Goal: Information Seeking & Learning: Find specific fact

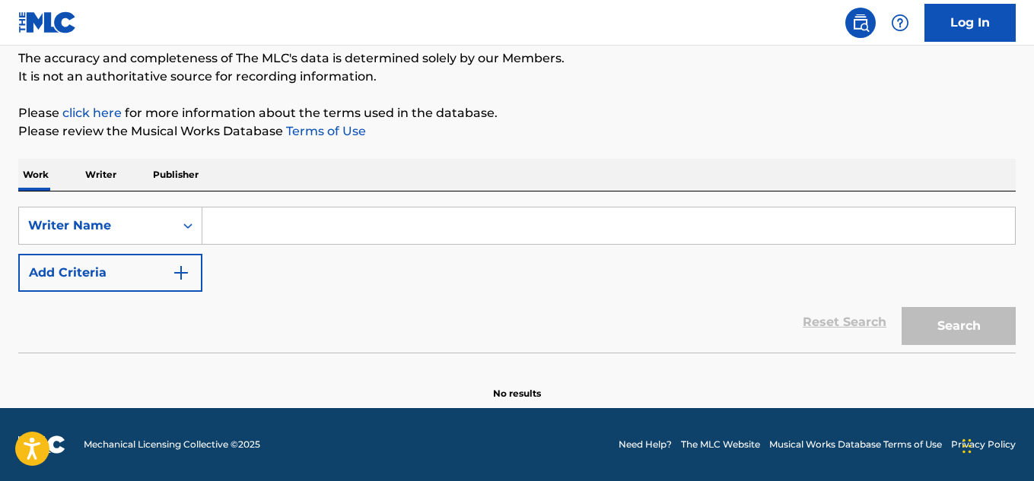
click at [249, 224] on input "Search Form" at bounding box center [608, 226] width 812 height 37
paste input "[PERSON_NAME]"
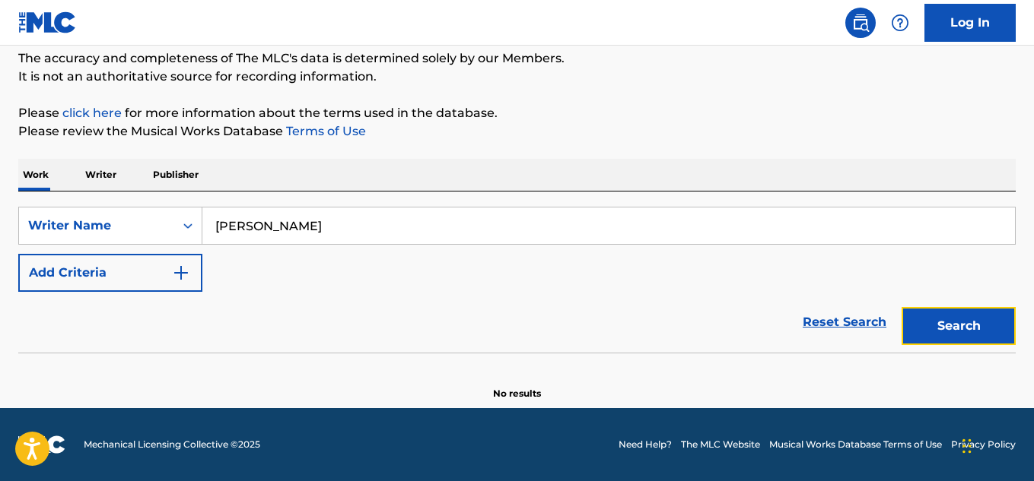
click at [927, 329] on button "Search" at bounding box center [958, 326] width 114 height 38
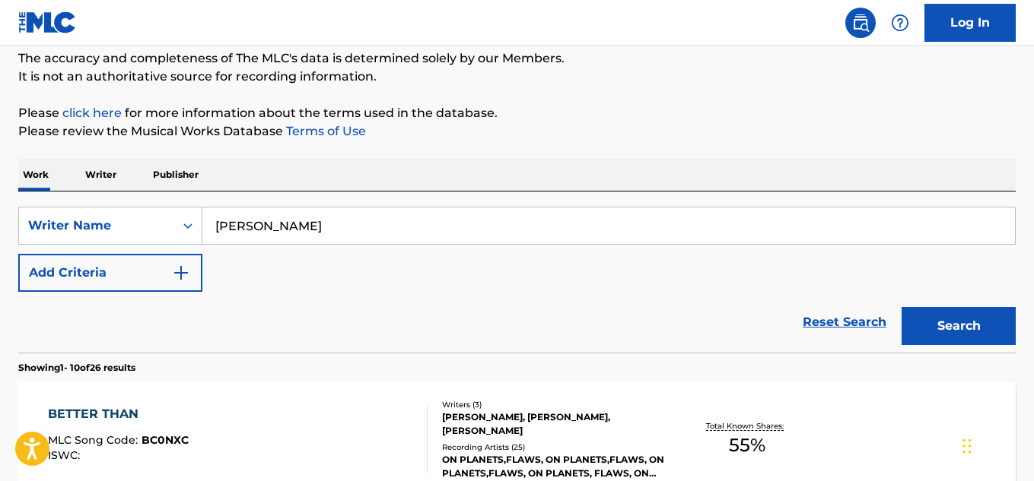
click at [319, 231] on input "[PERSON_NAME]" at bounding box center [608, 226] width 812 height 37
paste input "Certified Trapper"
type input "Certified Trapper"
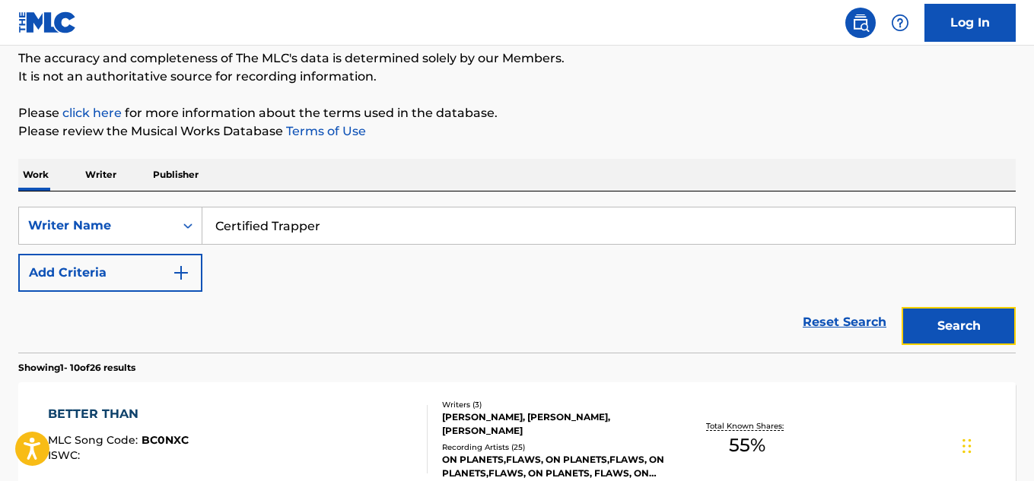
click at [981, 317] on button "Search" at bounding box center [958, 326] width 114 height 38
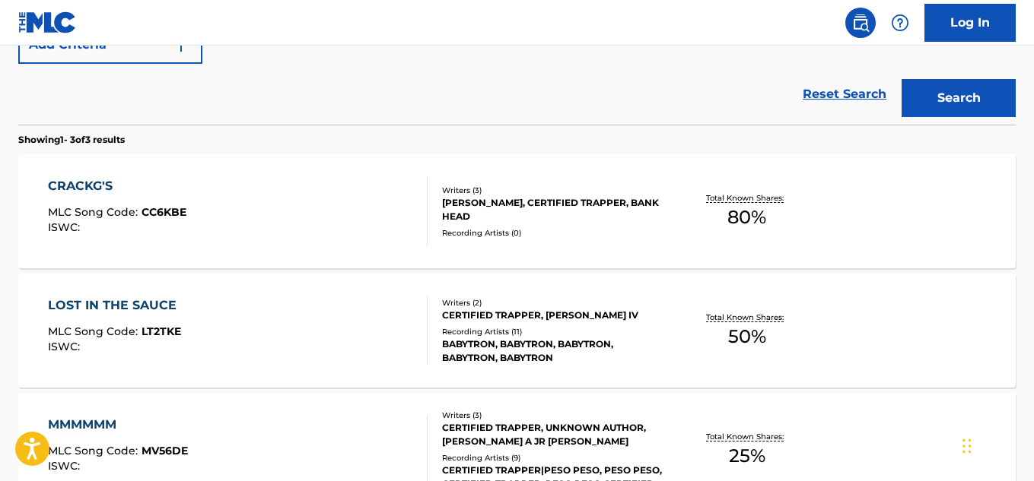
click at [537, 330] on div "Recording Artists ( 11 )" at bounding box center [553, 331] width 222 height 11
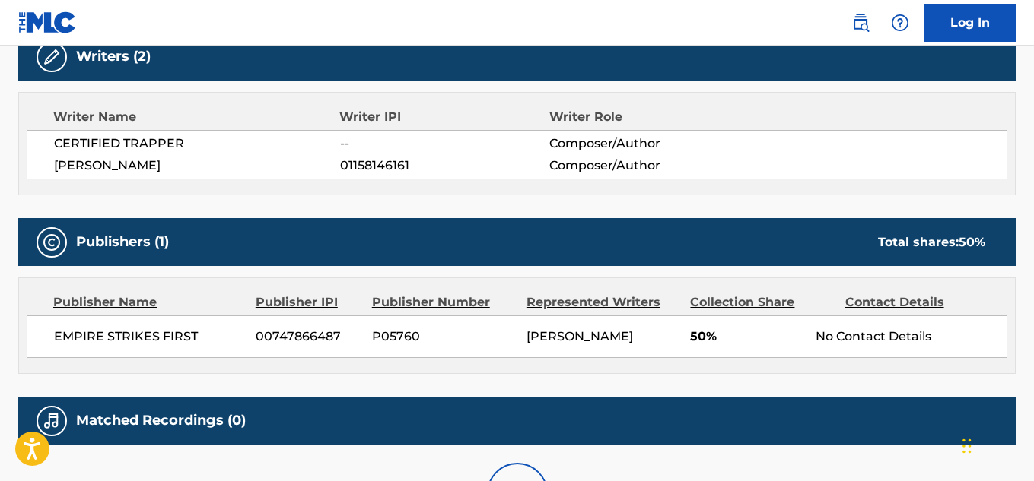
scroll to position [659, 0]
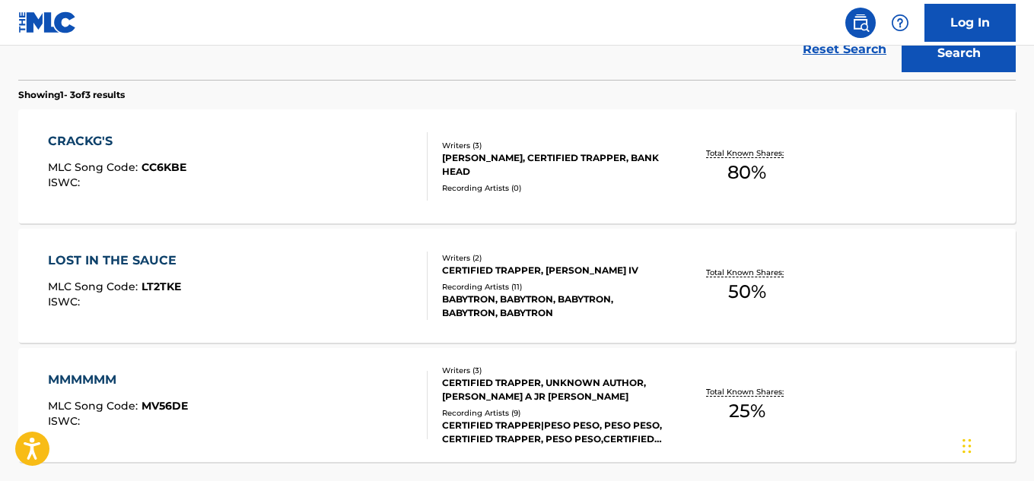
scroll to position [538, 0]
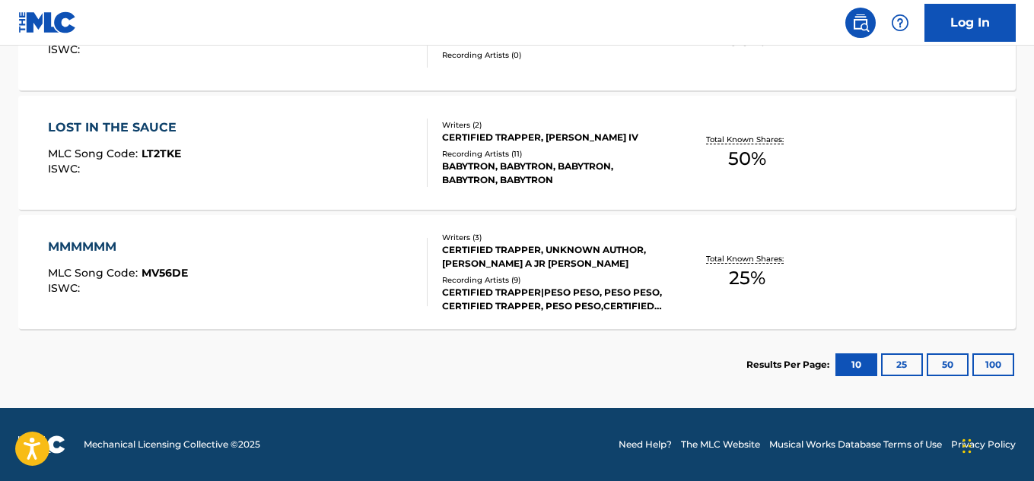
click at [567, 287] on div "CERTIFIED TRAPPER|PESO PESO, PESO PESO, CERTIFIED TRAPPER, PESO PESO,CERTIFIED …" at bounding box center [553, 299] width 222 height 27
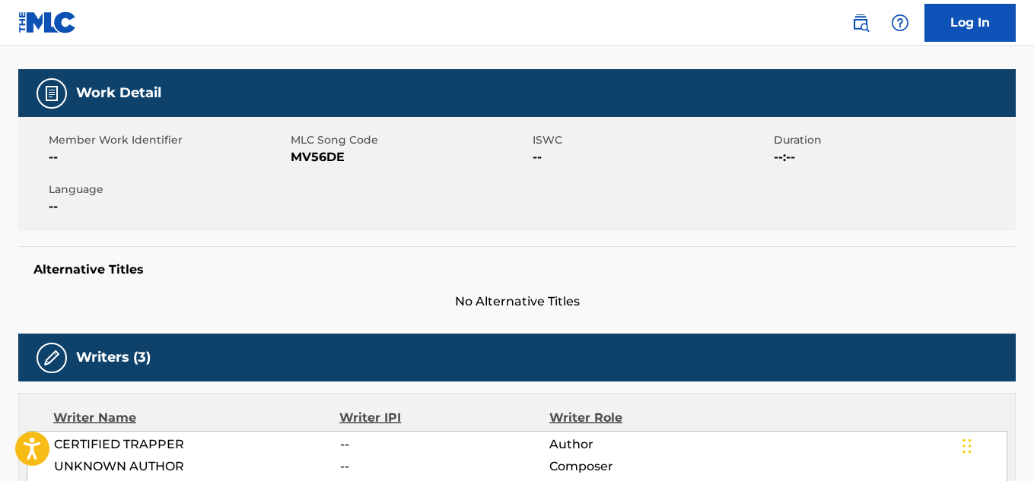
scroll to position [73, 0]
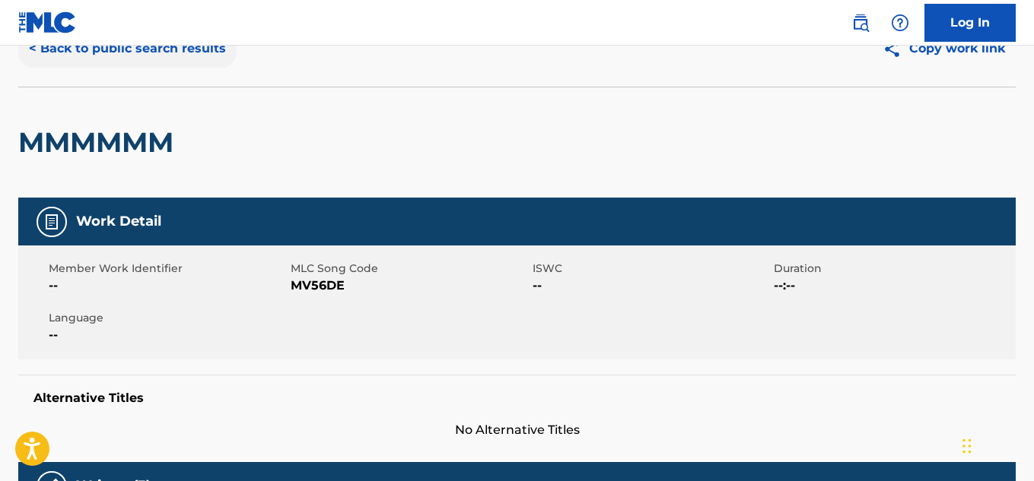
click at [115, 58] on button "< Back to public search results" at bounding box center [127, 49] width 218 height 38
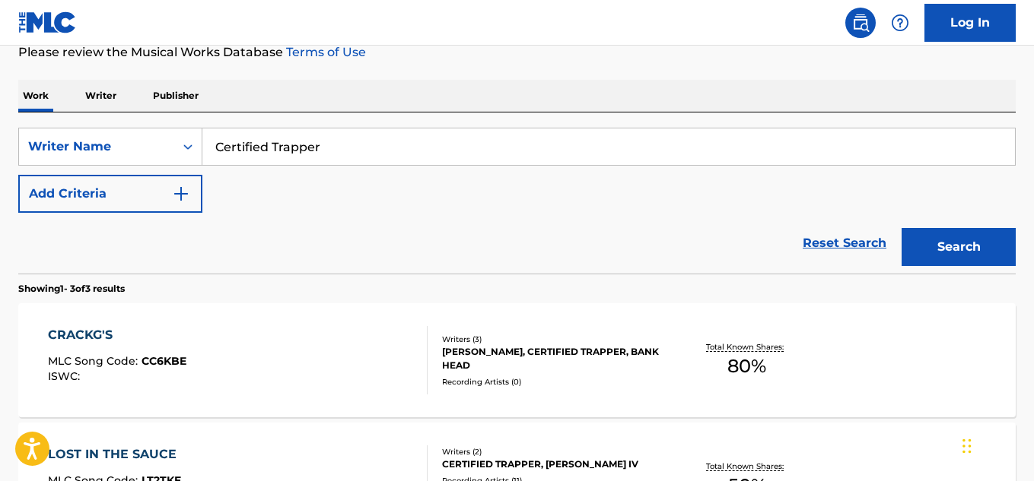
scroll to position [233, 0]
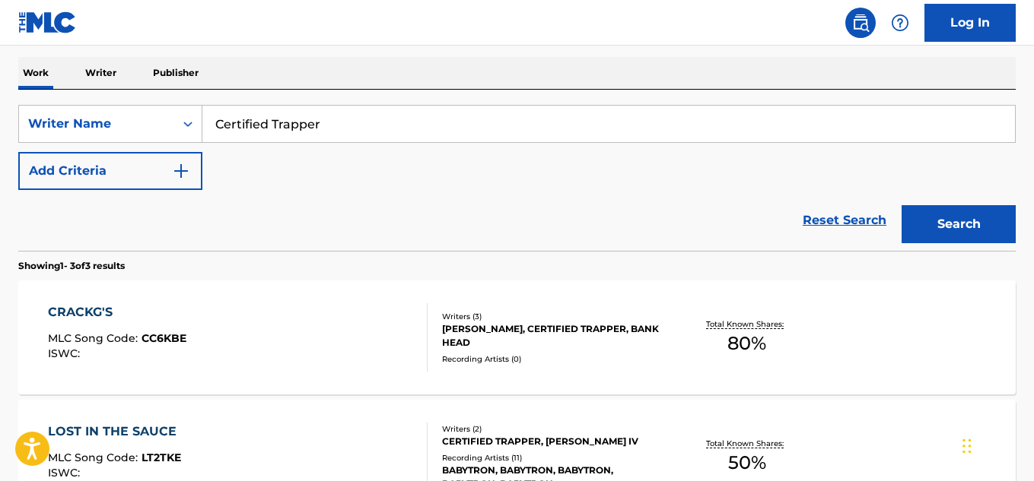
click at [559, 335] on div "QUINCY ECHOLS, CERTIFIED TRAPPER, BANK HEAD" at bounding box center [553, 335] width 222 height 27
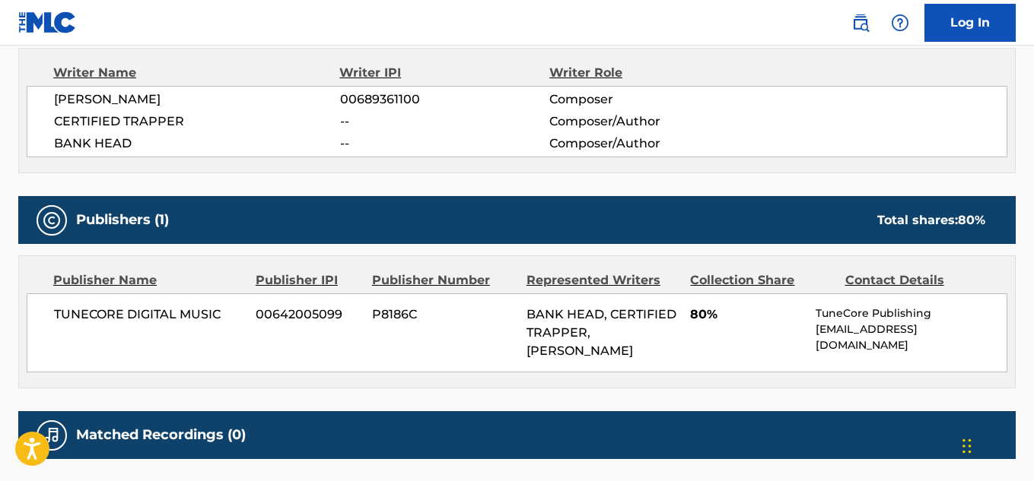
scroll to position [669, 0]
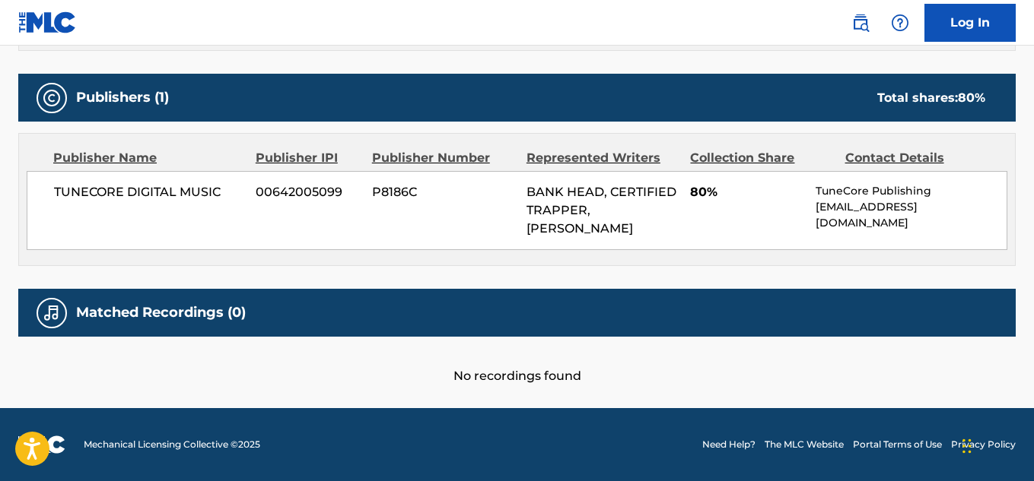
click at [172, 195] on span "TUNECORE DIGITAL MUSIC" at bounding box center [149, 192] width 190 height 18
copy div "TUNECORE DIGITAL MUSIC"
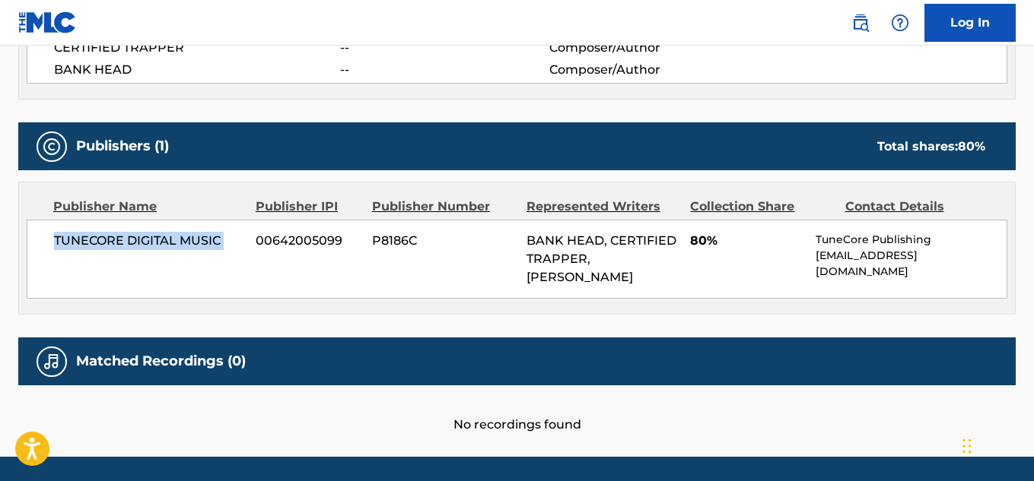
scroll to position [593, 0]
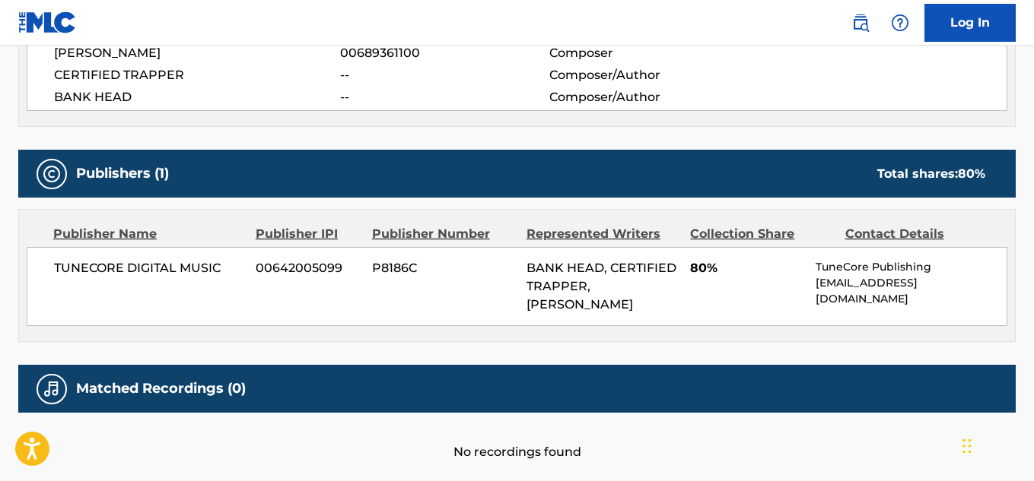
click at [124, 72] on span "CERTIFIED TRAPPER" at bounding box center [197, 75] width 286 height 18
copy div "CERTIFIED TRAPPER"
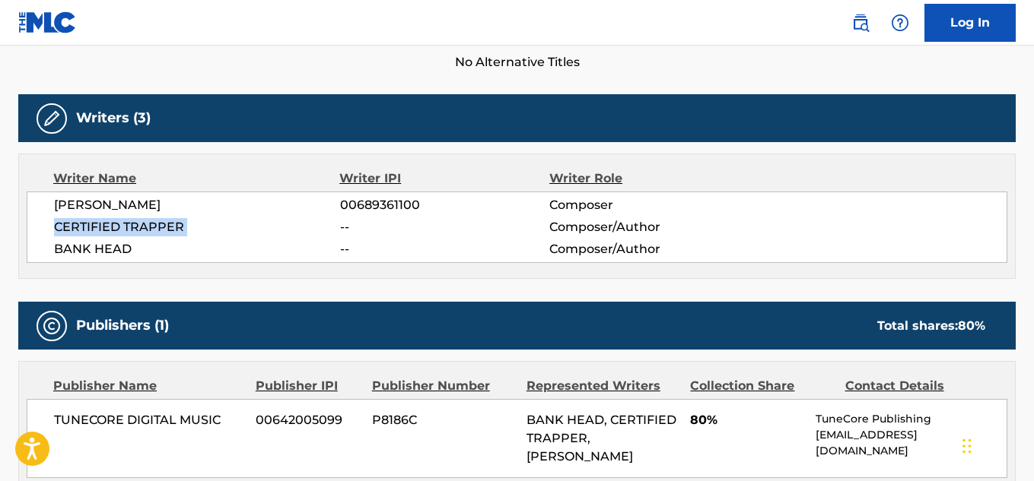
scroll to position [213, 0]
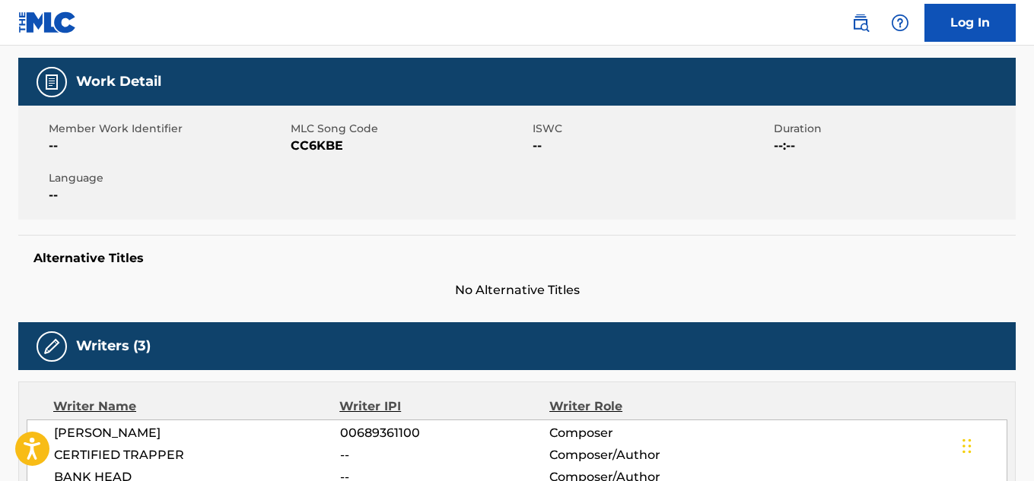
click at [320, 148] on span "CC6KBE" at bounding box center [410, 146] width 238 height 18
copy span "CC6KBE"
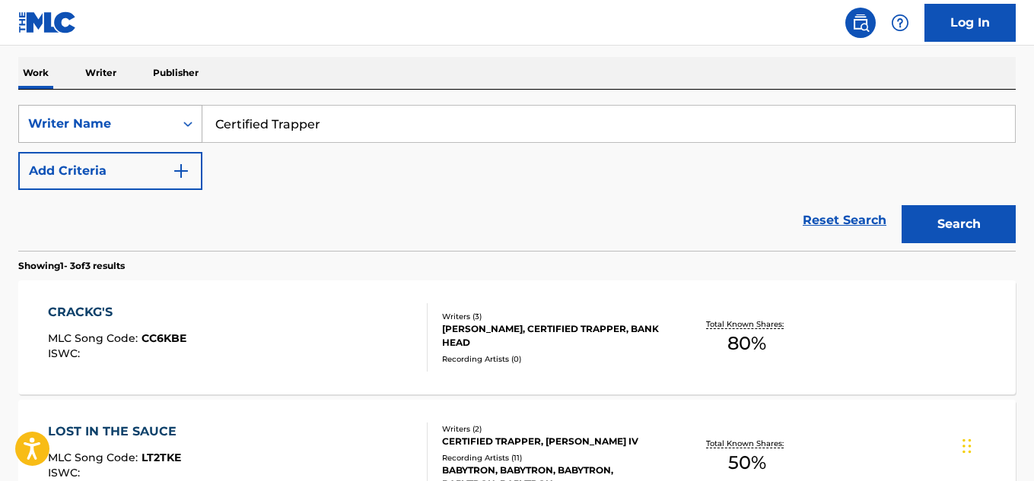
drag, startPoint x: 372, startPoint y: 131, endPoint x: 167, endPoint y: 122, distance: 204.7
click at [167, 122] on div "SearchWithCriteriafc304beb-18ab-48be-939b-969b4428abe1 Writer Name Certified Tr…" at bounding box center [516, 124] width 997 height 38
paste input "[PERSON_NAME]"
click at [973, 222] on button "Search" at bounding box center [958, 224] width 114 height 38
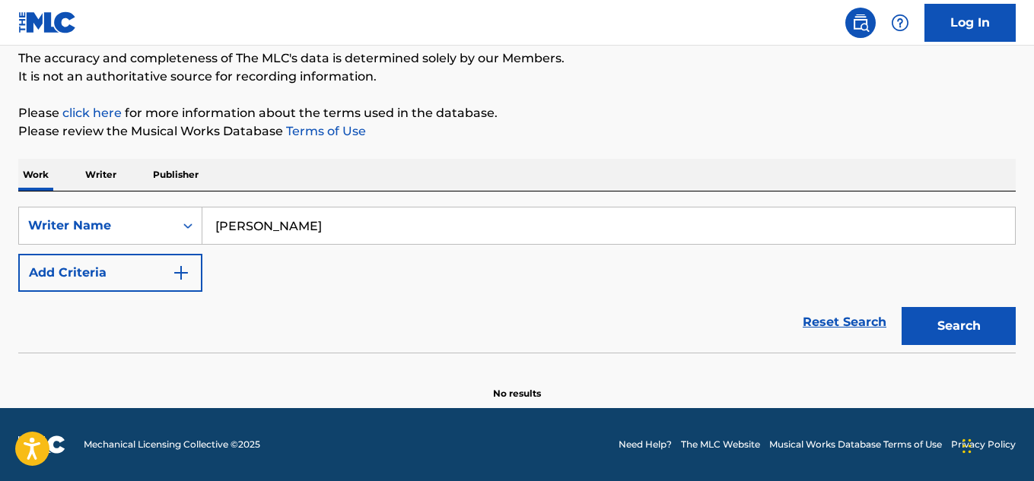
scroll to position [132, 0]
drag, startPoint x: 334, startPoint y: 220, endPoint x: 214, endPoint y: 238, distance: 120.8
click at [183, 225] on div "SearchWithCriteriafc304beb-18ab-48be-939b-969b4428abe1 Writer Name Narjour Grai…" at bounding box center [516, 226] width 997 height 38
paste input "[PERSON_NAME]"
type input "[PERSON_NAME]"
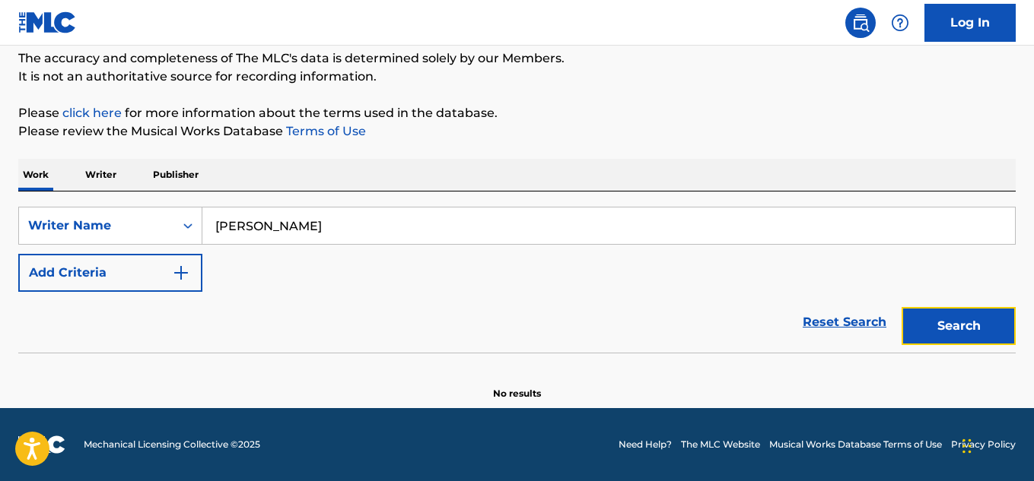
drag, startPoint x: 970, startPoint y: 321, endPoint x: 700, endPoint y: 27, distance: 398.9
click at [969, 322] on button "Search" at bounding box center [958, 326] width 114 height 38
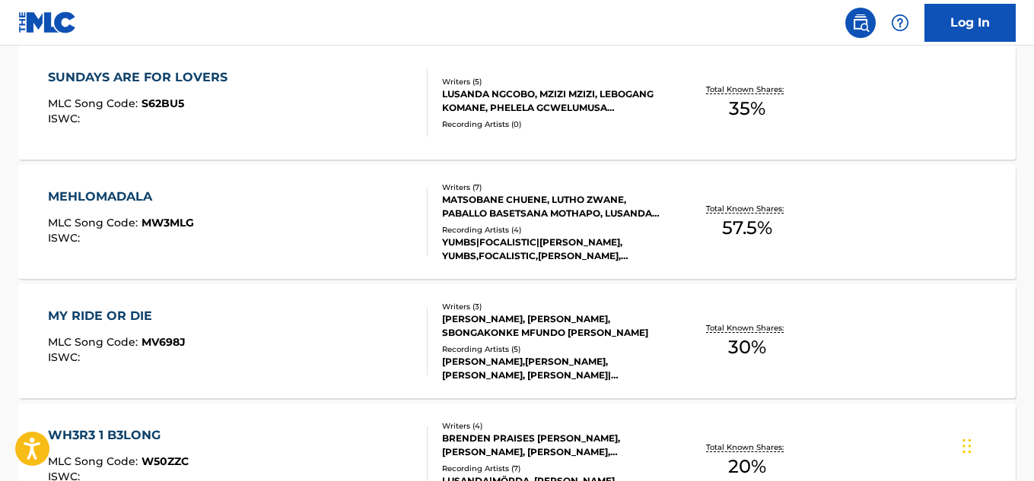
scroll to position [776, 0]
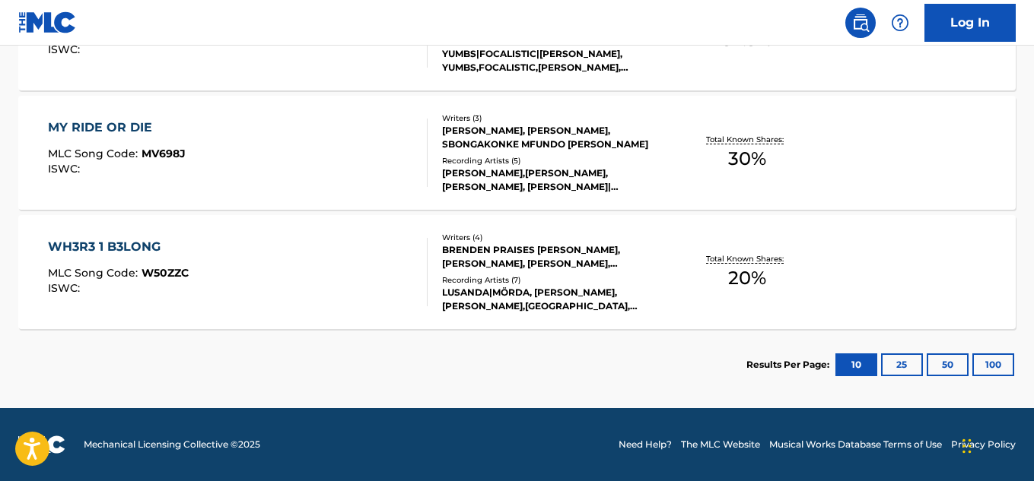
click at [557, 275] on div "Recording Artists ( 7 )" at bounding box center [553, 280] width 222 height 11
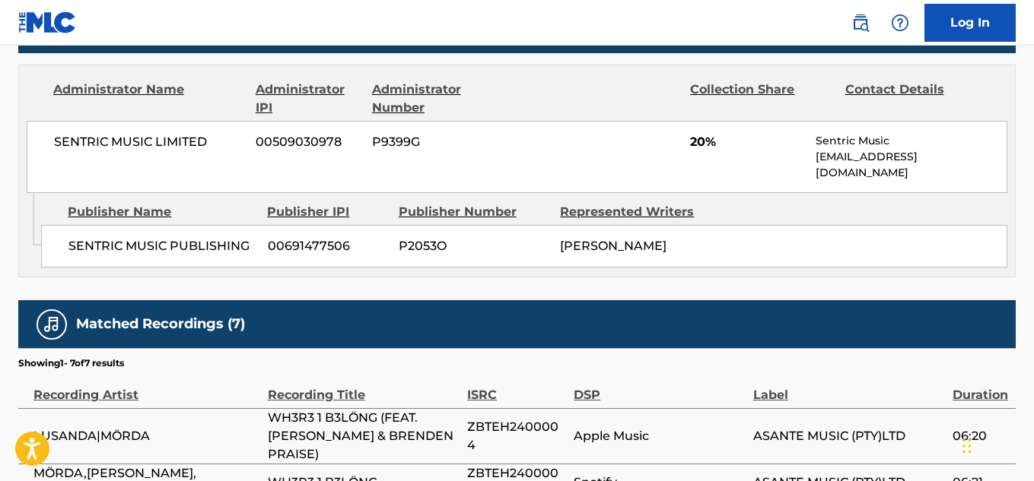
scroll to position [761, 0]
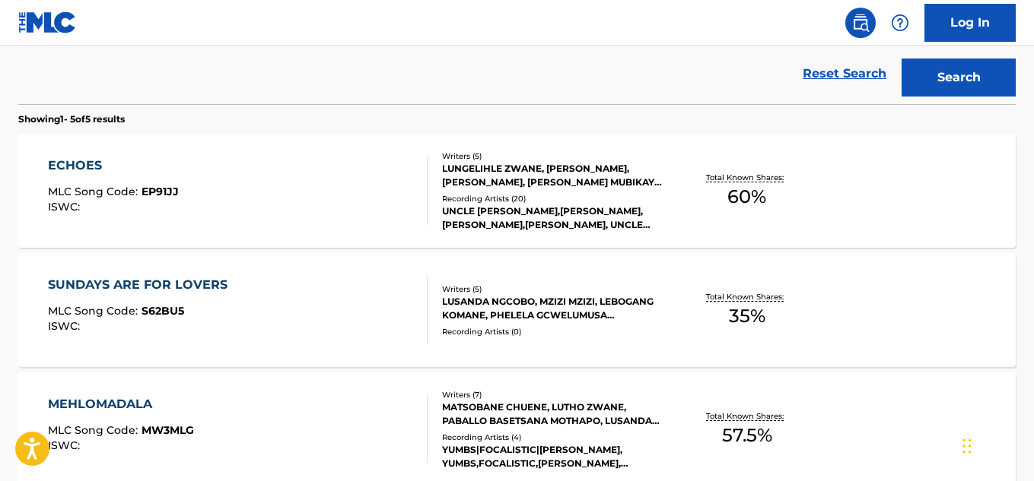
click at [558, 217] on div "UNCLE WAFFLES,TONY DUARDO,MANANA,LUSANDA, UNCLE WAFFLES|TONY DUARDO, UNCLE WAFF…" at bounding box center [553, 218] width 222 height 27
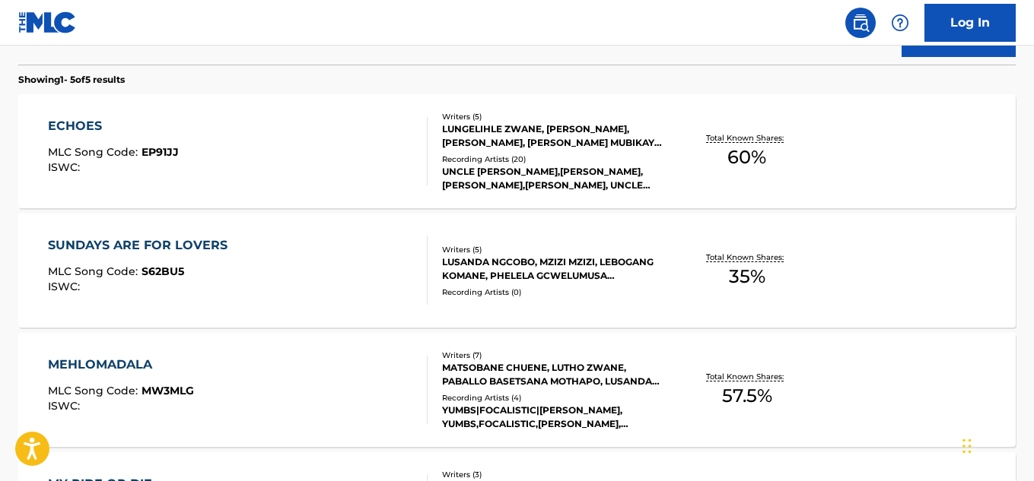
click at [532, 258] on div "LUSANDA NGCOBO, MZIZI MZIZI, LEBOGANG KOMANE, PHELELA GCWELUMUSA ZIPHAKEME MATH…" at bounding box center [553, 269] width 222 height 27
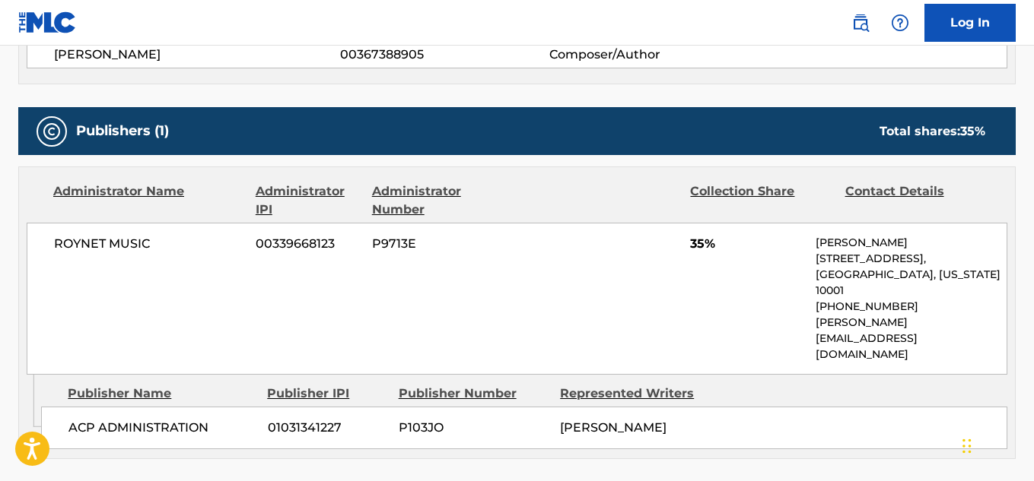
scroll to position [837, 0]
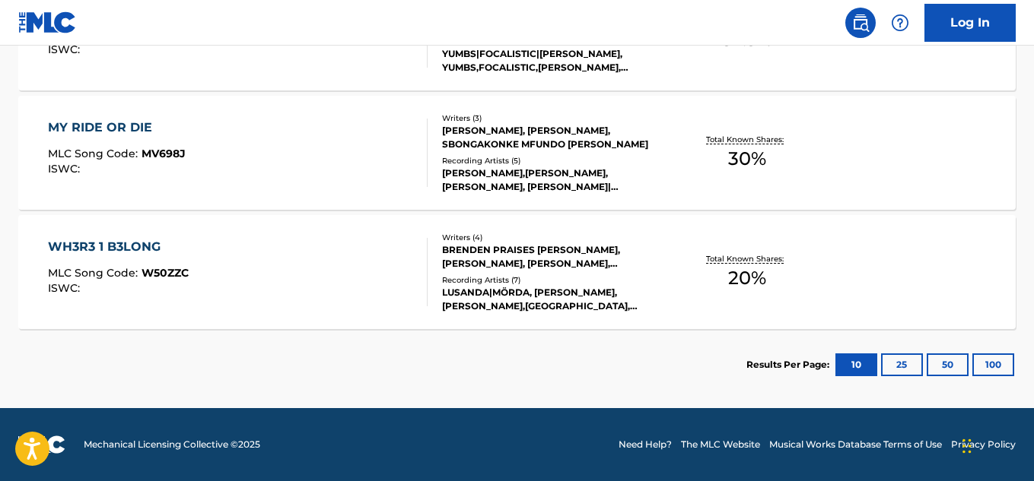
scroll to position [459, 0]
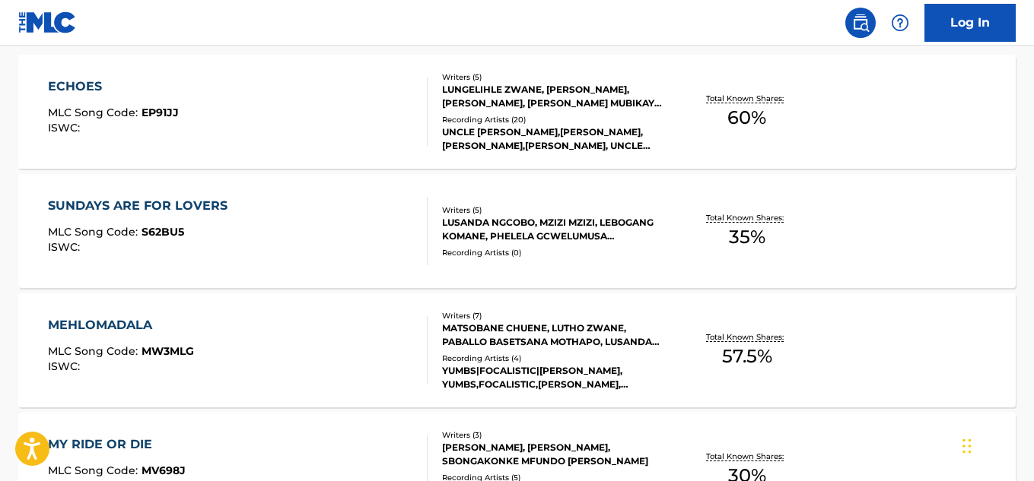
click at [573, 337] on div "MATSOBANE CHUENE, LUTHO ZWANE, PABALLO BASETSANA MOTHAPO, LUSANDA NGCOBO, MASAN…" at bounding box center [553, 335] width 222 height 27
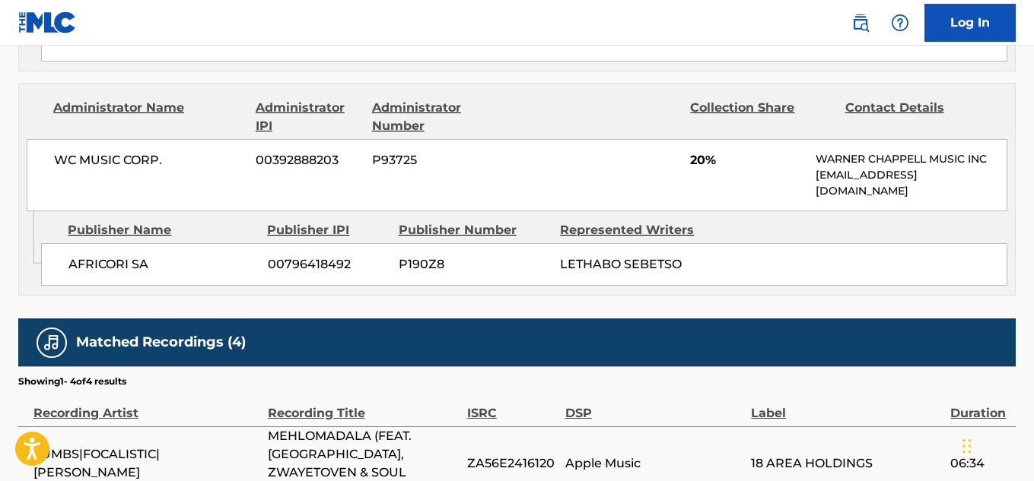
scroll to position [1024, 0]
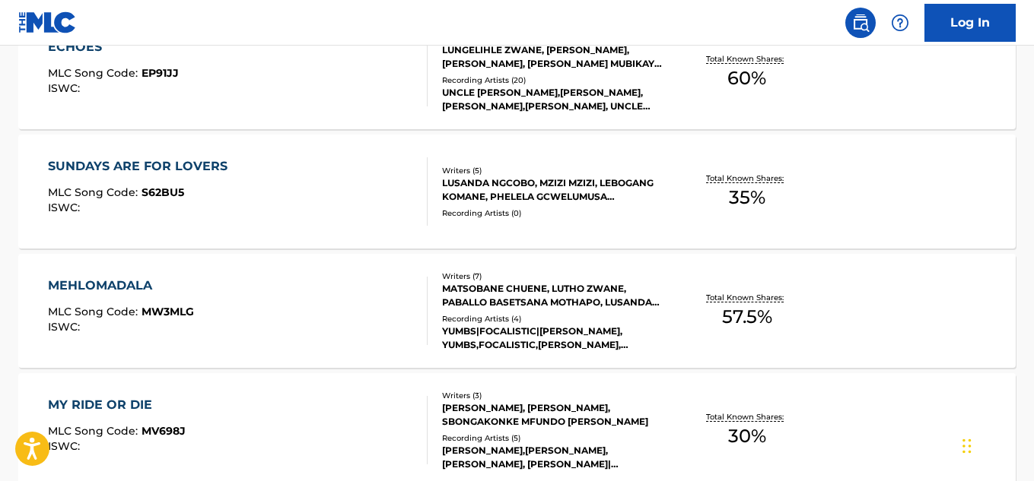
scroll to position [575, 0]
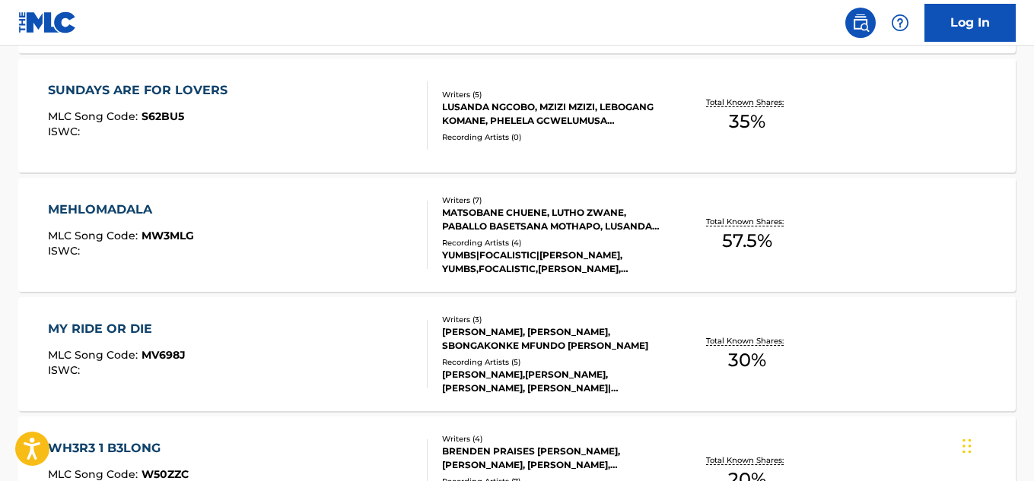
click at [678, 340] on div "Total Known Shares: 30 %" at bounding box center [747, 355] width 166 height 46
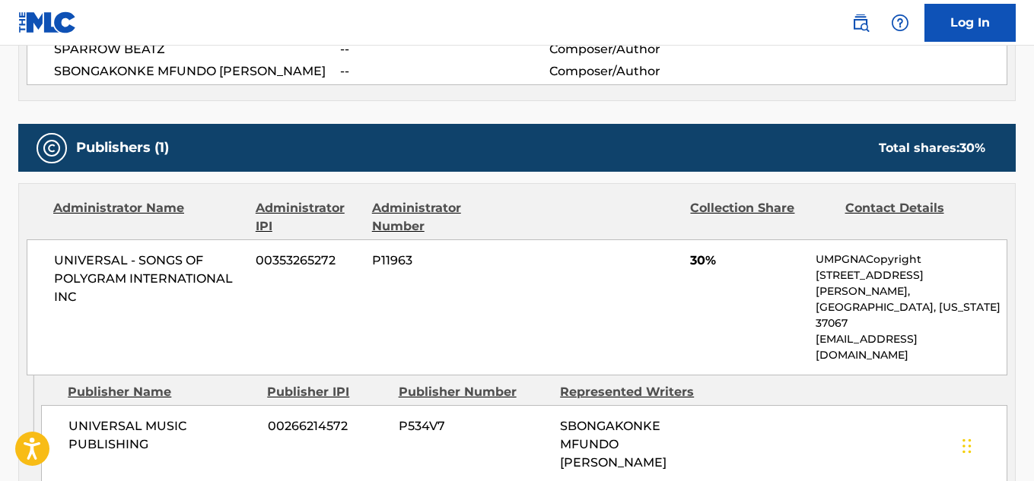
scroll to position [684, 0]
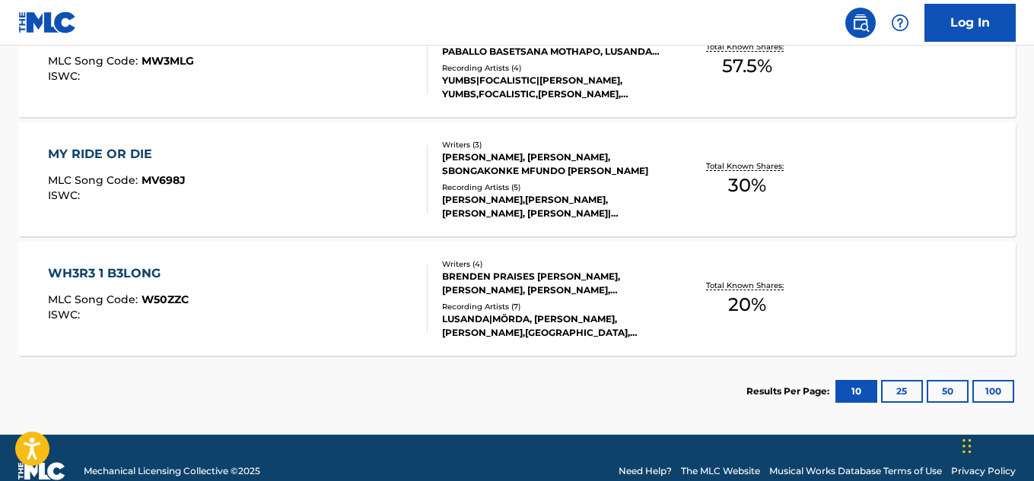
scroll to position [776, 0]
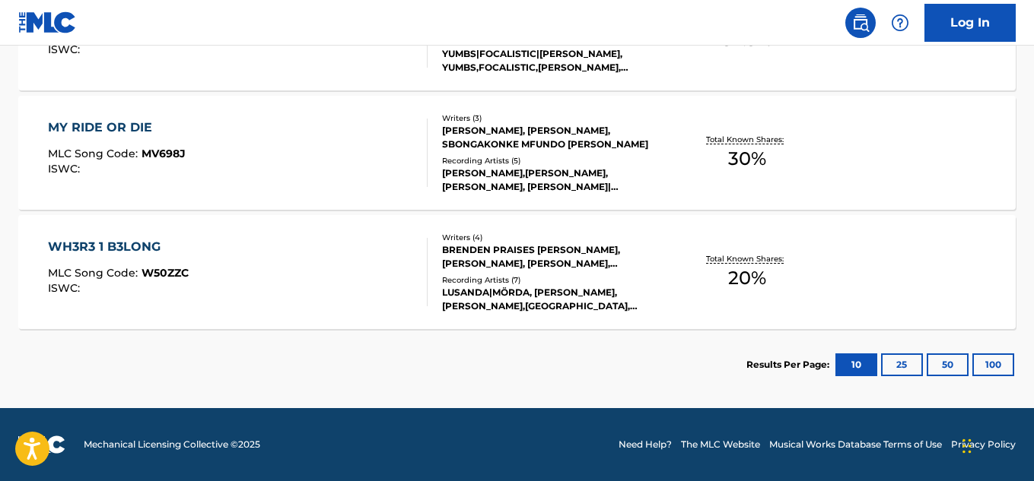
click at [648, 294] on div "LUSANDA|MÖRDA, MÖRDA,LUSANDA,KWAMZY,BRENDEN PRAISE, MÖRDA, MÖRDA, LUSANDA,MORDA" at bounding box center [553, 299] width 222 height 27
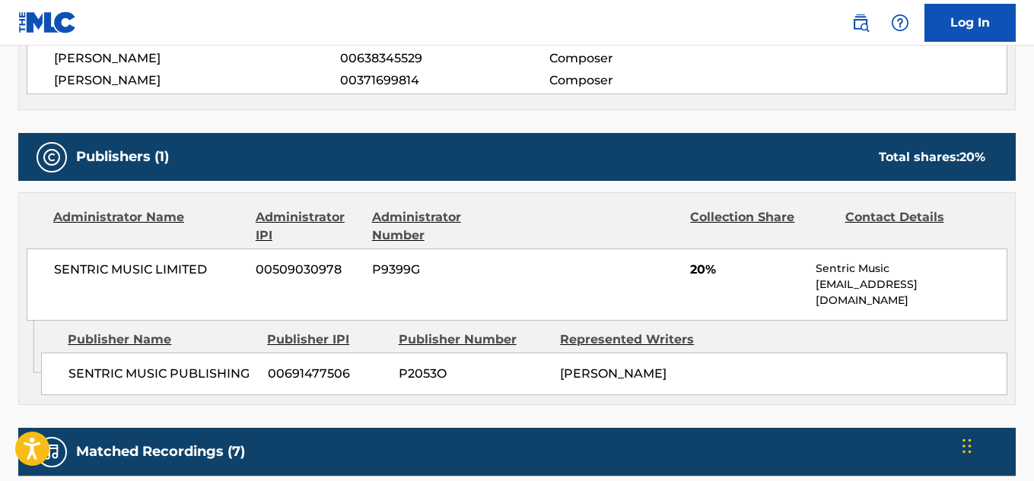
scroll to position [684, 0]
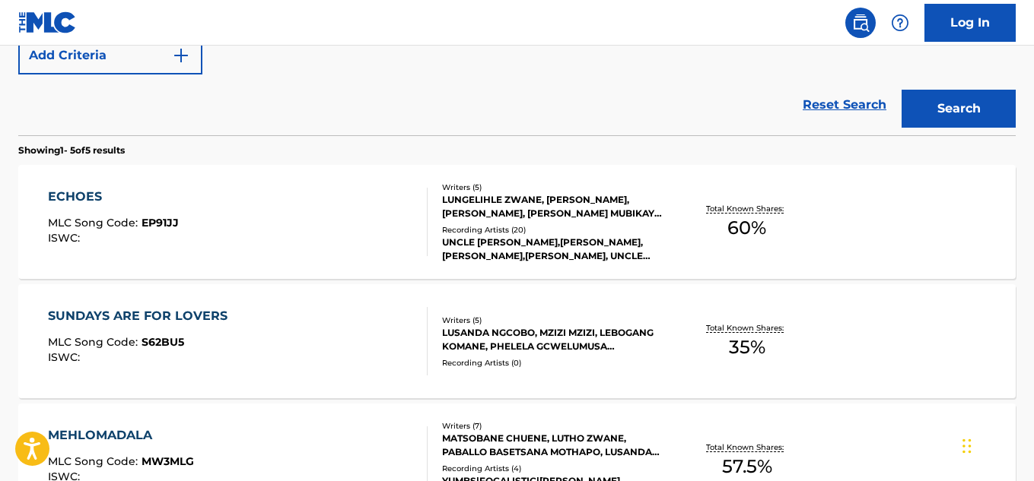
scroll to position [92, 0]
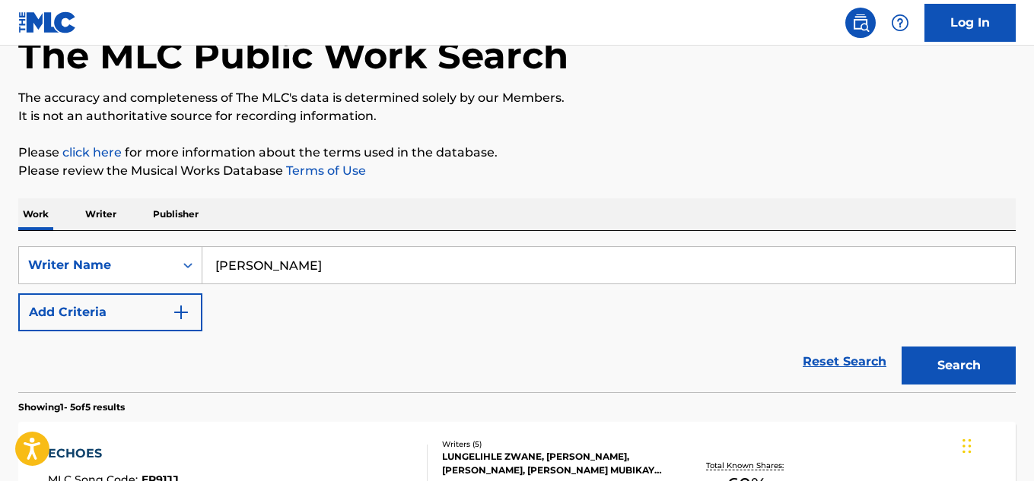
click at [334, 275] on input "[PERSON_NAME]" at bounding box center [608, 265] width 812 height 37
click at [333, 274] on input "[PERSON_NAME]" at bounding box center [608, 265] width 812 height 37
click at [332, 272] on input "[PERSON_NAME]" at bounding box center [608, 265] width 812 height 37
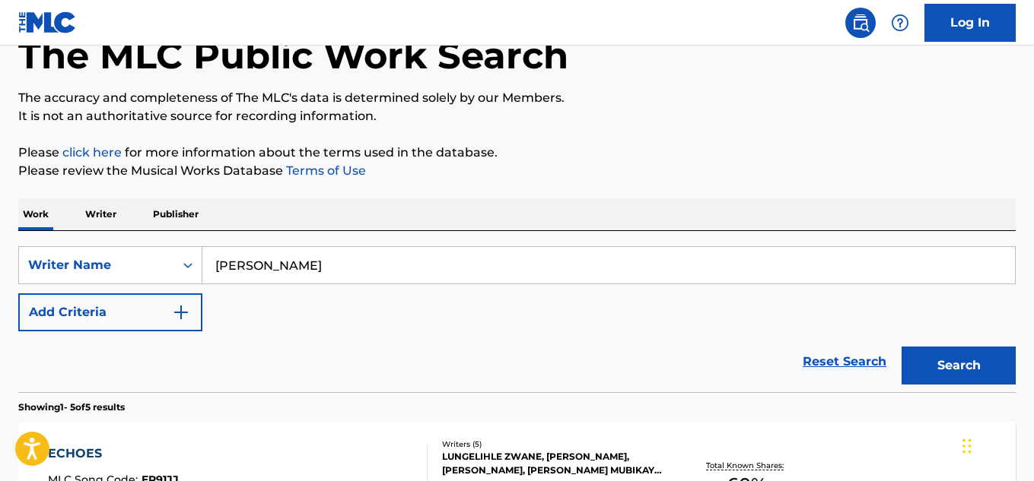
click at [332, 272] on input "[PERSON_NAME]" at bounding box center [608, 265] width 812 height 37
paste input "[PERSON_NAME]"
type input "[PERSON_NAME]"
click at [940, 367] on button "Search" at bounding box center [958, 366] width 114 height 38
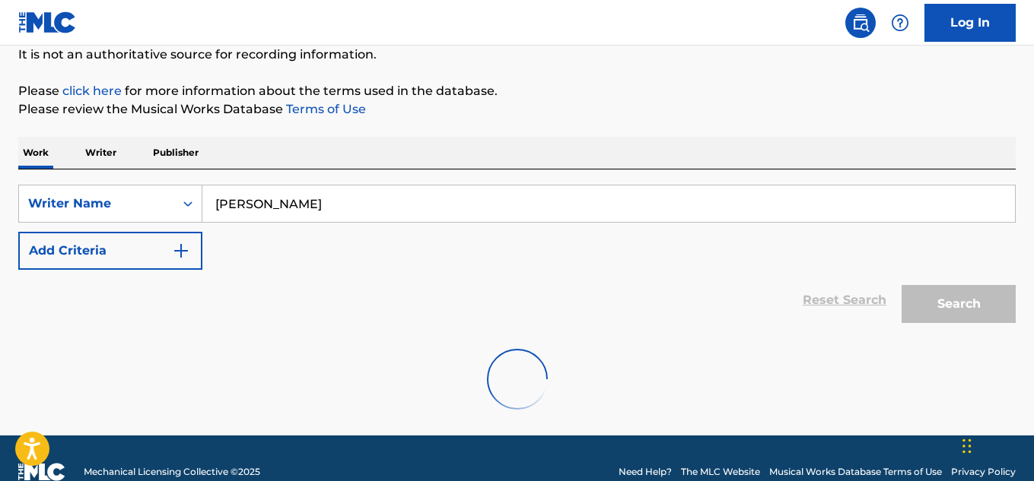
scroll to position [181, 0]
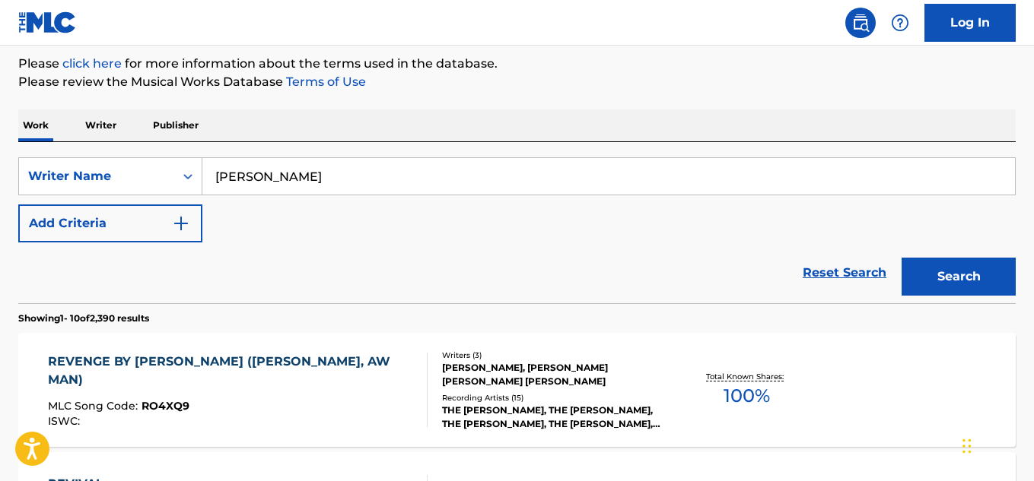
click at [535, 413] on div "THE GREGORY BROTHERS, THE GREGORY BROTHERS, THE GREGORY BROTHERS, THE GREGORY B…" at bounding box center [553, 417] width 222 height 27
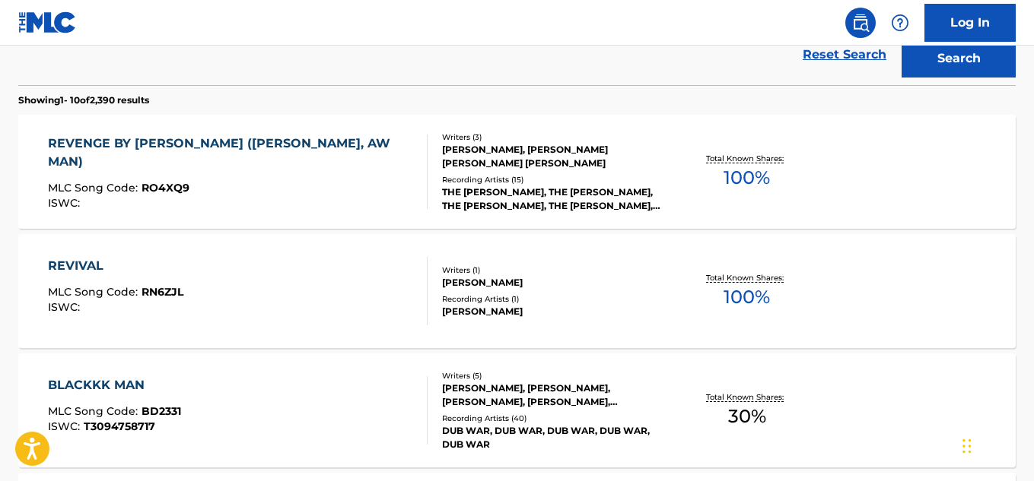
scroll to position [637, 0]
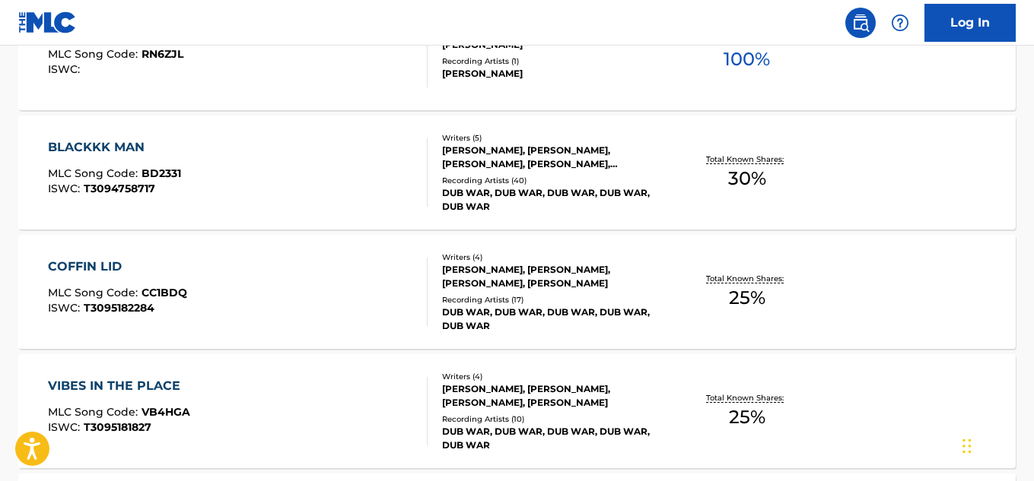
click at [571, 72] on div "MIKE GREGORY" at bounding box center [553, 74] width 222 height 14
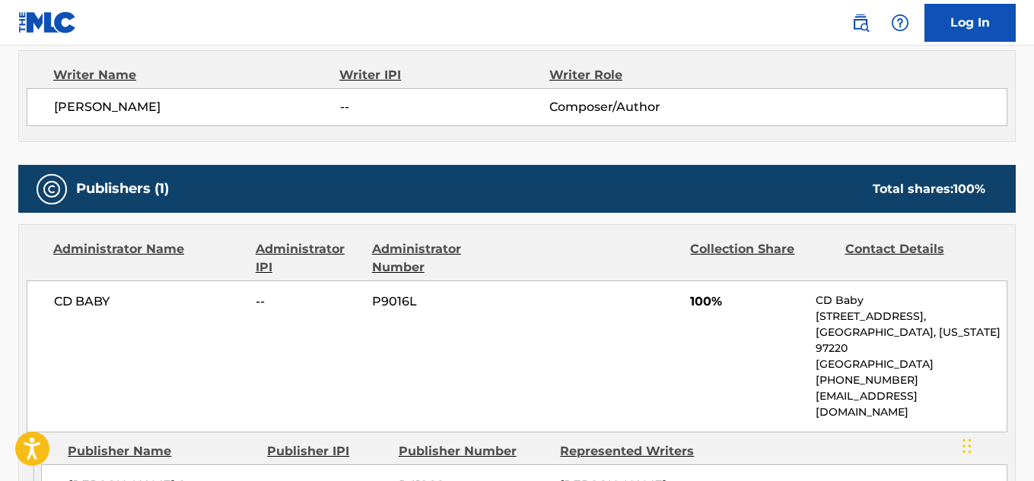
scroll to position [684, 0]
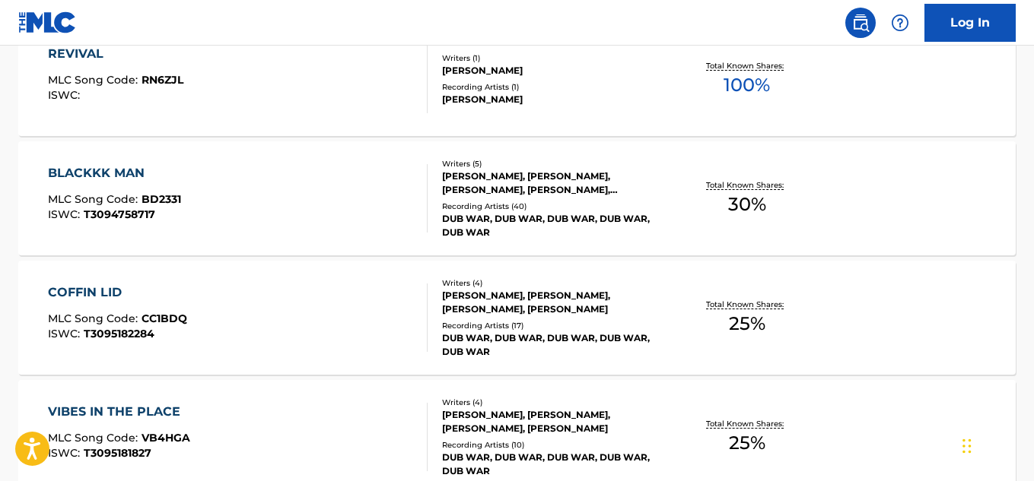
scroll to position [373, 0]
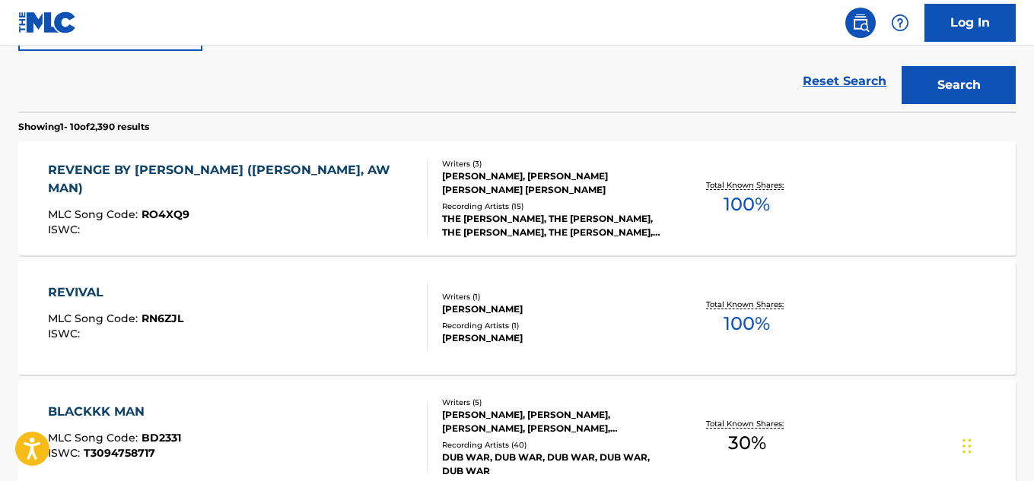
click at [573, 304] on div "[PERSON_NAME]" at bounding box center [553, 310] width 222 height 14
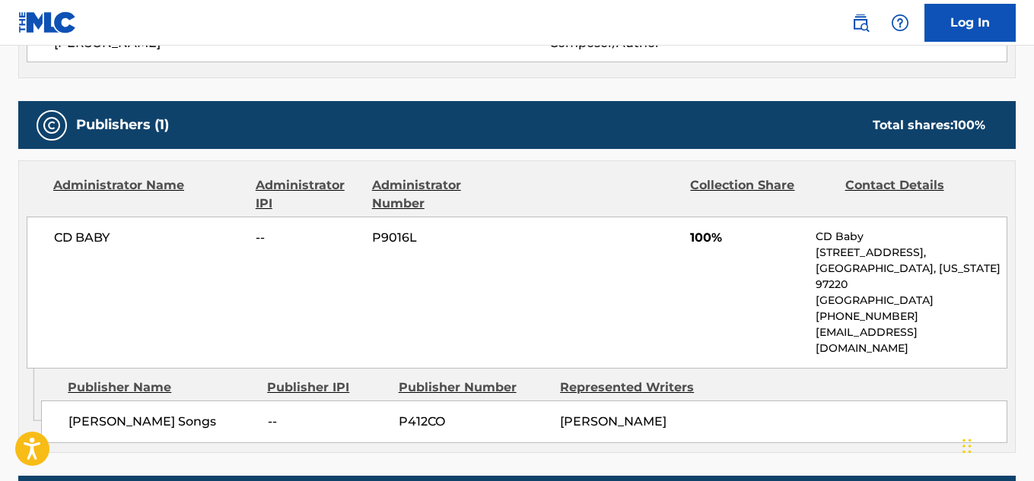
scroll to position [532, 0]
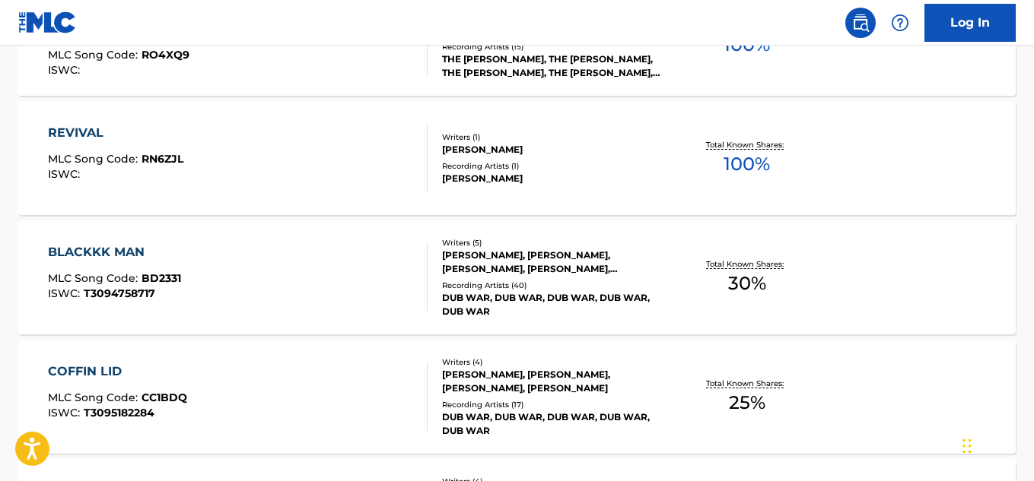
scroll to position [412, 0]
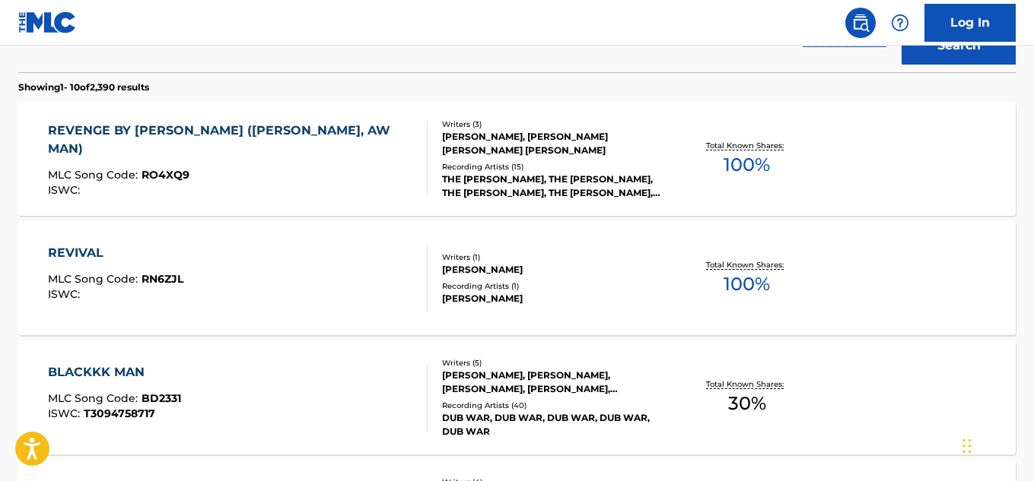
click at [554, 167] on div "Recording Artists ( 15 )" at bounding box center [553, 166] width 222 height 11
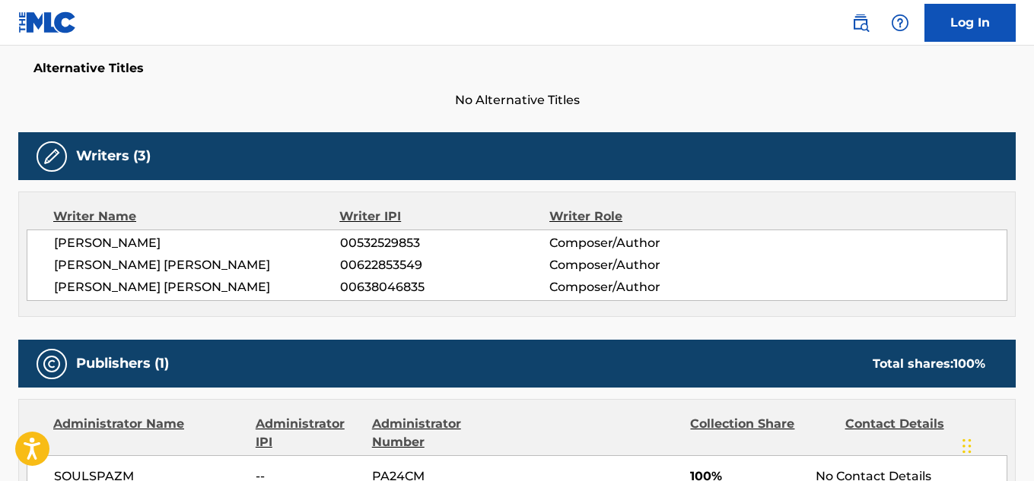
scroll to position [608, 0]
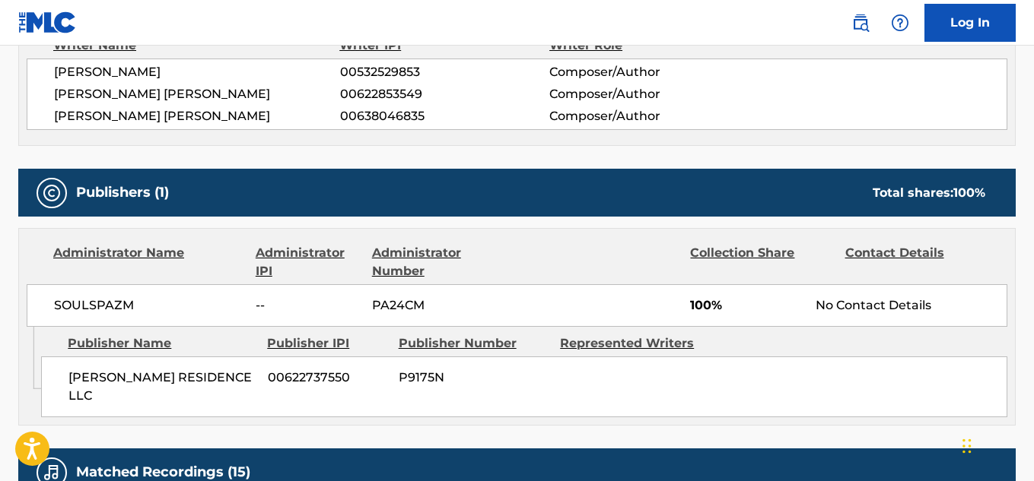
click at [85, 299] on span "SOULSPAZM" at bounding box center [149, 306] width 190 height 18
copy div "SOULSPAZM"
click at [102, 72] on span "[PERSON_NAME]" at bounding box center [197, 72] width 286 height 18
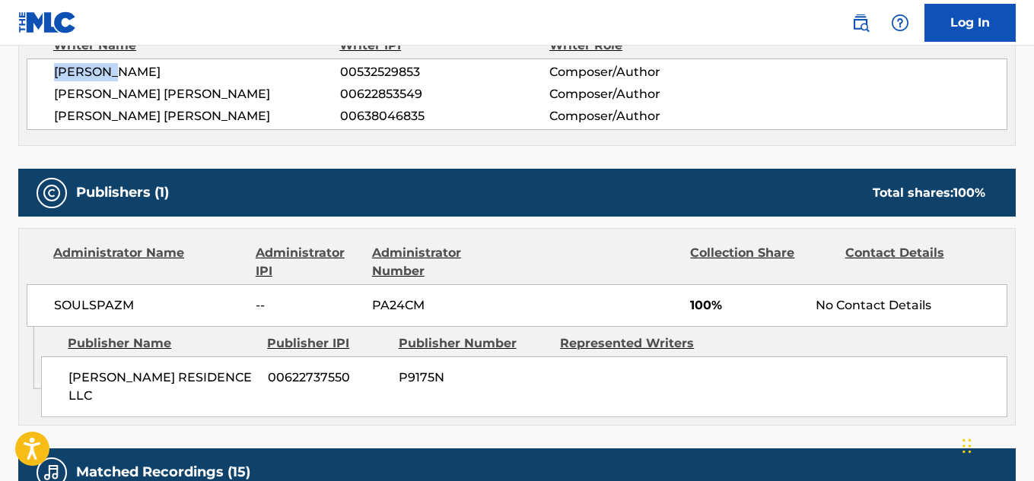
click at [102, 72] on span "[PERSON_NAME]" at bounding box center [197, 72] width 286 height 18
copy div "[PERSON_NAME]"
click at [141, 84] on div "MICHAEL GREGORY 00532529853 Composer/Author ANDREW ROSE GREGORY 00622853549 Com…" at bounding box center [517, 94] width 980 height 71
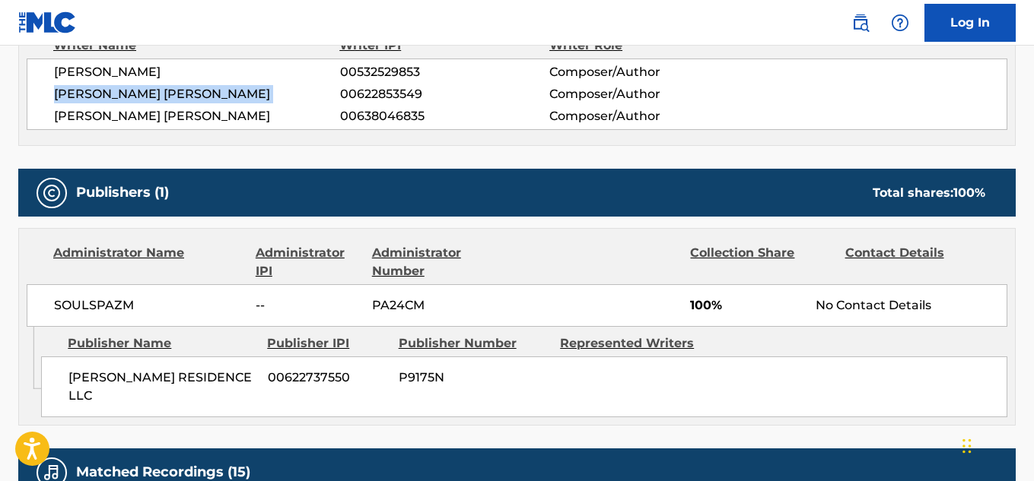
click at [141, 84] on div "MICHAEL GREGORY 00532529853 Composer/Author ANDREW ROSE GREGORY 00622853549 Com…" at bounding box center [517, 94] width 980 height 71
copy div "ANDREW ROSE GREGORY"
click at [166, 109] on span "EVAN DAVID GREGORY" at bounding box center [197, 116] width 286 height 18
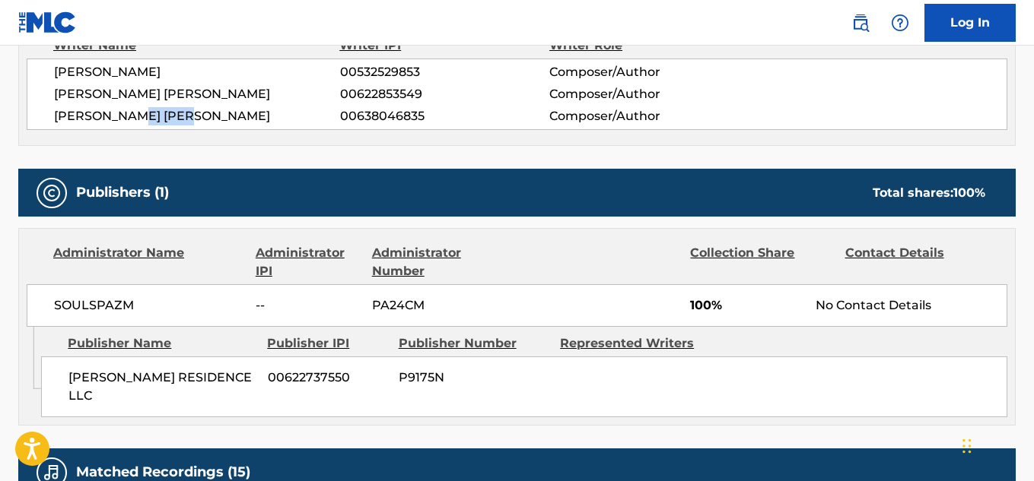
click at [166, 109] on span "EVAN DAVID GREGORY" at bounding box center [197, 116] width 286 height 18
copy div "EVAN DAVID GREGORY"
click at [402, 60] on div "MICHAEL GREGORY 00532529853 Composer/Author ANDREW ROSE GREGORY 00622853549 Com…" at bounding box center [517, 94] width 980 height 71
click at [400, 63] on span "00532529853" at bounding box center [444, 72] width 209 height 18
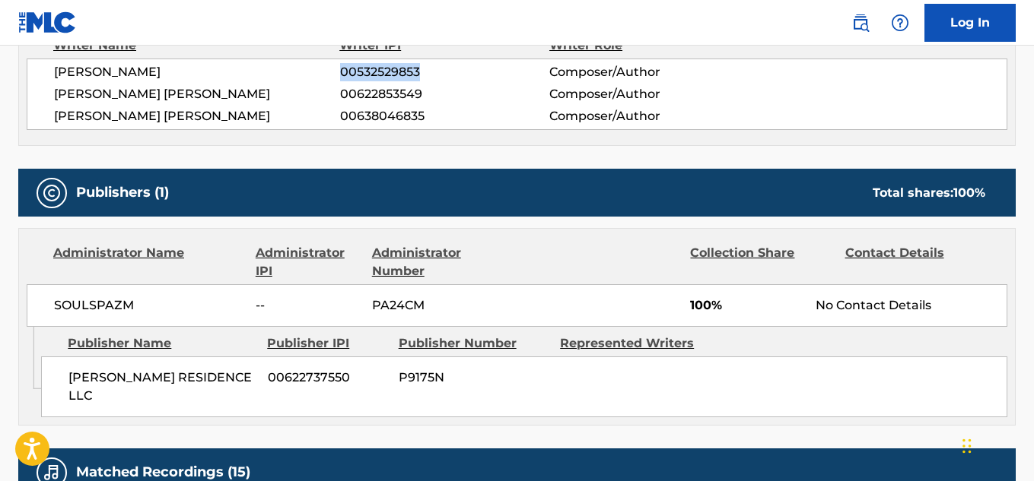
click at [400, 64] on span "00532529853" at bounding box center [444, 72] width 209 height 18
copy span "00532529853"
click at [376, 97] on span "00622853549" at bounding box center [444, 94] width 209 height 18
copy span "00622853549"
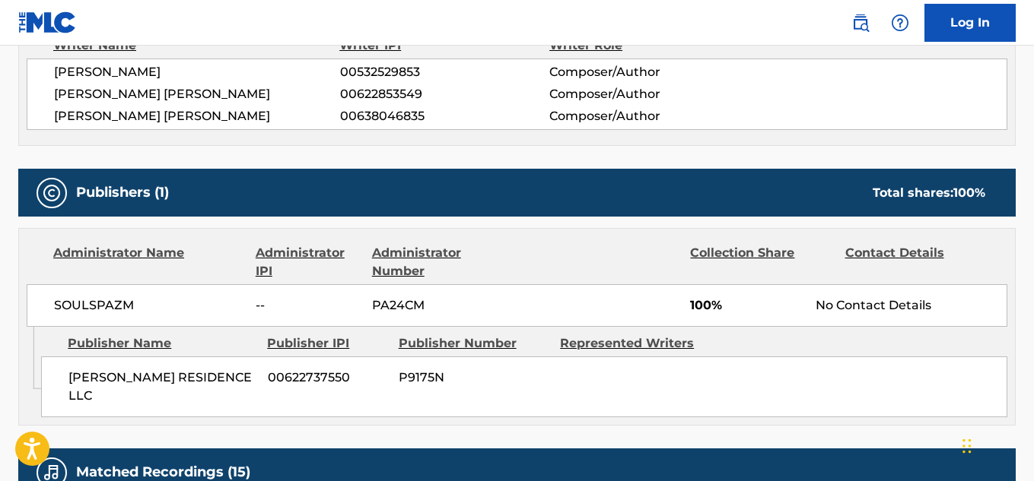
click at [371, 118] on span "00638046835" at bounding box center [444, 116] width 209 height 18
copy span "00638046835"
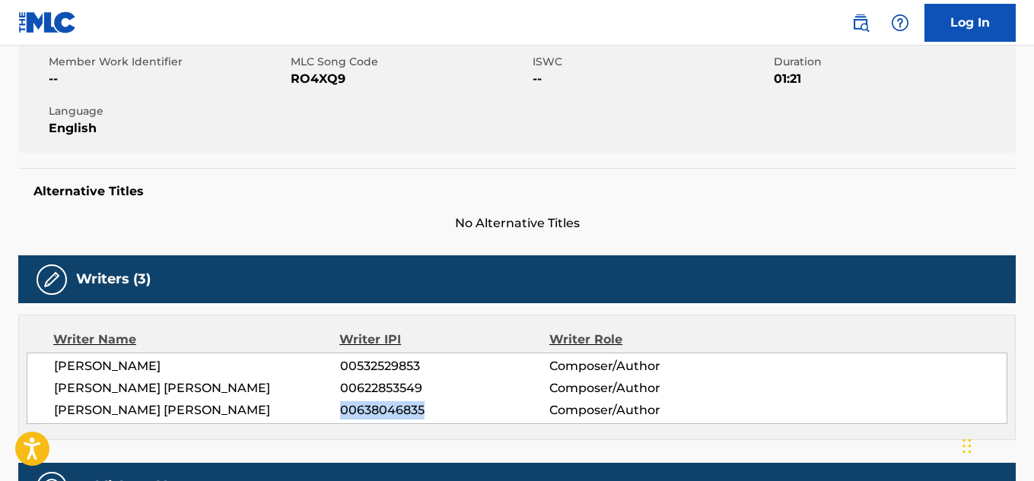
scroll to position [304, 0]
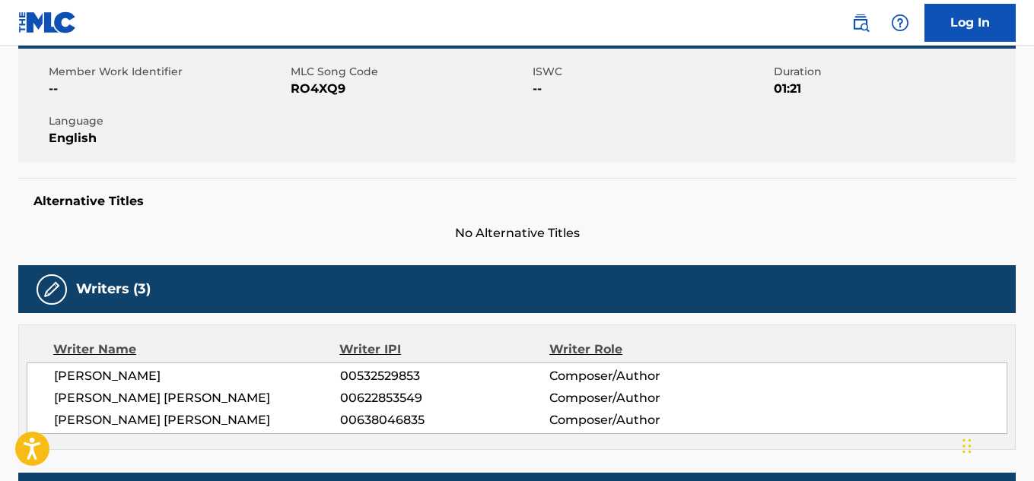
click at [325, 87] on span "RO4XQ9" at bounding box center [410, 89] width 238 height 18
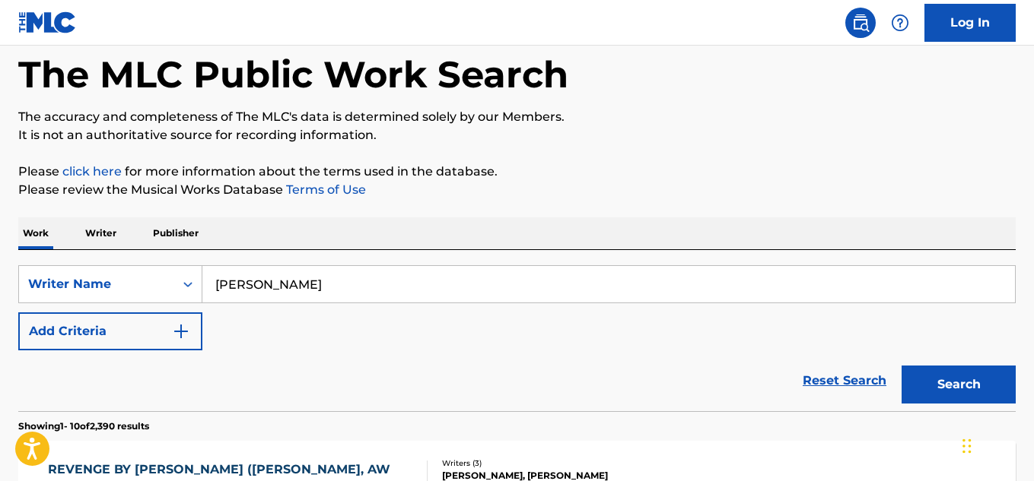
scroll to position [71, 0]
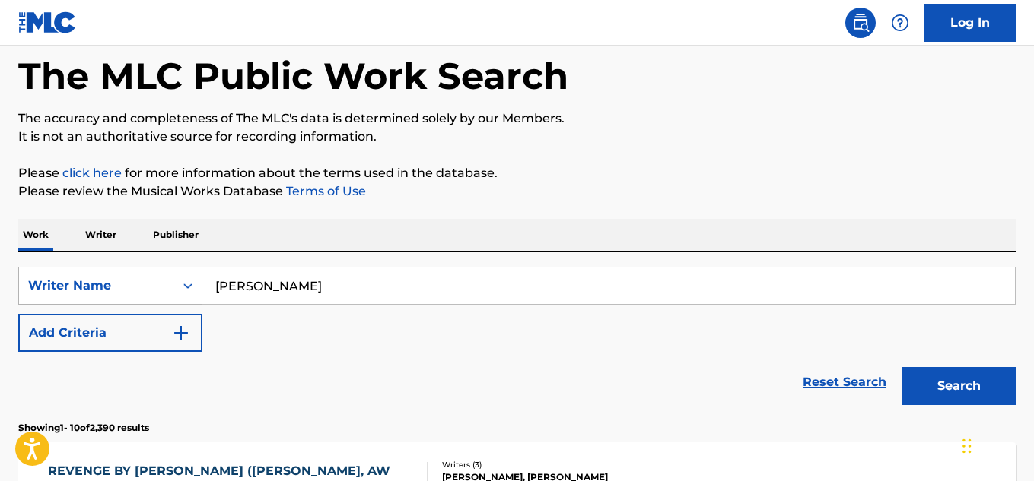
drag, startPoint x: 330, startPoint y: 291, endPoint x: 106, endPoint y: 293, distance: 223.6
click at [104, 291] on div "SearchWithCriteriafc304beb-18ab-48be-939b-969b4428abe1 Writer Name Michael Greg…" at bounding box center [516, 286] width 997 height 38
paste input "r. Beast"
click at [948, 367] on div "Search" at bounding box center [955, 382] width 122 height 61
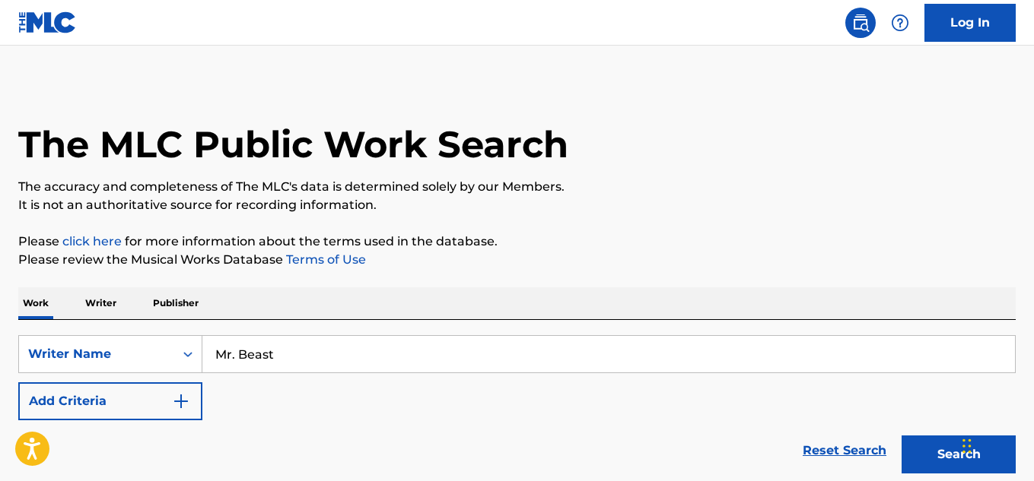
scroll to position [0, 0]
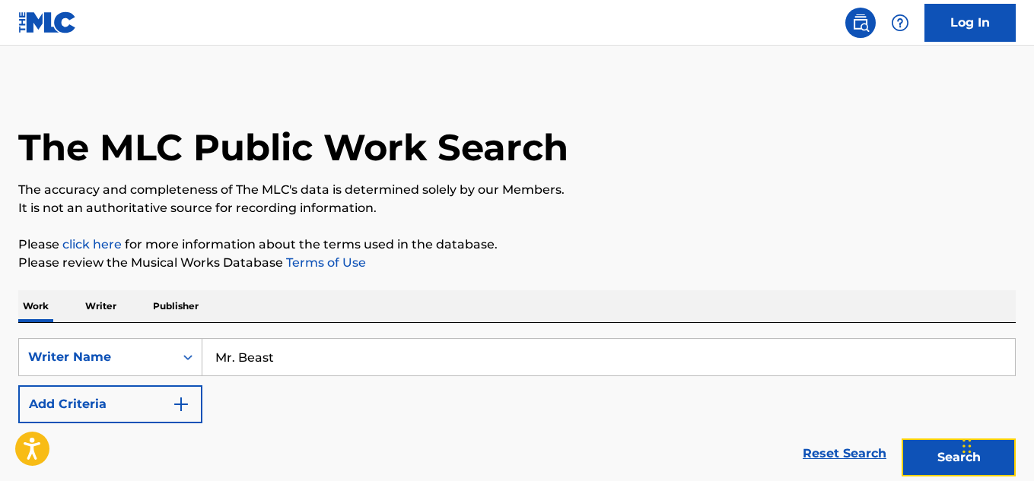
click at [934, 458] on button "Search" at bounding box center [958, 458] width 114 height 38
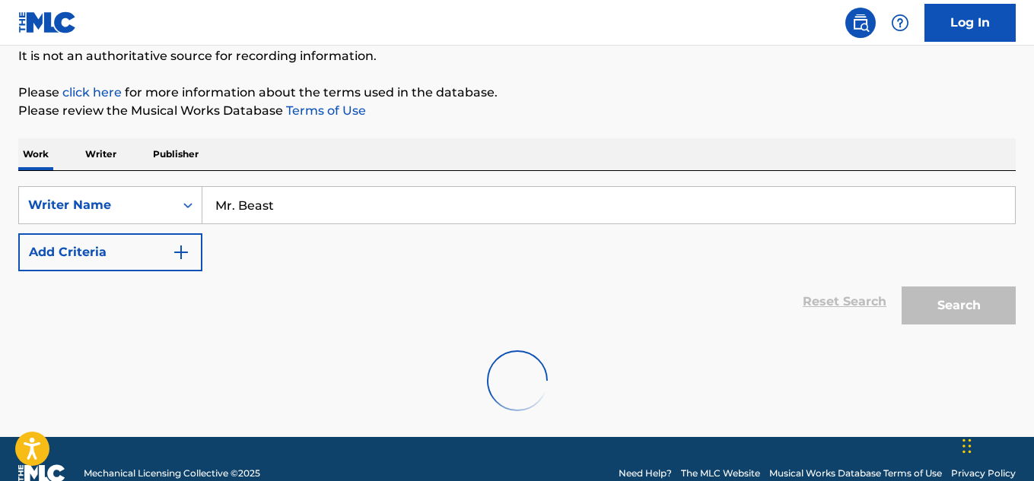
scroll to position [132, 0]
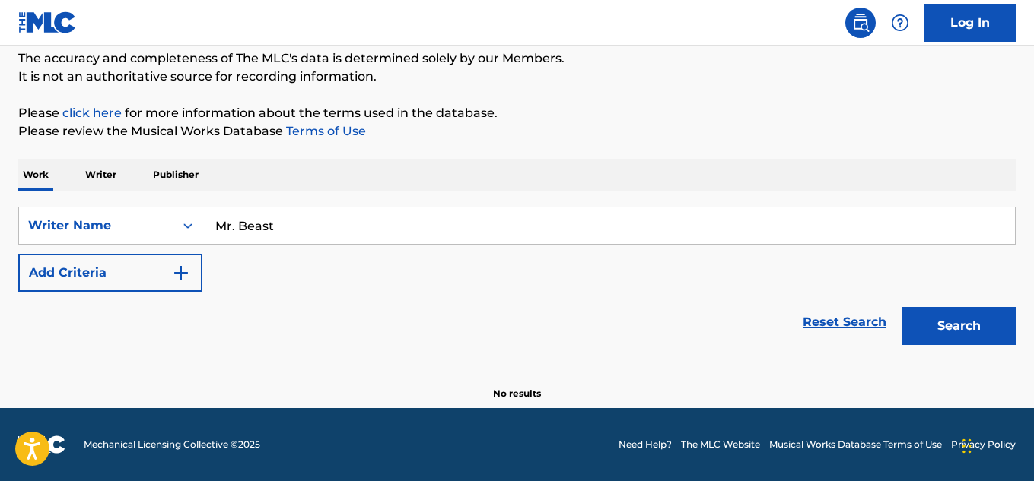
drag, startPoint x: 316, startPoint y: 245, endPoint x: 312, endPoint y: 233, distance: 13.0
click at [316, 245] on div "SearchWithCriteriafc304beb-18ab-48be-939b-969b4428abe1 Writer Name Mr. Beast Ad…" at bounding box center [516, 249] width 997 height 85
click at [311, 233] on input "Mr. Beast" at bounding box center [608, 226] width 812 height 37
click at [309, 231] on input "Mr. Beast" at bounding box center [608, 226] width 812 height 37
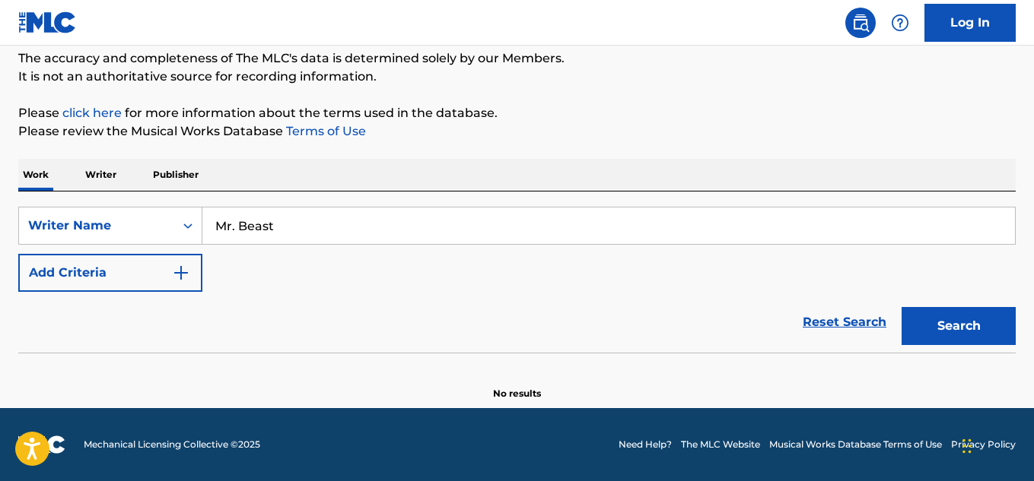
click at [309, 231] on input "Mr. Beast" at bounding box center [608, 226] width 812 height 37
paste input "Olubawale Akintimehin"
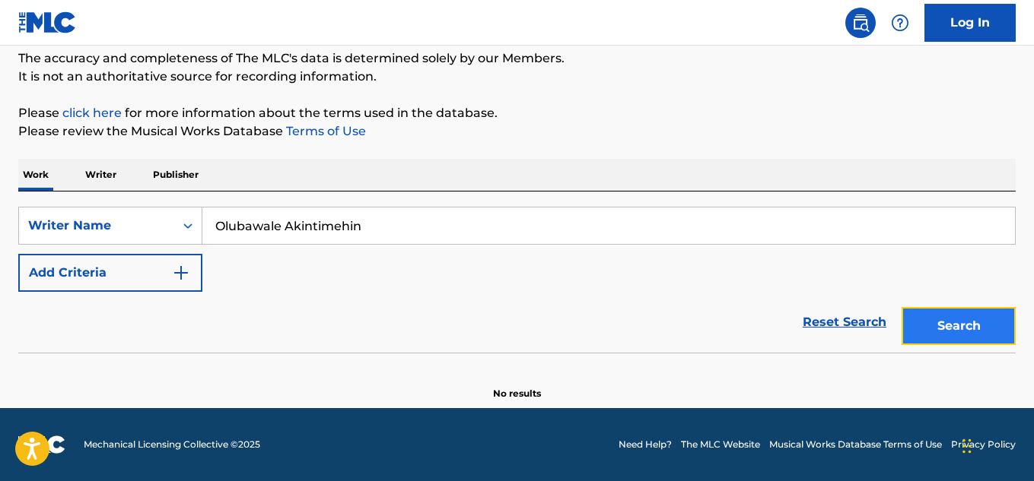
click at [1013, 338] on button "Search" at bounding box center [958, 326] width 114 height 38
drag, startPoint x: 405, startPoint y: 221, endPoint x: 85, endPoint y: 218, distance: 319.4
click at [84, 218] on div "SearchWithCriteriafc304beb-18ab-48be-939b-969b4428abe1 Writer Name Olubawale Ak…" at bounding box center [516, 226] width 997 height 38
paste input "Cortlen Malik Henry, Cashmoneyap, Foreign Teck"
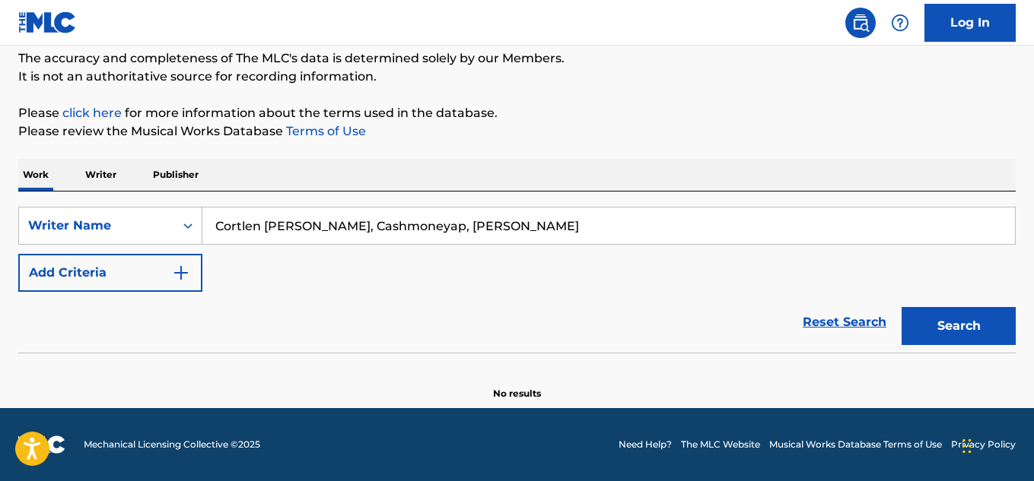
drag, startPoint x: 542, startPoint y: 234, endPoint x: 335, endPoint y: 218, distance: 207.5
click at [335, 218] on input "Cortlen Malik Henry, Cashmoneyap, Foreign Teck" at bounding box center [608, 226] width 812 height 37
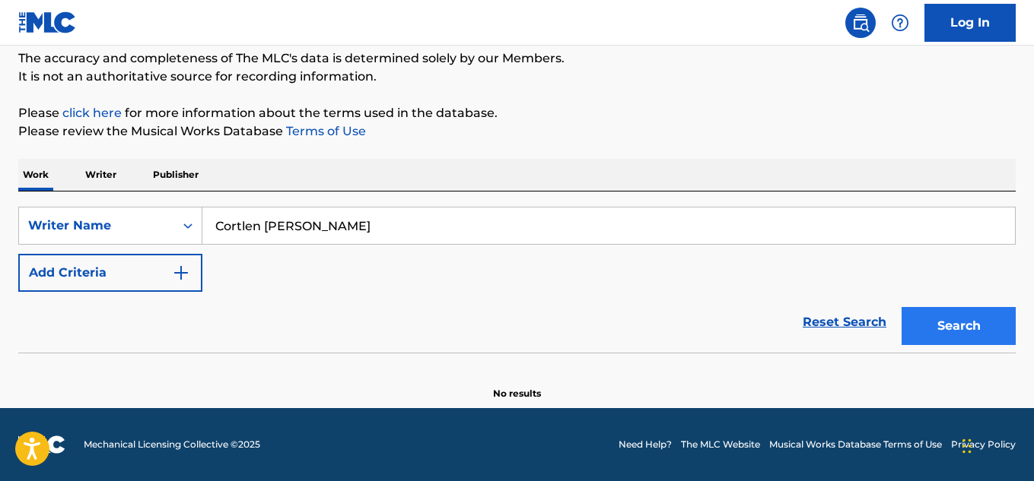
type input "Cortlen [PERSON_NAME]"
click at [969, 322] on button "Search" at bounding box center [958, 326] width 114 height 38
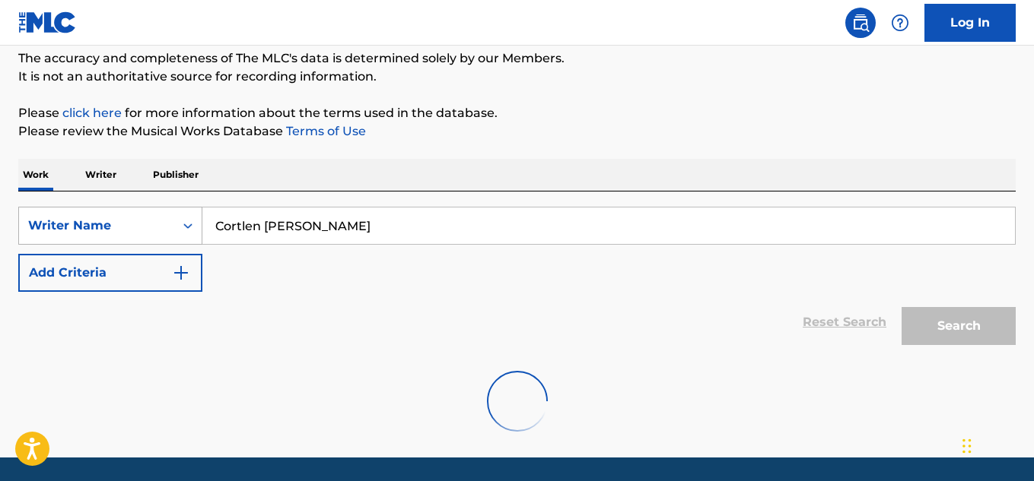
drag, startPoint x: 341, startPoint y: 228, endPoint x: 113, endPoint y: 228, distance: 228.9
click at [113, 228] on div "SearchWithCriteriafc304beb-18ab-48be-939b-969b4428abe1 Writer Name Cortlen Mali…" at bounding box center [516, 226] width 997 height 38
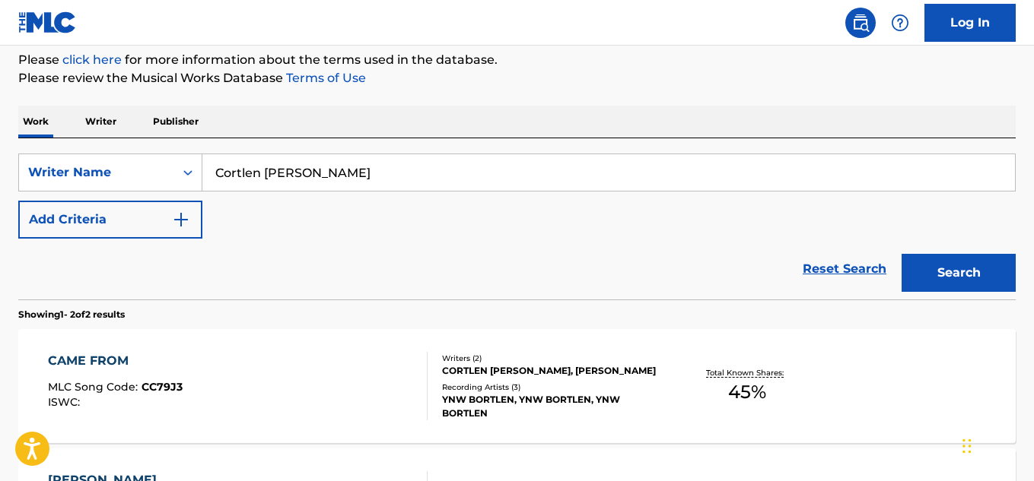
scroll to position [208, 0]
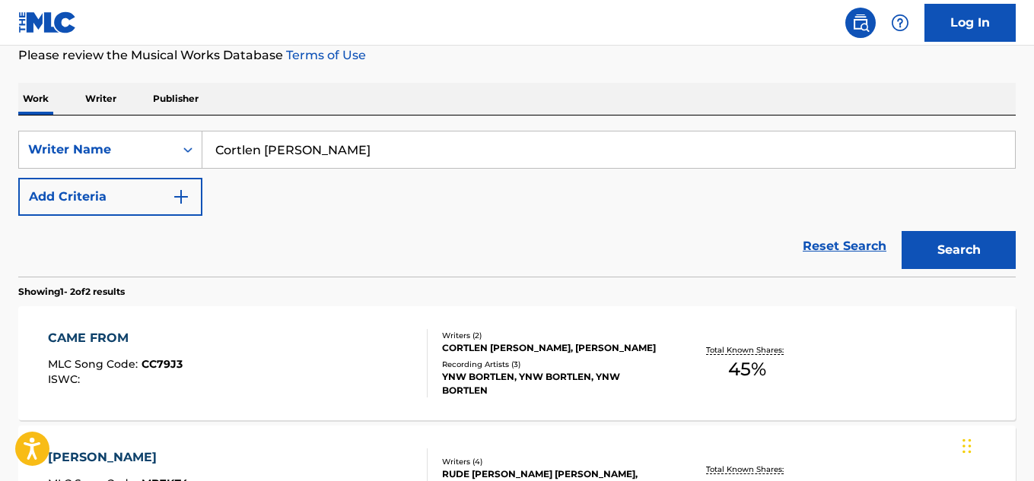
click at [554, 368] on div "Recording Artists ( 3 )" at bounding box center [553, 364] width 222 height 11
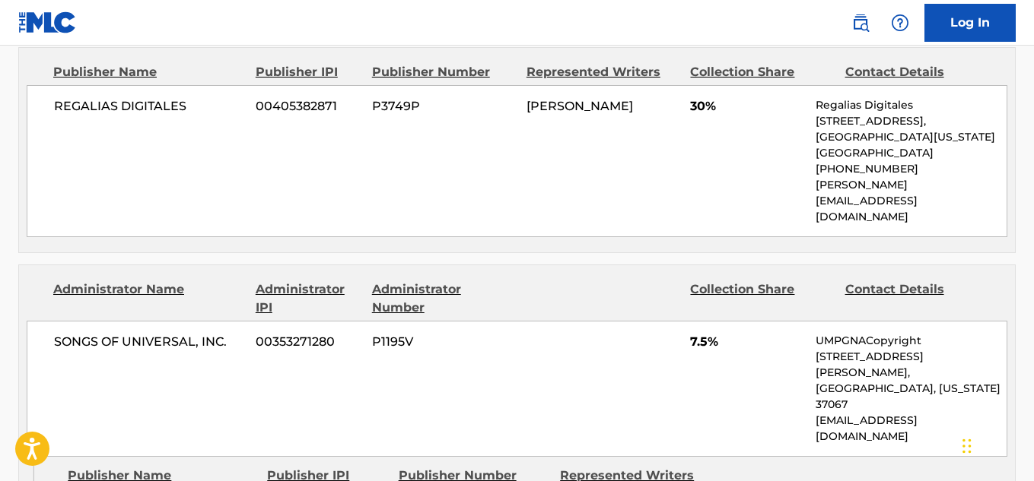
scroll to position [481, 0]
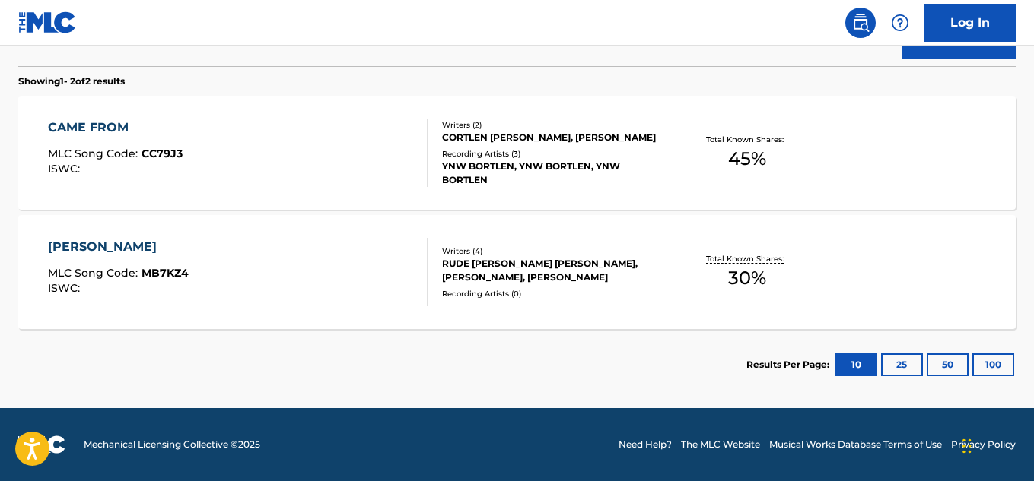
click at [568, 269] on div "RUDE DOLPH, CORTLEN MALIK HENRY, STEVEN JAVIER, MICHAEL F HERNANDEZ" at bounding box center [553, 270] width 222 height 27
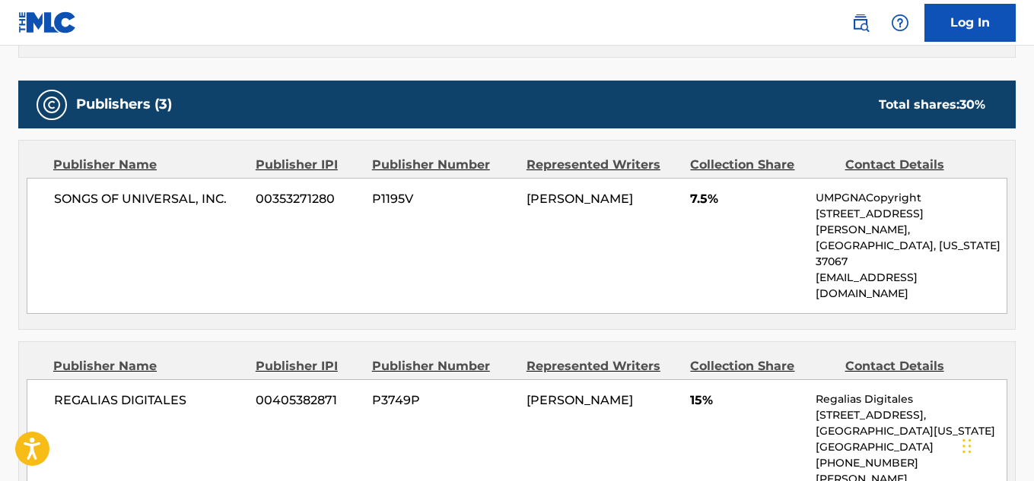
scroll to position [913, 0]
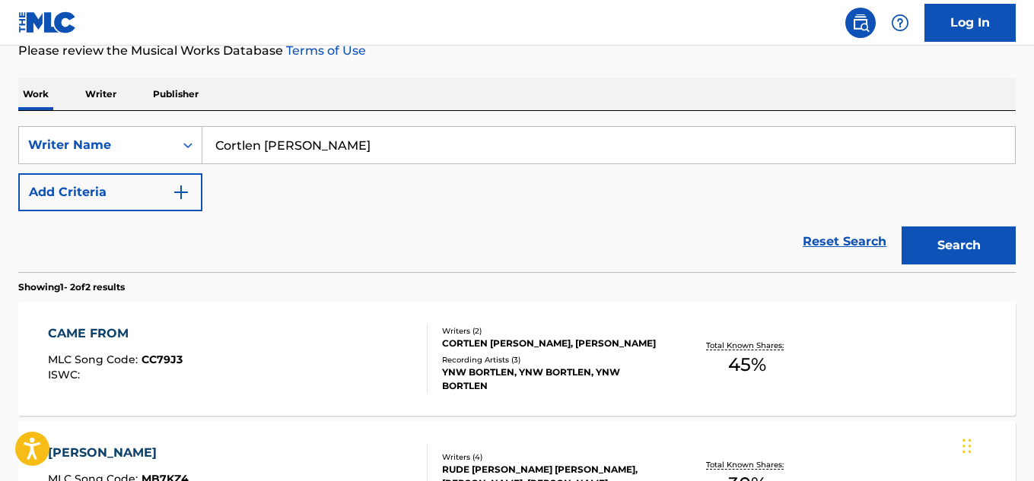
scroll to position [190, 0]
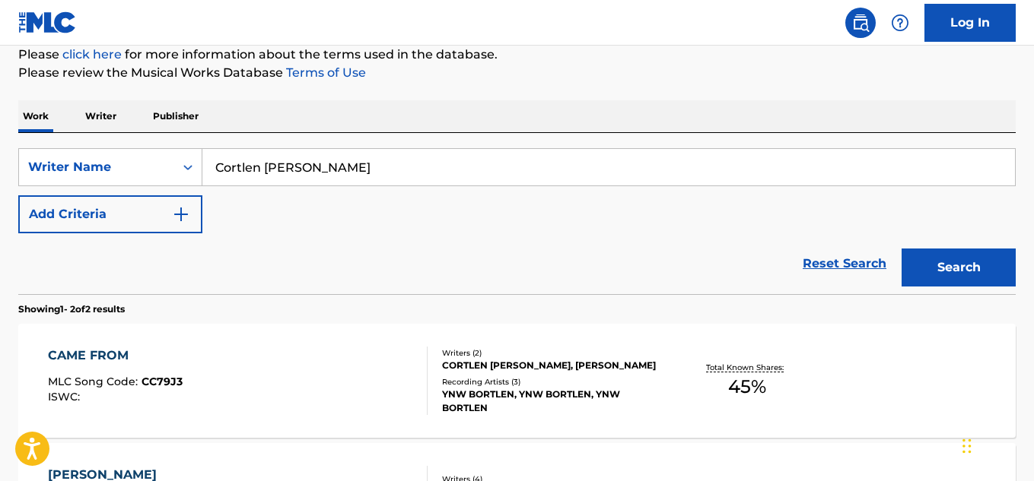
click at [380, 171] on input "Cortlen [PERSON_NAME]" at bounding box center [608, 167] width 812 height 37
click at [379, 170] on input "Cortlen [PERSON_NAME]" at bounding box center [608, 167] width 812 height 37
paste input "YNW Bortlen"
click at [954, 269] on button "Search" at bounding box center [958, 268] width 114 height 38
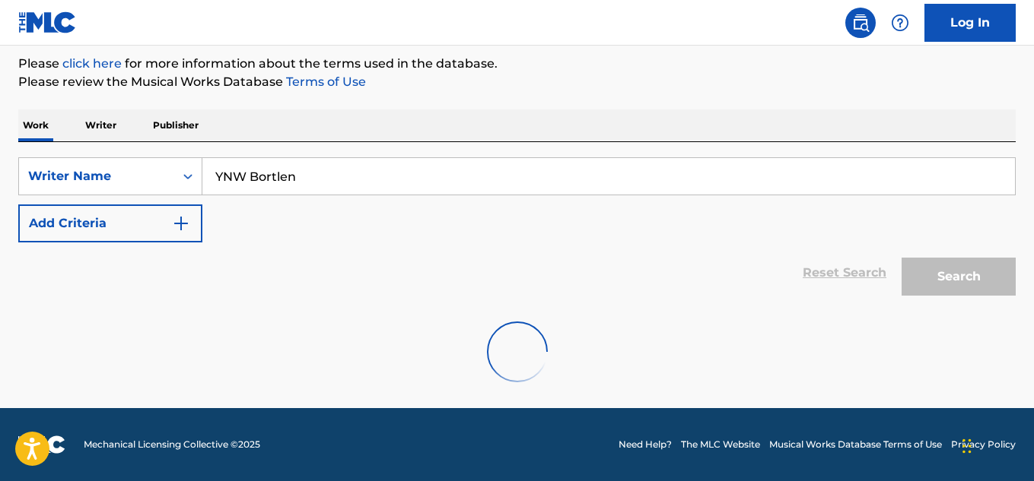
scroll to position [132, 0]
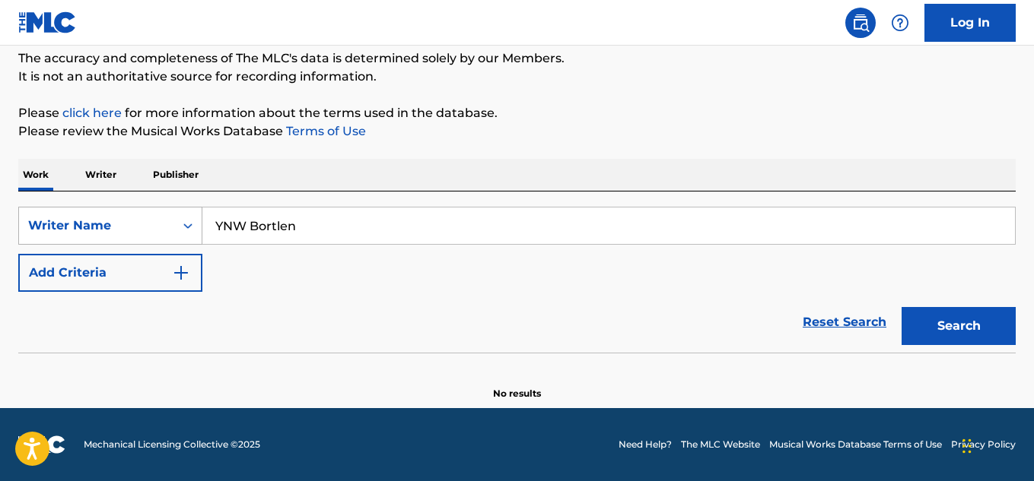
drag, startPoint x: 361, startPoint y: 235, endPoint x: 135, endPoint y: 216, distance: 227.4
click at [135, 216] on div "SearchWithCriteriafc304beb-18ab-48be-939b-969b4428abe1 Writer Name YNW Bortlen" at bounding box center [516, 226] width 997 height 38
paste input "Cortlen Henry"
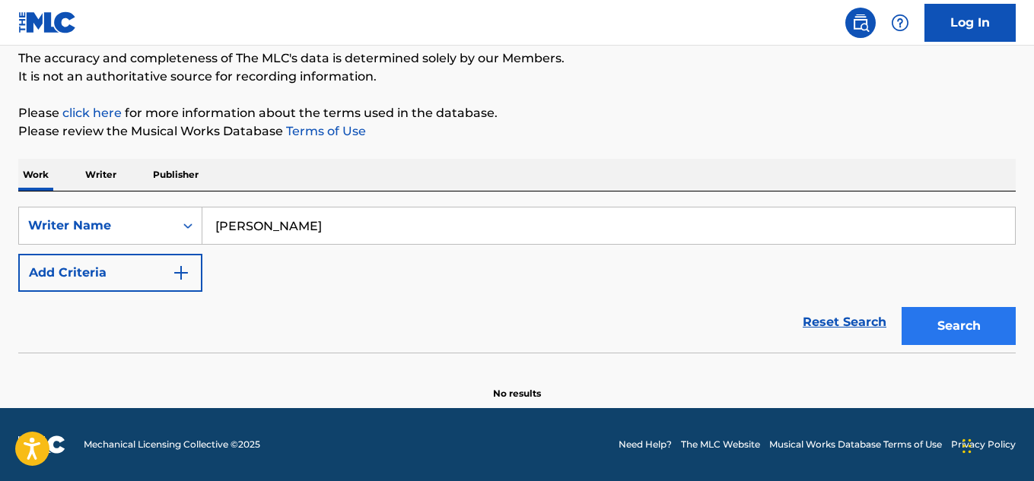
type input "Cortlen Henry"
click at [956, 333] on button "Search" at bounding box center [958, 326] width 114 height 38
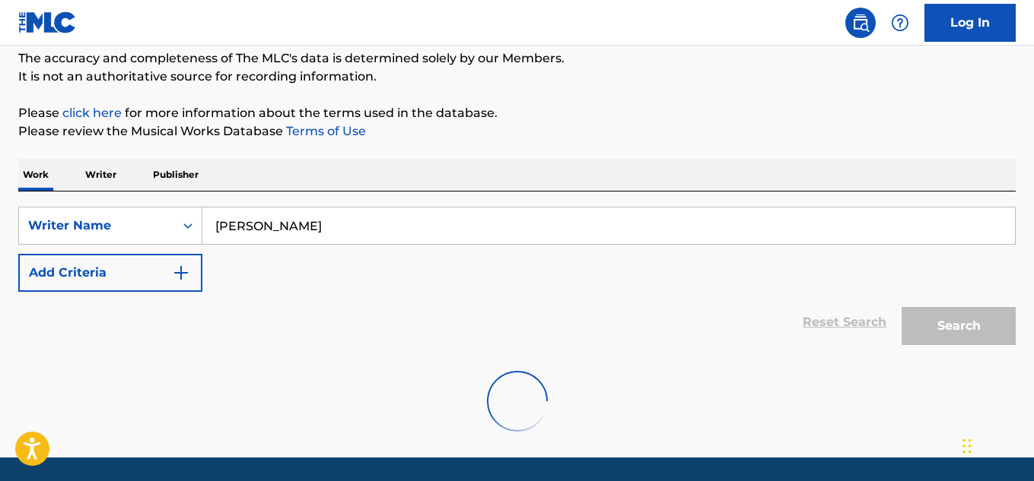
scroll to position [181, 0]
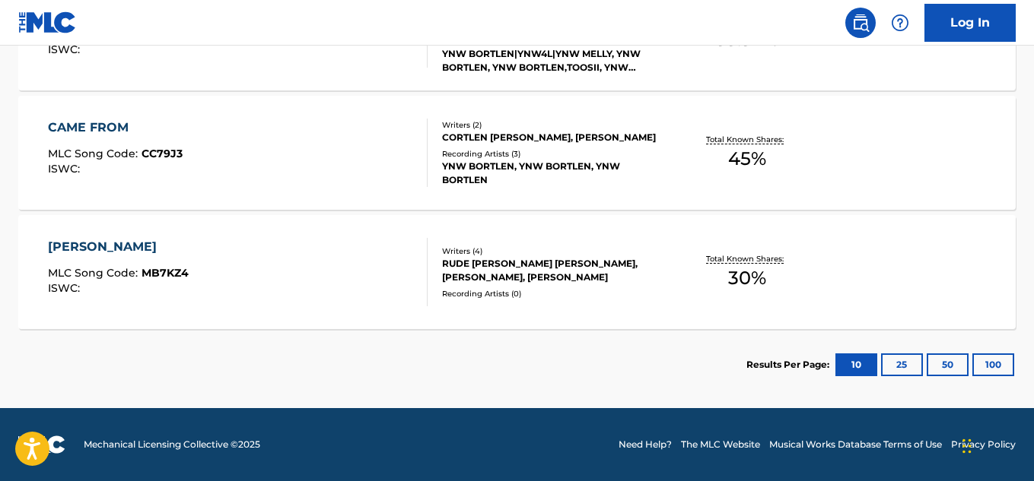
click at [532, 275] on div "RUDE DOLPH, CORTLEN MALIK HENRY, STEVEN JAVIER, MICHAEL F HERNANDEZ" at bounding box center [553, 270] width 222 height 27
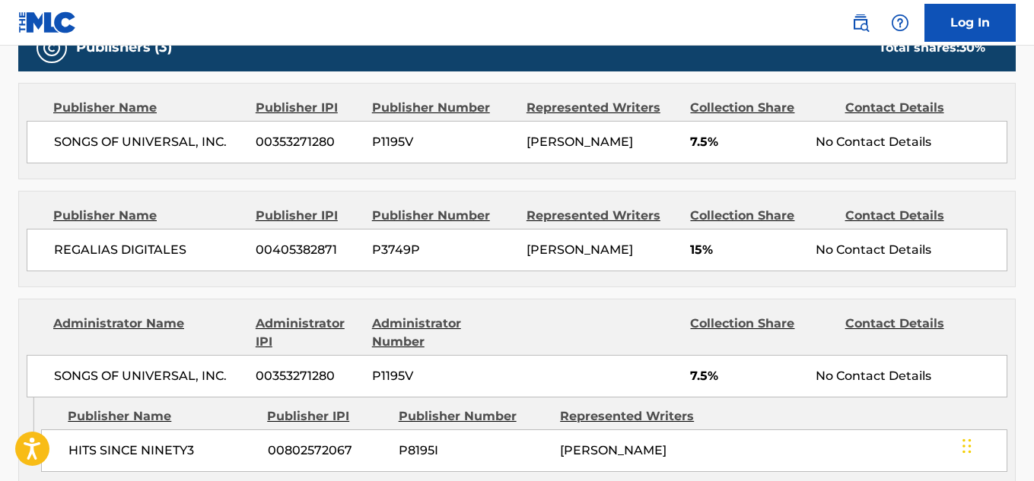
scroll to position [1016, 0]
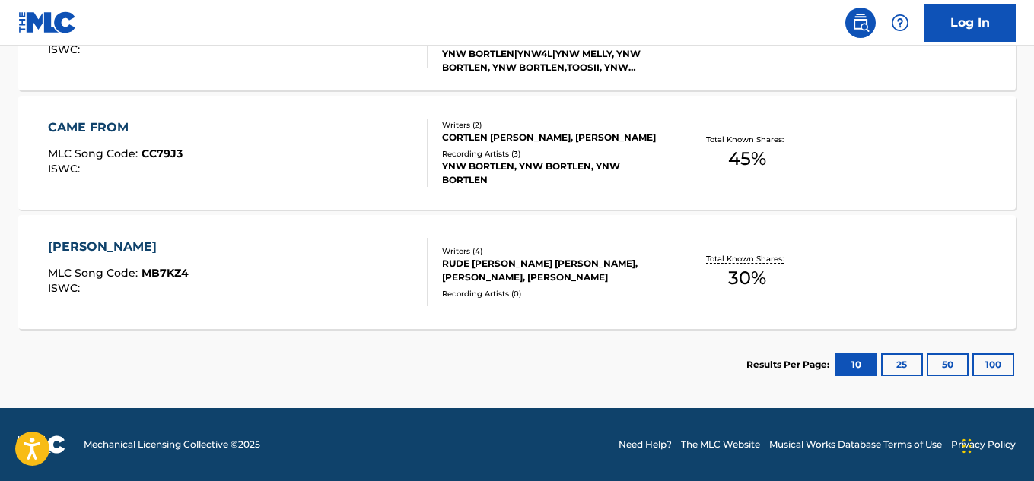
click at [564, 151] on div "Writers ( 2 ) CORTLEN MALIK HENRY, MICHAEL F HERNANDEZ Recording Artists ( 3 ) …" at bounding box center [545, 153] width 237 height 68
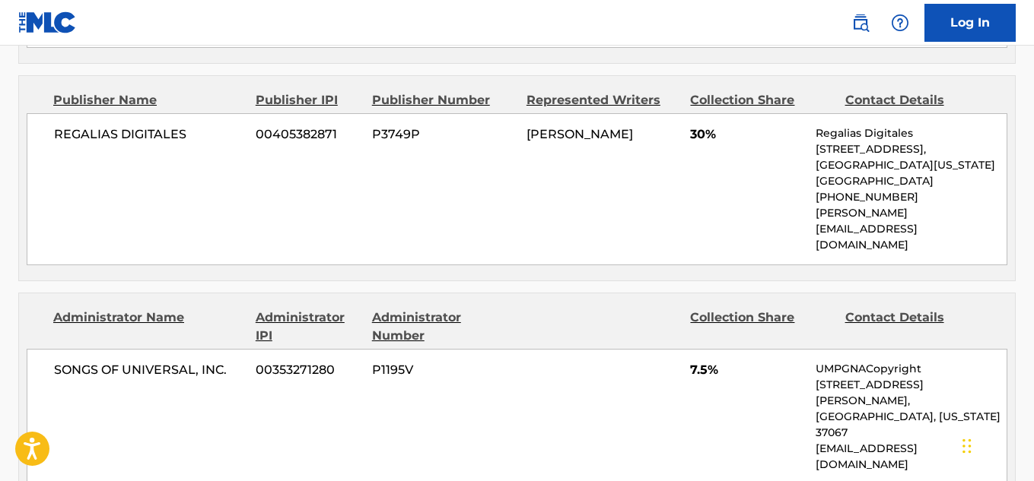
scroll to position [913, 0]
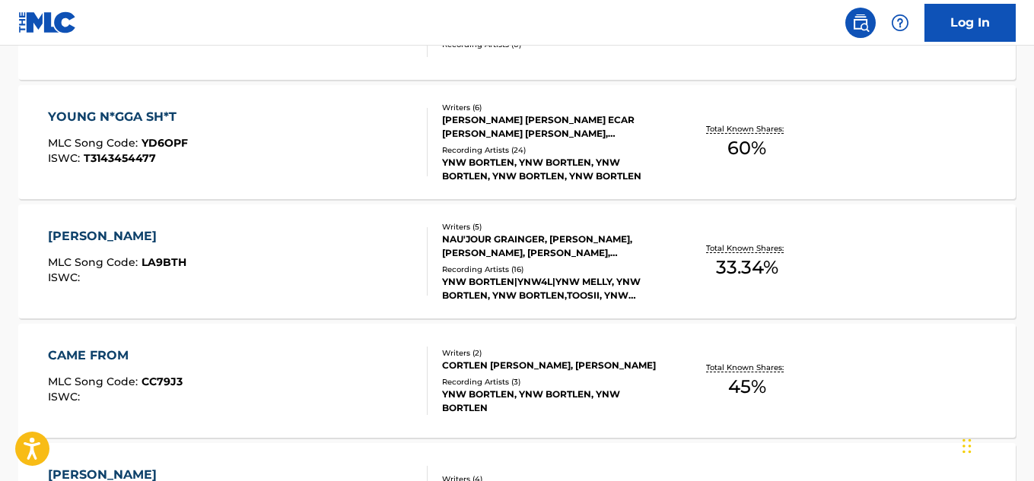
click at [626, 159] on div "YNW BORTLEN, YNW BORTLEN, YNW BORTLEN, YNW BORTLEN, YNW BORTLEN" at bounding box center [553, 169] width 222 height 27
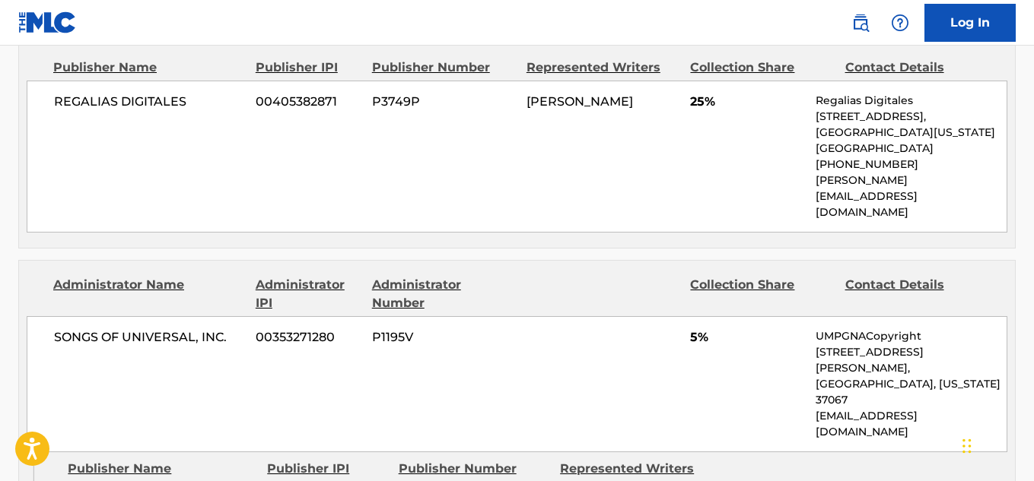
scroll to position [1141, 0]
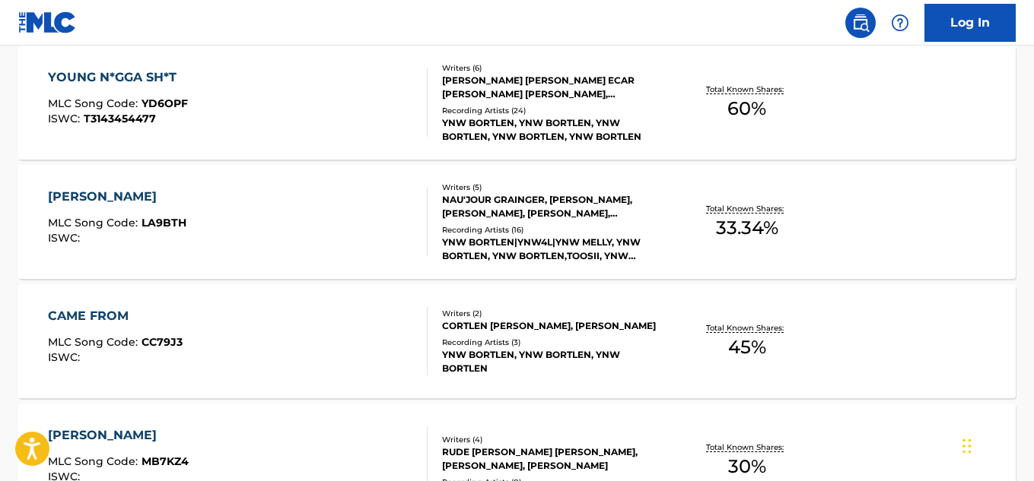
scroll to position [599, 0]
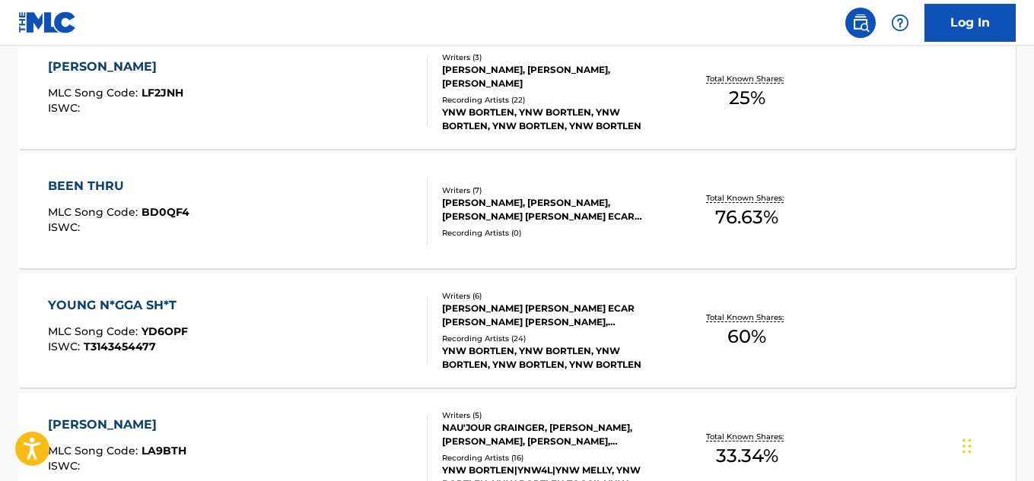
click at [696, 236] on div "BEEN THRU MLC Song Code : BD0QF4 ISWC : Writers ( 7 ) CORTLEN HENRY, LUZIAN TUE…" at bounding box center [516, 211] width 997 height 114
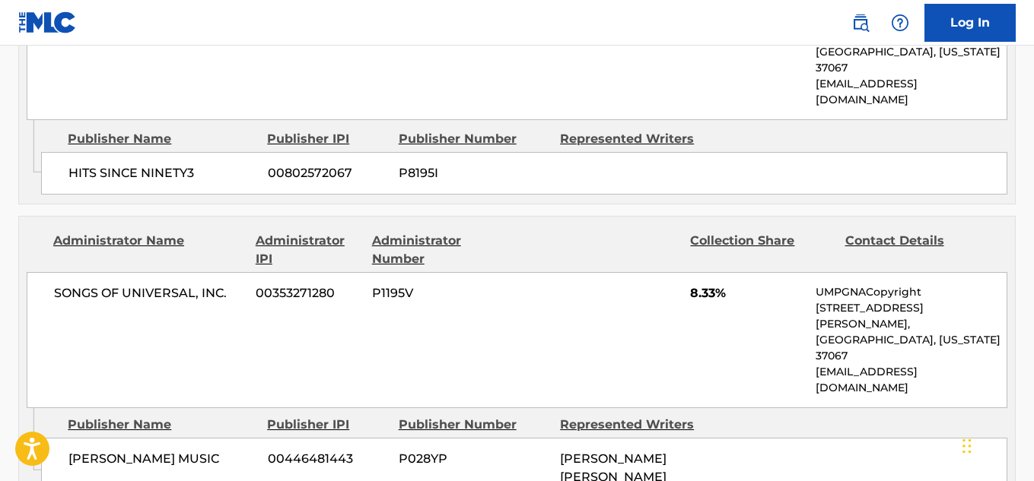
scroll to position [1653, 0]
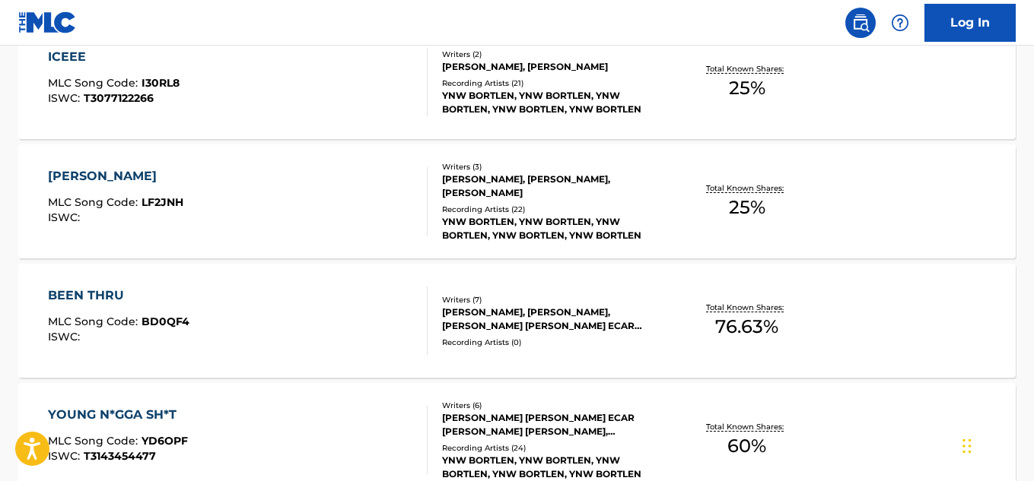
scroll to position [486, 0]
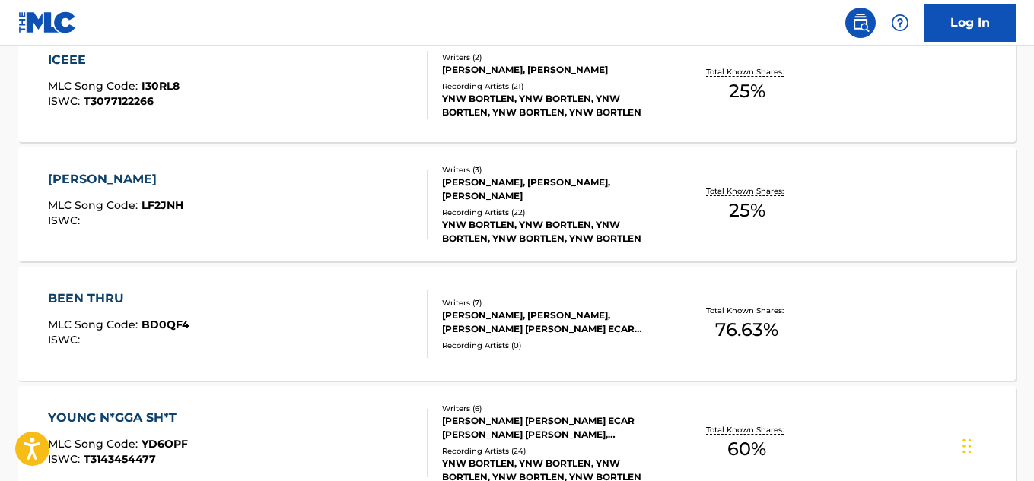
click at [599, 205] on div "Writers ( 3 ) CORTLEN HENRY, MORITZ POMP, MICHAEL PENA Recording Artists ( 22 )…" at bounding box center [545, 204] width 237 height 81
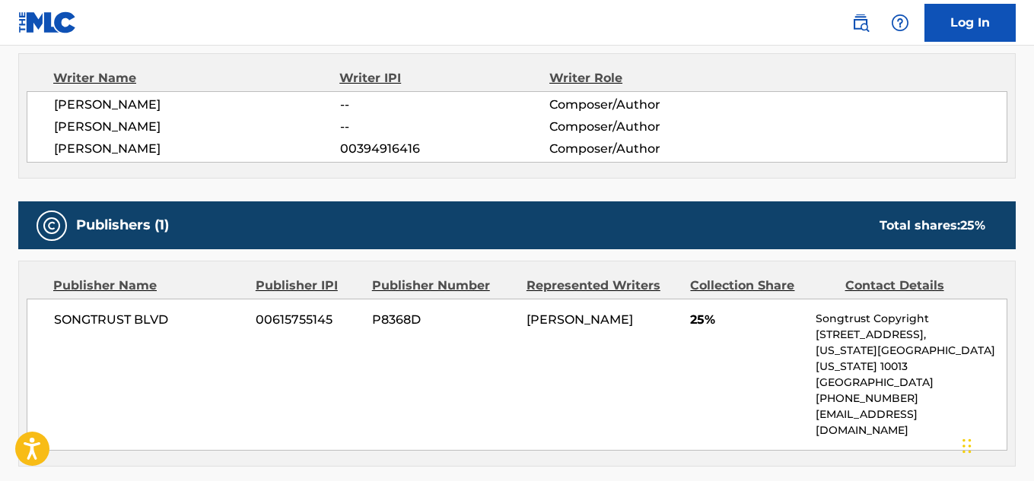
scroll to position [608, 0]
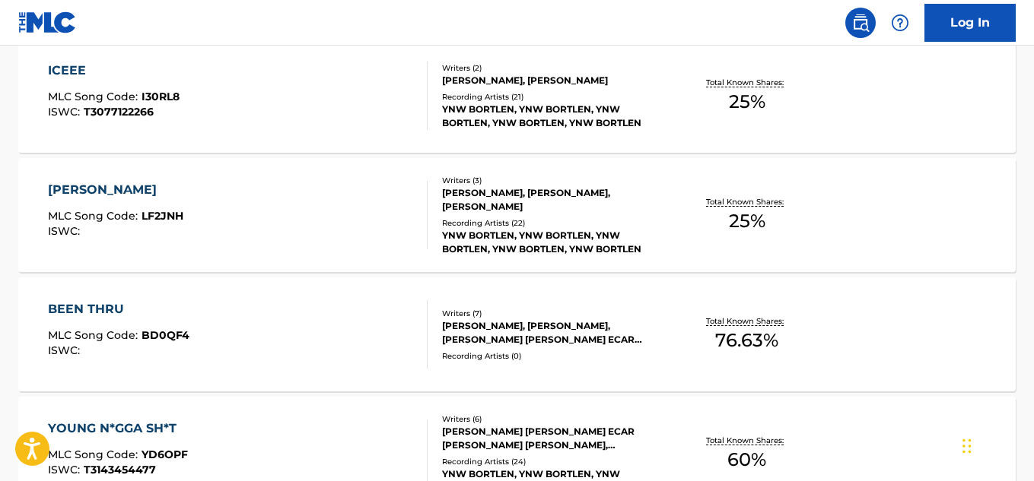
scroll to position [449, 0]
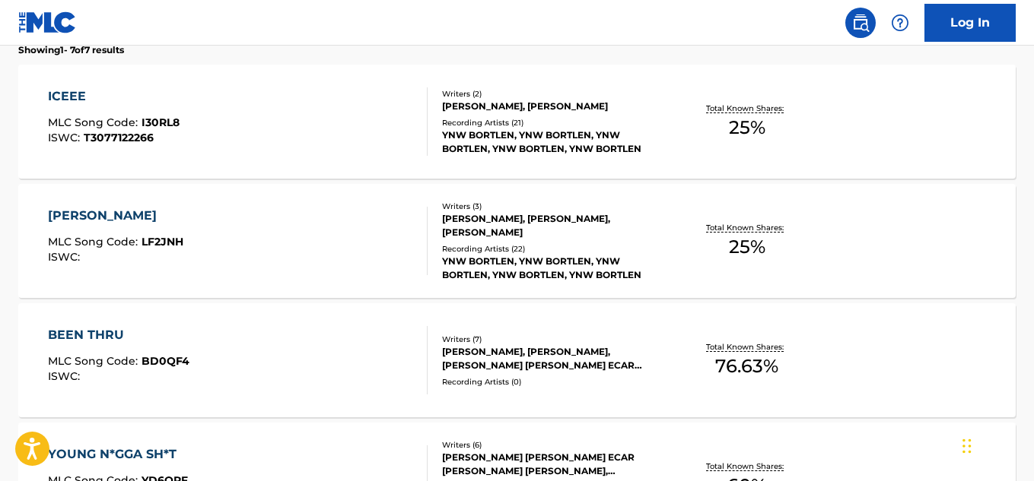
click at [603, 114] on div "Writers ( 2 ) CORTLEN HENRY, JAEHYUN KIM Recording Artists ( 21 ) YNW BORTLEN, …" at bounding box center [545, 122] width 237 height 68
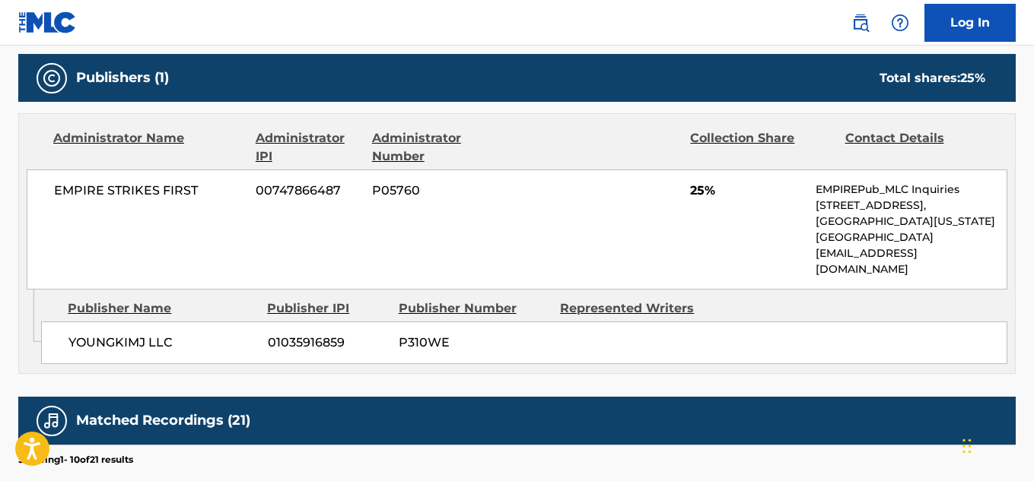
scroll to position [684, 0]
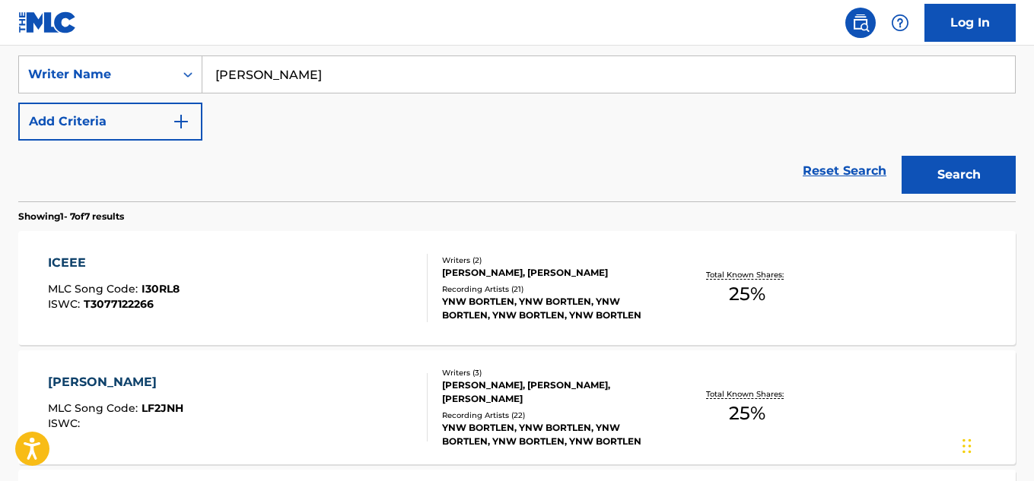
scroll to position [261, 0]
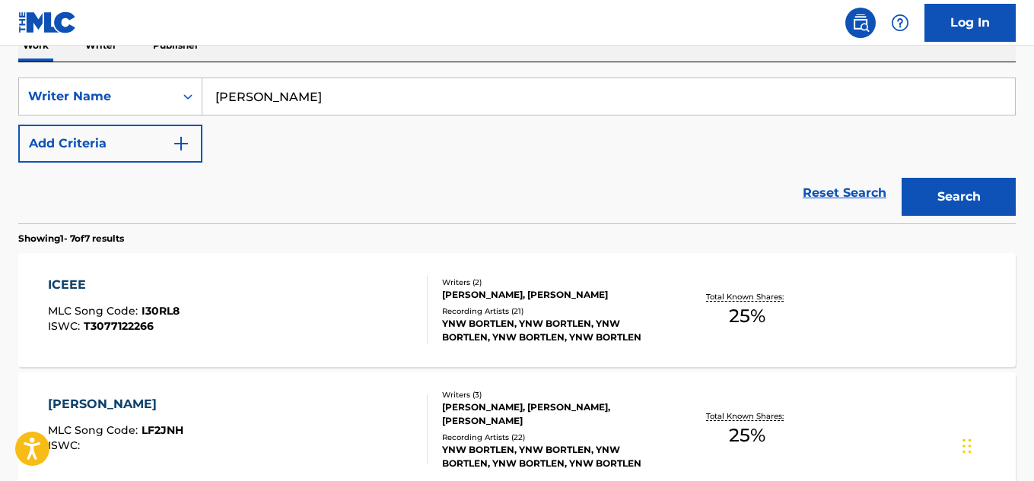
click at [630, 311] on div "Recording Artists ( 21 )" at bounding box center [553, 311] width 222 height 11
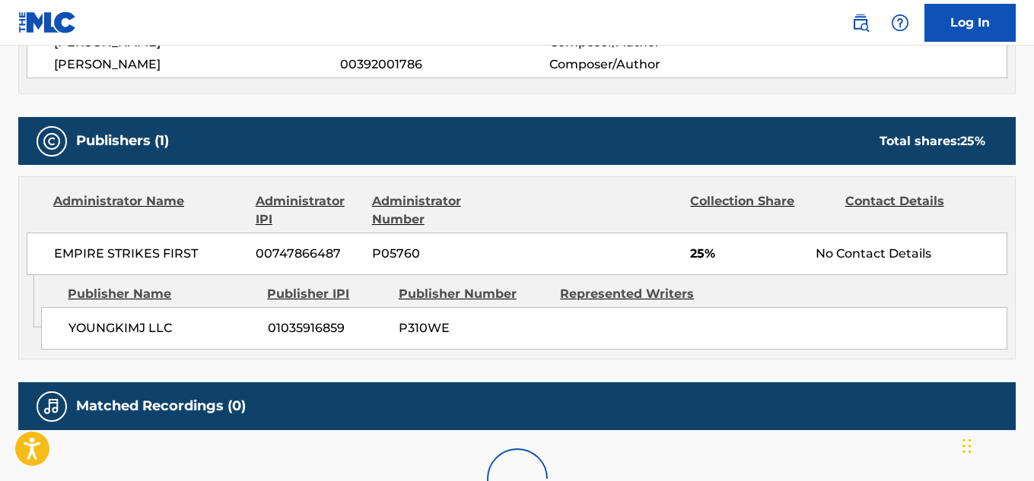
scroll to position [684, 0]
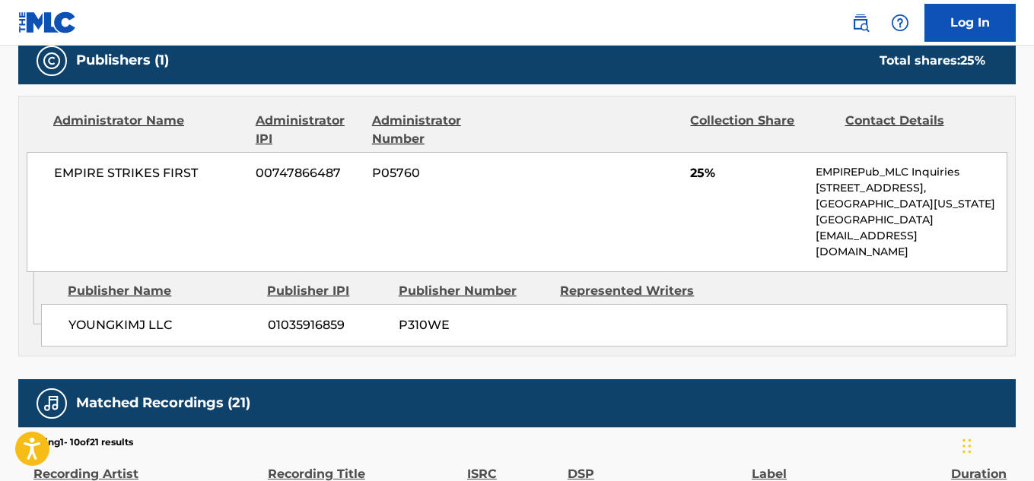
scroll to position [261, 0]
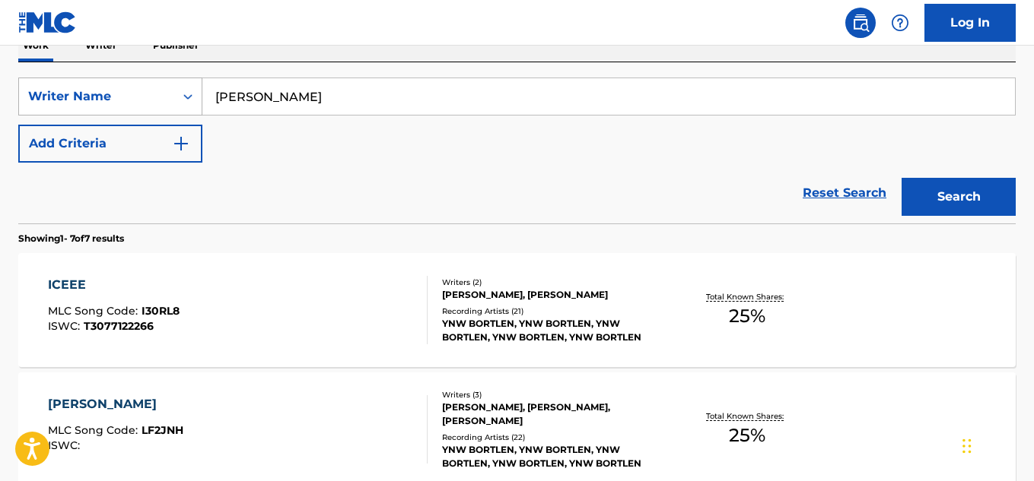
drag, startPoint x: 329, startPoint y: 91, endPoint x: 132, endPoint y: 78, distance: 196.6
click at [132, 78] on div "SearchWithCriteriafc304beb-18ab-48be-939b-969b4428abe1 Writer Name Cortlen Henry" at bounding box center [516, 97] width 997 height 38
paste input "Gregory James Holgate"
type input "Gregory James Holgate"
click at [956, 201] on button "Search" at bounding box center [958, 197] width 114 height 38
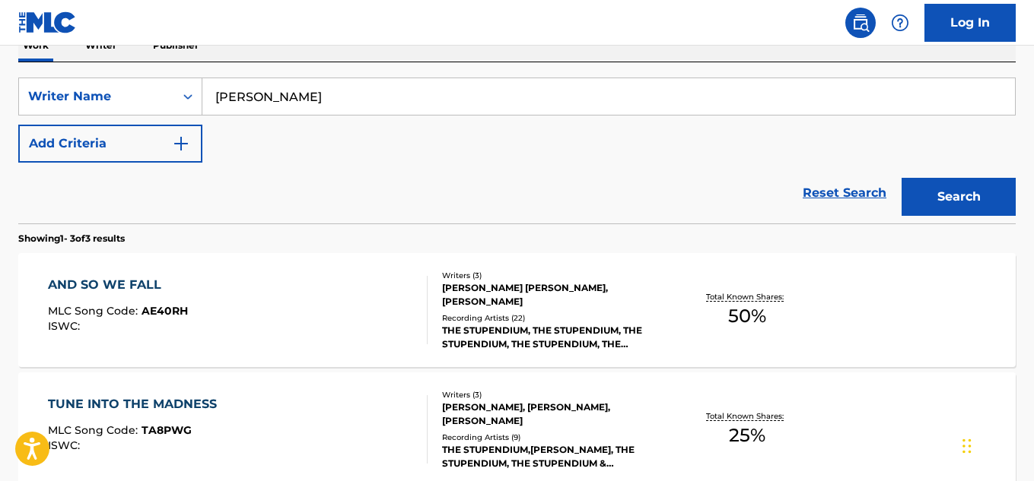
click at [534, 341] on div "THE STUPENDIUM, THE STUPENDIUM, THE STUPENDIUM, THE STUPENDIUM, THE STUPENDIUM" at bounding box center [553, 337] width 222 height 27
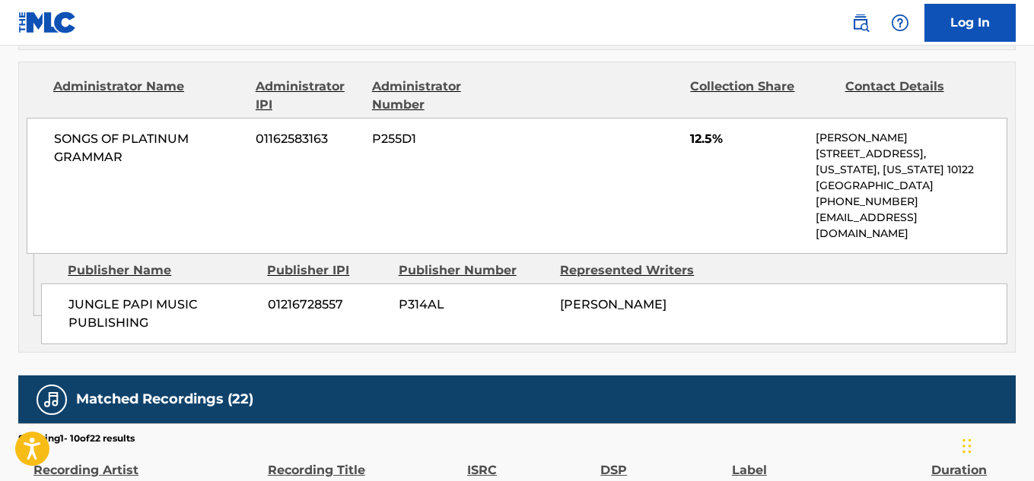
scroll to position [1673, 0]
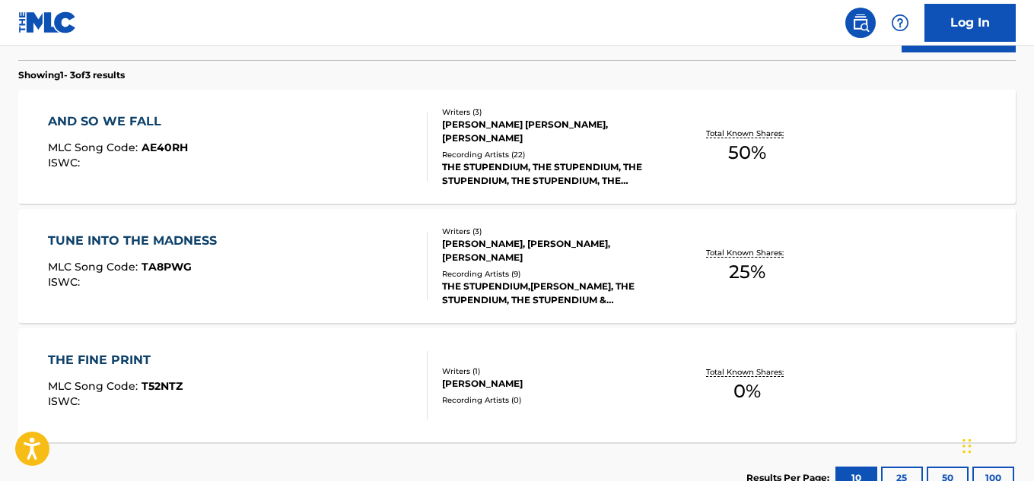
scroll to position [538, 0]
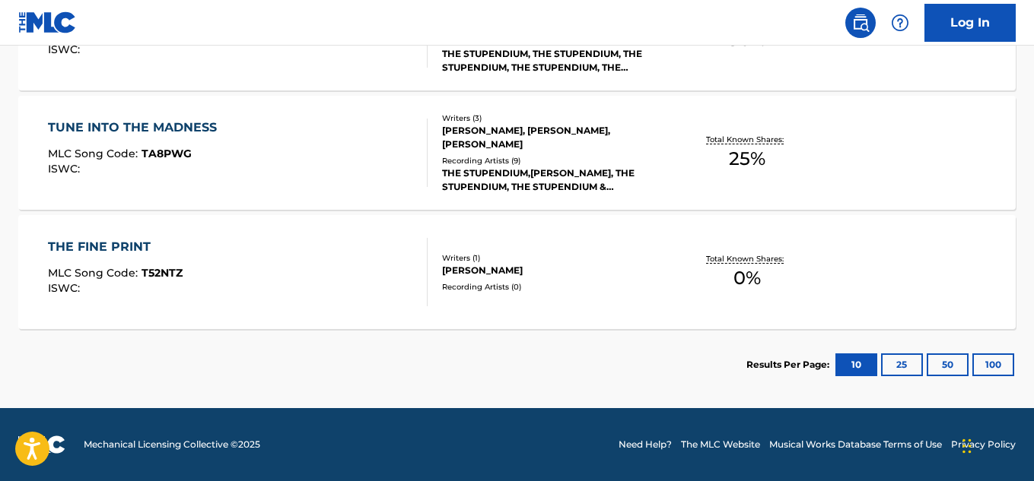
click at [558, 186] on div "THE STUPENDIUM,DAN BULL, THE STUPENDIUM, THE STUPENDIUM & DAN BULL, THE STUPEND…" at bounding box center [553, 180] width 222 height 27
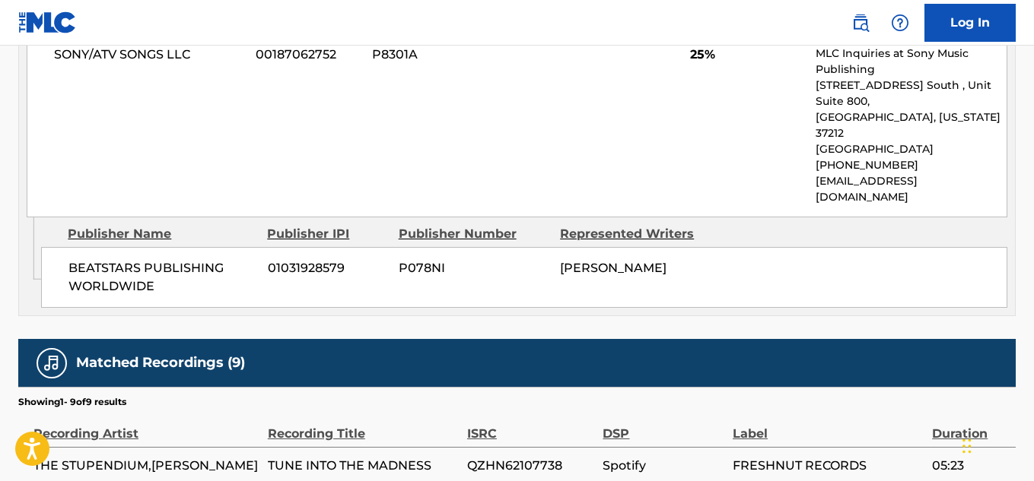
scroll to position [913, 0]
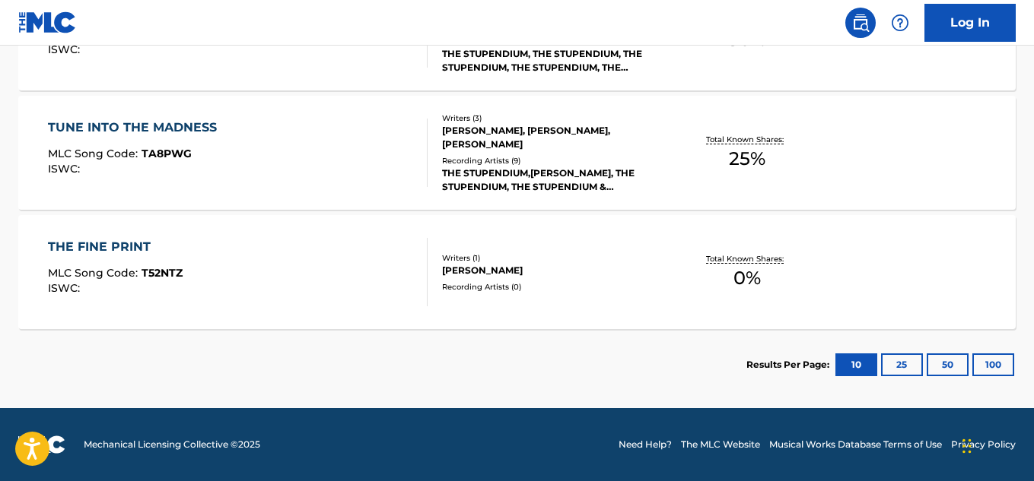
scroll to position [157, 0]
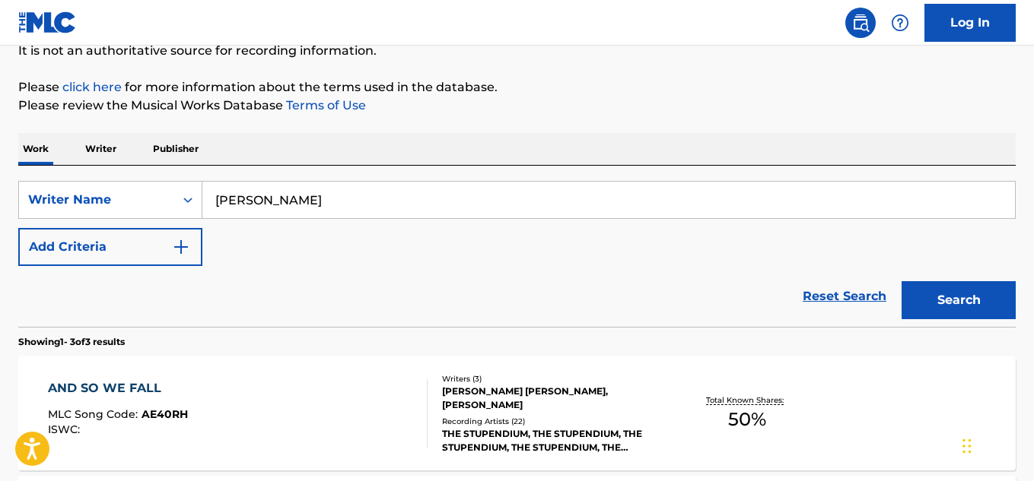
click at [621, 402] on div "GREGORY JAMES HOLGATE, JUSTIN DE VRIES, STEFAN SCHONEWILLE" at bounding box center [553, 398] width 222 height 27
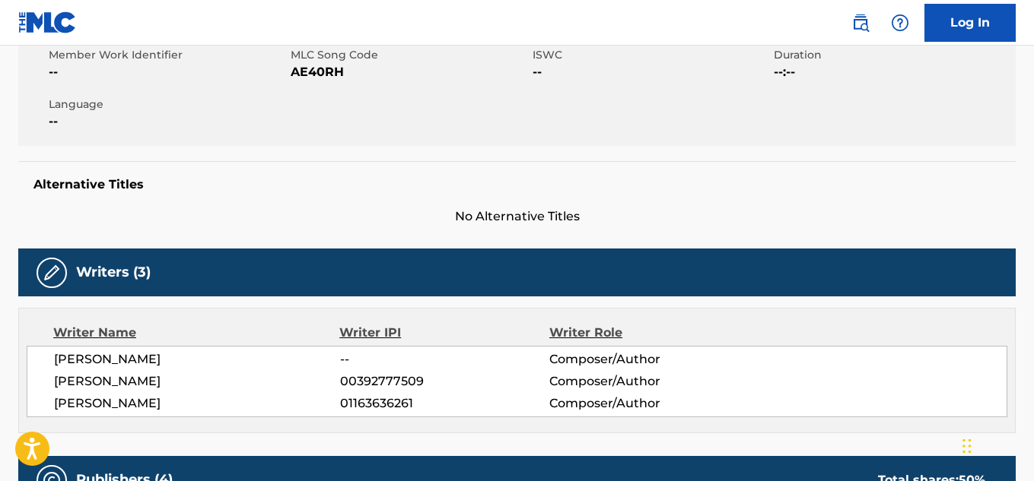
scroll to position [380, 0]
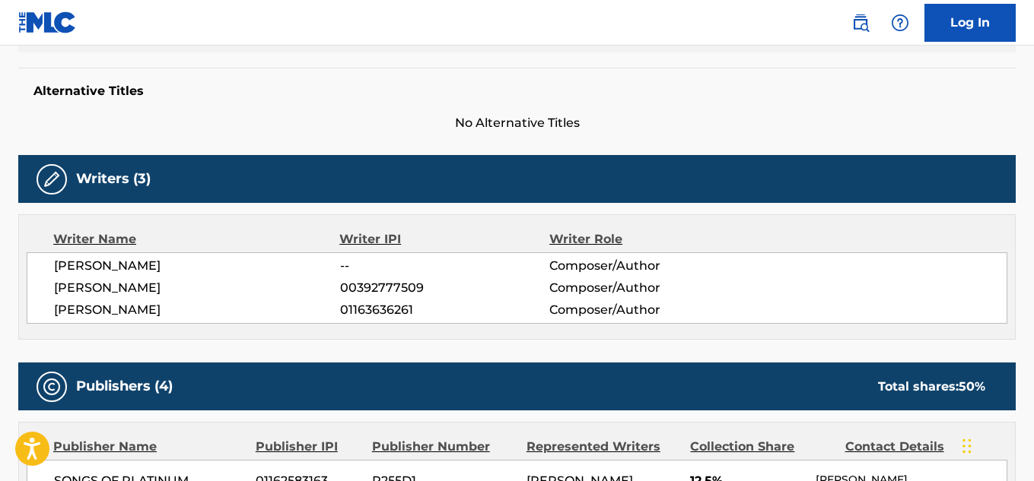
scroll to position [157, 0]
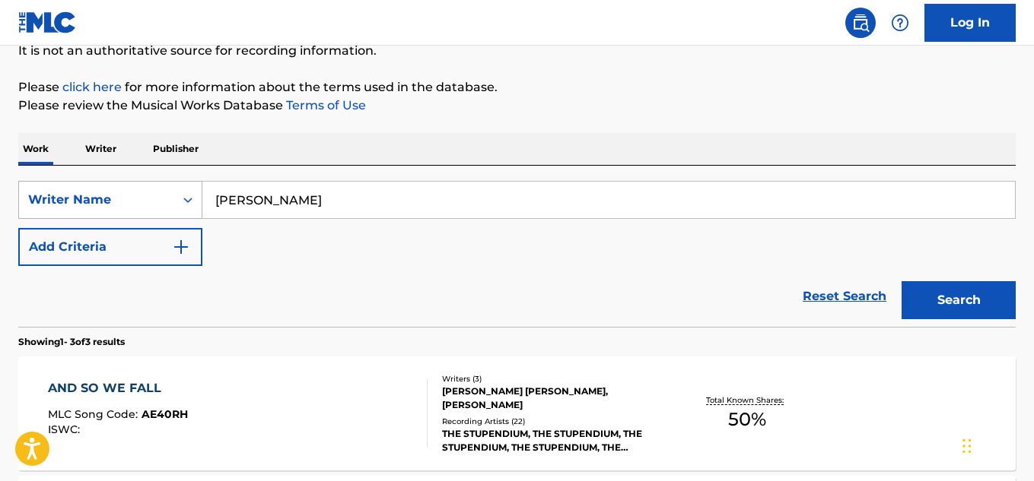
drag, startPoint x: 373, startPoint y: 191, endPoint x: 198, endPoint y: 189, distance: 174.9
click at [198, 189] on div "SearchWithCriteriafc304beb-18ab-48be-939b-969b4428abe1 Writer Name Gregory Jame…" at bounding box center [516, 200] width 997 height 38
paste input "[PERSON_NAME]"
type input "[PERSON_NAME]"
click at [961, 313] on button "Search" at bounding box center [958, 300] width 114 height 38
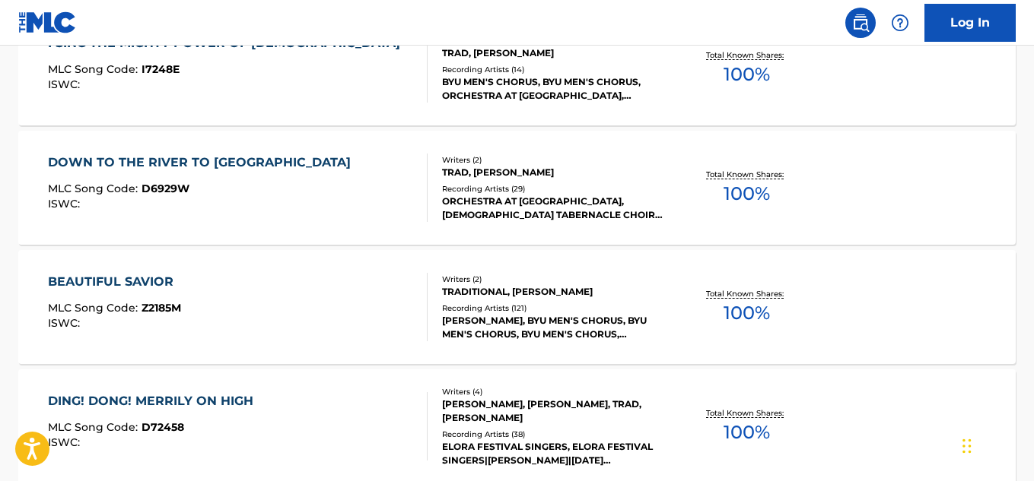
scroll to position [766, 0]
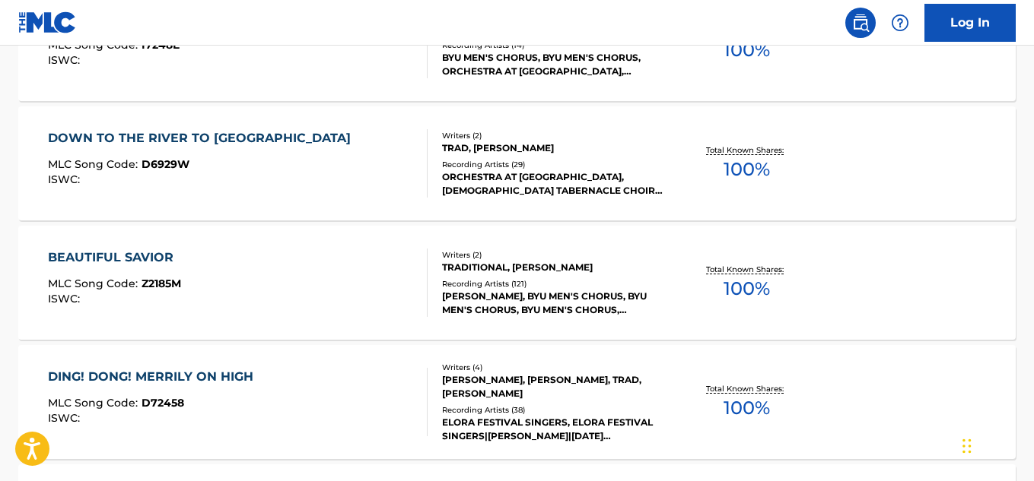
click at [545, 310] on div "MACK WILBERG, BYU MEN'S CHORUS, BYU MEN'S CHORUS, BYU MEN'S CHORUS, MACK WILBER…" at bounding box center [553, 303] width 222 height 27
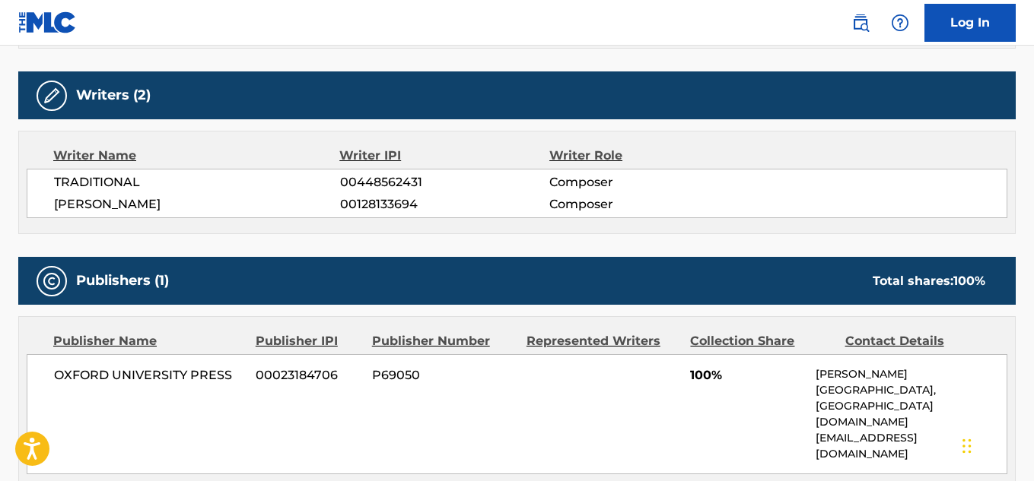
scroll to position [608, 0]
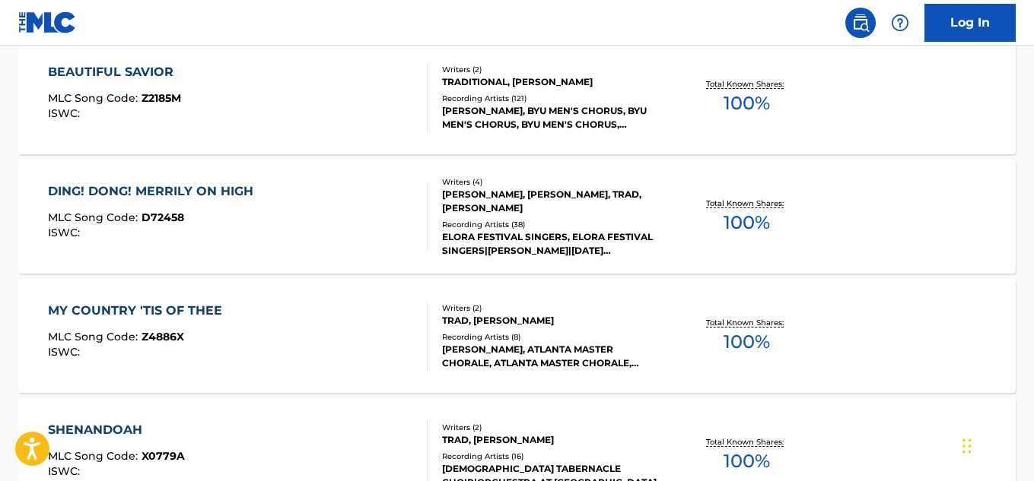
scroll to position [957, 0]
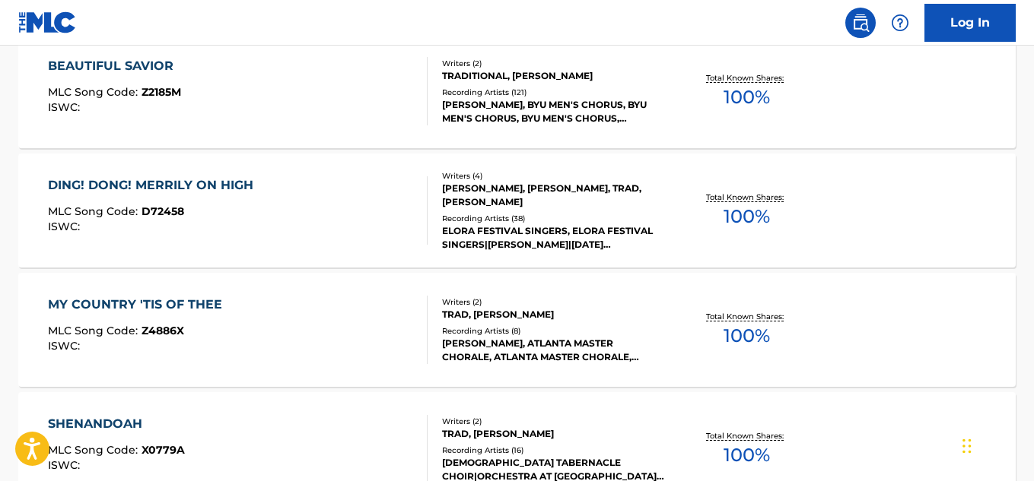
click at [621, 321] on div "TRAD, [PERSON_NAME]" at bounding box center [553, 315] width 222 height 14
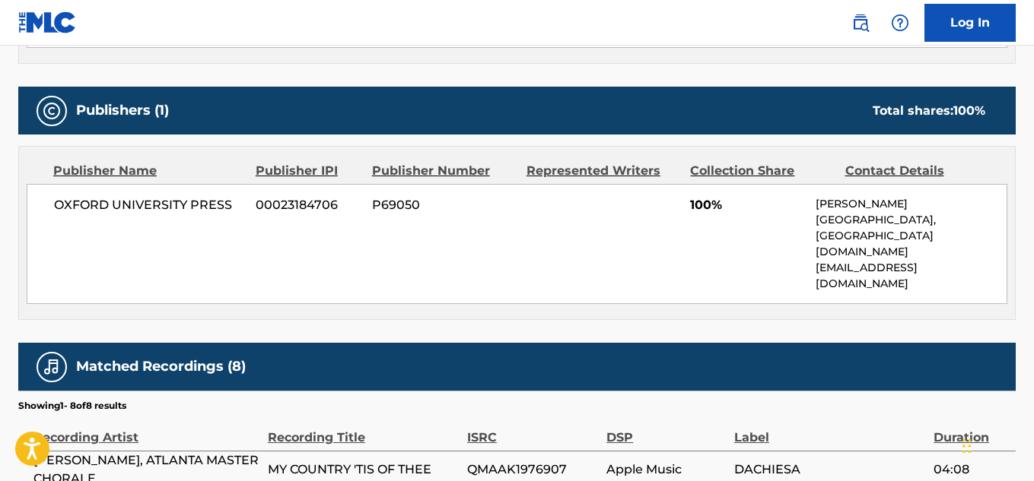
scroll to position [659, 0]
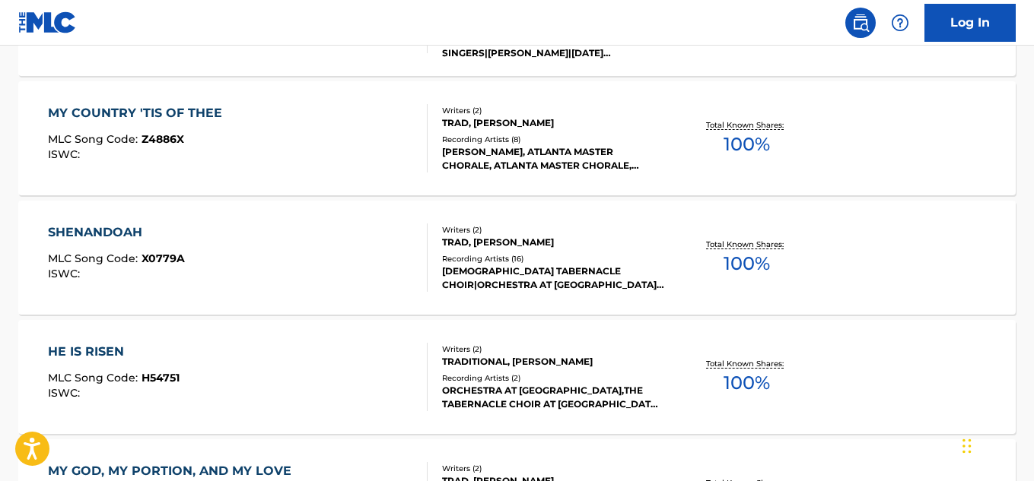
click at [647, 376] on div "Recording Artists ( 2 )" at bounding box center [553, 378] width 222 height 11
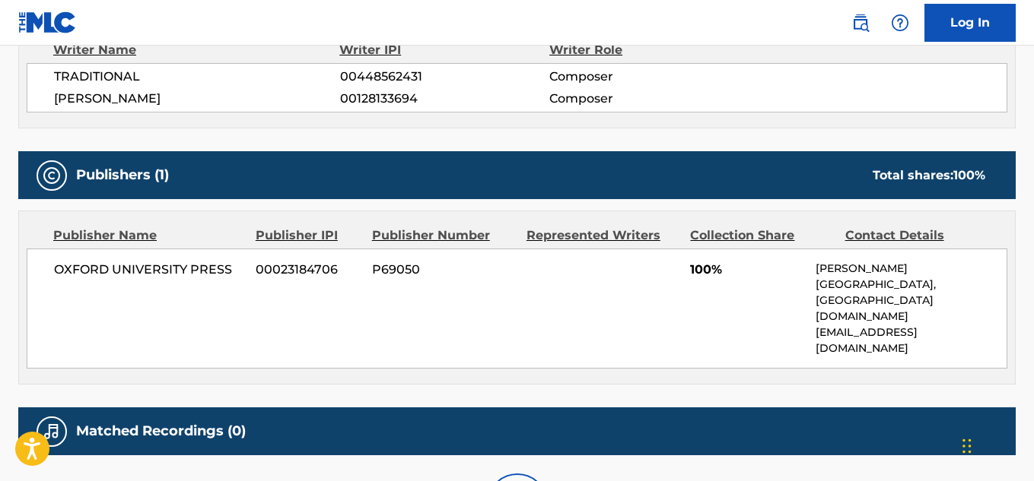
scroll to position [705, 0]
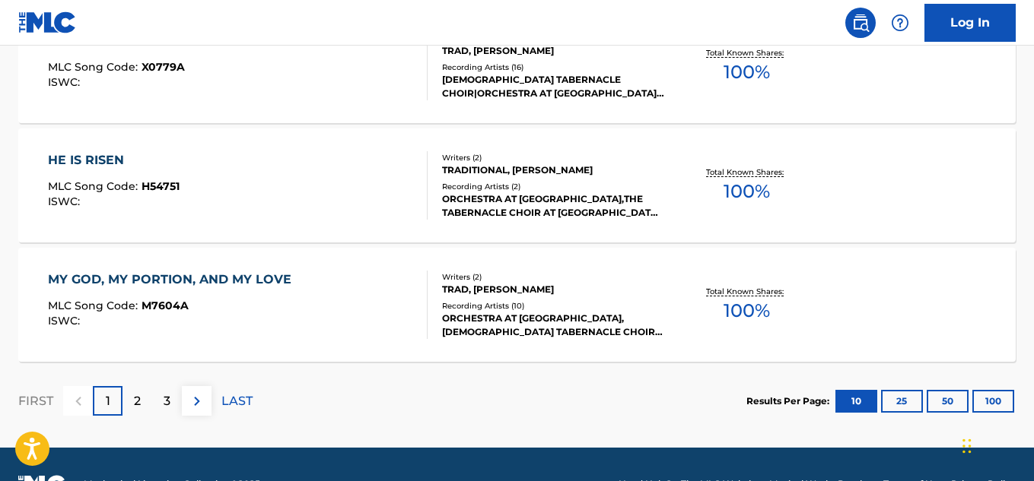
click at [619, 305] on div "Recording Artists ( 10 )" at bounding box center [553, 305] width 222 height 11
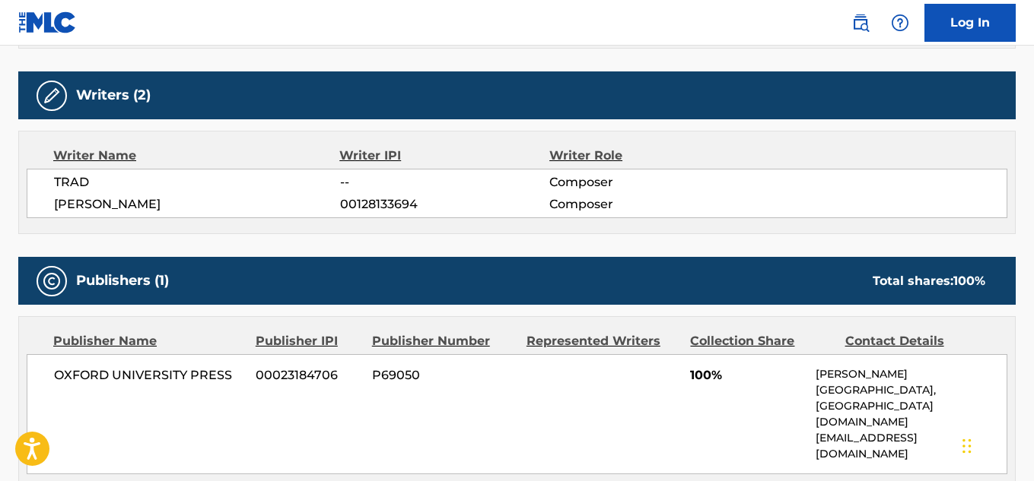
scroll to position [608, 0]
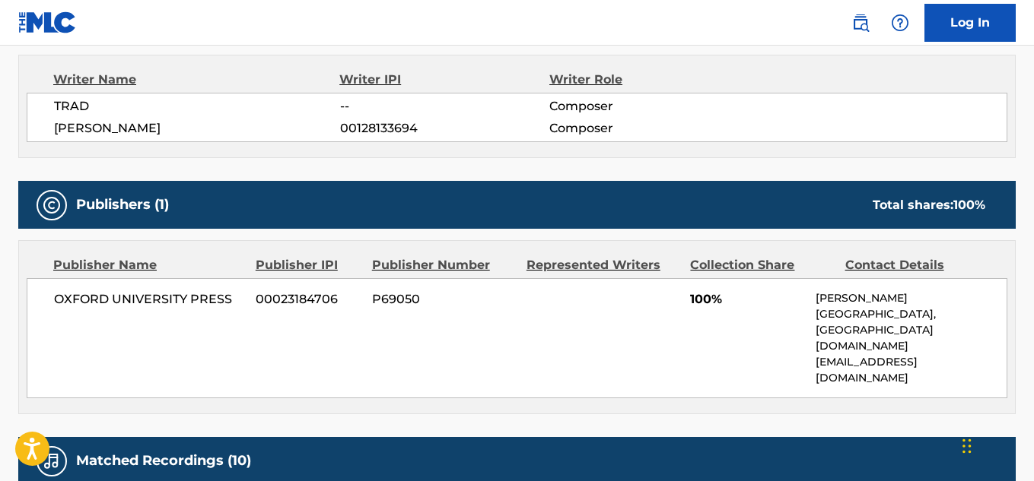
click at [132, 297] on span "OXFORD UNIVERSITY PRESS" at bounding box center [149, 300] width 190 height 18
click at [372, 125] on span "00128133694" at bounding box center [444, 128] width 209 height 18
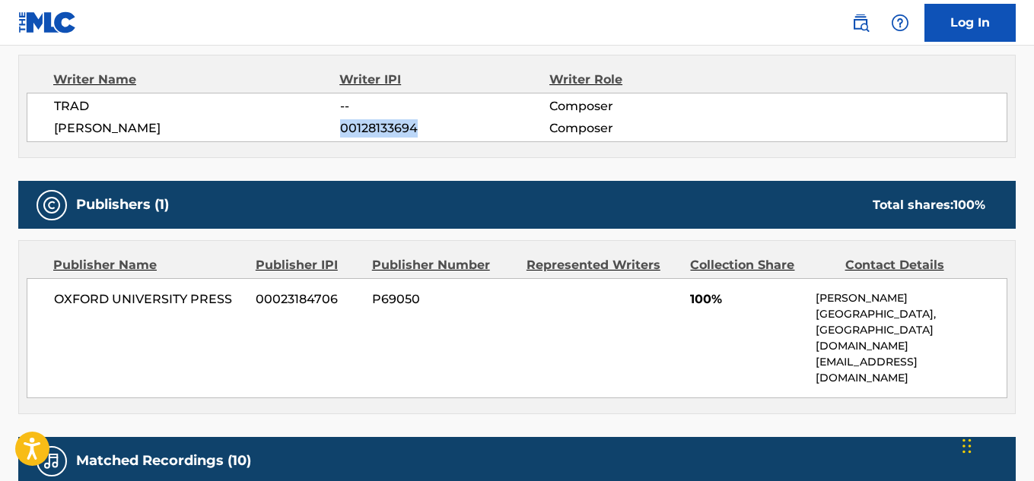
click at [372, 125] on span "00128133694" at bounding box center [444, 128] width 209 height 18
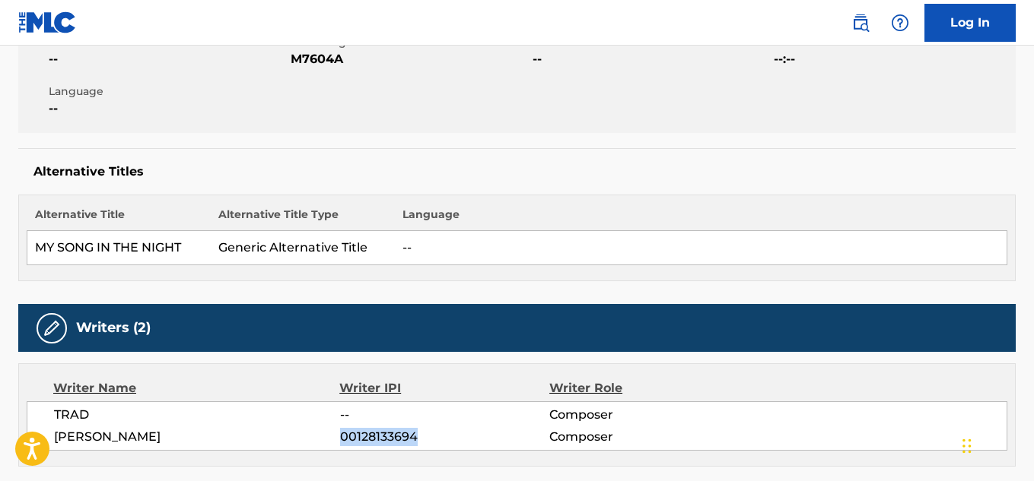
scroll to position [228, 0]
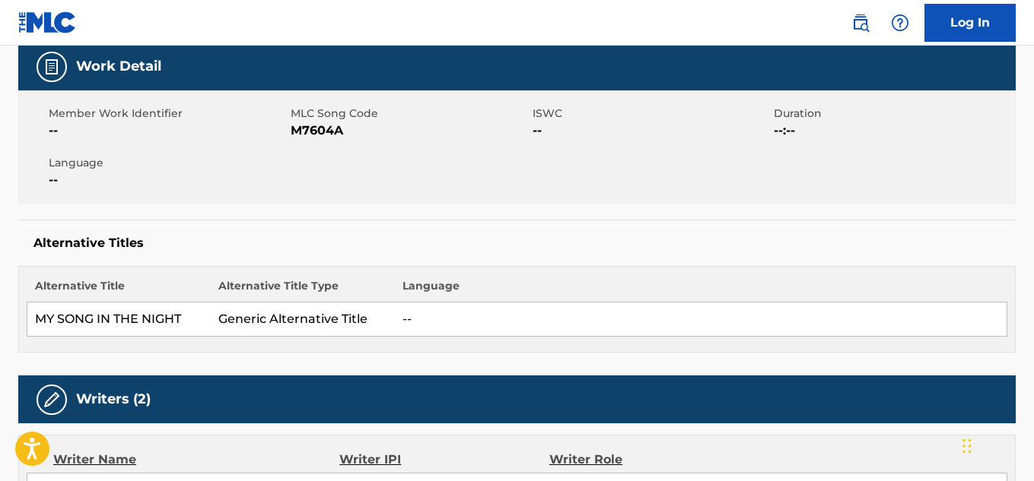
click at [320, 130] on span "M7604A" at bounding box center [410, 131] width 238 height 18
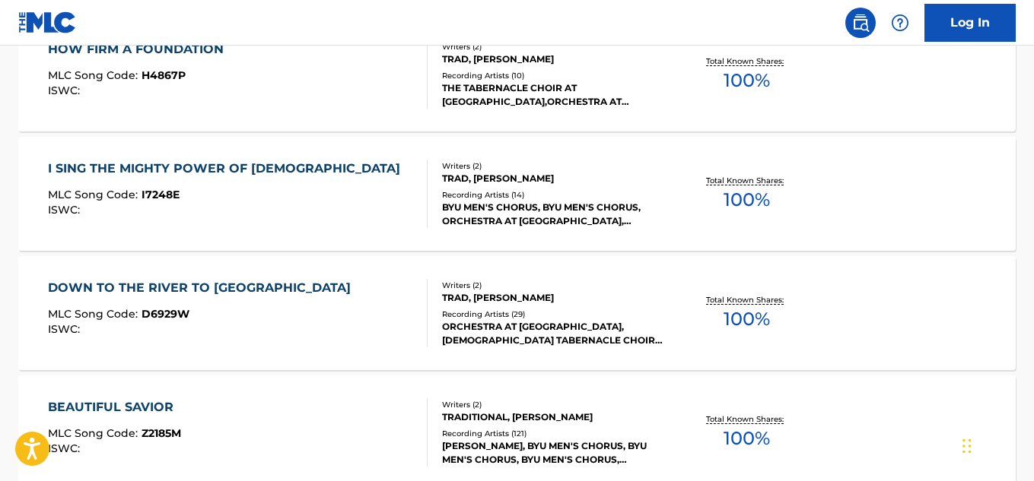
scroll to position [240, 0]
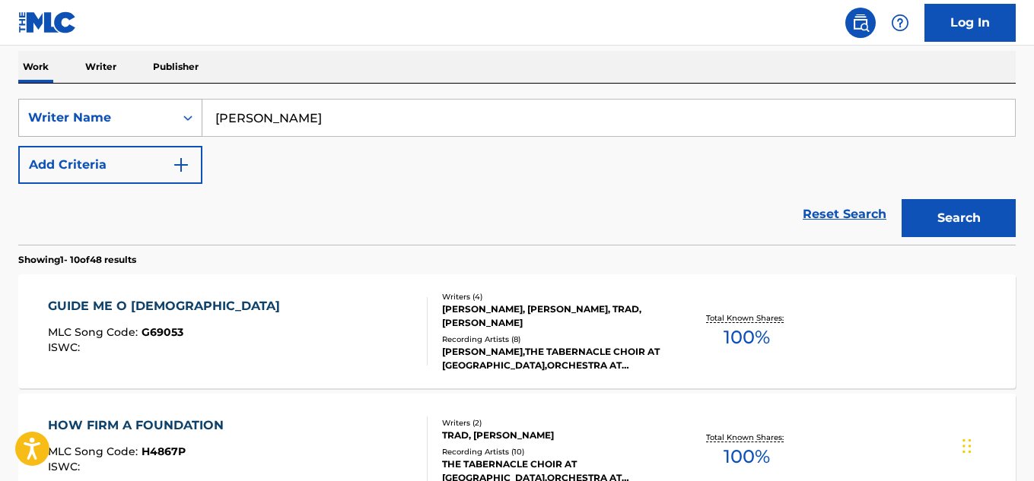
drag, startPoint x: 333, startPoint y: 126, endPoint x: 59, endPoint y: 119, distance: 274.6
click at [48, 119] on div "SearchWithCriteriafc304beb-18ab-48be-939b-969b4428abe1 Writer Name Wilberg Mack…" at bounding box center [516, 118] width 997 height 38
paste input "[PERSON_NAME]"
type input "[PERSON_NAME]"
click at [992, 211] on button "Search" at bounding box center [958, 218] width 114 height 38
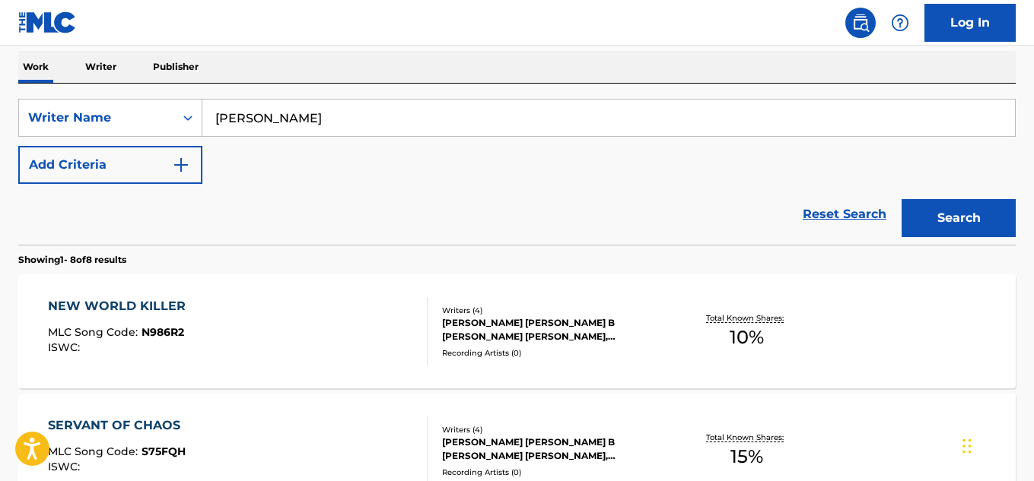
scroll to position [316, 0]
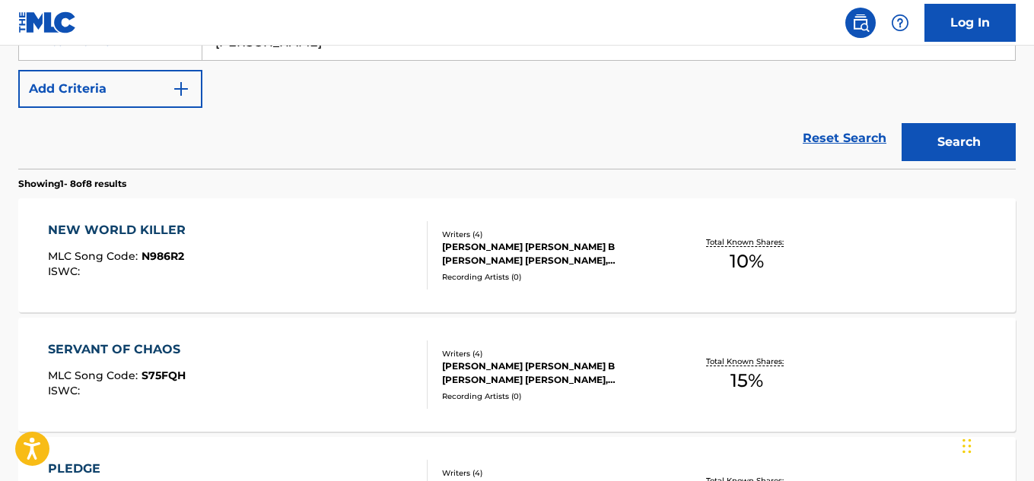
click at [592, 255] on div "WILLIAM SCOTT PUTNEY, DARIUS B TEHRANI, ALEXANDER MICHAEL TEHRANI, TRAVIS REGNI…" at bounding box center [553, 253] width 222 height 27
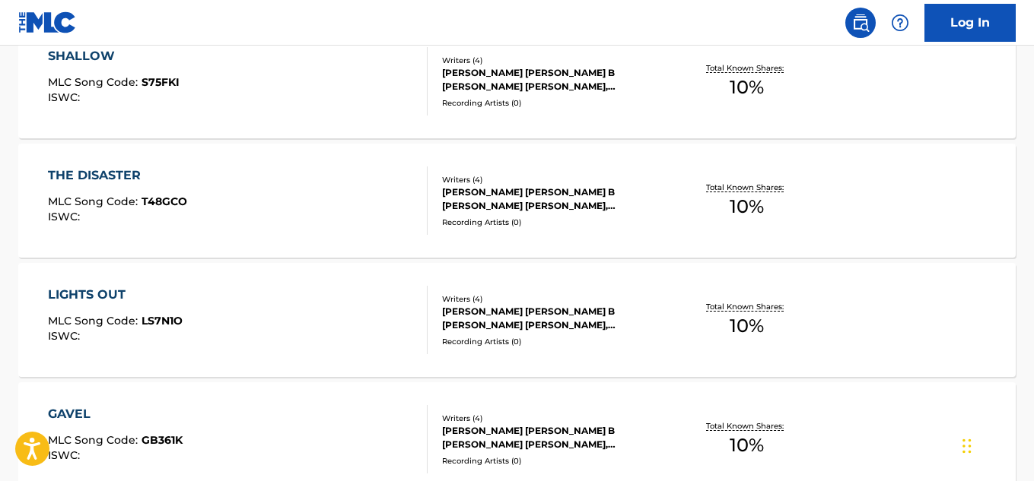
scroll to position [1135, 0]
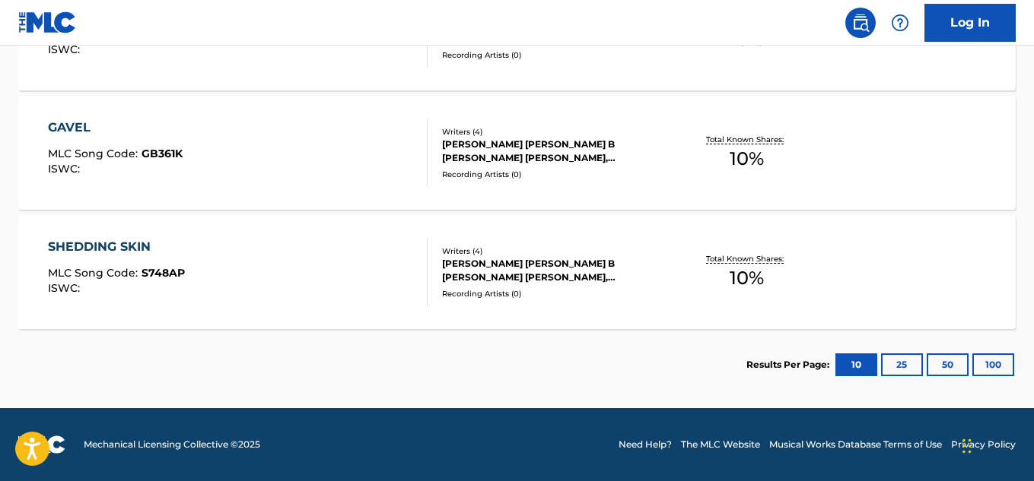
click at [644, 280] on div "WILLIAM SCOTT PUTNEY, DARIUS B TEHRANI, ALEXANDER MICHAEL TEHRANI, TRAVIS REGNI…" at bounding box center [553, 270] width 222 height 27
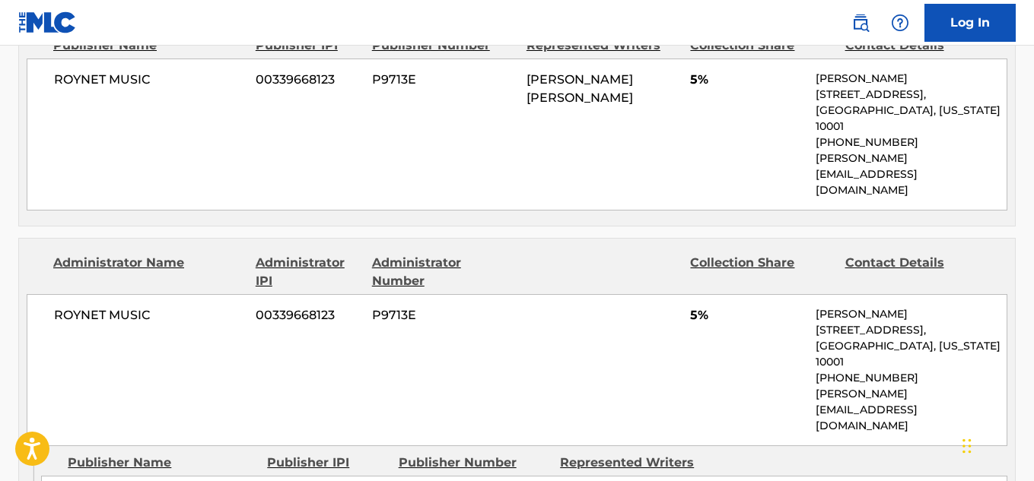
scroll to position [913, 0]
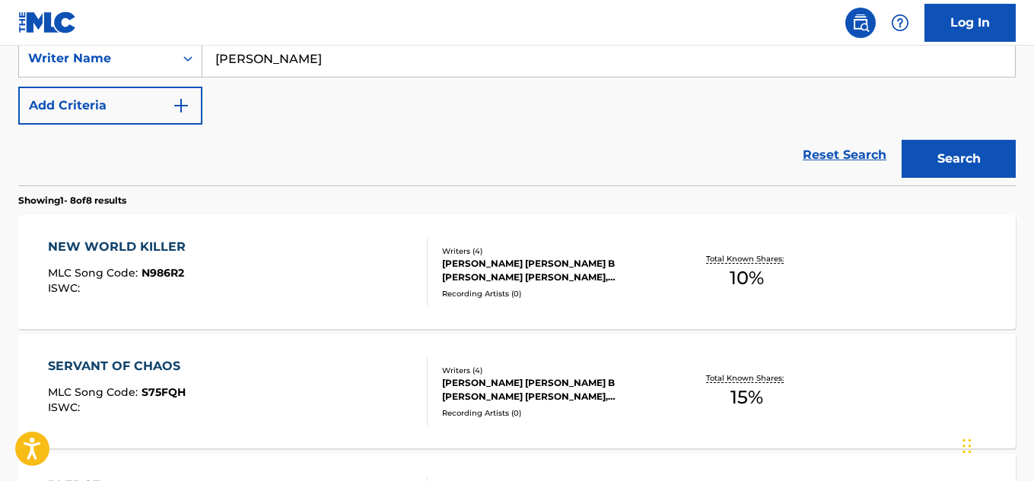
scroll to position [298, 0]
click at [328, 69] on input "[PERSON_NAME]" at bounding box center [608, 59] width 812 height 37
paste input "Penn Hazut"
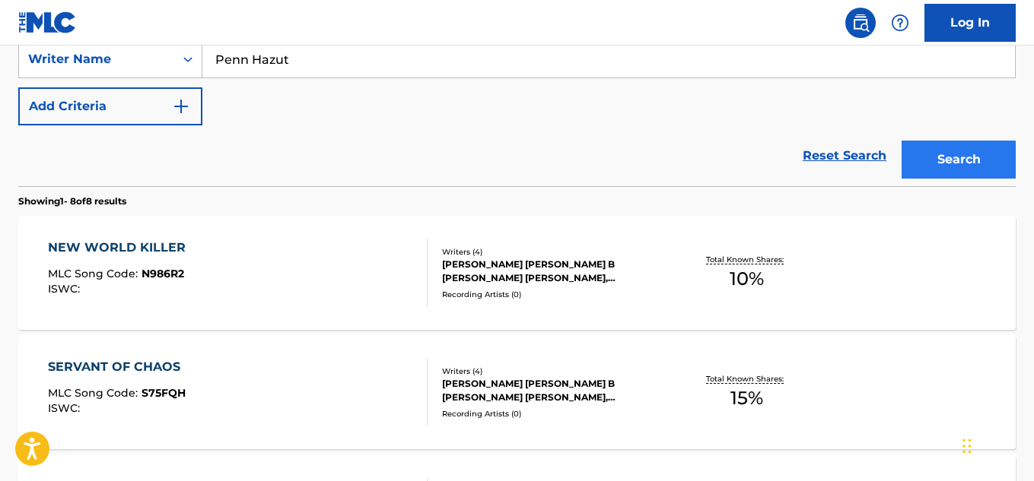
type input "Penn Hazut"
click at [971, 165] on button "Search" at bounding box center [958, 160] width 114 height 38
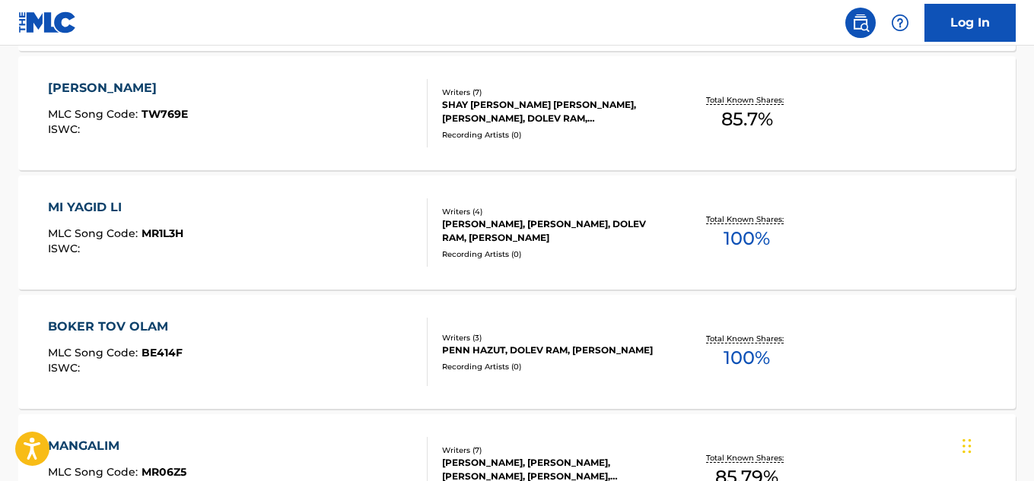
scroll to position [913, 0]
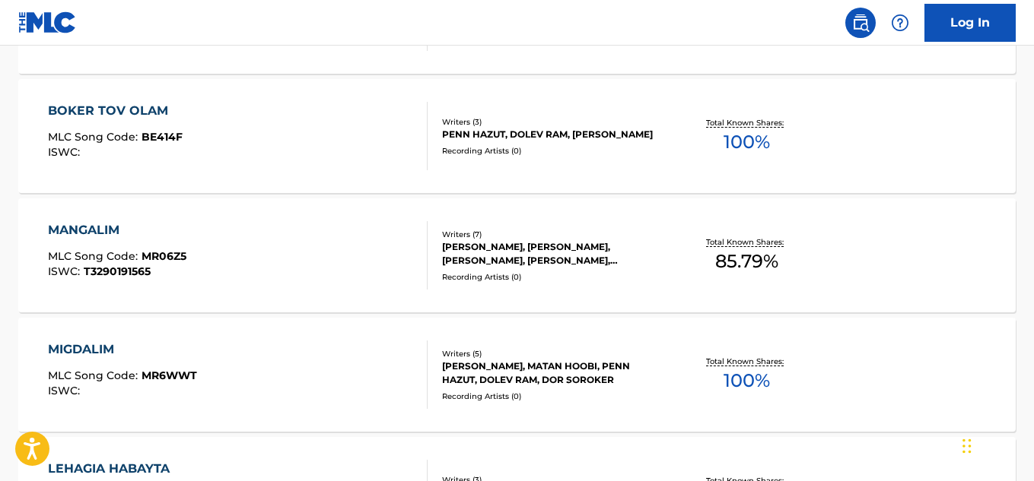
click at [614, 122] on div "Writers ( 3 )" at bounding box center [553, 121] width 222 height 11
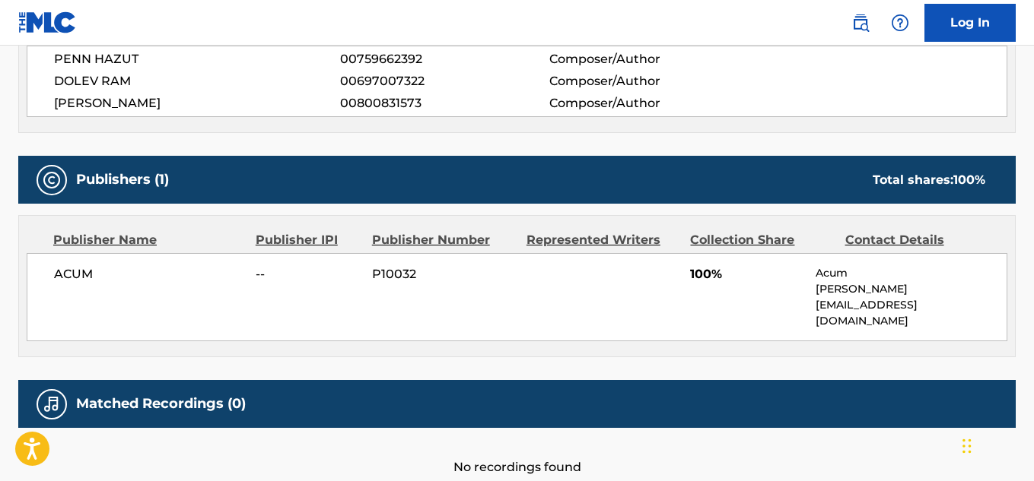
scroll to position [646, 0]
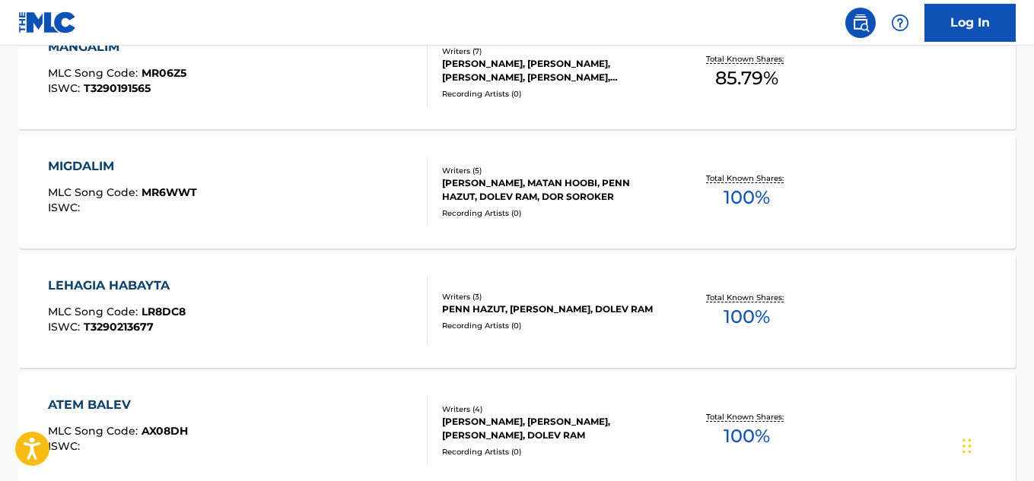
scroll to position [1104, 0]
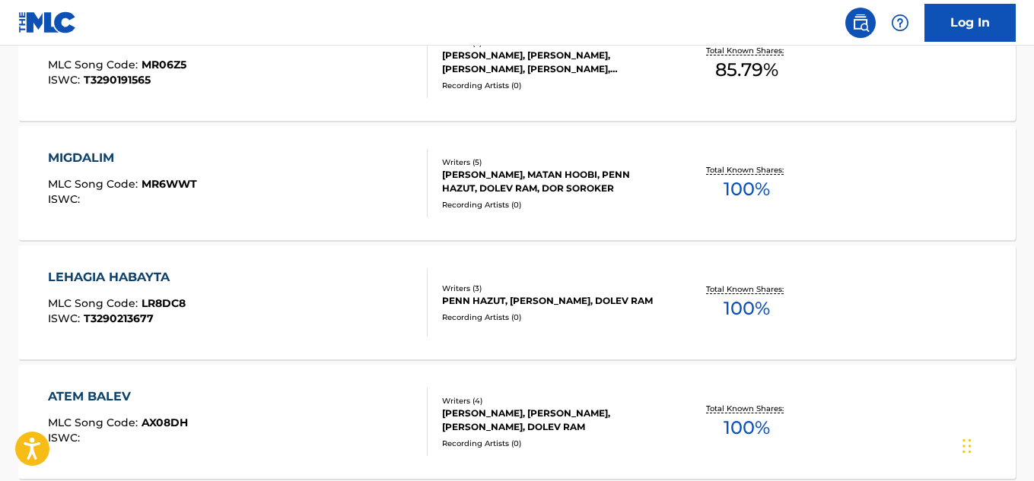
click at [586, 316] on div "Recording Artists ( 0 )" at bounding box center [553, 317] width 222 height 11
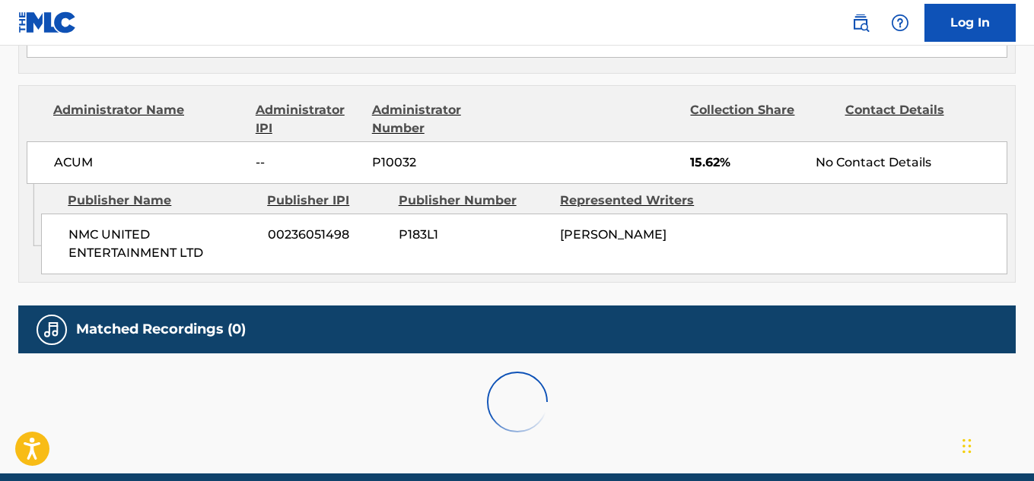
scroll to position [837, 0]
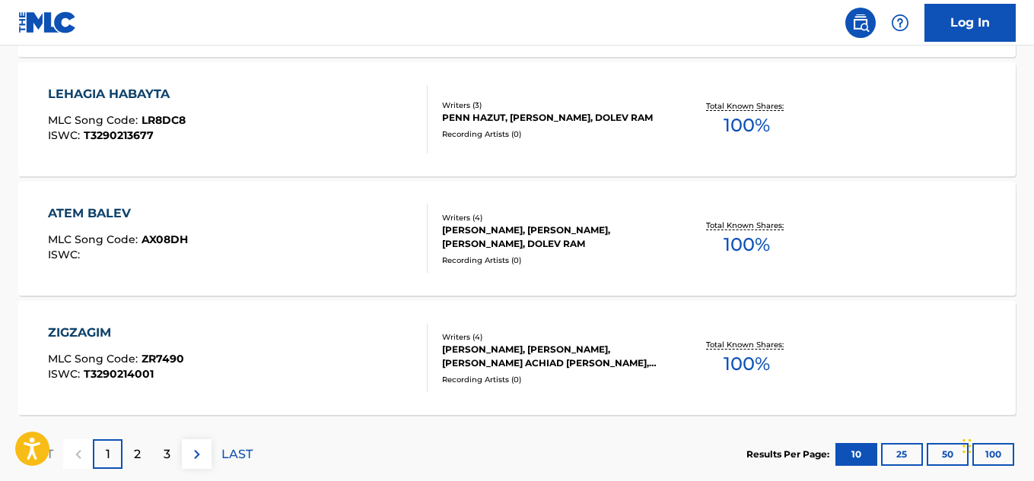
scroll to position [1380, 0]
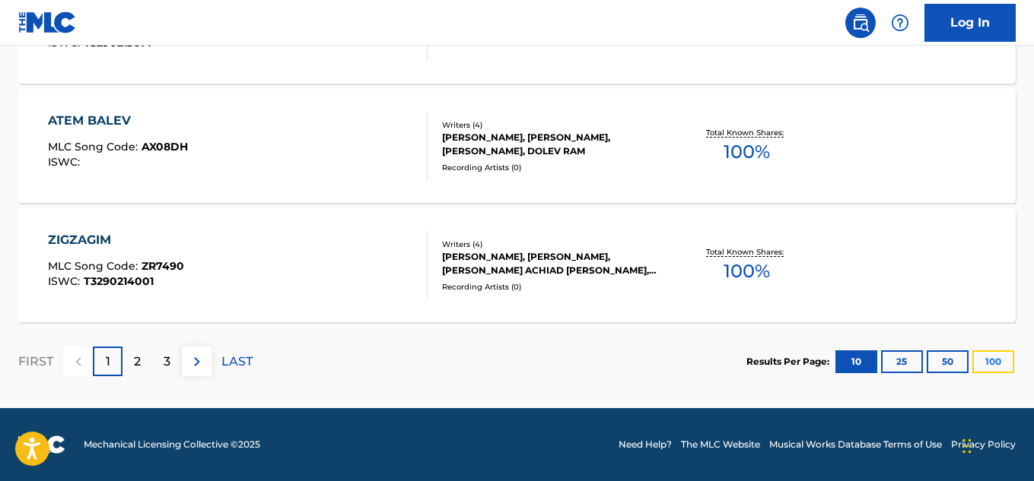
click at [1007, 364] on button "100" at bounding box center [993, 362] width 42 height 23
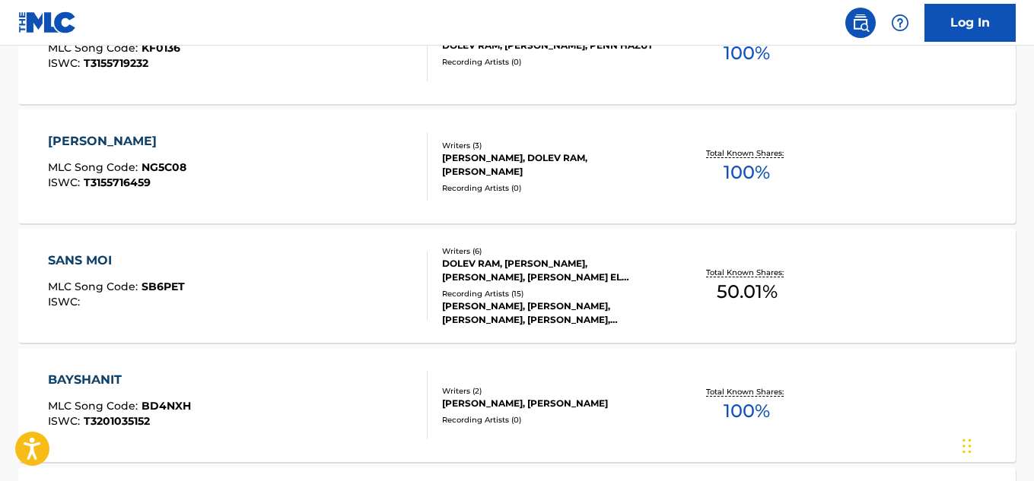
scroll to position [3053, 0]
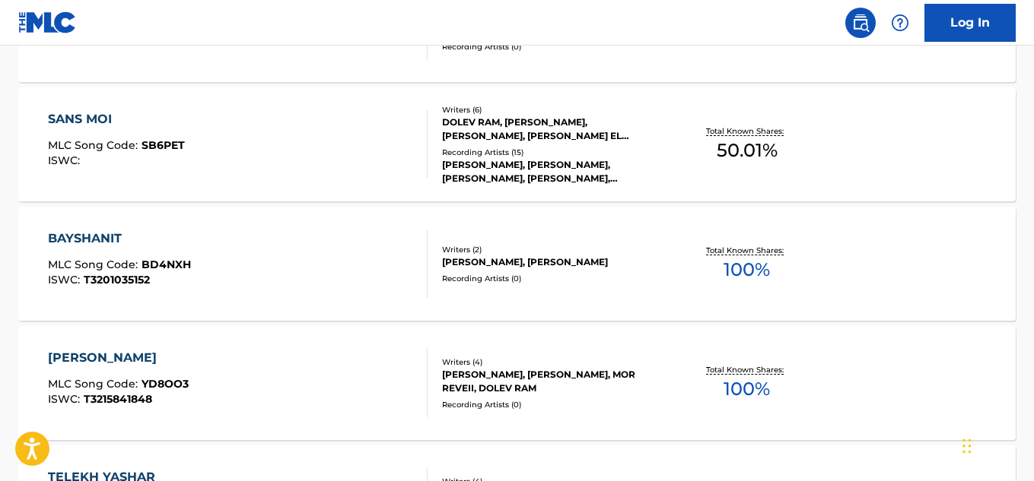
click at [565, 283] on div "Recording Artists ( 0 )" at bounding box center [553, 278] width 222 height 11
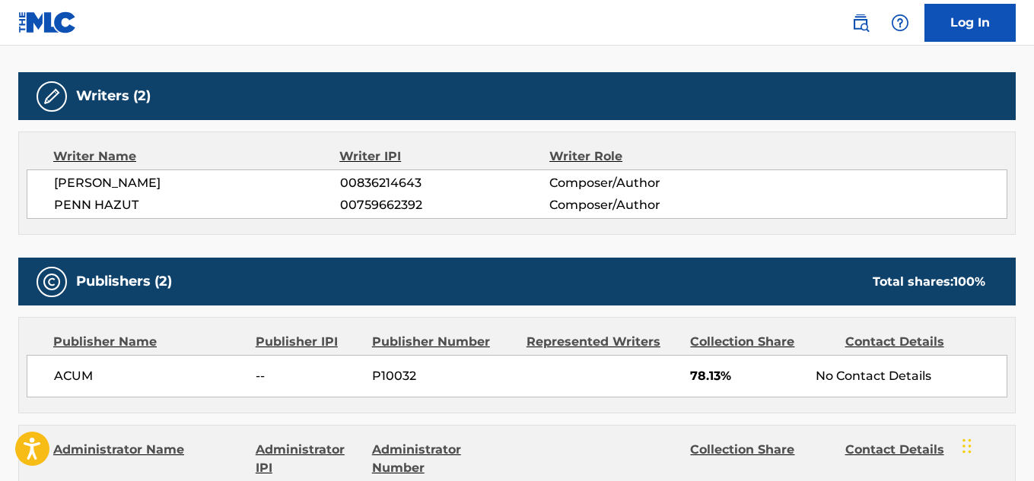
scroll to position [684, 0]
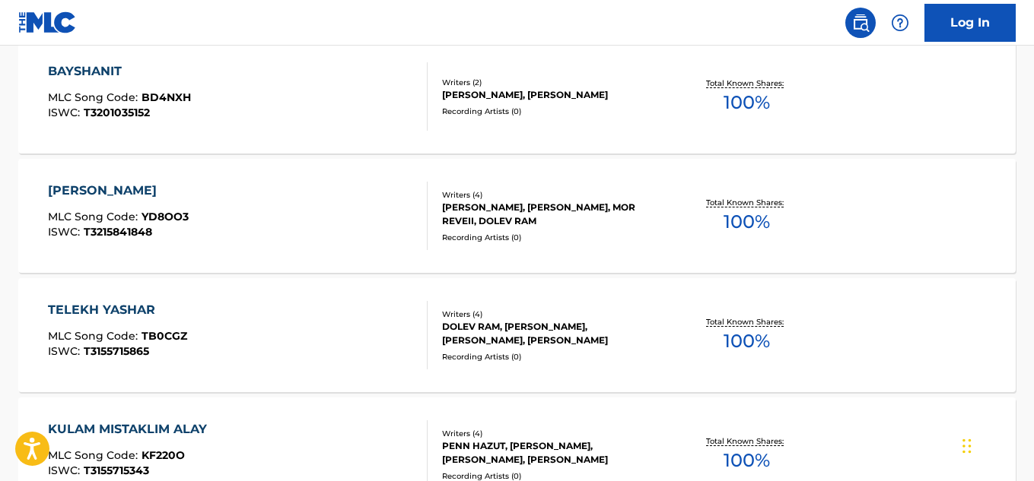
scroll to position [3245, 0]
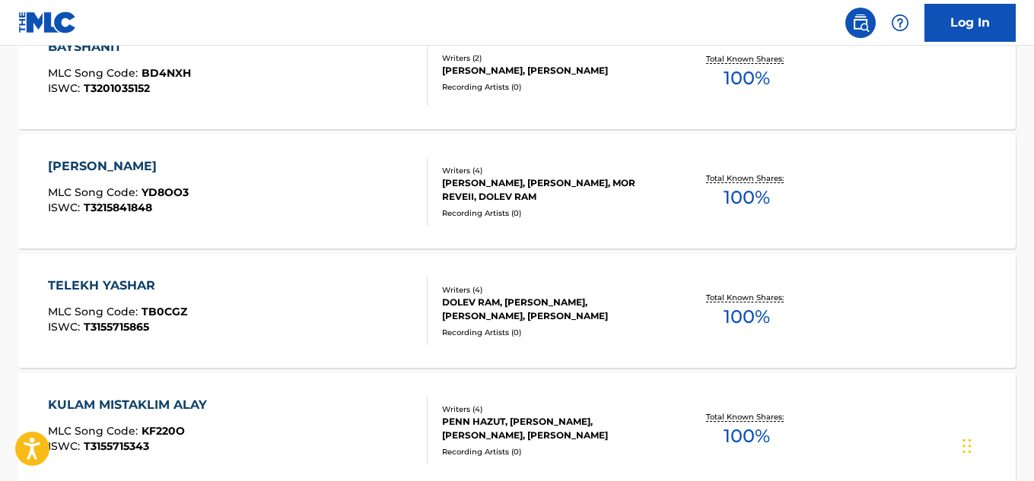
click at [586, 211] on div "Recording Artists ( 0 )" at bounding box center [553, 213] width 222 height 11
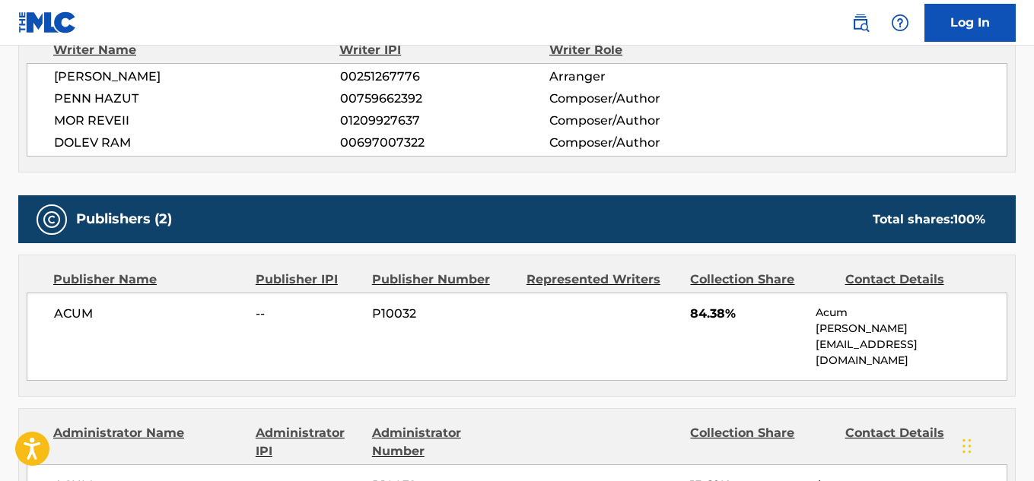
scroll to position [837, 0]
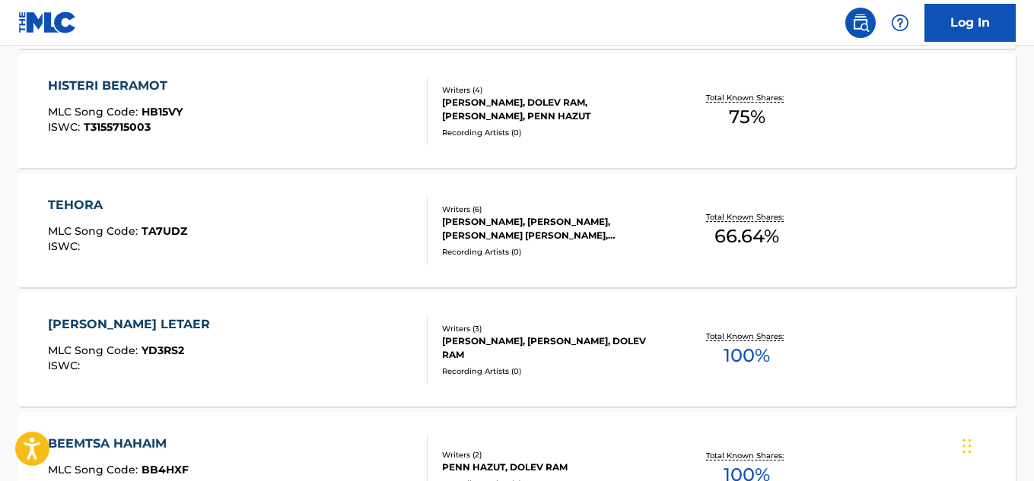
click at [614, 350] on div "PENN HAZUT, LEE BIRAN, DOLEV RAM" at bounding box center [553, 348] width 222 height 27
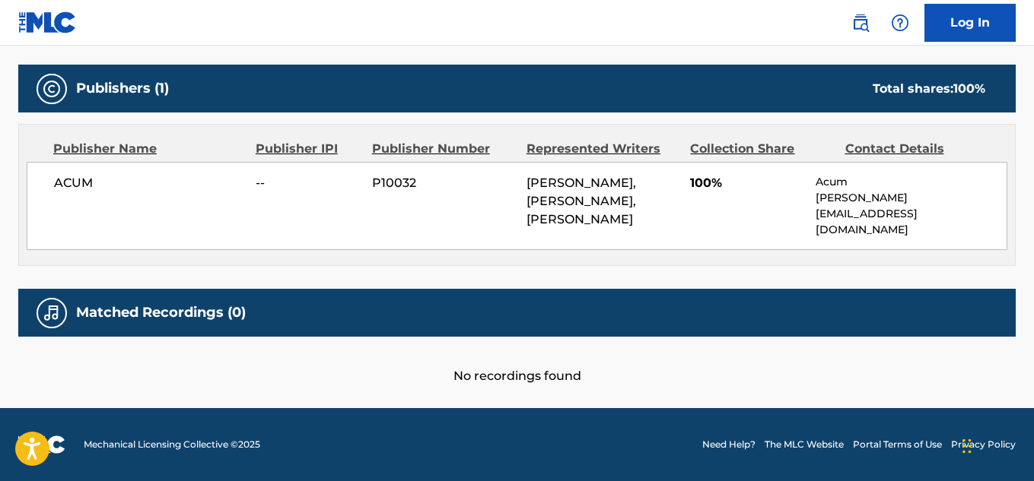
scroll to position [651, 0]
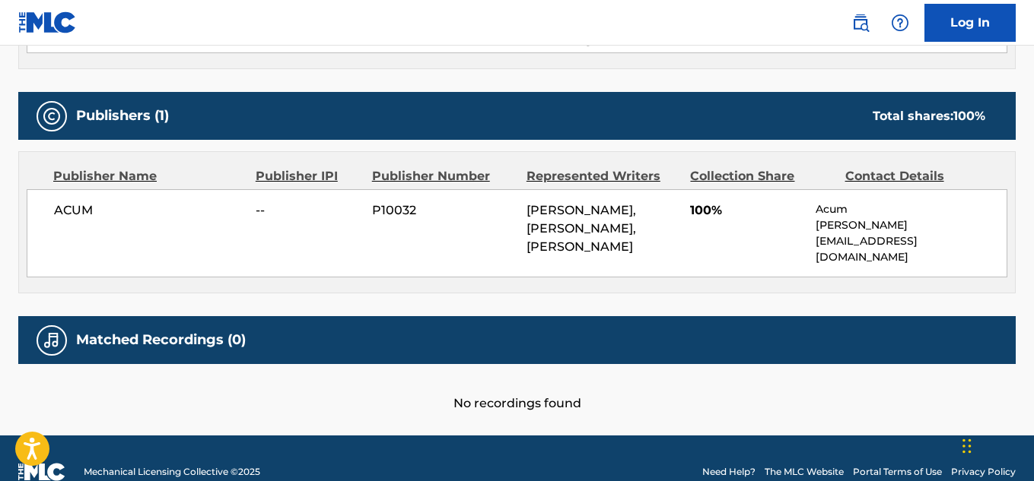
click at [81, 211] on span "ACUM" at bounding box center [149, 211] width 190 height 18
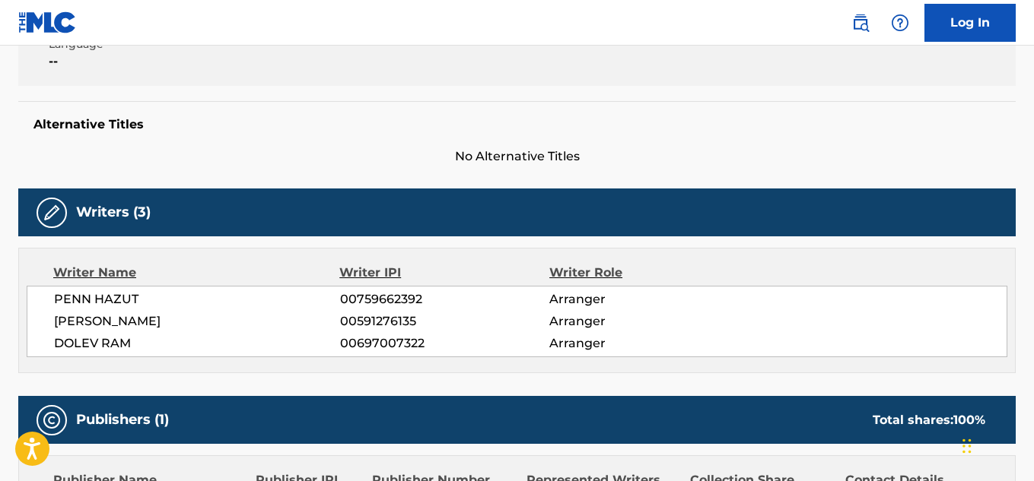
click at [384, 299] on span "00759662392" at bounding box center [444, 300] width 209 height 18
click at [384, 298] on span "00759662392" at bounding box center [444, 300] width 209 height 18
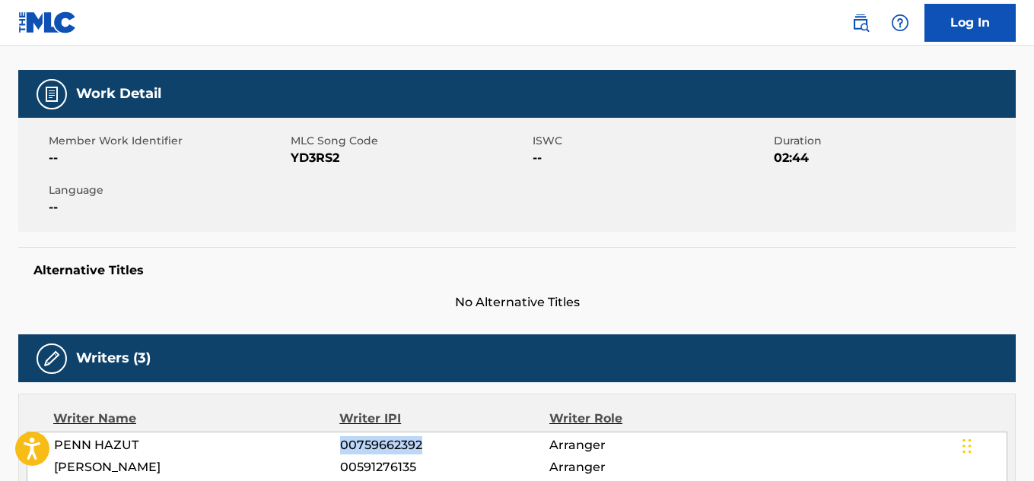
scroll to position [195, 0]
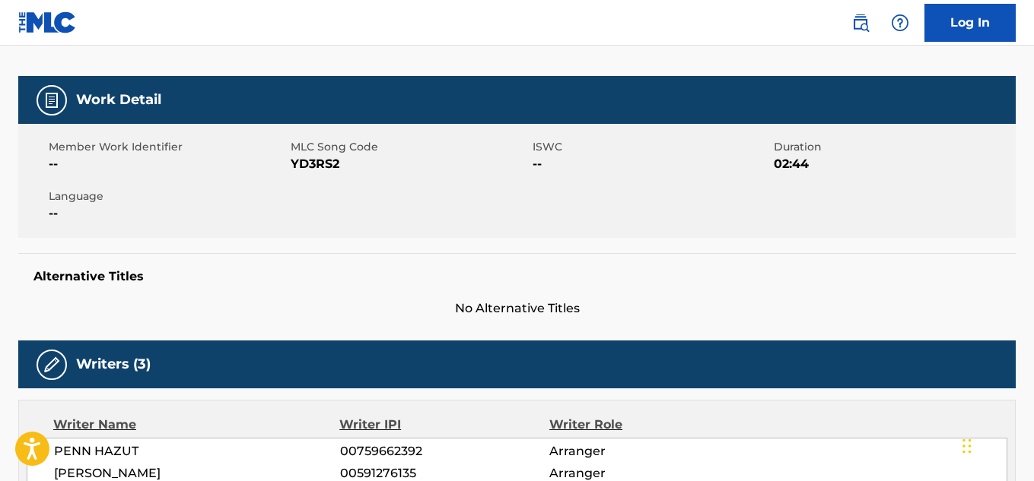
click at [321, 165] on span "YD3RS2" at bounding box center [410, 164] width 238 height 18
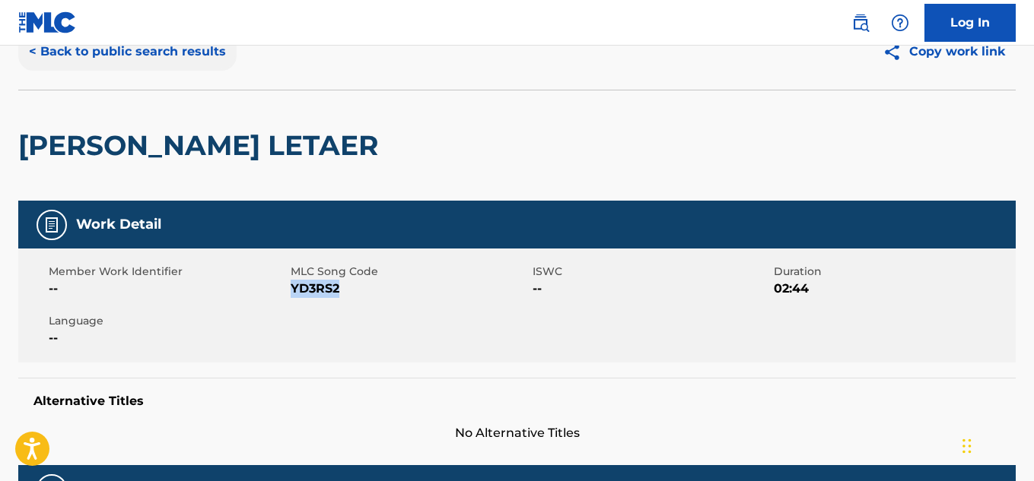
scroll to position [0, 0]
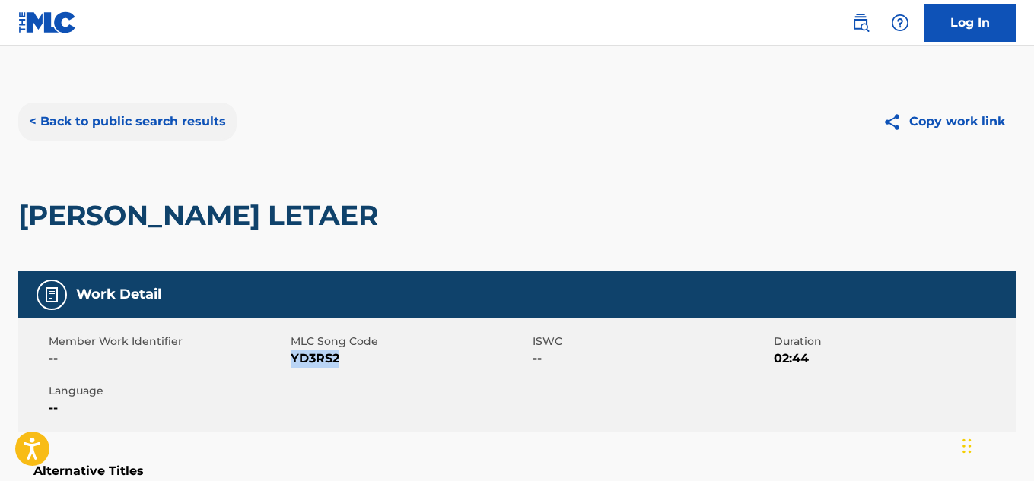
click at [142, 125] on button "< Back to public search results" at bounding box center [127, 122] width 218 height 38
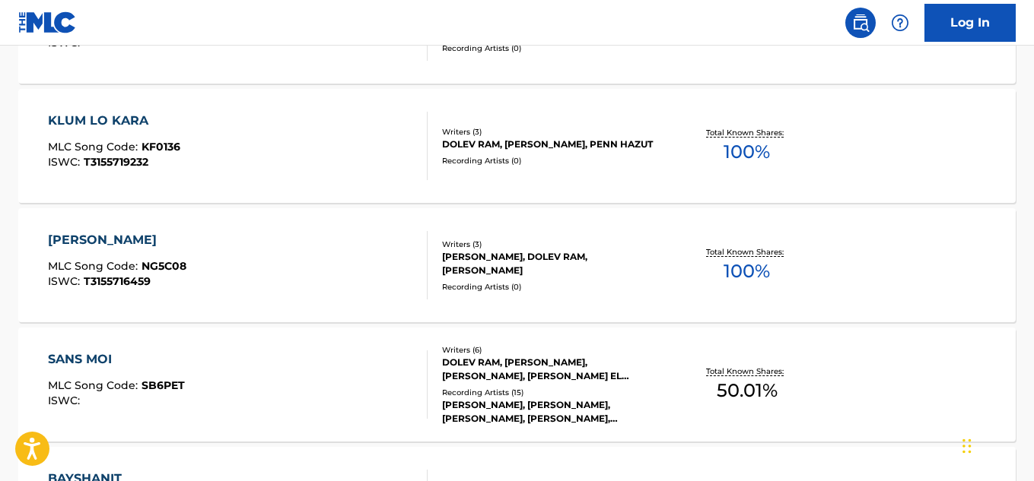
scroll to position [2604, 0]
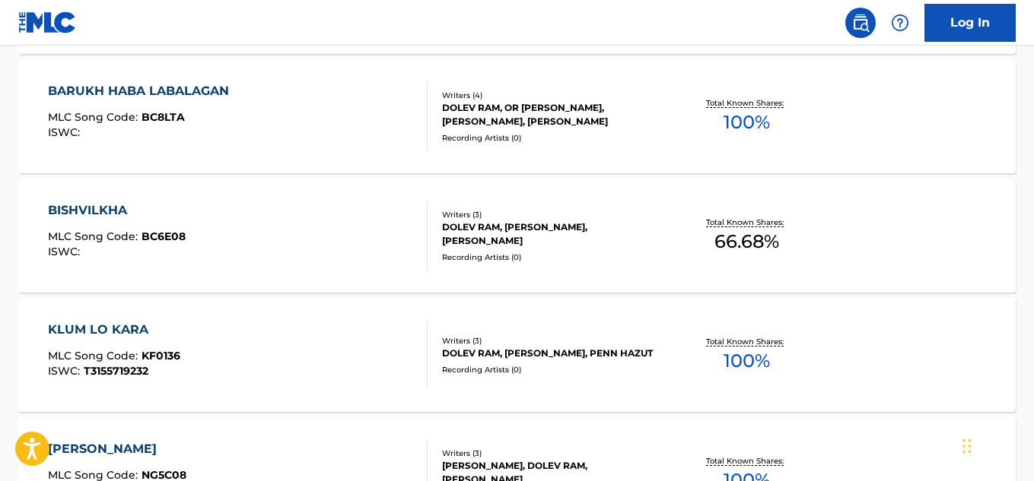
click at [863, 26] on img at bounding box center [860, 23] width 18 height 18
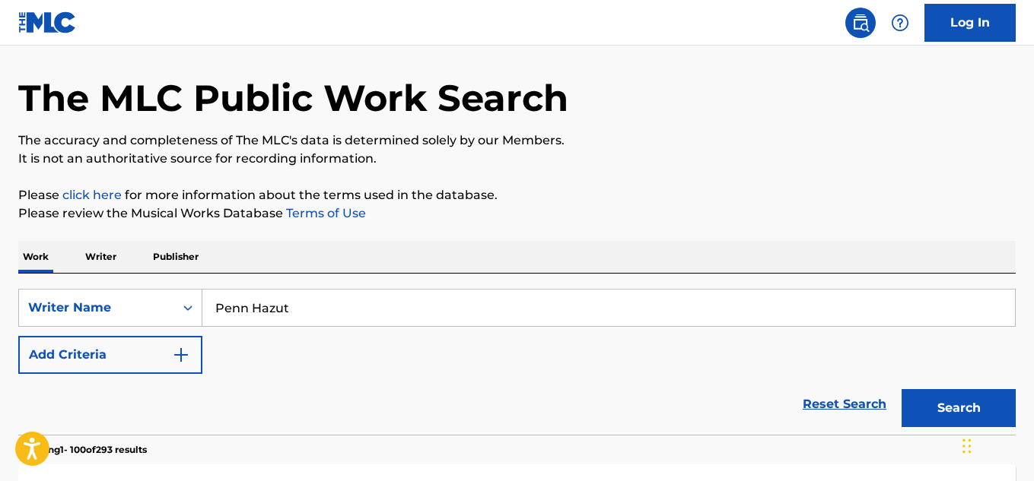
scroll to position [76, 0]
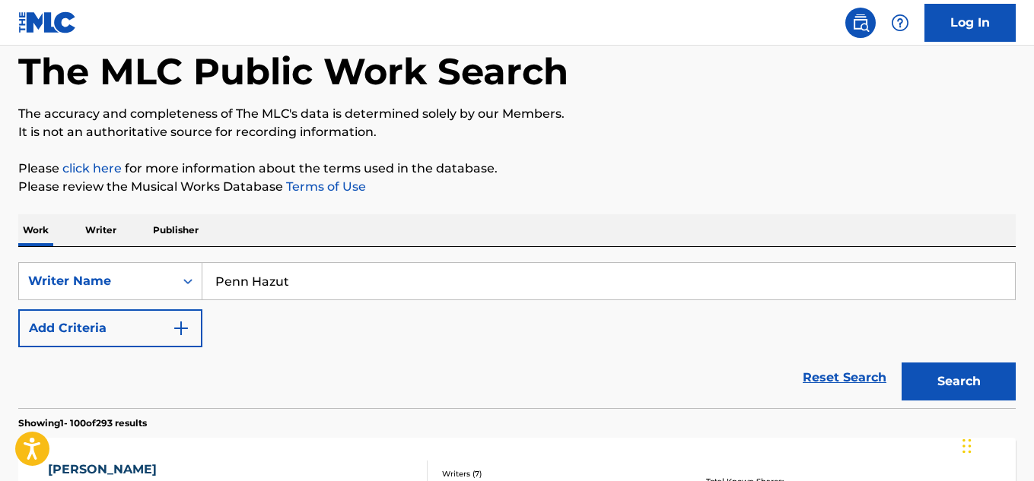
click at [338, 275] on input "Penn Hazut" at bounding box center [608, 281] width 812 height 37
click at [336, 275] on input "Penn Hazut" at bounding box center [608, 281] width 812 height 37
paste input "Doan Singh"
click at [963, 376] on button "Search" at bounding box center [958, 382] width 114 height 38
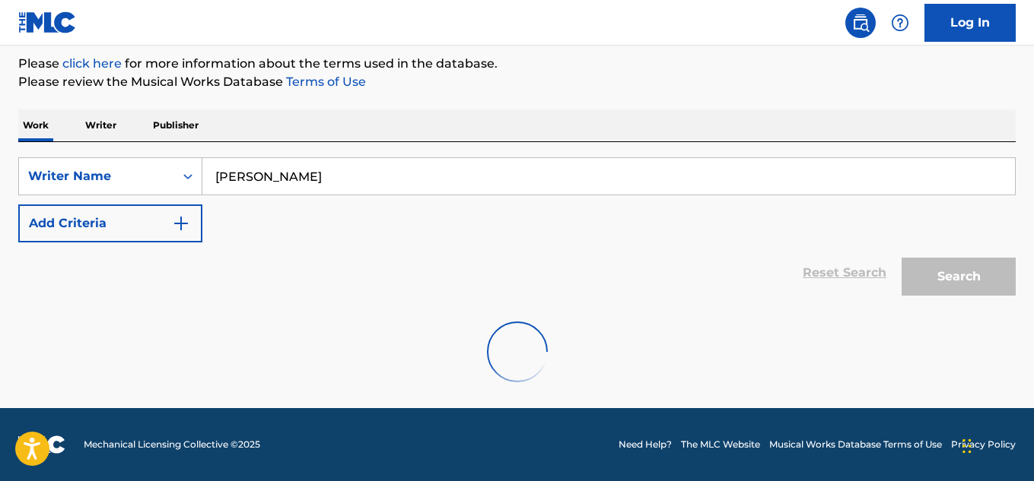
scroll to position [132, 0]
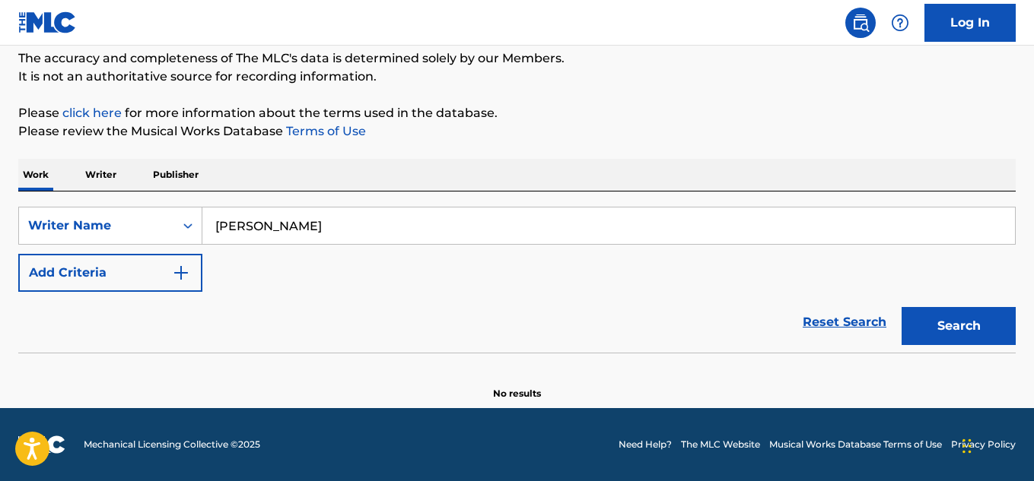
paste input "arius Michael Davila"
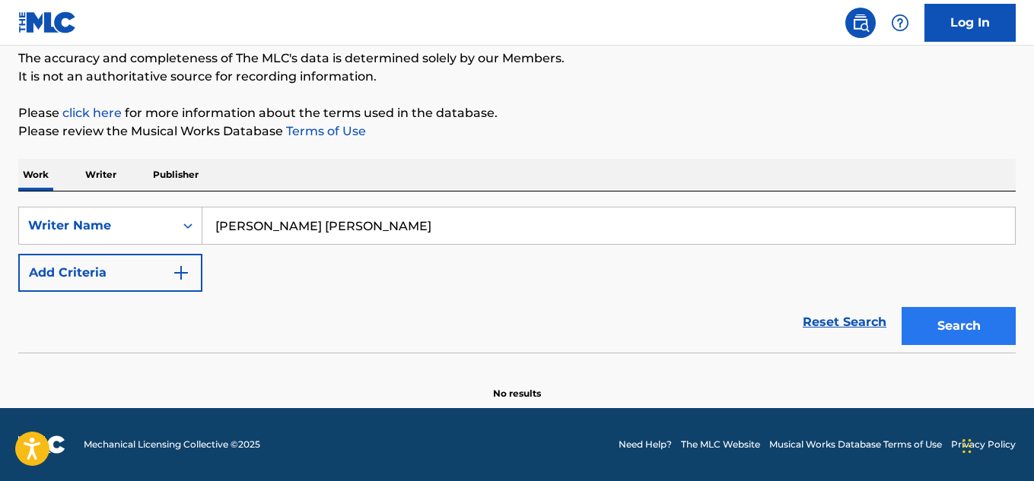
type input "Darius Michael Davila"
click at [949, 332] on button "Search" at bounding box center [958, 326] width 114 height 38
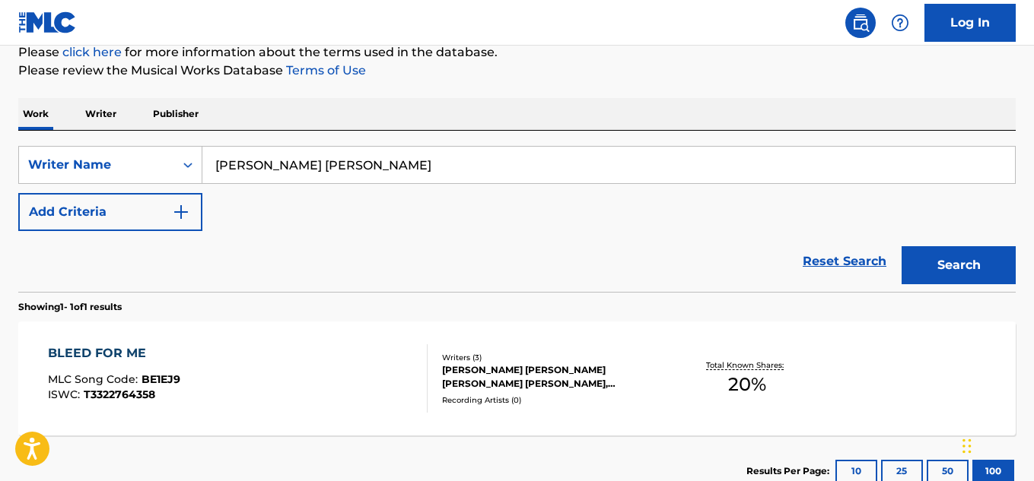
scroll to position [257, 0]
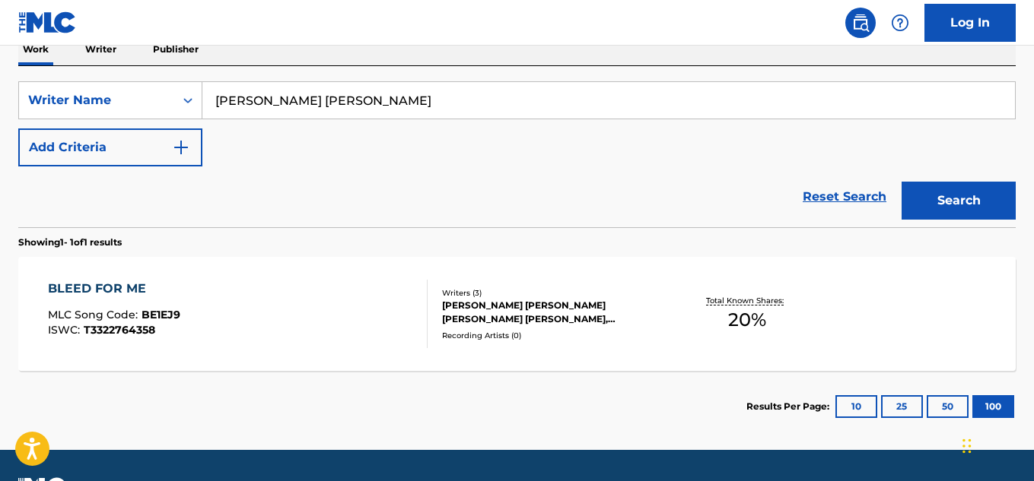
click at [536, 310] on div "DARIUS MICHAEL DAVILA, HILARIO FELIX MARTINEZ BAUTISTA, ANDREA MINGO" at bounding box center [553, 312] width 222 height 27
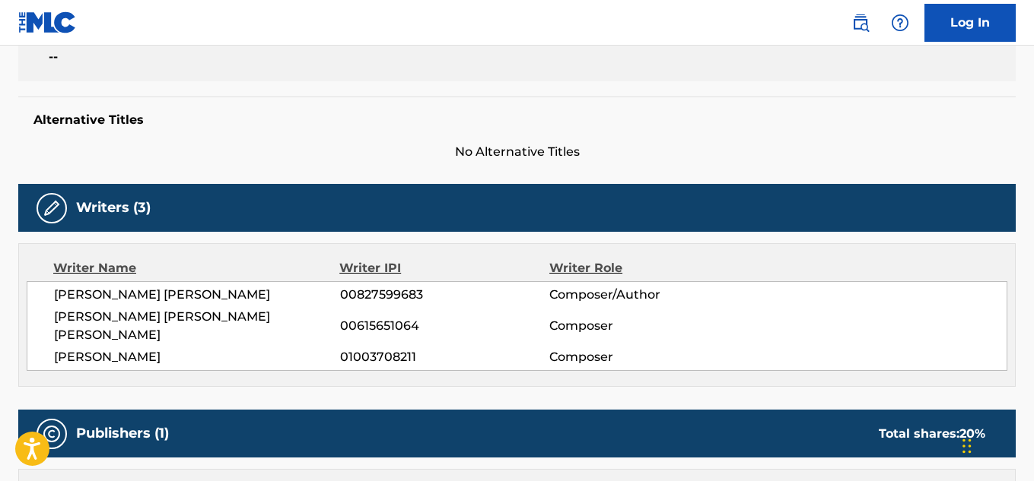
scroll to position [342, 0]
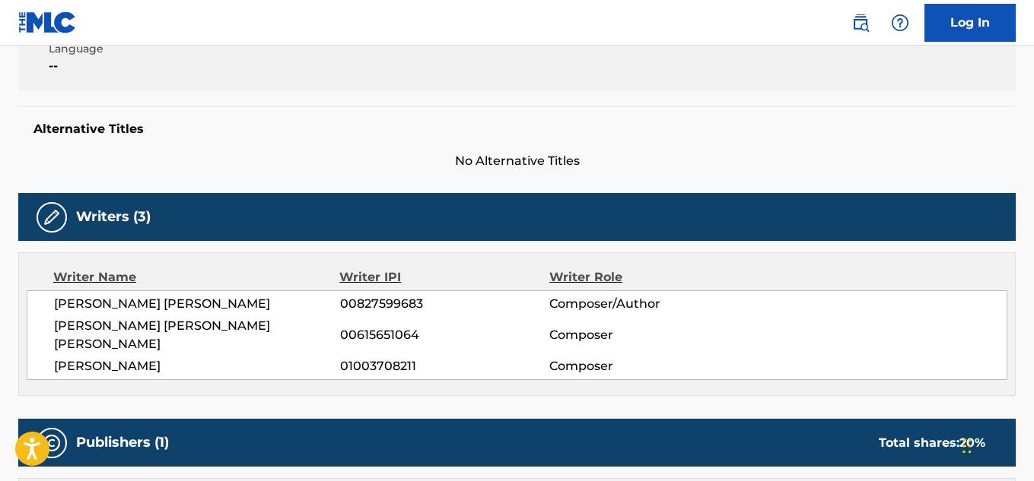
scroll to position [257, 0]
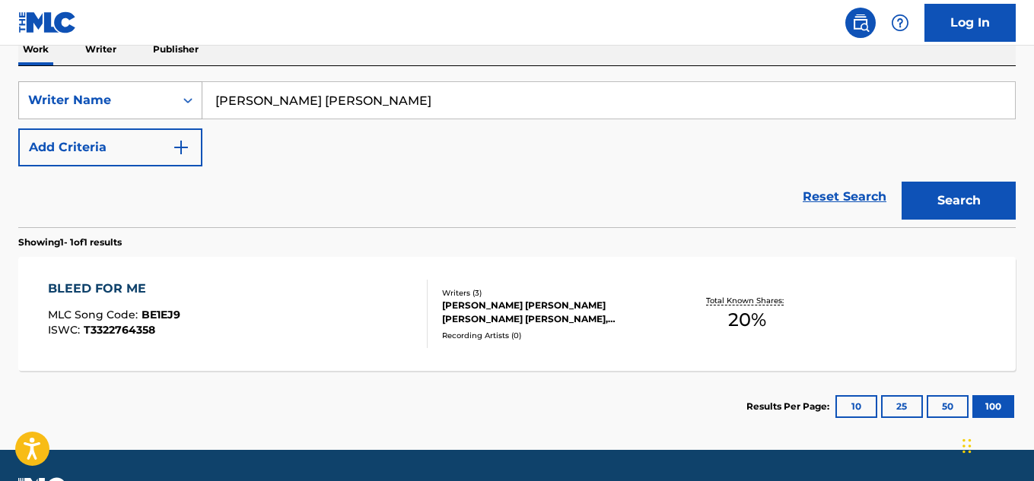
drag, startPoint x: 360, startPoint y: 99, endPoint x: 170, endPoint y: 87, distance: 191.2
click at [170, 87] on div "SearchWithCriteriafc304beb-18ab-48be-939b-969b4428abe1 Writer Name Darius Micha…" at bounding box center [516, 100] width 997 height 38
paste input "Art Lown"
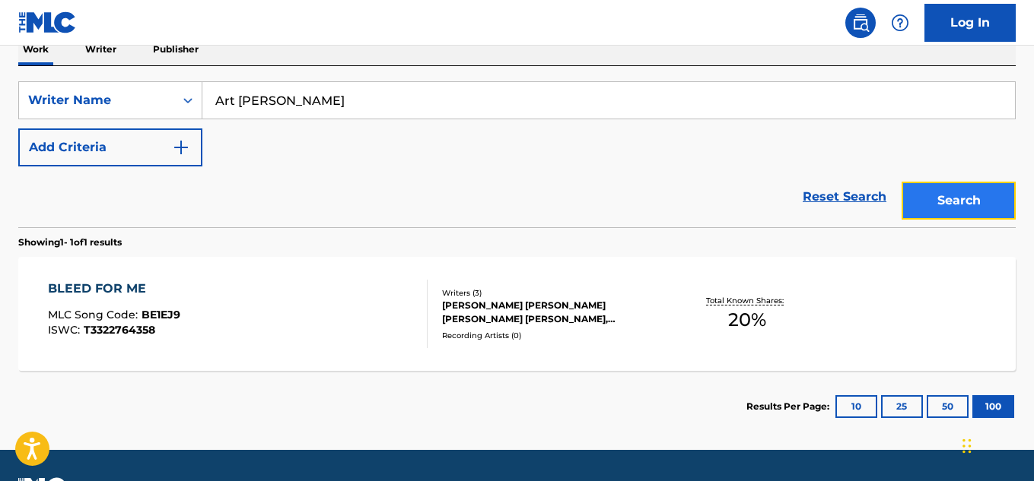
click at [985, 210] on button "Search" at bounding box center [958, 201] width 114 height 38
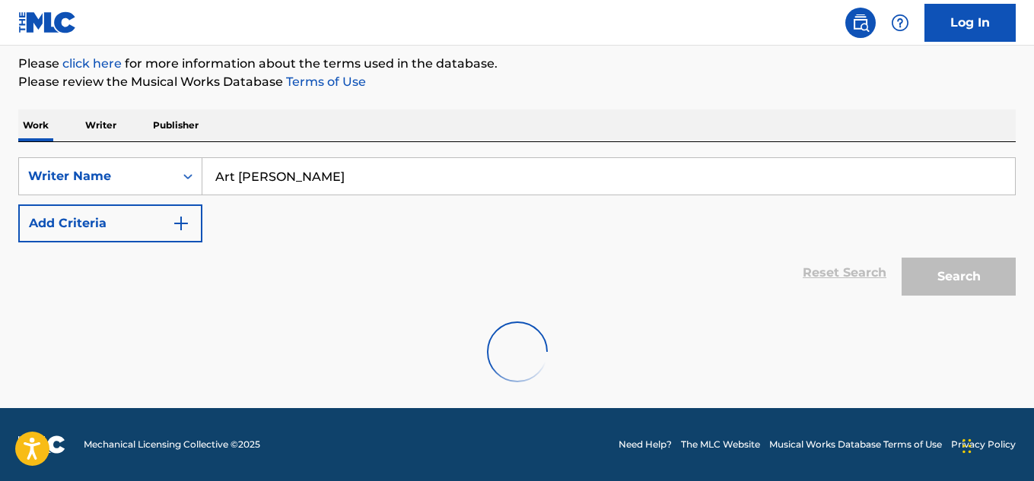
scroll to position [132, 0]
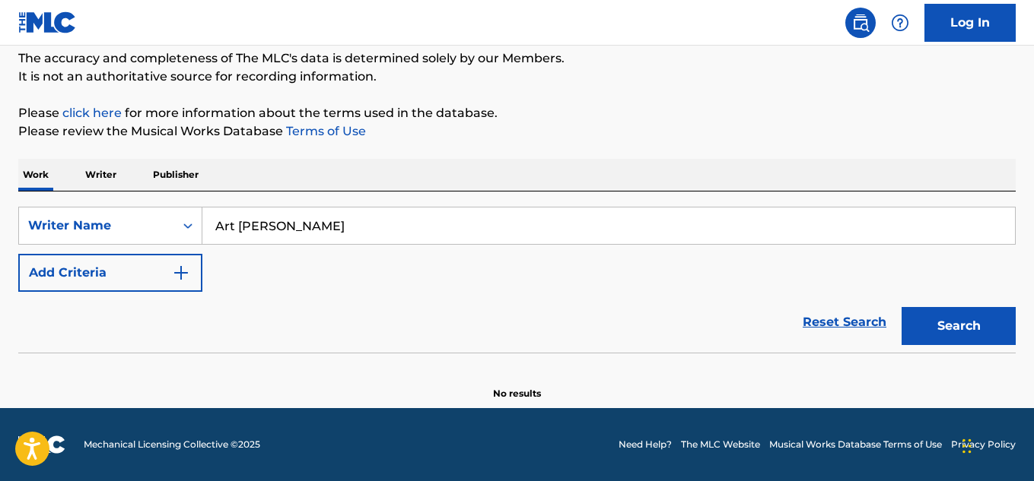
click at [320, 223] on input "Art Lown" at bounding box center [608, 226] width 812 height 37
paste input "Troy Berwick"
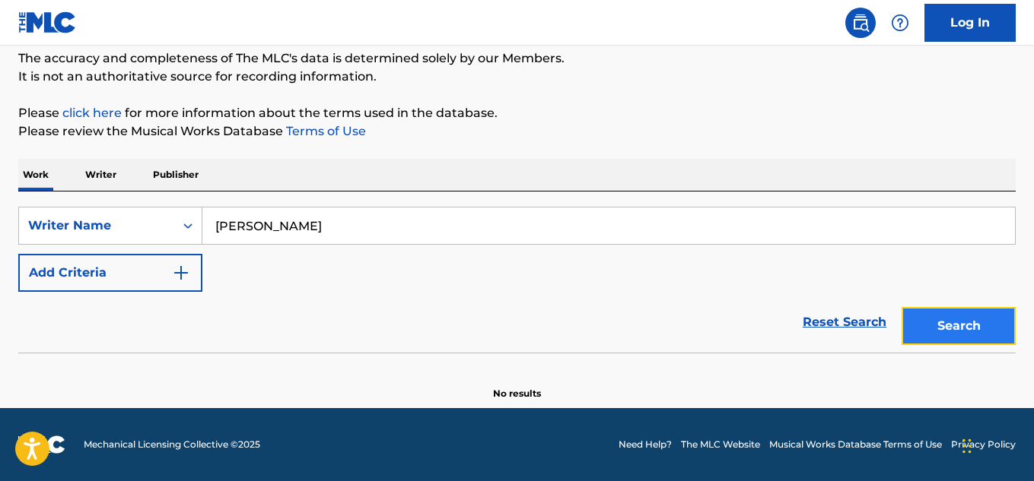
click at [955, 326] on button "Search" at bounding box center [958, 326] width 114 height 38
click at [347, 243] on input "Troy Berwick" at bounding box center [608, 226] width 812 height 37
click at [347, 240] on input "Troy Berwick" at bounding box center [608, 226] width 812 height 37
click at [347, 237] on input "Troy Berwick" at bounding box center [608, 226] width 812 height 37
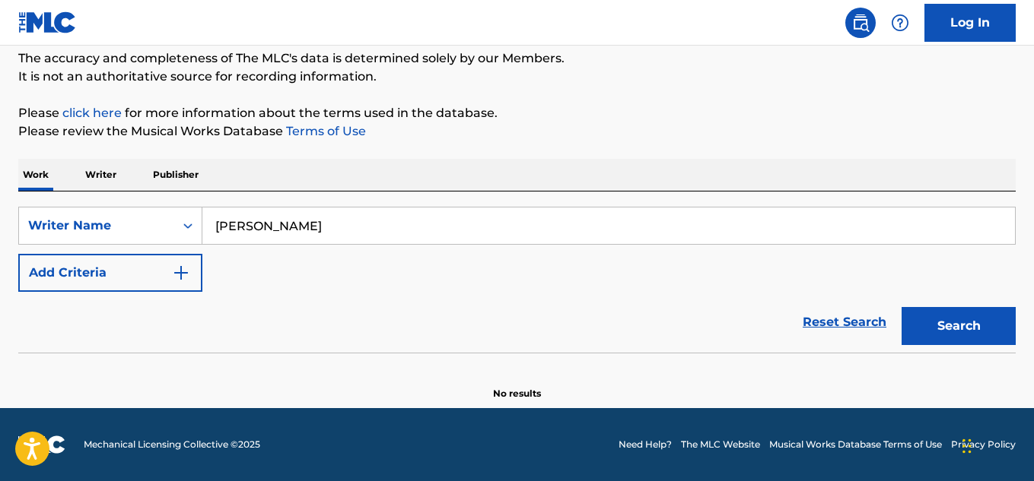
click at [347, 237] on input "Troy Berwick" at bounding box center [608, 226] width 812 height 37
paste input "Banan Alice"
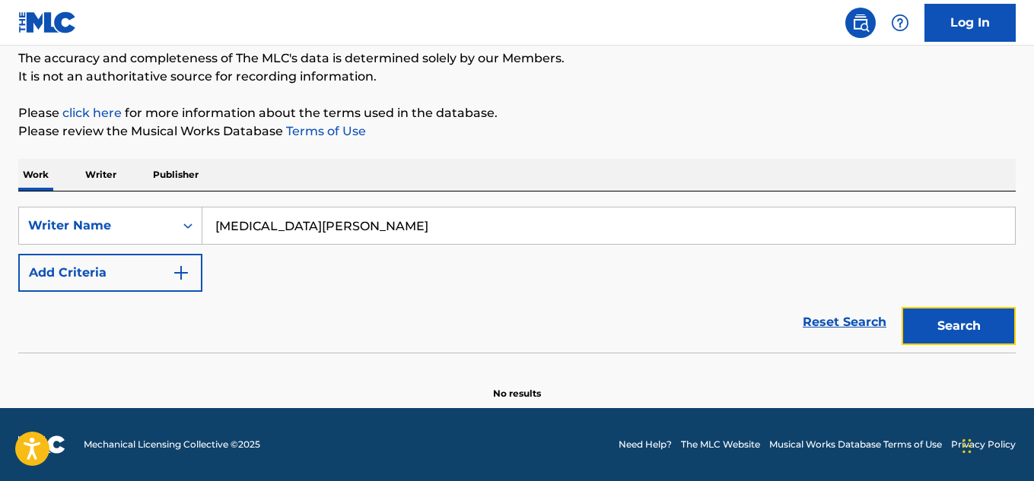
click at [927, 325] on button "Search" at bounding box center [958, 326] width 114 height 38
drag, startPoint x: 306, startPoint y: 215, endPoint x: 240, endPoint y: 246, distance: 73.8
click at [211, 234] on input "Banan Alice" at bounding box center [608, 226] width 812 height 37
paste input "Garland Neblett Jr."
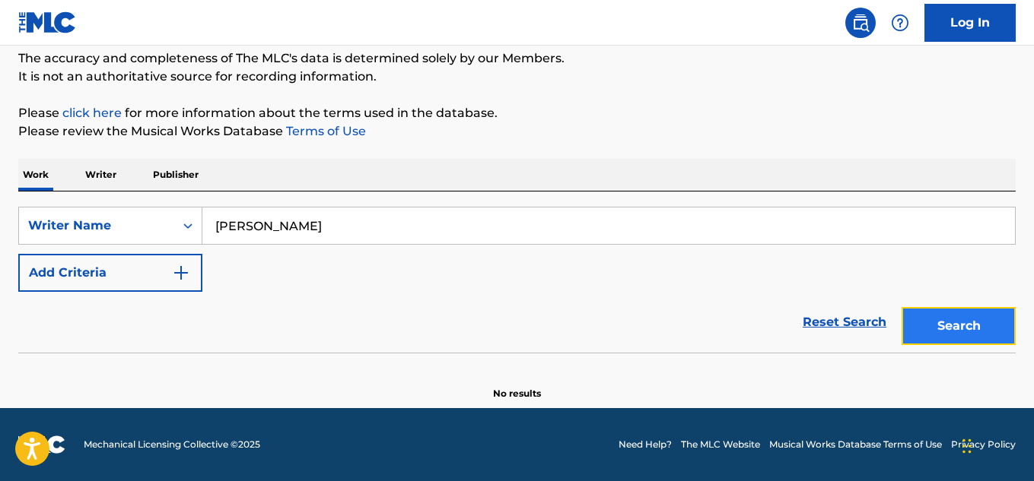
click at [963, 324] on button "Search" at bounding box center [958, 326] width 114 height 38
click at [394, 239] on input "Garland Neblett Jr." at bounding box center [608, 226] width 812 height 37
click at [964, 321] on button "Search" at bounding box center [958, 326] width 114 height 38
drag, startPoint x: 980, startPoint y: 335, endPoint x: 970, endPoint y: 329, distance: 10.6
click at [979, 335] on button "Search" at bounding box center [958, 326] width 114 height 38
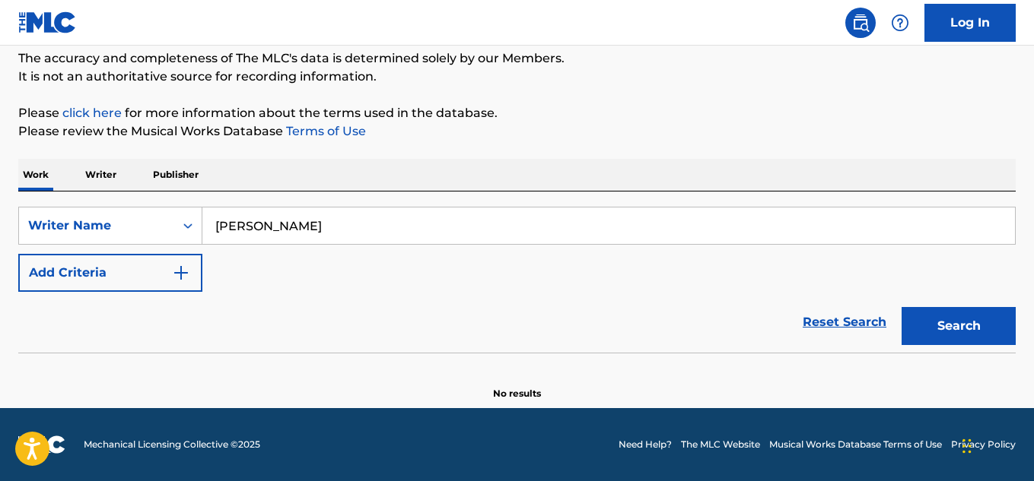
click at [331, 225] on input "Garland Neblett" at bounding box center [608, 226] width 812 height 37
click at [331, 224] on input "Garland Neblett" at bounding box center [608, 226] width 812 height 37
paste input "Heylog"
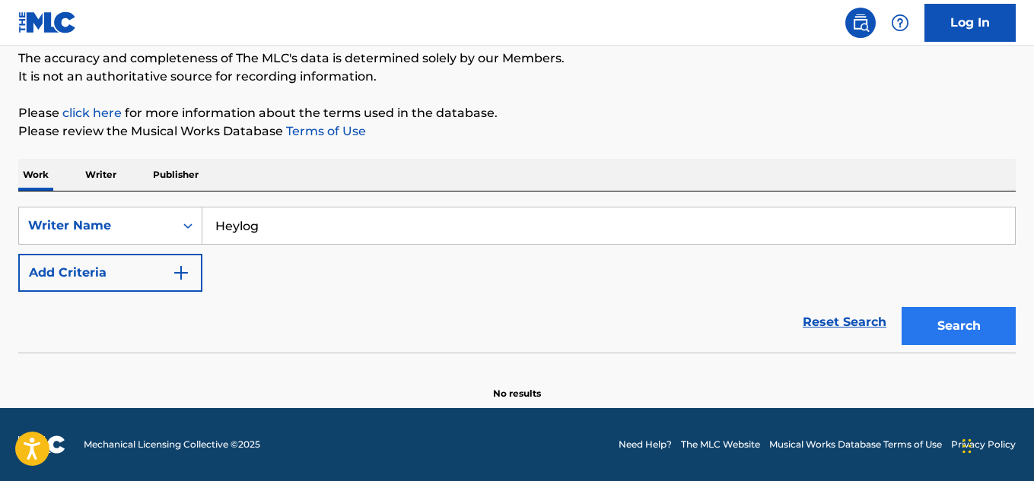
type input "Heylog"
click at [939, 329] on button "Search" at bounding box center [958, 326] width 114 height 38
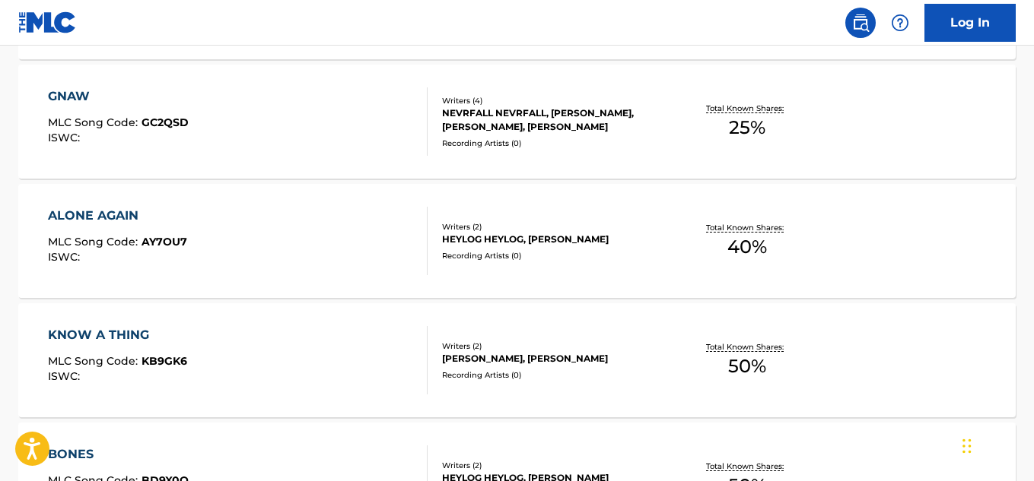
scroll to position [740, 0]
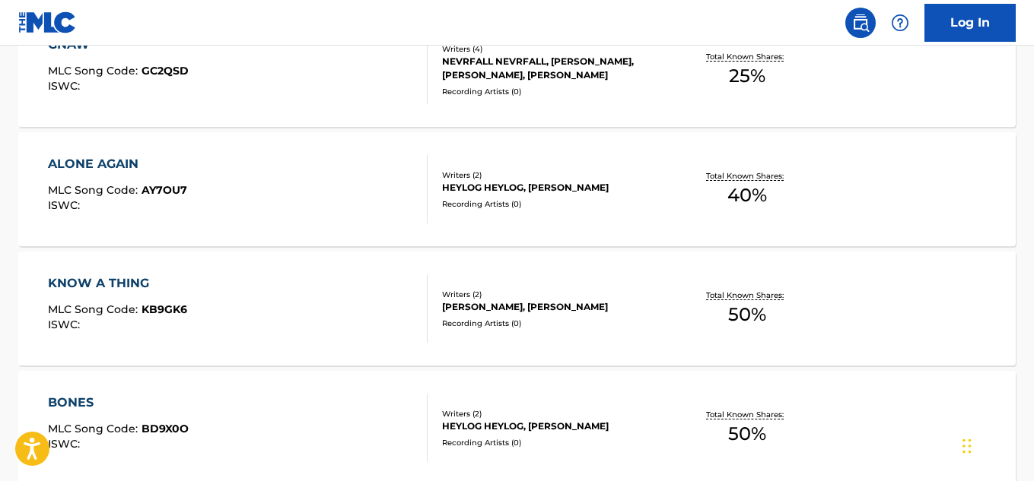
click at [581, 322] on div "Recording Artists ( 0 )" at bounding box center [553, 323] width 222 height 11
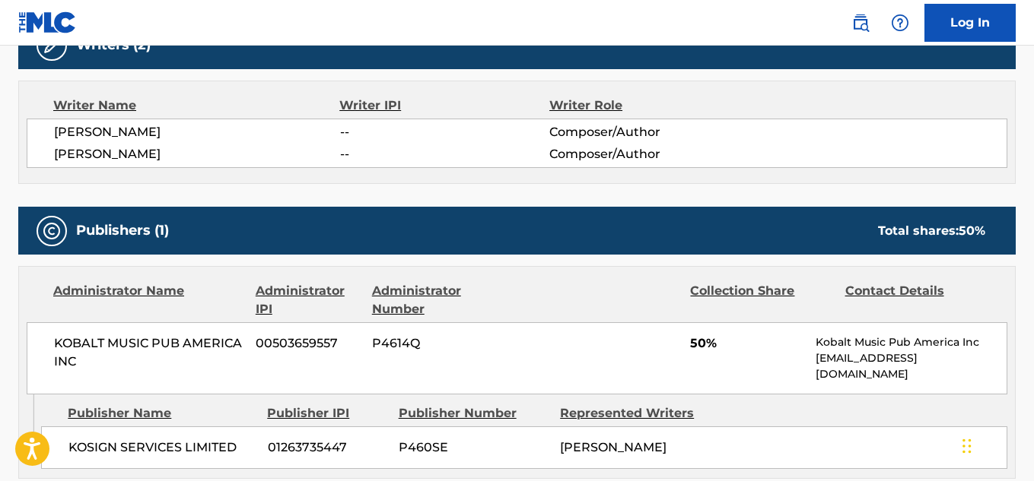
scroll to position [532, 0]
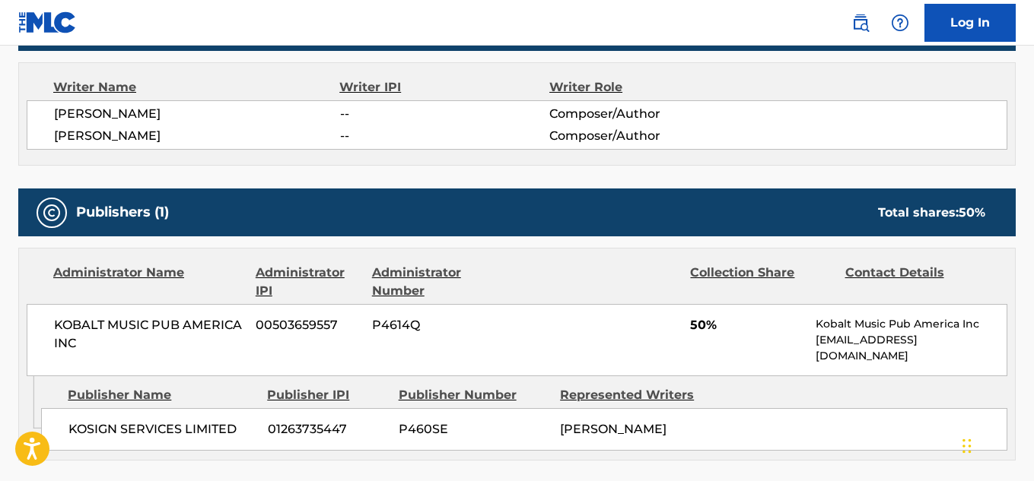
click at [92, 112] on span "LOGAN HEYLOG" at bounding box center [197, 114] width 286 height 18
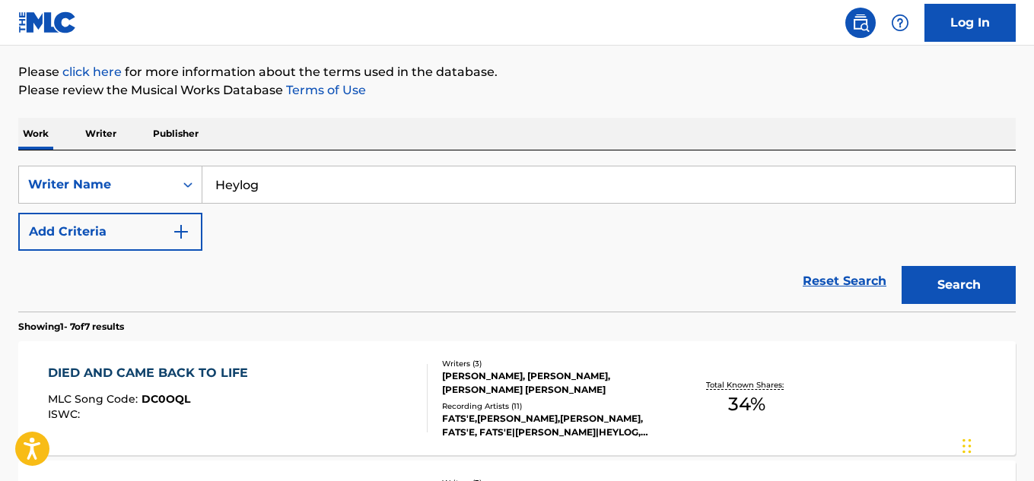
scroll to position [171, 0]
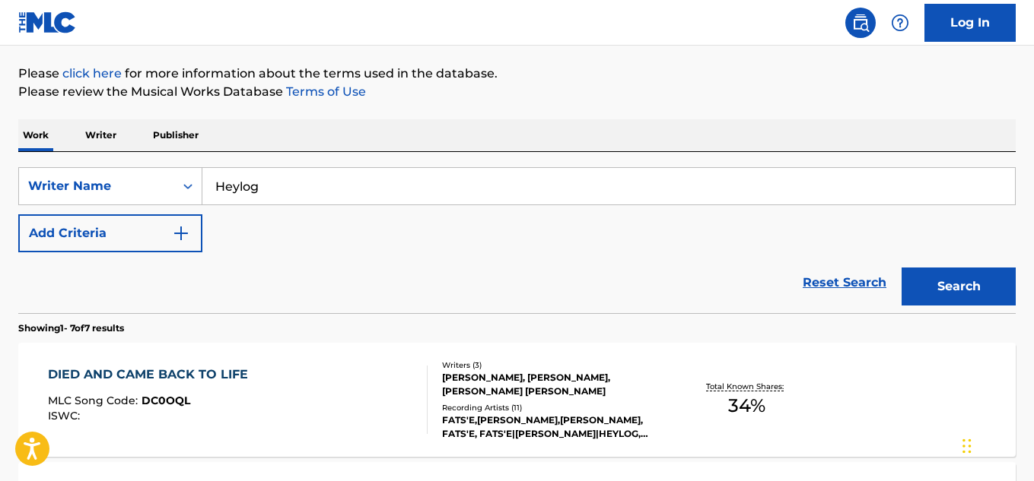
click at [319, 189] on input "Heylog" at bounding box center [608, 186] width 812 height 37
paste input "Joshua Omoefe"
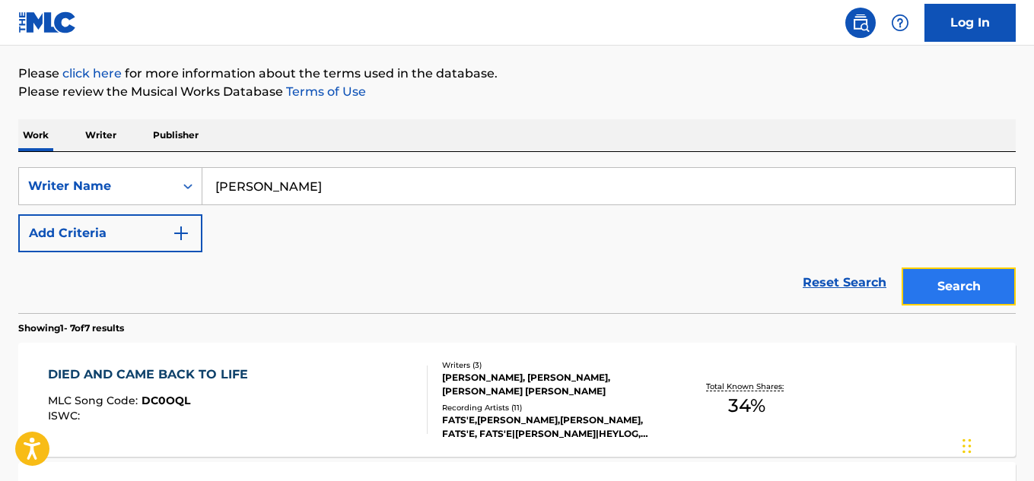
click at [927, 278] on button "Search" at bounding box center [958, 287] width 114 height 38
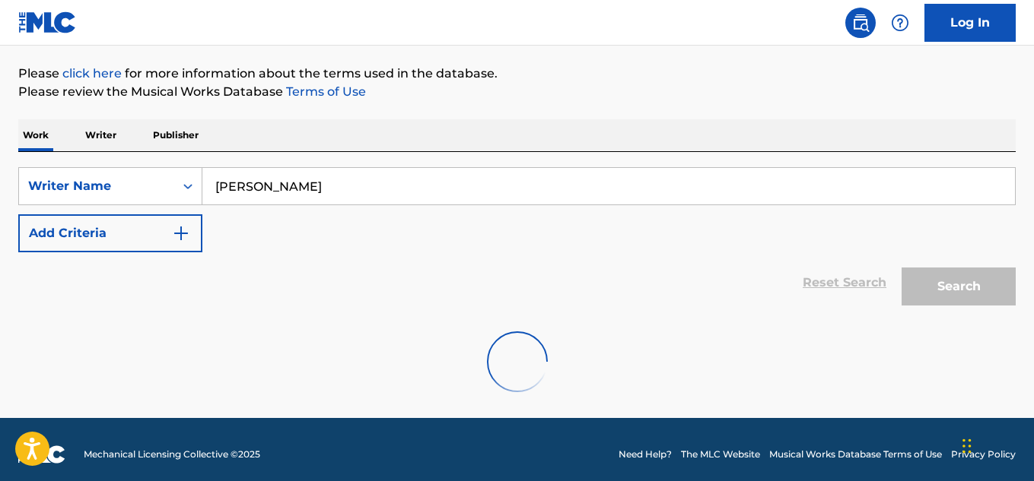
scroll to position [132, 0]
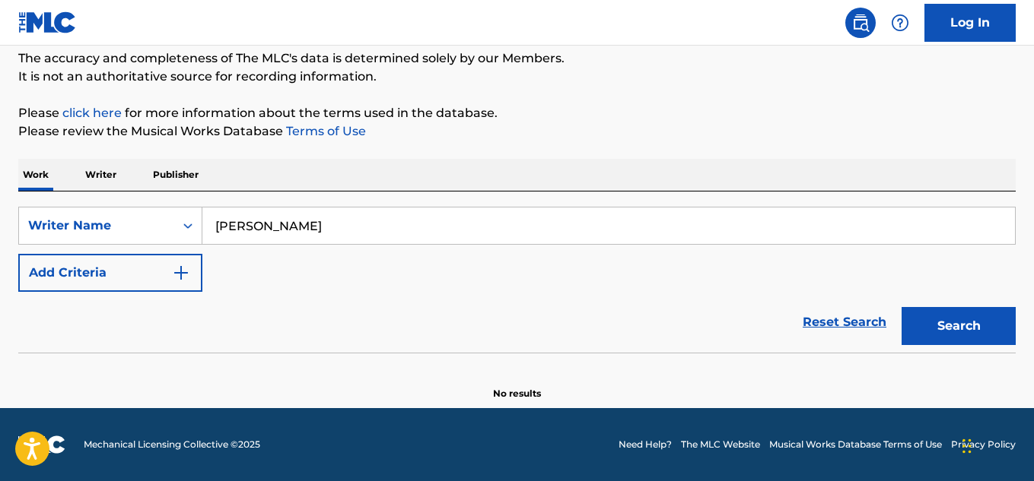
click at [343, 222] on input "Joshua Omoefe" at bounding box center [608, 226] width 812 height 37
drag, startPoint x: 343, startPoint y: 222, endPoint x: 333, endPoint y: 227, distance: 10.9
click at [333, 227] on input "Joshua Omoefe" at bounding box center [608, 226] width 812 height 37
paste input "Joshua"
click at [266, 222] on input "Joshua Omoefe Joshua" at bounding box center [608, 226] width 812 height 37
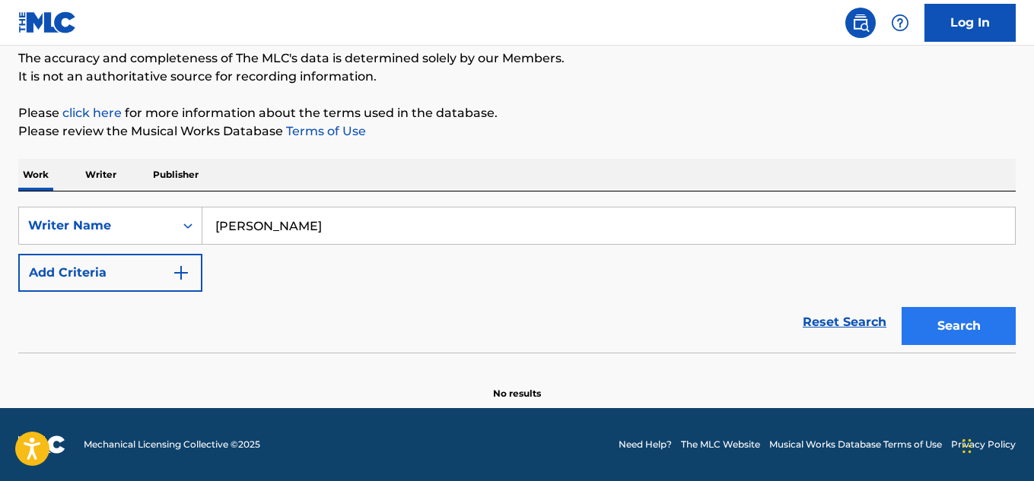
type input "Omoefe Joshua"
click at [970, 328] on button "Search" at bounding box center [958, 326] width 114 height 38
drag, startPoint x: 332, startPoint y: 224, endPoint x: 179, endPoint y: 221, distance: 152.9
click at [179, 221] on div "SearchWithCriteriafc304beb-18ab-48be-939b-969b4428abe1 Writer Name Omoefe Joshua" at bounding box center [516, 226] width 997 height 38
paste input "Ryan Karanj"
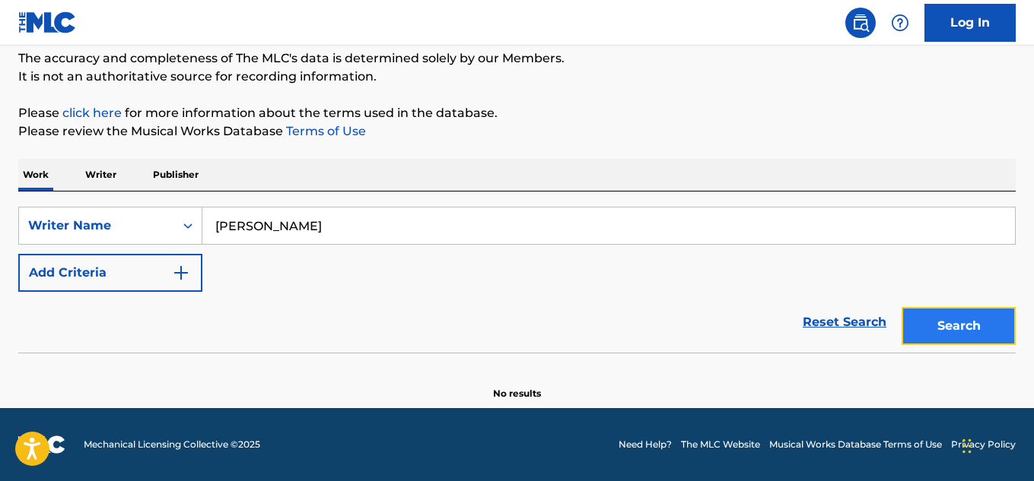
click at [1008, 333] on button "Search" at bounding box center [958, 326] width 114 height 38
click at [318, 230] on input "Ryan Karanja" at bounding box center [608, 226] width 812 height 37
paste input "Ryan Karanja"
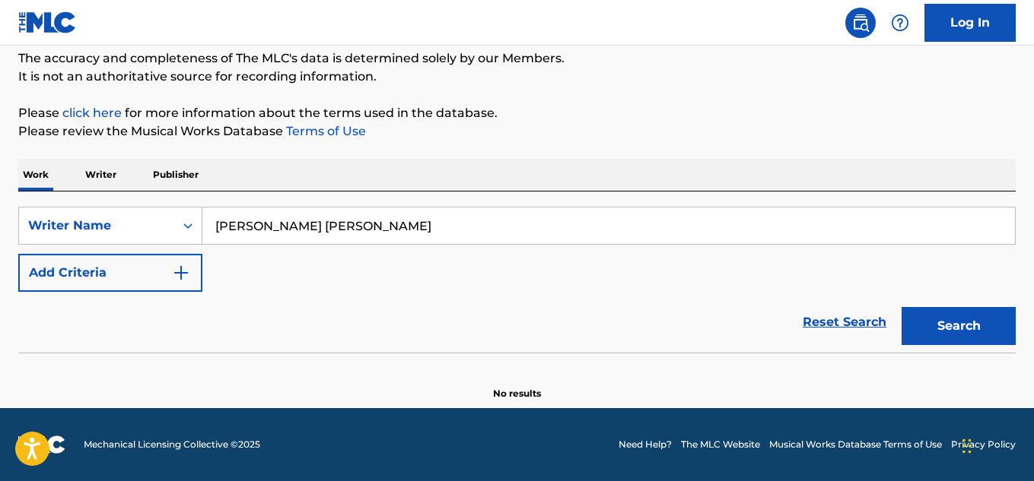
click at [248, 225] on input "Ryan Karanja Ryan" at bounding box center [608, 226] width 812 height 37
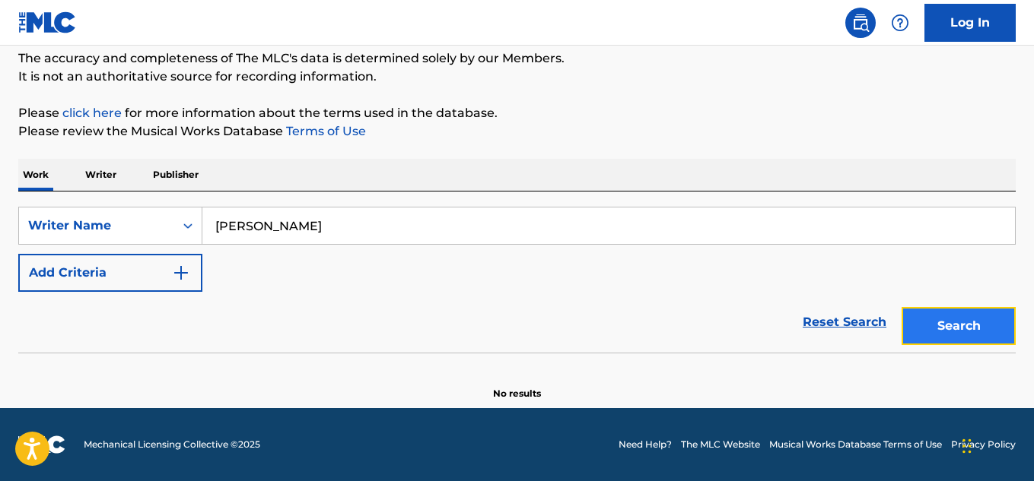
click at [957, 332] on button "Search" at bounding box center [958, 326] width 114 height 38
drag, startPoint x: 327, startPoint y: 220, endPoint x: 154, endPoint y: 230, distance: 172.9
click at [154, 230] on div "SearchWithCriteriafc304beb-18ab-48be-939b-969b4428abe1 Writer Name Karanja Ryan" at bounding box center [516, 226] width 997 height 38
paste input "Frederick Loeb"
click at [964, 341] on button "Search" at bounding box center [958, 326] width 114 height 38
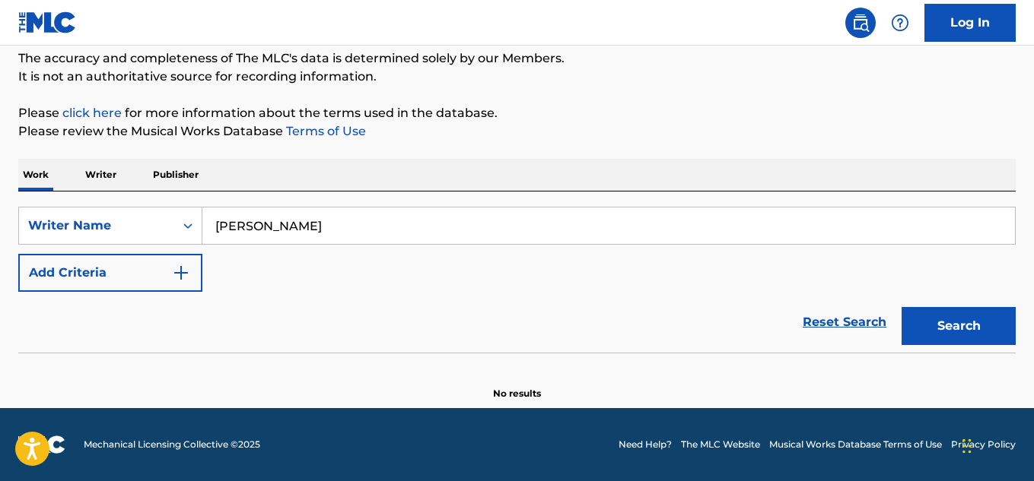
drag, startPoint x: 314, startPoint y: 235, endPoint x: 238, endPoint y: 235, distance: 76.1
click at [154, 233] on div "SearchWithCriteriafc304beb-18ab-48be-939b-969b4428abe1 Writer Name Frederick Lo…" at bounding box center [516, 226] width 997 height 38
paste input "dy"
click at [999, 327] on button "Search" at bounding box center [958, 326] width 114 height 38
drag, startPoint x: 328, startPoint y: 227, endPoint x: 179, endPoint y: 238, distance: 149.4
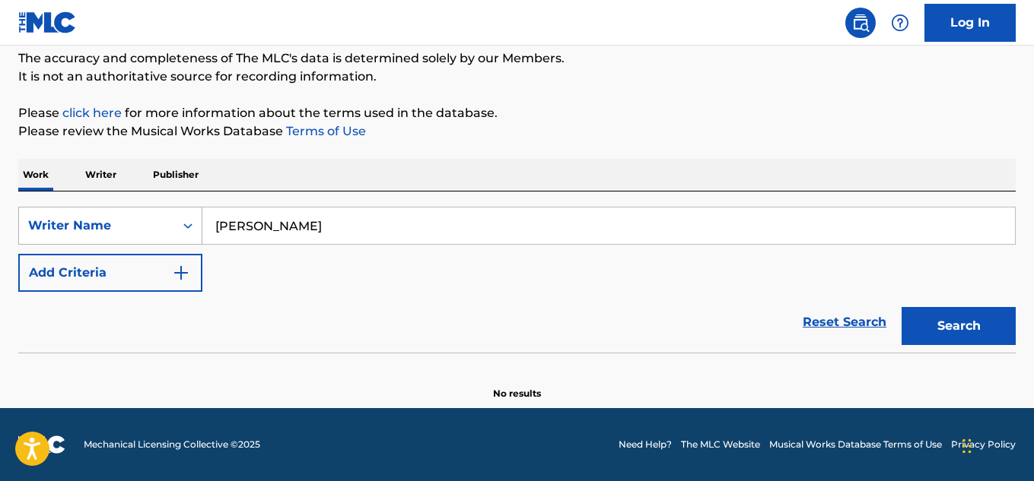
click at [176, 238] on div "SearchWithCriteriafc304beb-18ab-48be-939b-969b4428abe1 Writer Name Freddy Loeb" at bounding box center [516, 226] width 997 height 38
paste input "Kurffew Kurffew"
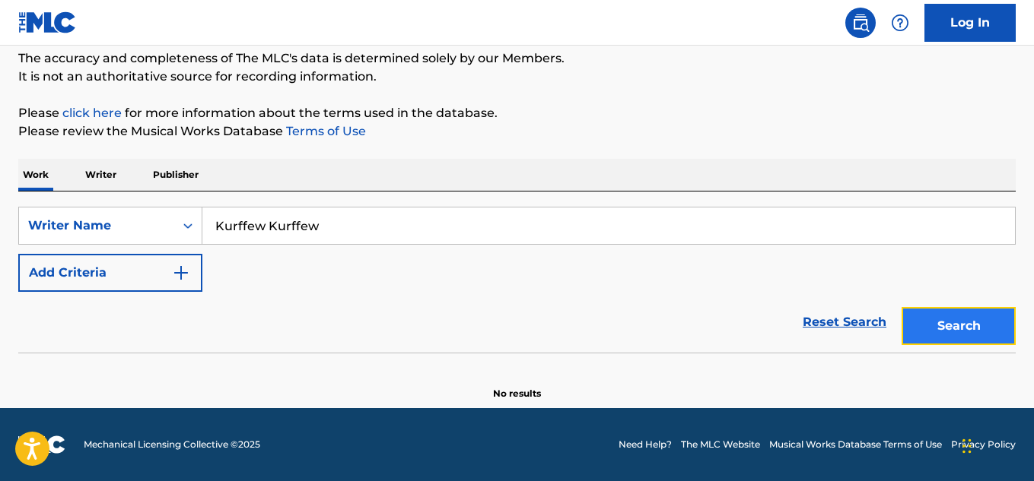
click at [945, 326] on button "Search" at bounding box center [958, 326] width 114 height 38
click at [326, 228] on input "Kurffew Kurffew" at bounding box center [608, 226] width 812 height 37
click at [958, 335] on button "Search" at bounding box center [958, 326] width 114 height 38
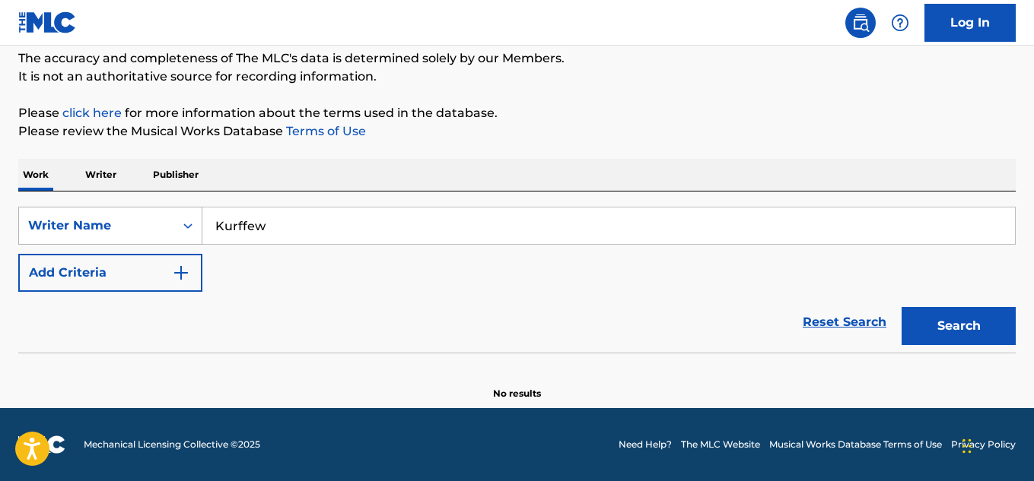
drag, startPoint x: 288, startPoint y: 222, endPoint x: 188, endPoint y: 227, distance: 100.5
click at [188, 227] on div "SearchWithCriteriafc304beb-18ab-48be-939b-969b4428abe1 Writer Name Kurffew" at bounding box center [516, 226] width 997 height 38
paste input "Jared Martineau"
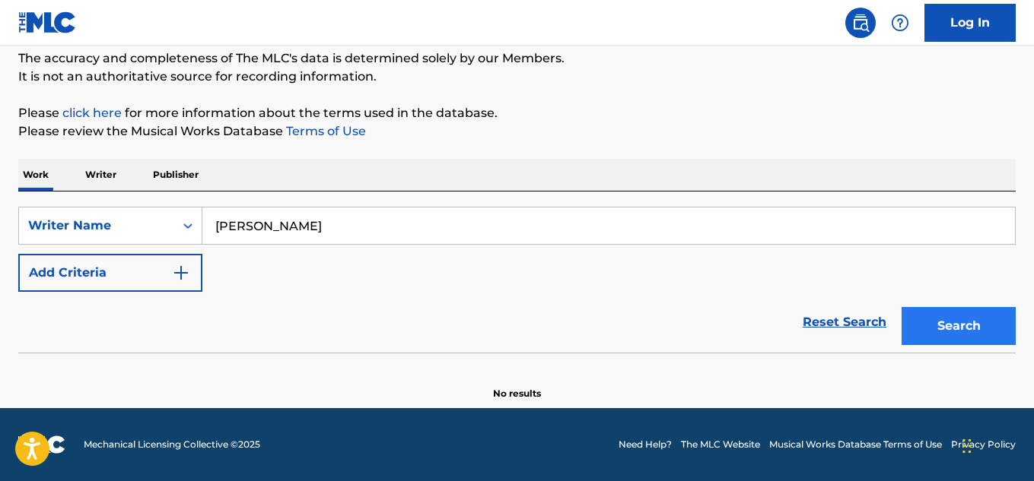
type input "Jared Martineau"
click at [994, 322] on button "Search" at bounding box center [958, 326] width 114 height 38
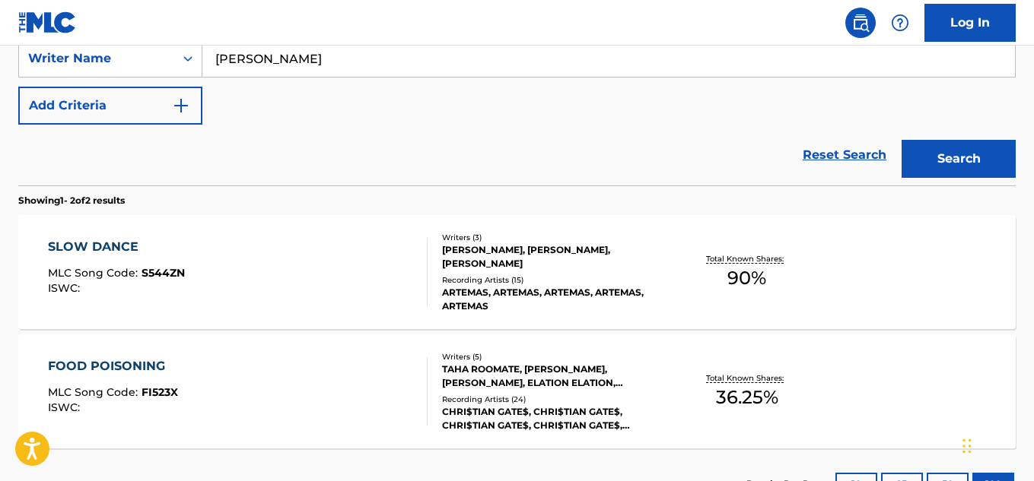
scroll to position [333, 0]
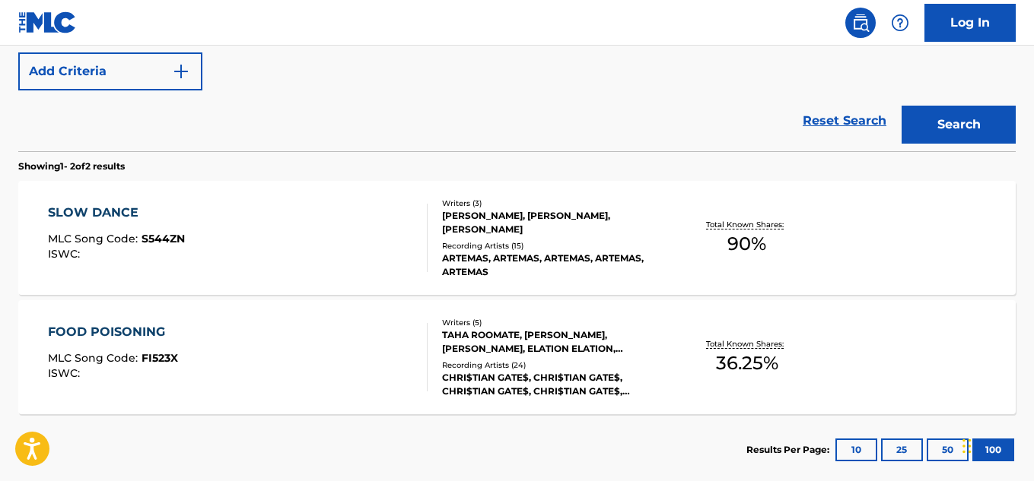
click at [538, 234] on div "TOBY DAINTREE, JARED MARTINEAU, ARTEMAS DIAMANDIS" at bounding box center [553, 222] width 222 height 27
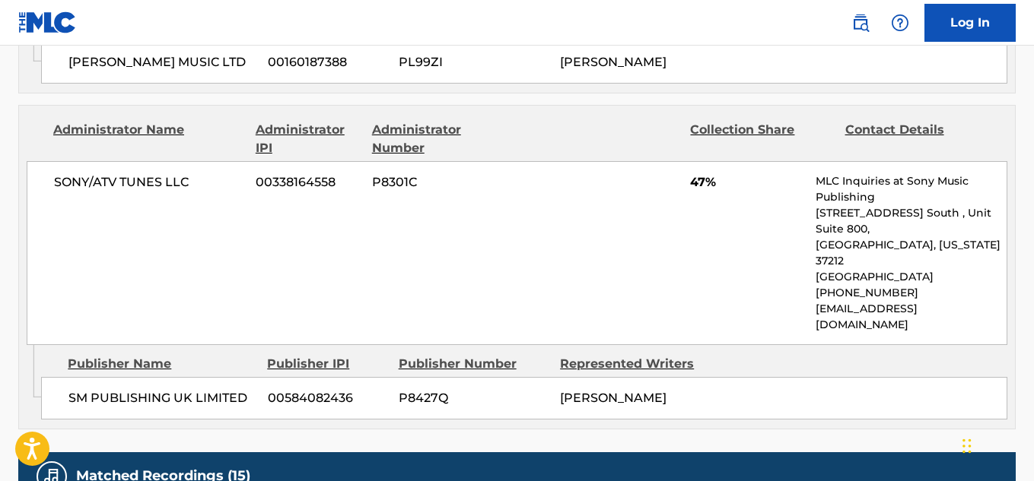
scroll to position [1293, 0]
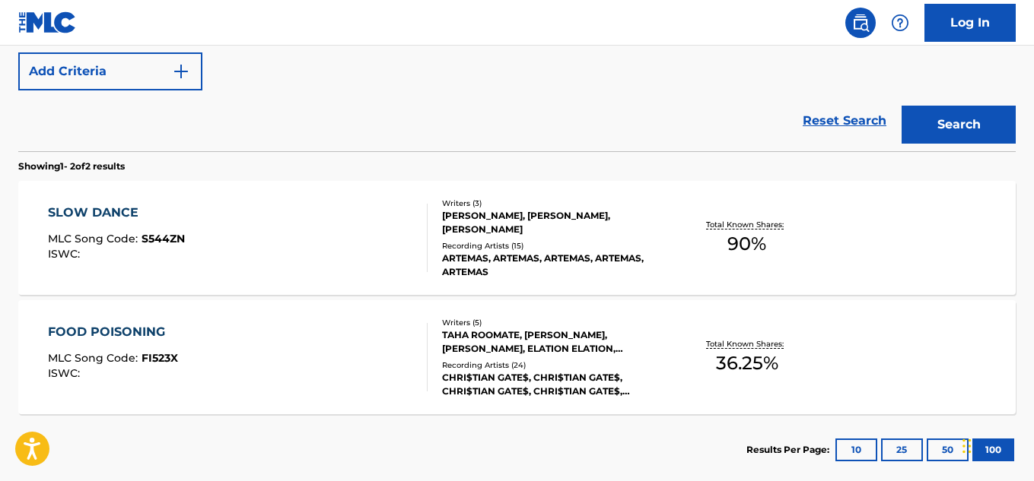
click at [573, 363] on div "Recording Artists ( 24 )" at bounding box center [553, 365] width 222 height 11
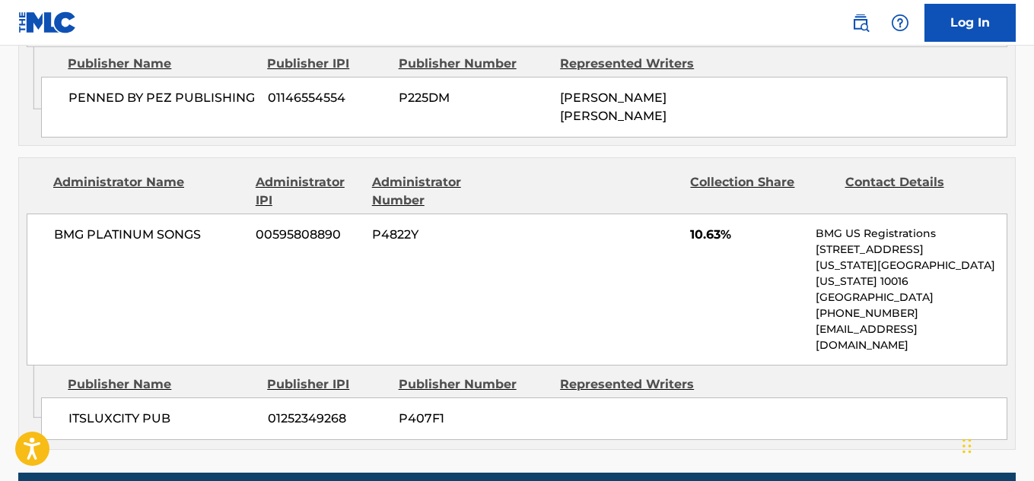
scroll to position [1293, 0]
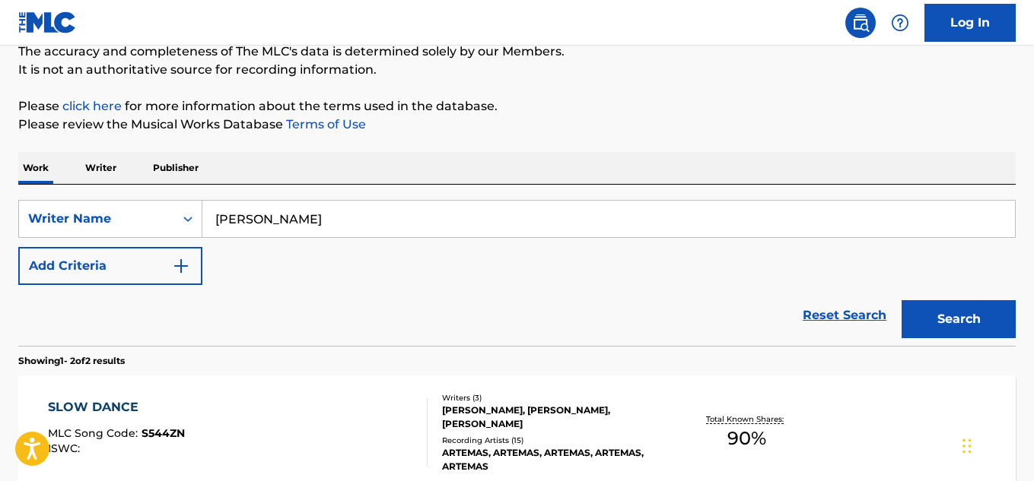
scroll to position [29, 0]
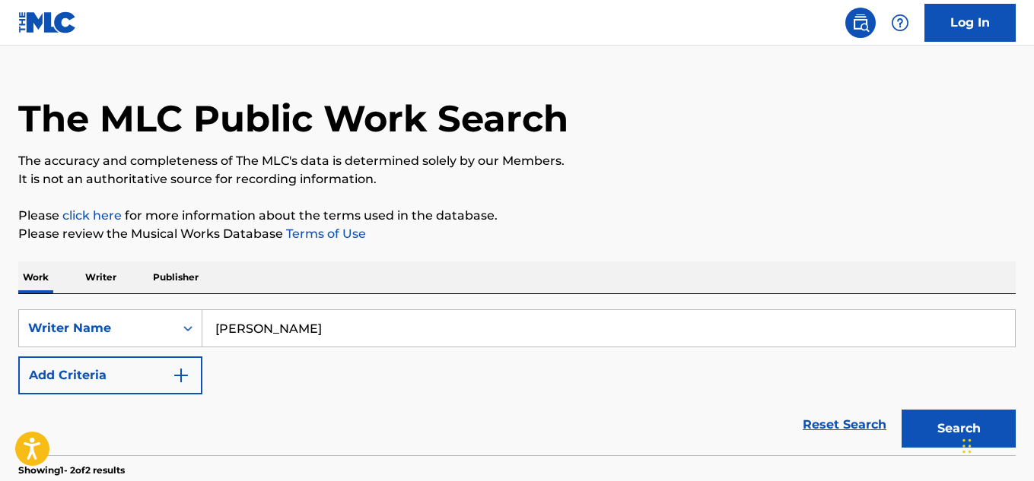
click at [363, 330] on input "Jared Martineau" at bounding box center [608, 328] width 812 height 37
click at [361, 330] on input "Jared Martineau" at bounding box center [608, 328] width 812 height 37
paste input "Yosef Rodal"
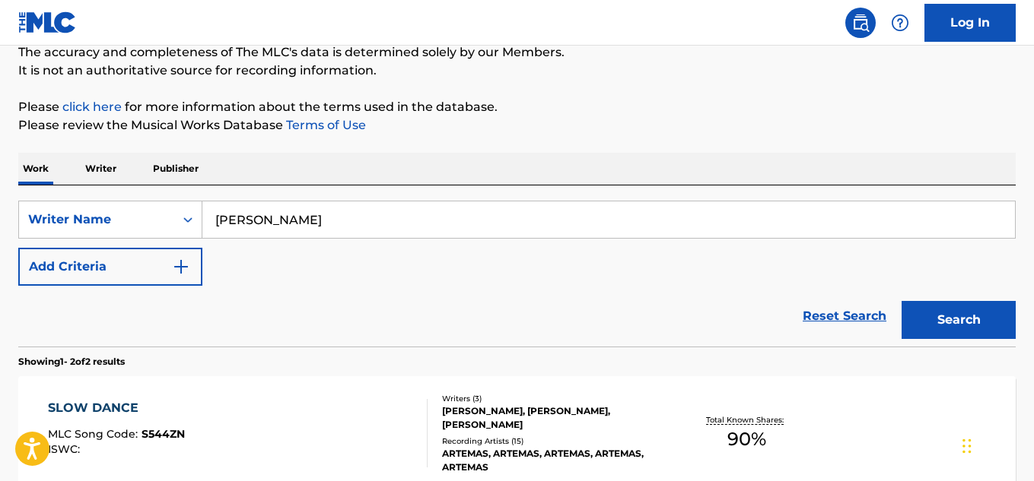
scroll to position [181, 0]
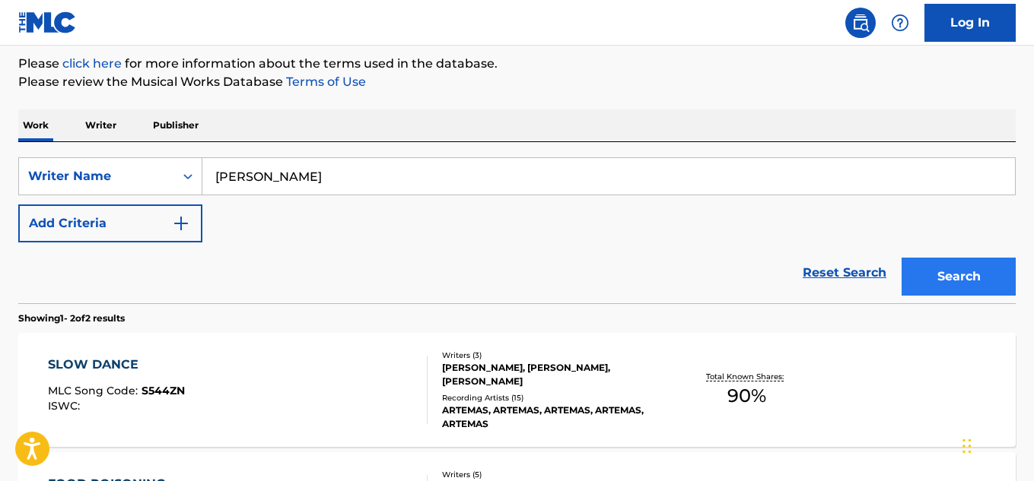
type input "Yosef Rodal"
click at [961, 282] on button "Search" at bounding box center [958, 277] width 114 height 38
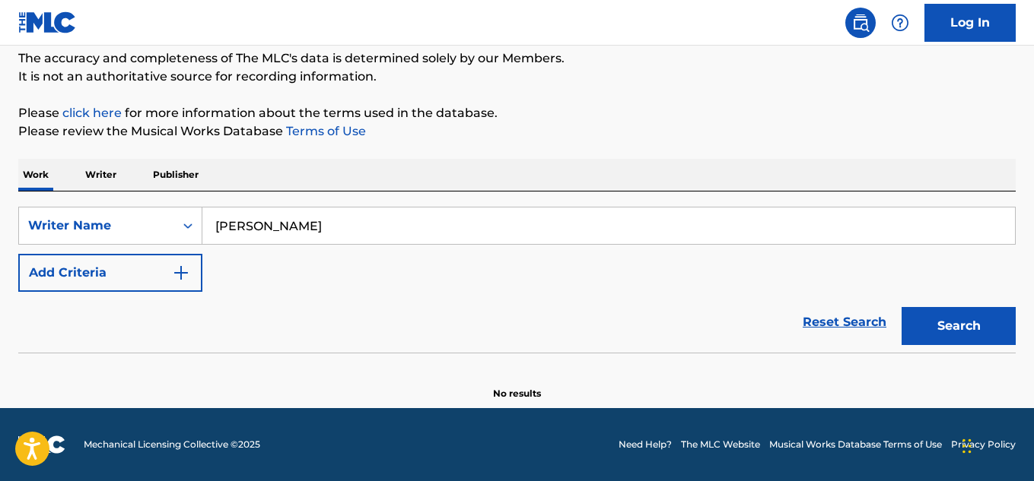
scroll to position [132, 0]
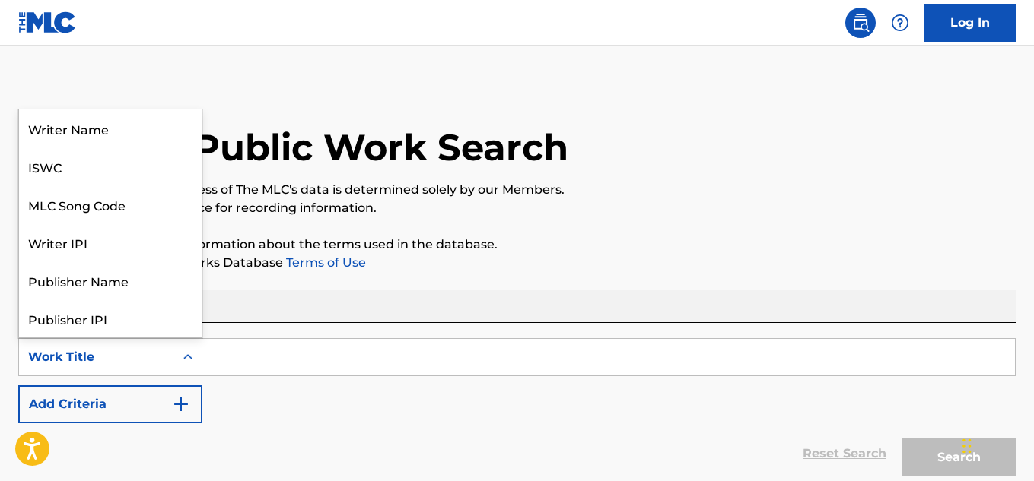
click at [167, 360] on div "Work Title" at bounding box center [96, 357] width 155 height 29
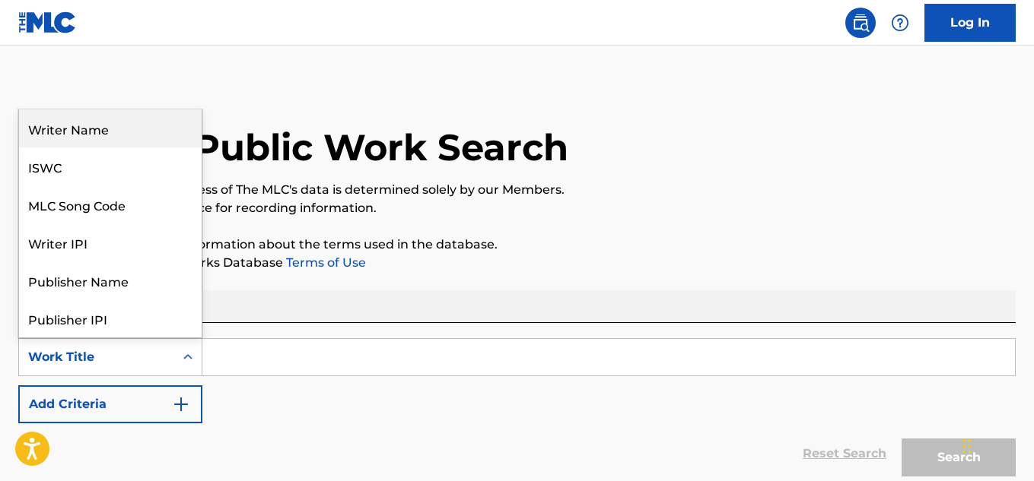
click at [144, 129] on div "Writer Name" at bounding box center [110, 129] width 183 height 38
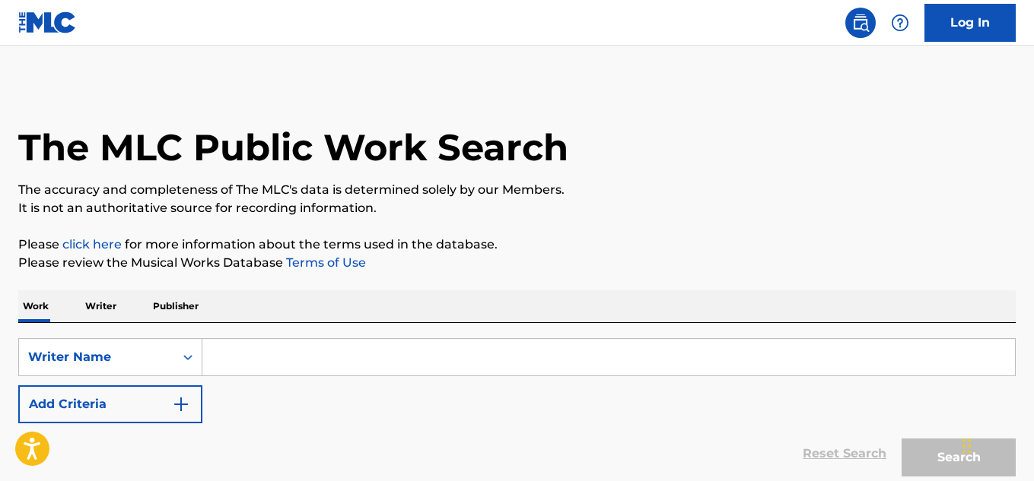
scroll to position [132, 0]
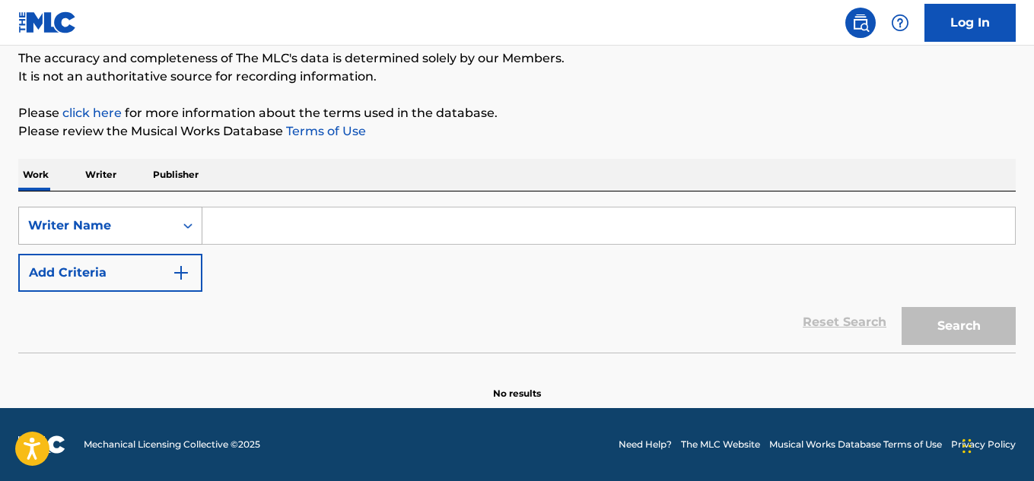
click at [167, 219] on div "Writer Name" at bounding box center [96, 225] width 155 height 29
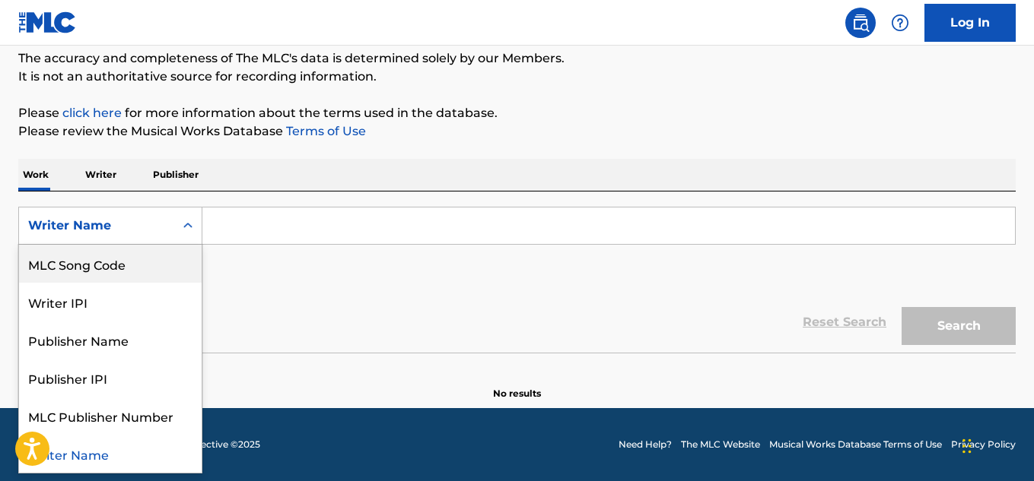
scroll to position [0, 0]
click at [120, 271] on div "Work Title" at bounding box center [110, 264] width 183 height 38
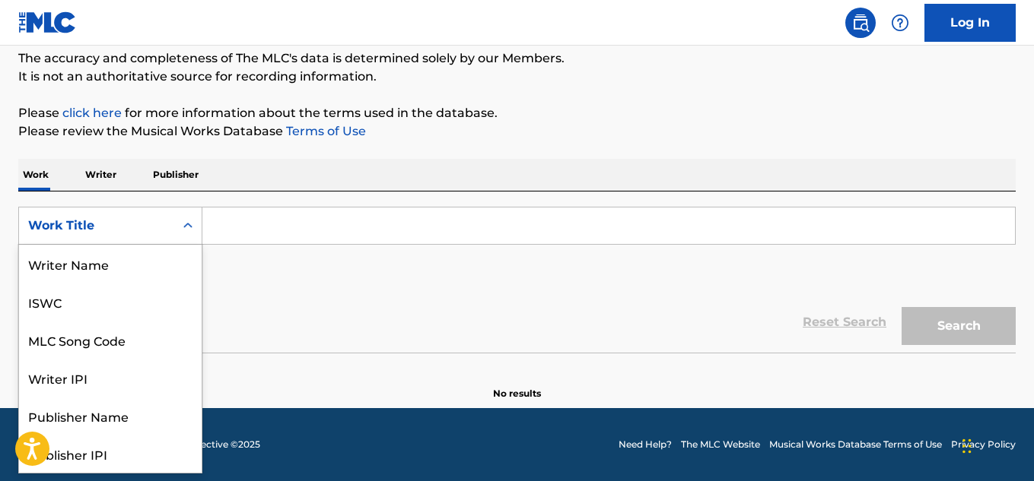
click at [170, 227] on div "Work Title" at bounding box center [96, 225] width 155 height 29
click at [85, 308] on div "ISWC" at bounding box center [110, 302] width 183 height 38
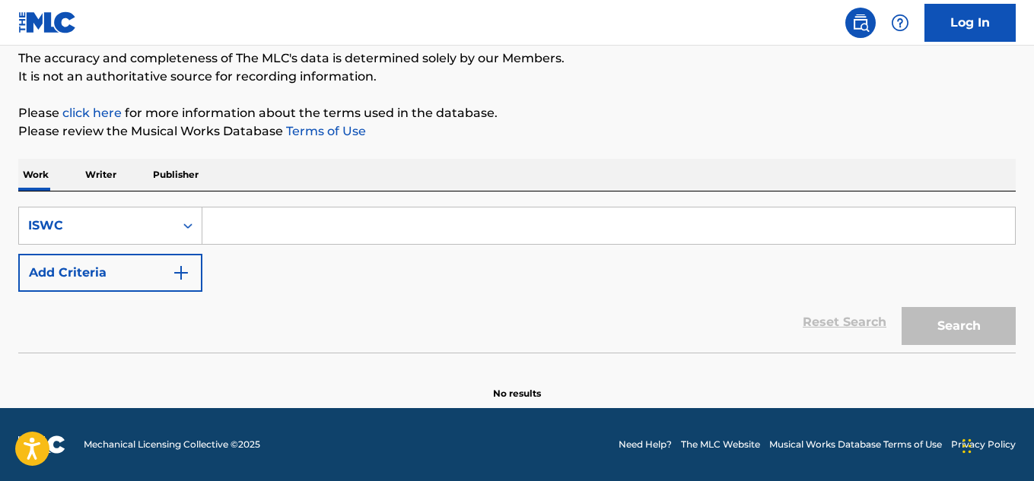
drag, startPoint x: 259, startPoint y: 219, endPoint x: 259, endPoint y: 233, distance: 14.5
click at [259, 221] on input "Search Form" at bounding box center [608, 226] width 812 height 37
paste input "T9219833031"
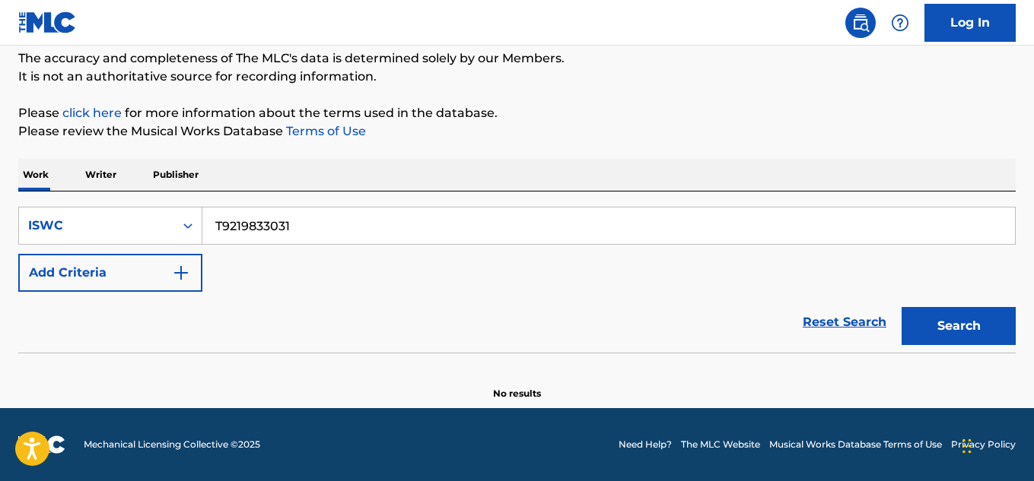
type input "T9219833031"
drag, startPoint x: 980, startPoint y: 300, endPoint x: 977, endPoint y: 310, distance: 10.9
click at [981, 302] on div "Search" at bounding box center [955, 322] width 122 height 61
click at [957, 329] on button "Search" at bounding box center [958, 326] width 114 height 38
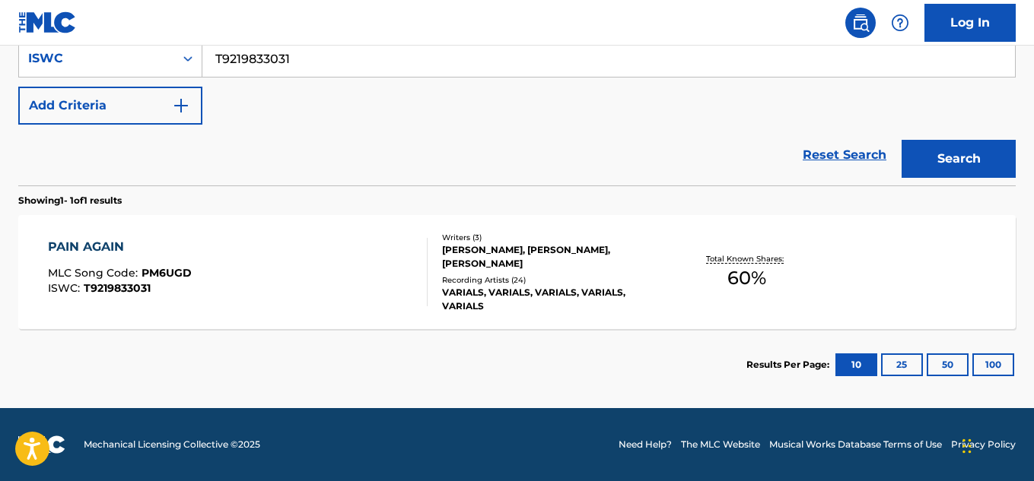
click at [611, 302] on div "VARIALS, VARIALS, VARIALS, VARIALS, VARIALS" at bounding box center [553, 299] width 222 height 27
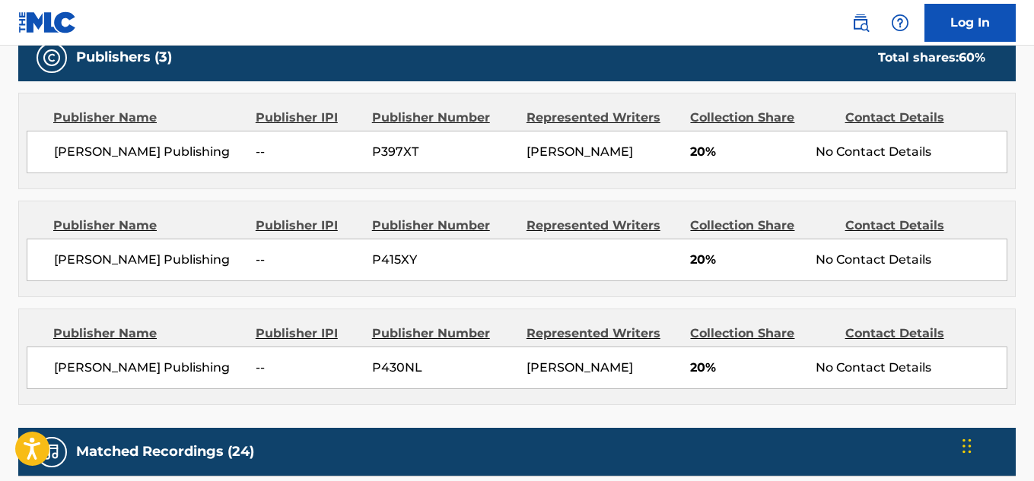
scroll to position [684, 0]
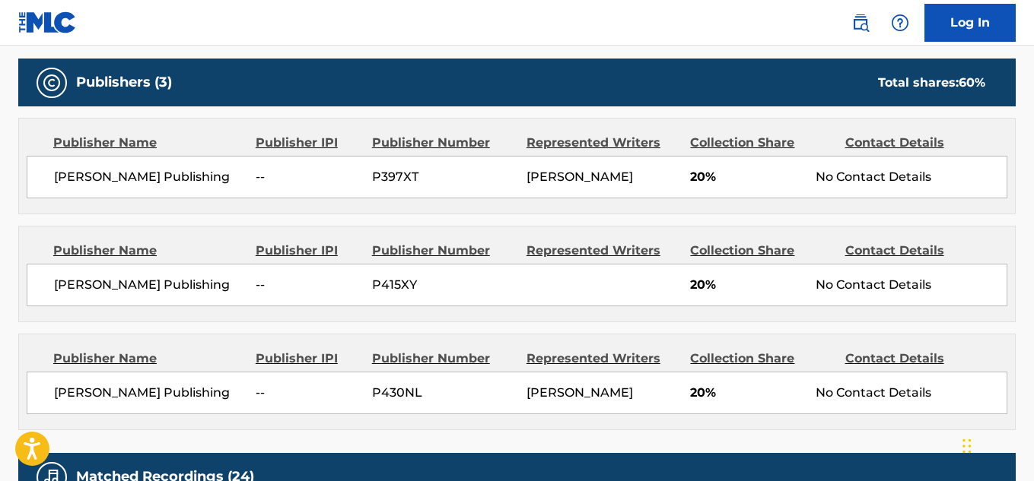
click at [111, 178] on span "Michael Foley Publishing" at bounding box center [149, 177] width 190 height 18
click at [111, 177] on span "Michael Foley Publishing" at bounding box center [149, 177] width 190 height 18
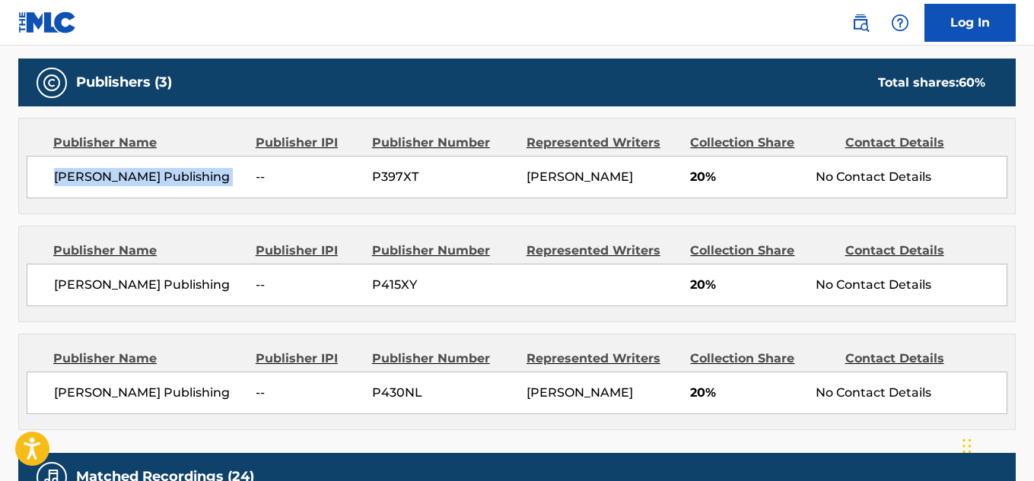
click at [111, 177] on span "Michael Foley Publishing" at bounding box center [149, 177] width 190 height 18
click at [120, 281] on span "Sean Rauchut Publishing" at bounding box center [149, 285] width 190 height 18
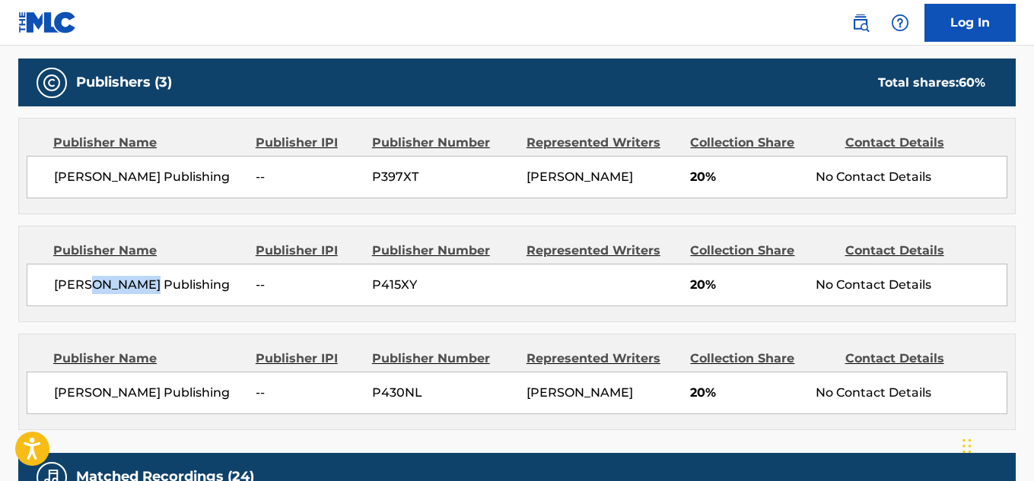
click at [120, 281] on span "Sean Rauchut Publishing" at bounding box center [149, 285] width 190 height 18
copy div "Sean Rauchut Publishing"
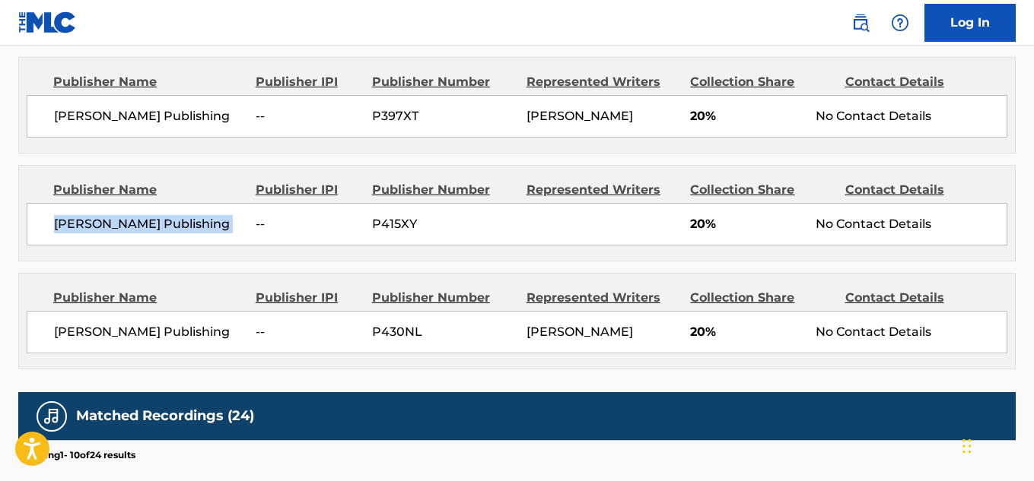
scroll to position [761, 0]
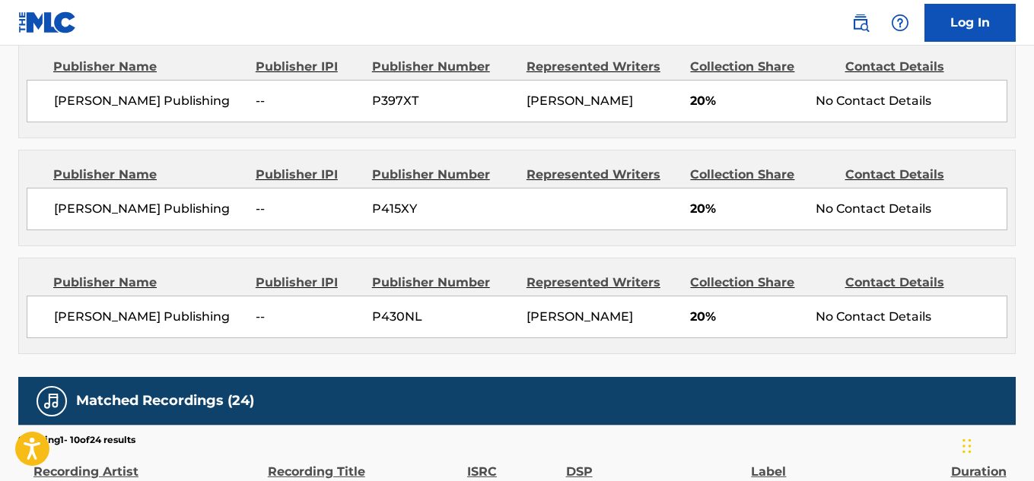
click at [97, 320] on span "James Hohenwarter Publishing" at bounding box center [149, 317] width 190 height 18
click at [96, 320] on span "James Hohenwarter Publishing" at bounding box center [149, 317] width 190 height 18
copy div "James Hohenwarter Publishing"
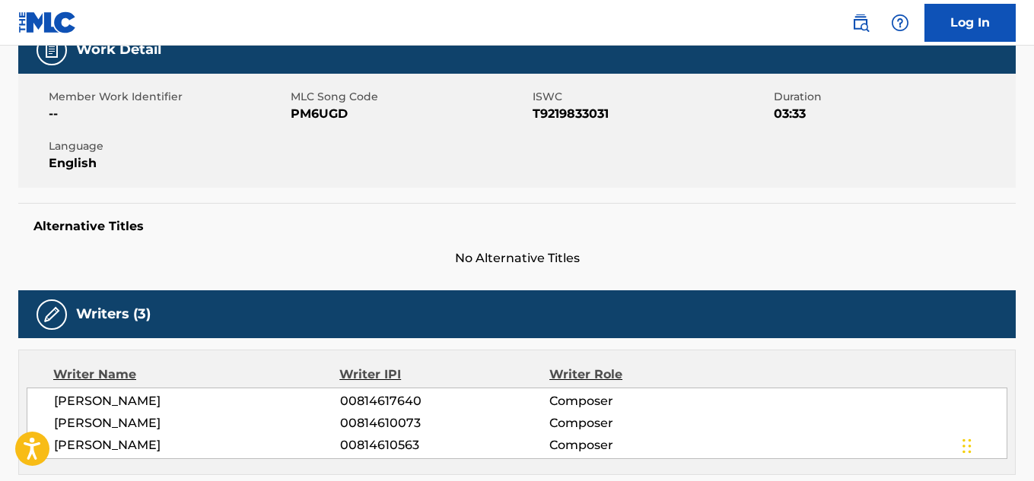
scroll to position [228, 0]
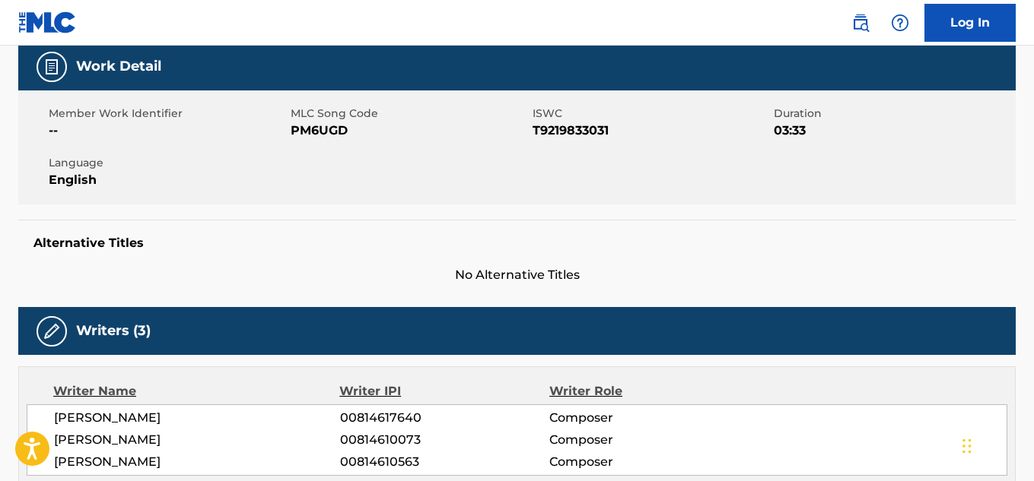
click at [317, 125] on span "PM6UGD" at bounding box center [410, 131] width 238 height 18
copy span "PM6UGD"
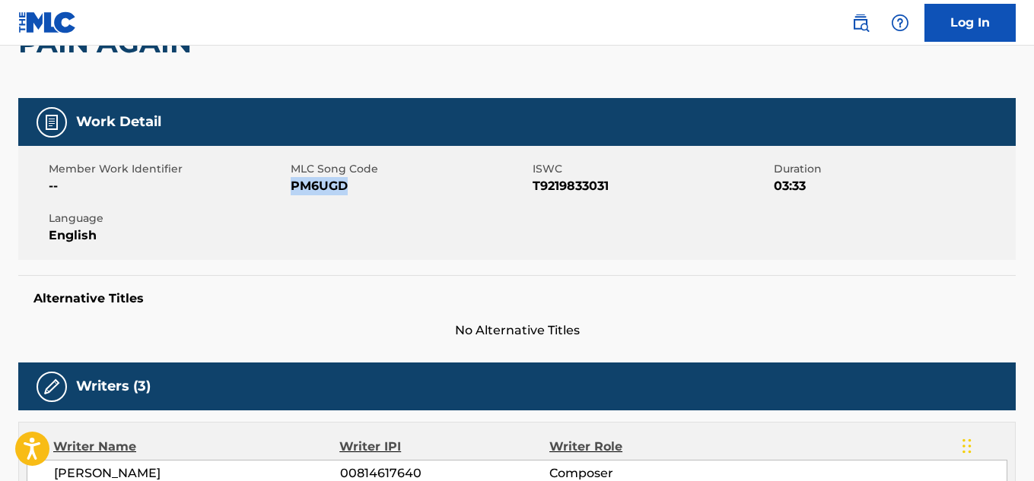
scroll to position [0, 0]
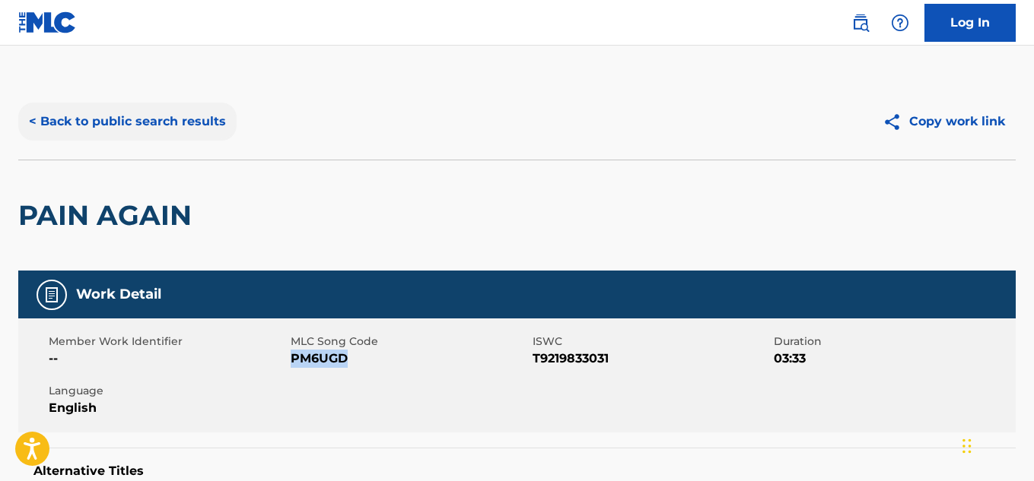
click at [78, 119] on button "< Back to public search results" at bounding box center [127, 122] width 218 height 38
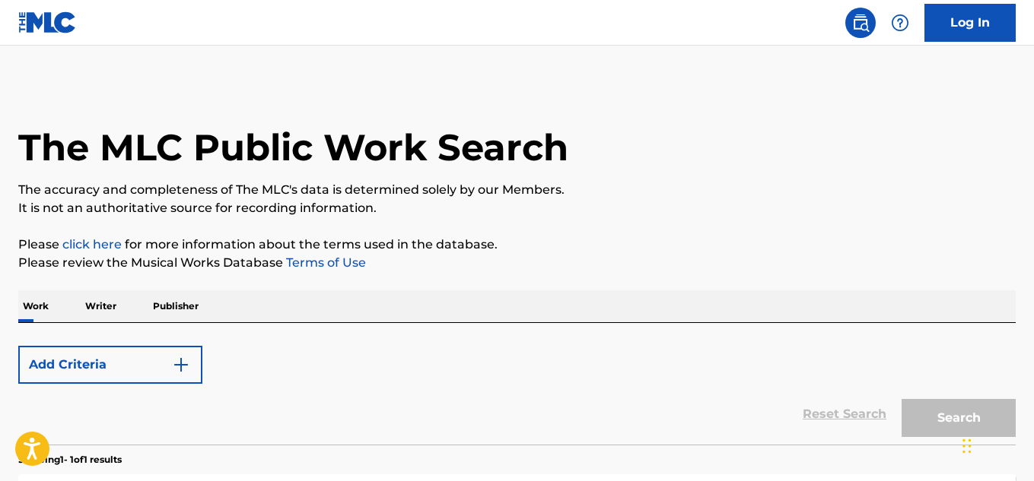
scroll to position [259, 0]
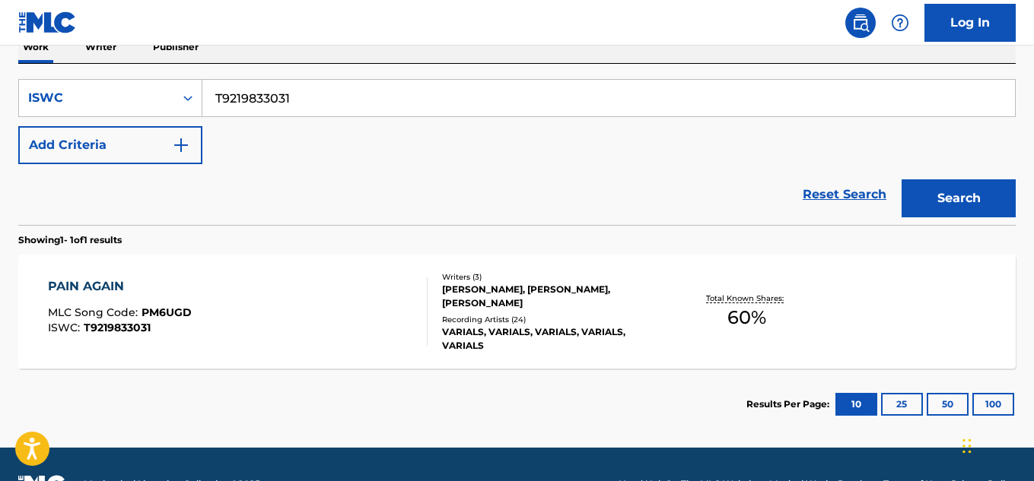
click at [300, 95] on input "T9219833031" at bounding box center [608, 98] width 812 height 37
paste input "3279914540"
type input "T3279914540"
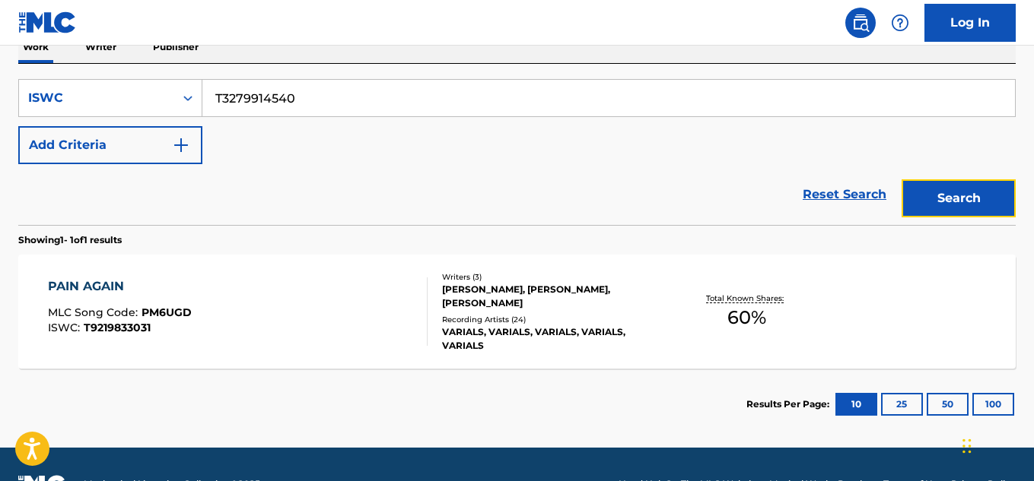
click at [939, 191] on button "Search" at bounding box center [958, 198] width 114 height 38
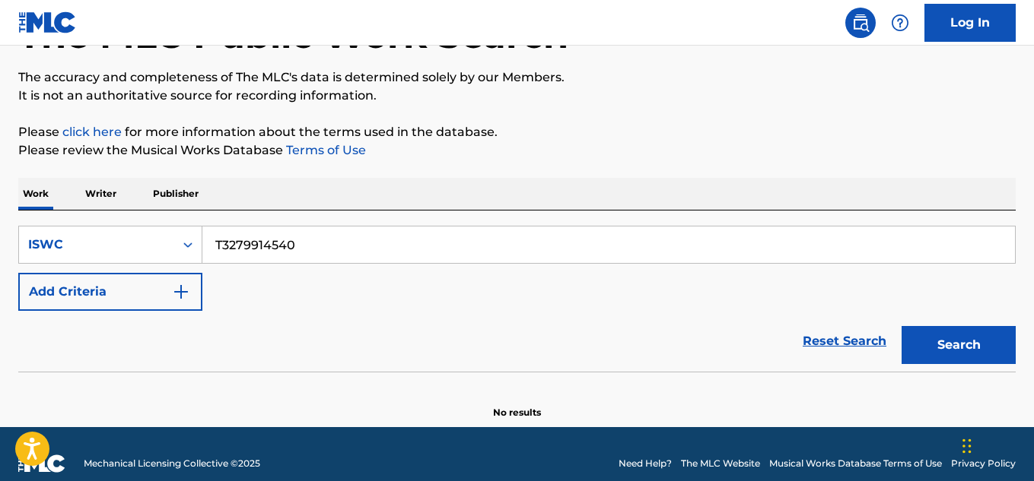
scroll to position [132, 0]
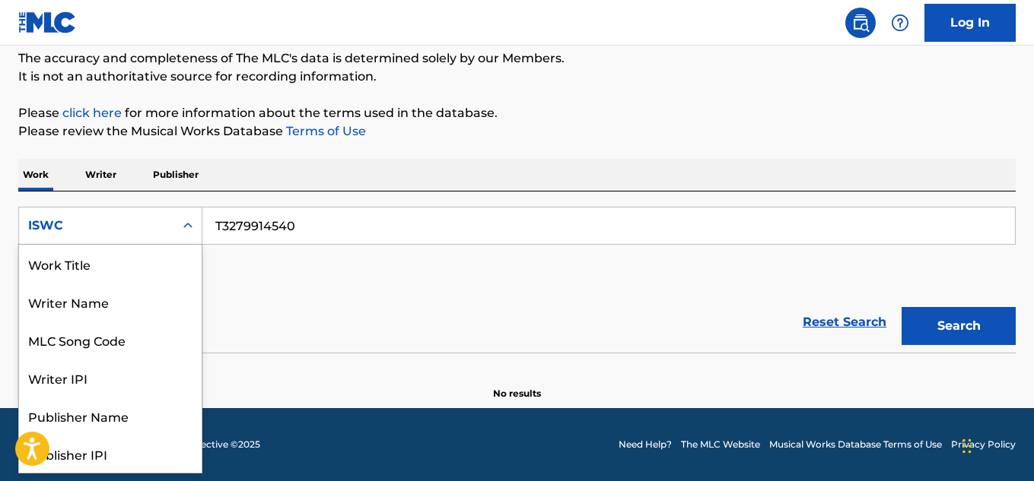
drag, startPoint x: 196, startPoint y: 226, endPoint x: 160, endPoint y: 231, distance: 36.1
click at [193, 226] on div "Search Form" at bounding box center [187, 225] width 27 height 27
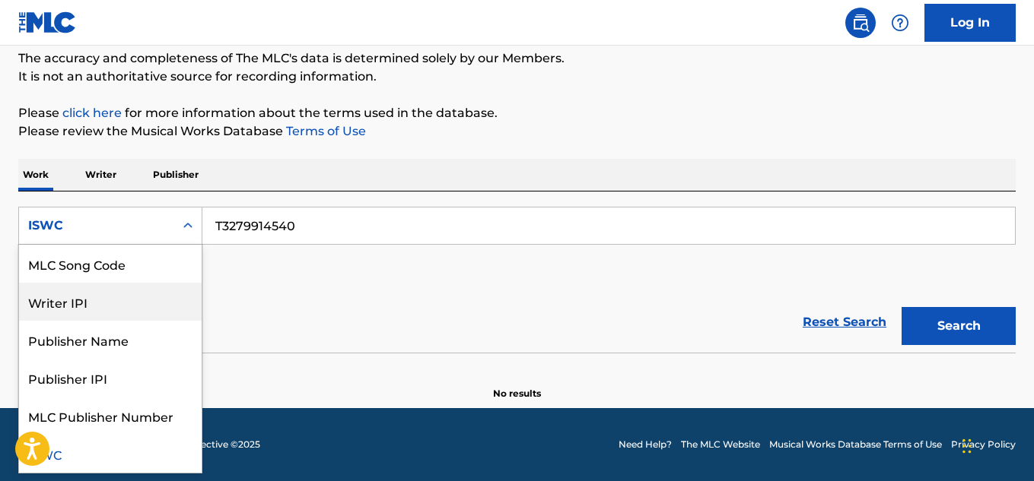
click at [102, 307] on div "Writer IPI" at bounding box center [110, 302] width 183 height 38
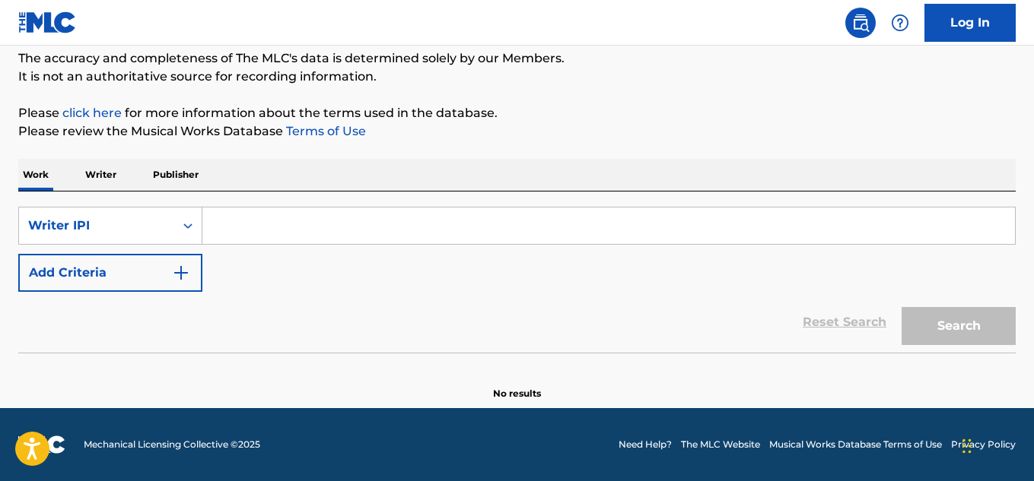
click at [256, 227] on input "Search Form" at bounding box center [608, 226] width 812 height 37
paste input "00827599683"
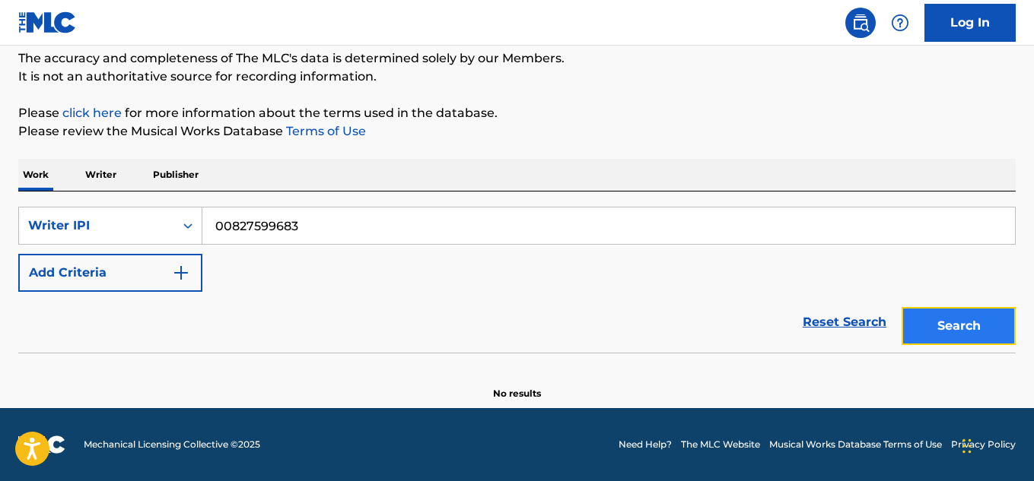
click at [932, 329] on button "Search" at bounding box center [958, 326] width 114 height 38
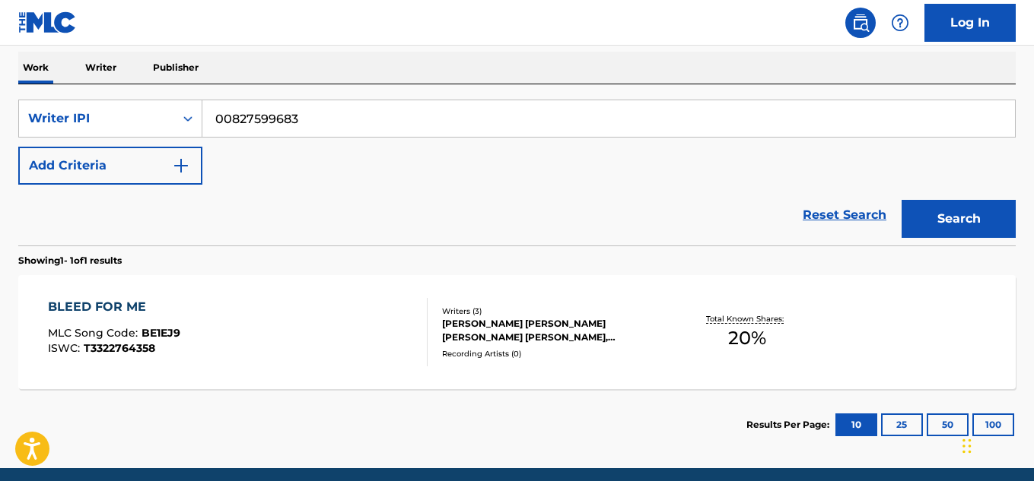
scroll to position [299, 0]
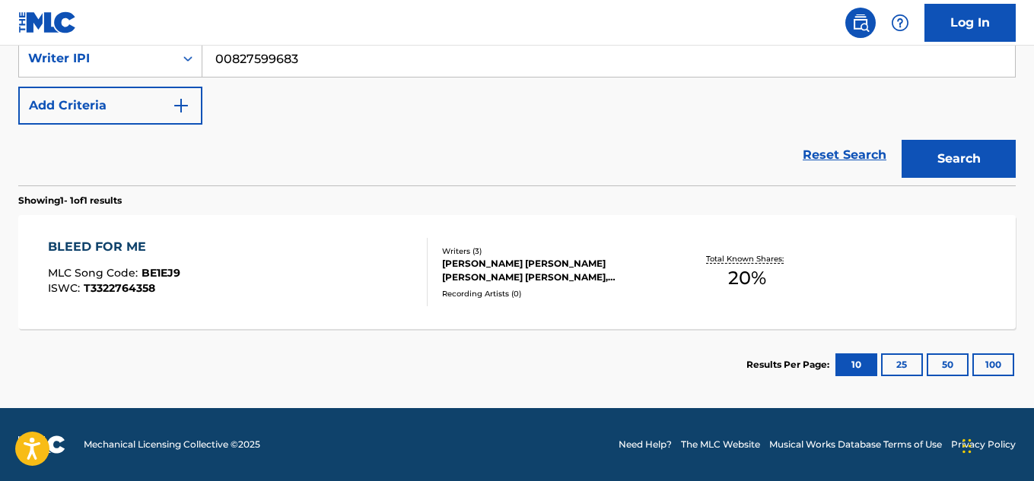
click at [306, 66] on input "00827599683" at bounding box center [608, 58] width 812 height 37
paste input "1277858397"
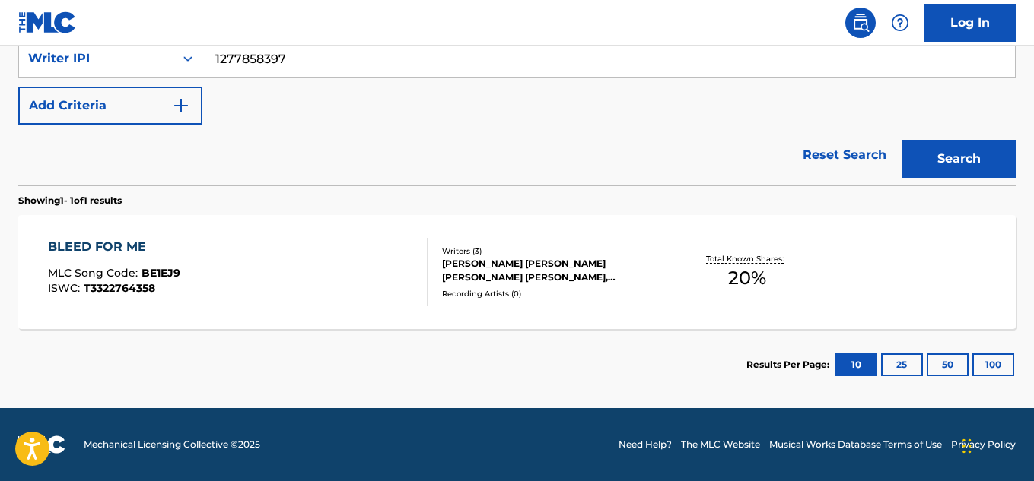
type input "1277858397"
click at [946, 150] on button "Search" at bounding box center [958, 159] width 114 height 38
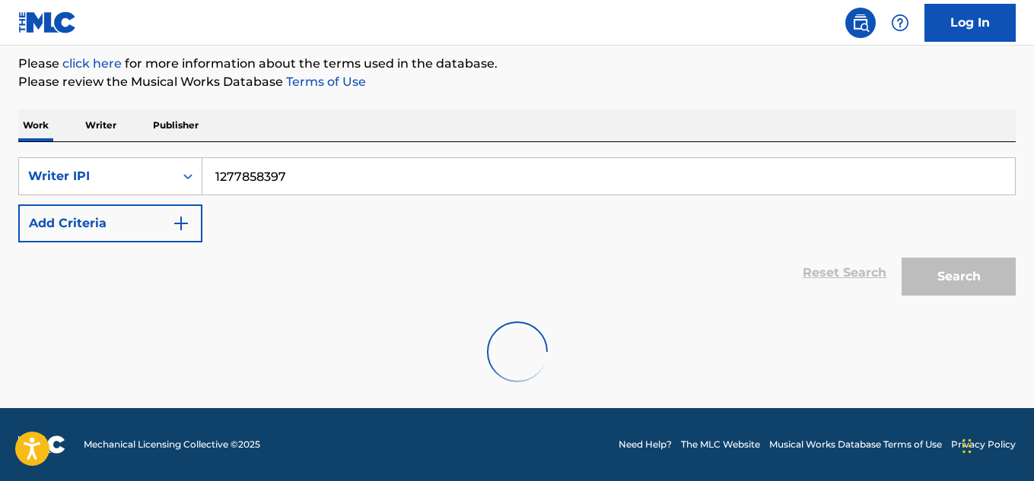
scroll to position [132, 0]
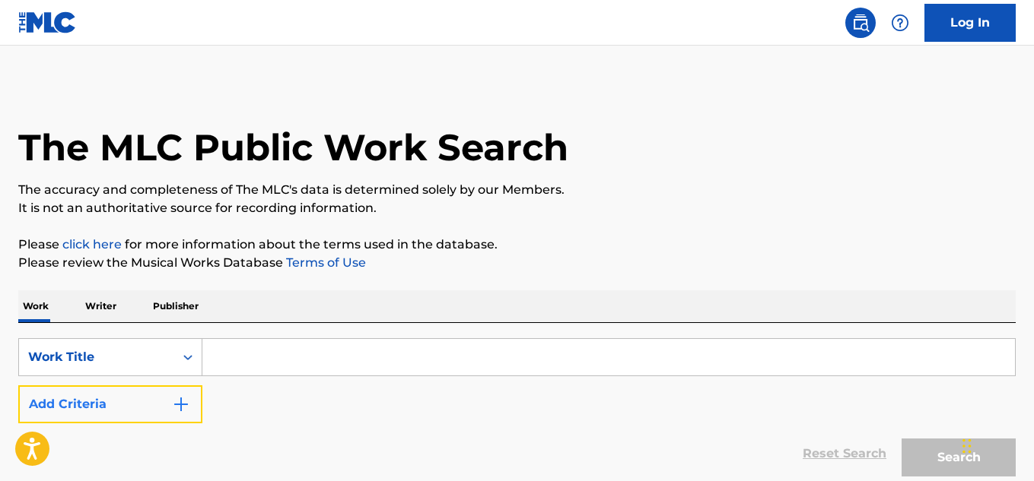
click at [154, 405] on button "Add Criteria" at bounding box center [110, 405] width 184 height 38
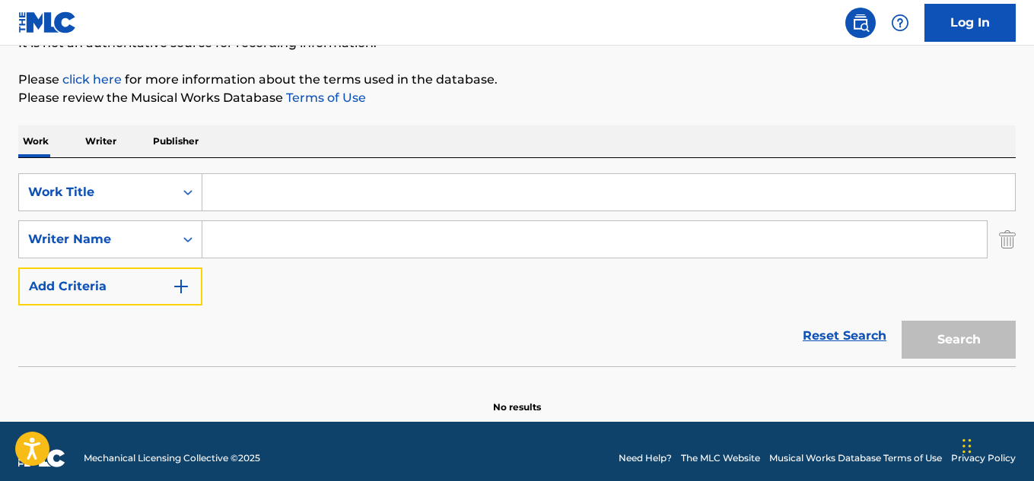
scroll to position [179, 0]
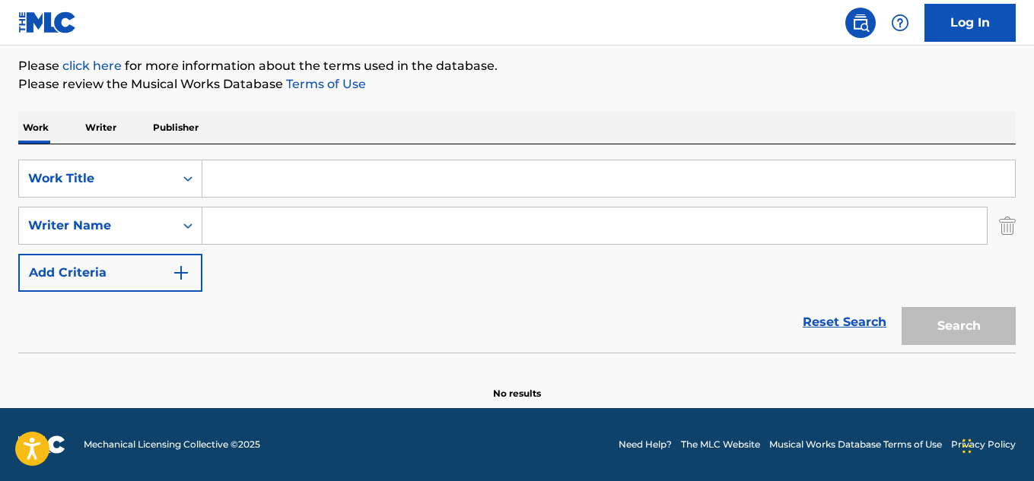
click at [218, 238] on input "Search Form" at bounding box center [594, 226] width 784 height 37
paste input "[PERSON_NAME]"
type input "[PERSON_NAME]"
click at [250, 167] on input "Search Form" at bounding box center [608, 178] width 812 height 37
paste input "Don't Think So Hard"
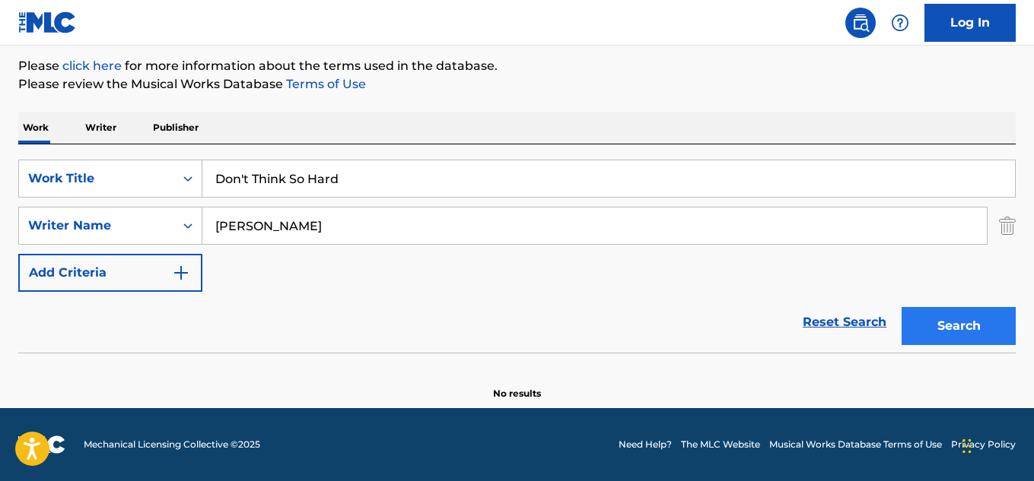
type input "Don't Think So Hard"
click at [931, 319] on button "Search" at bounding box center [958, 326] width 114 height 38
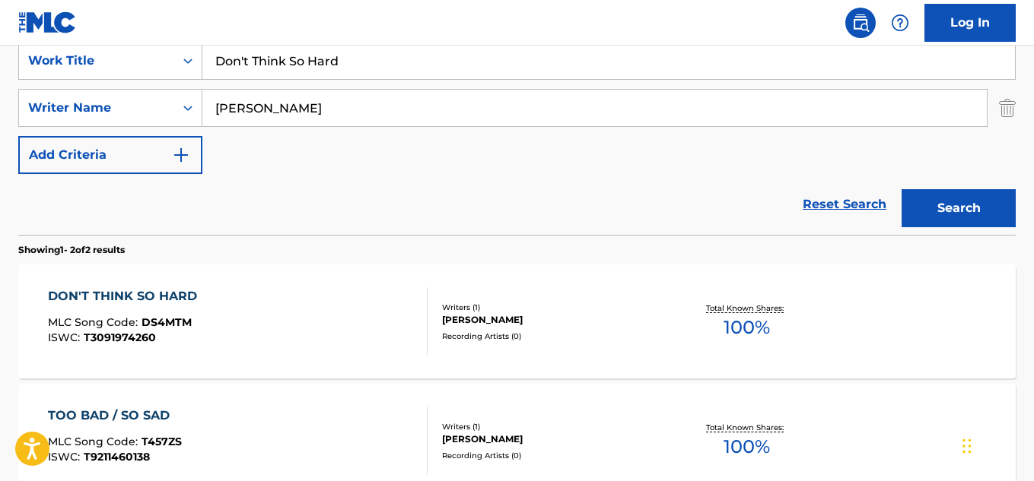
scroll to position [380, 0]
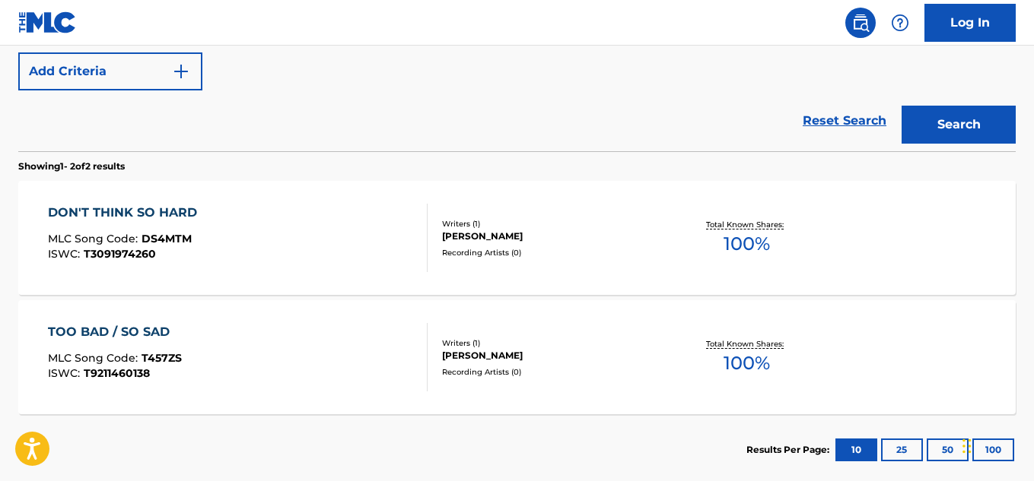
click at [520, 262] on div "DON'T THINK SO HARD MLC Song Code : DS4MTM ISWC : T3091974260 Writers ( 1 ) [PE…" at bounding box center [516, 238] width 997 height 114
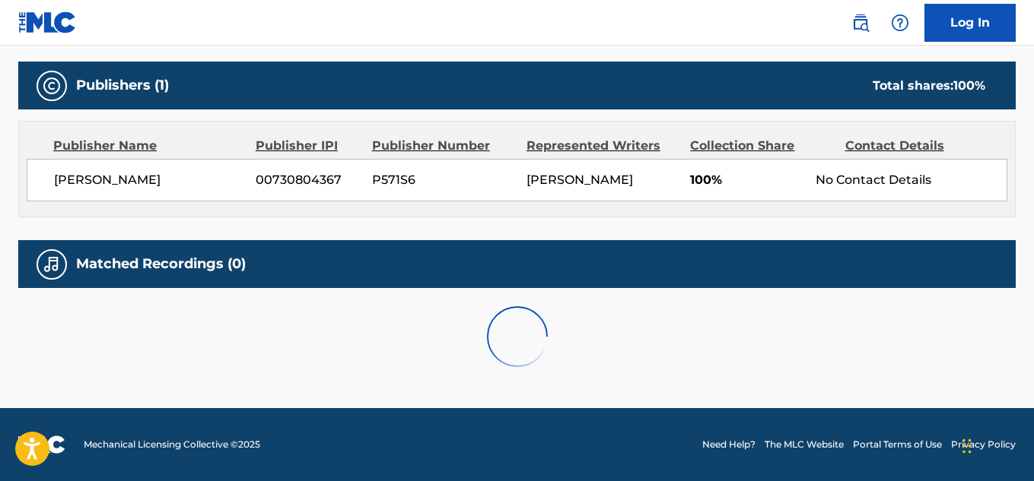
scroll to position [599, 0]
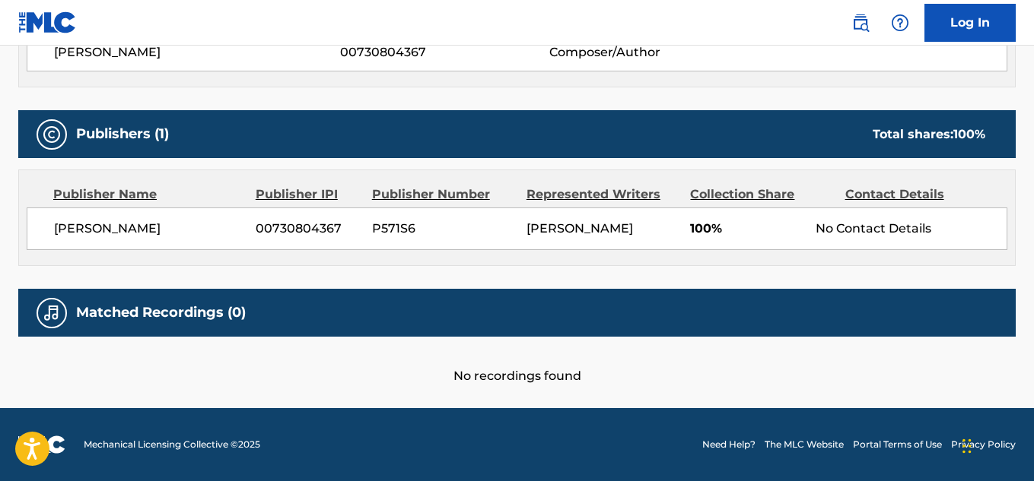
click at [108, 234] on span "[PERSON_NAME]" at bounding box center [149, 229] width 190 height 18
copy div "[PERSON_NAME]"
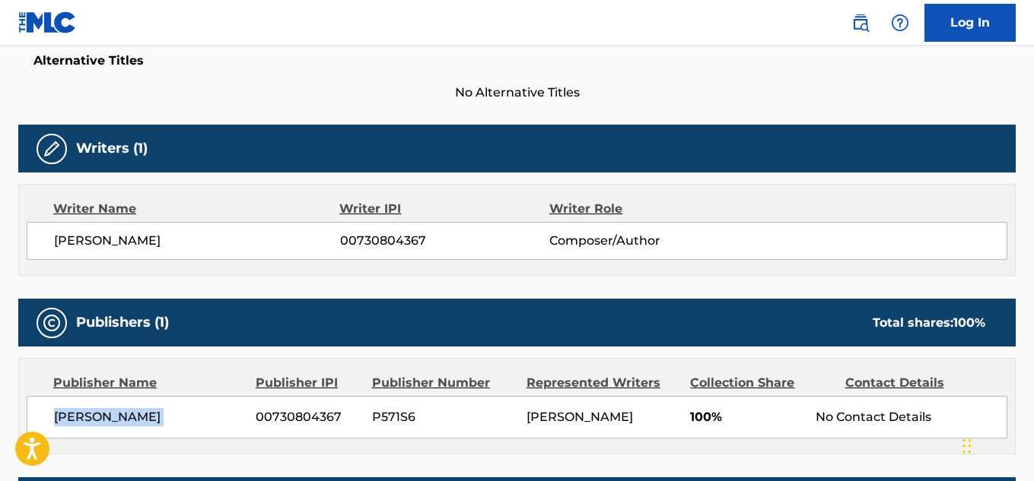
scroll to position [447, 0]
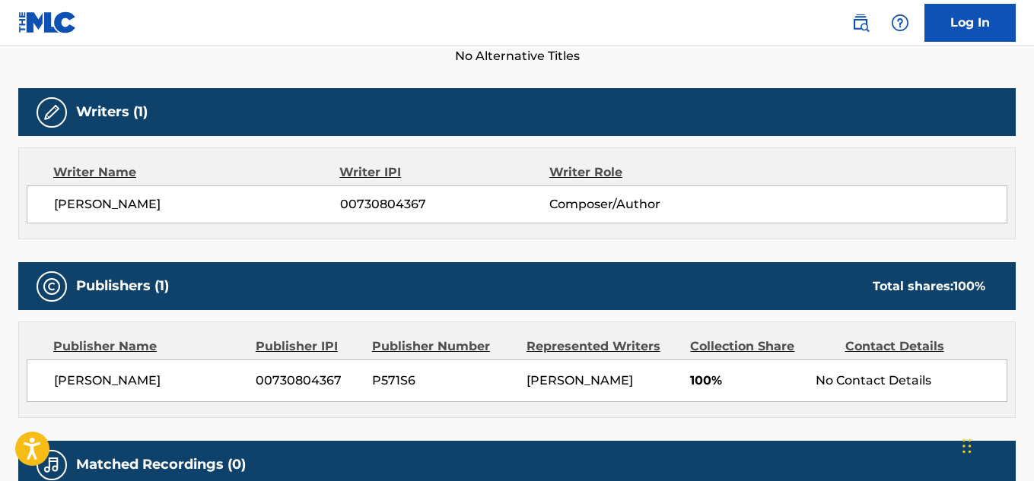
click at [397, 198] on span "00730804367" at bounding box center [444, 204] width 209 height 18
click at [315, 379] on span "00730804367" at bounding box center [308, 381] width 105 height 18
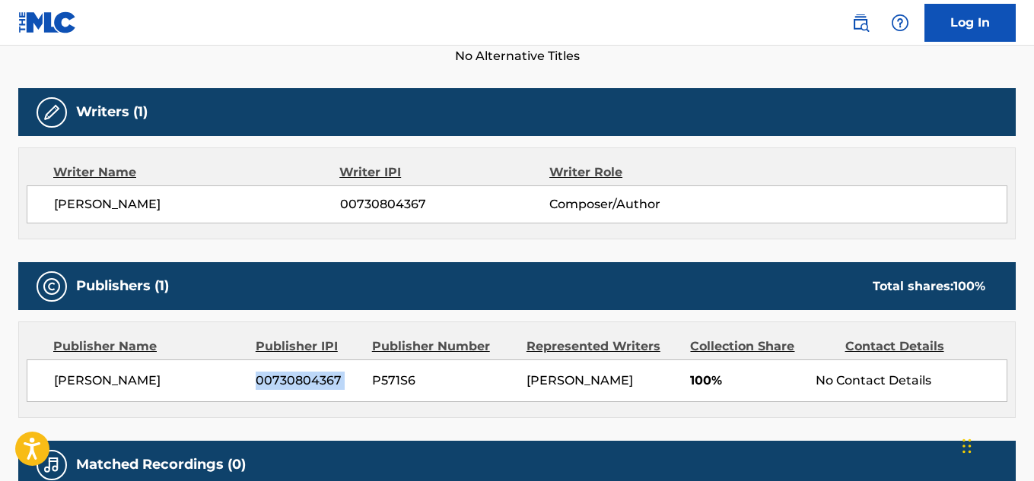
copy div "00730804367"
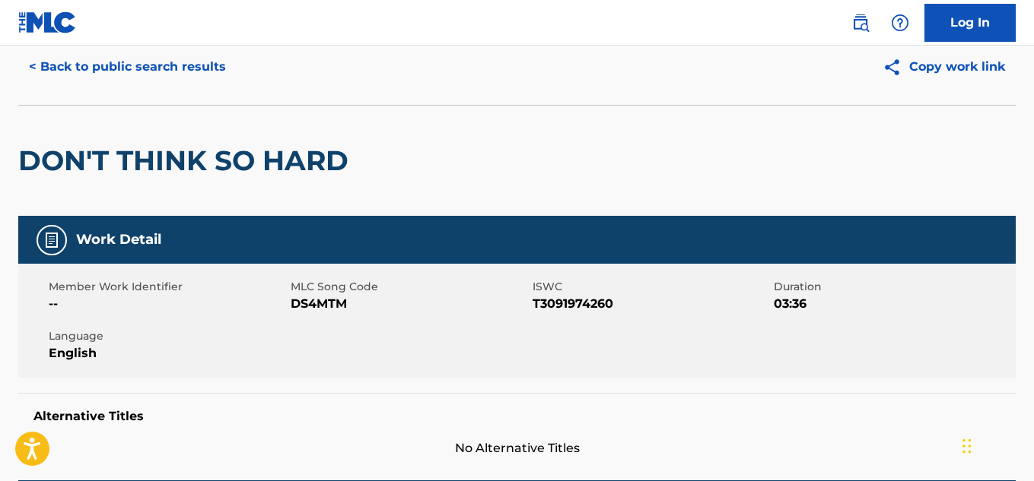
scroll to position [0, 0]
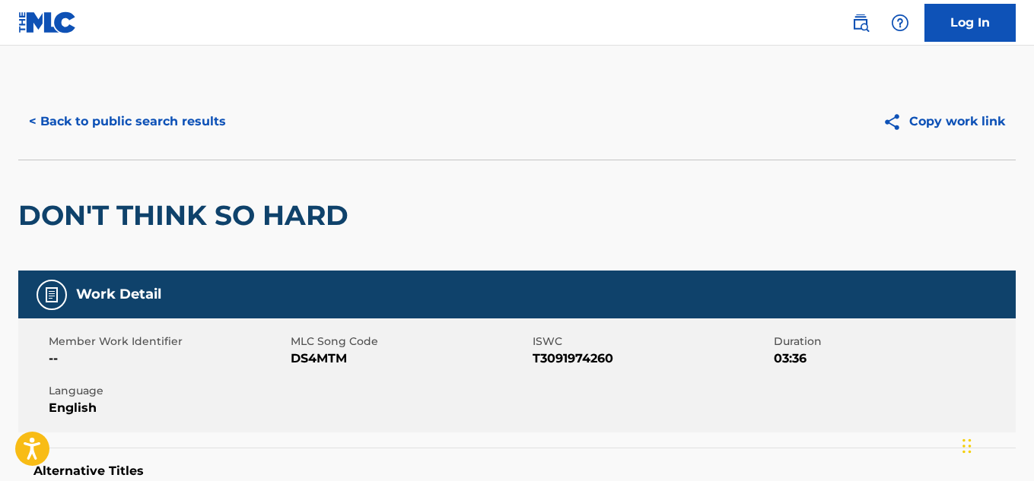
click at [565, 356] on span "T3091974260" at bounding box center [651, 359] width 238 height 18
click at [567, 356] on span "T3091974260" at bounding box center [651, 359] width 238 height 18
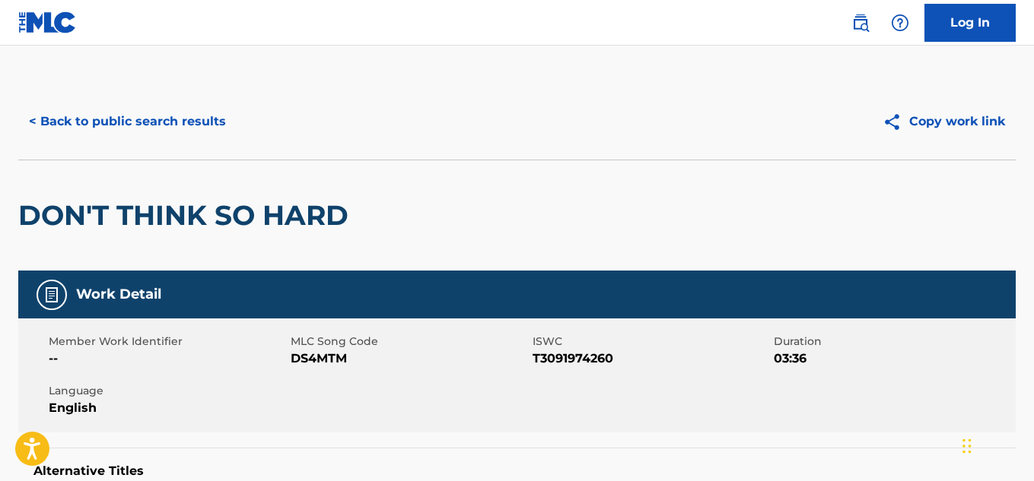
click at [322, 360] on span "DS4MTM" at bounding box center [410, 359] width 238 height 18
copy span "DS4MTM"
click at [187, 103] on button "< Back to public search results" at bounding box center [127, 122] width 218 height 38
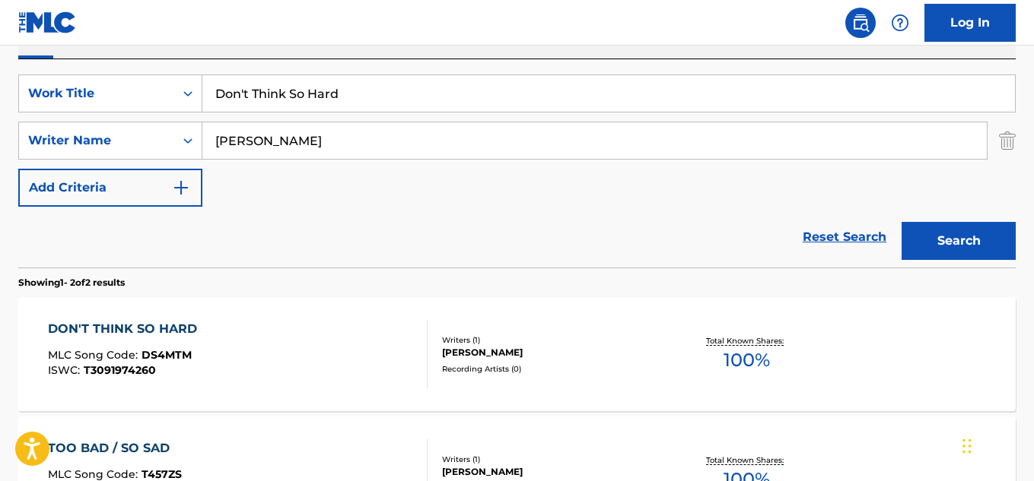
scroll to position [237, 0]
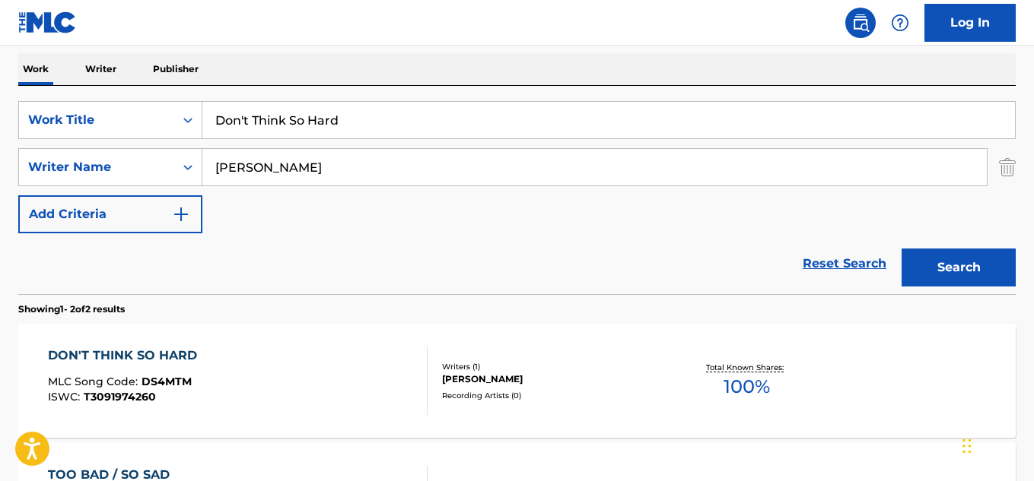
click at [321, 167] on input "[PERSON_NAME]" at bounding box center [594, 167] width 784 height 37
click at [320, 167] on input "[PERSON_NAME]" at bounding box center [594, 167] width 784 height 37
paste input "Certified Trapper"
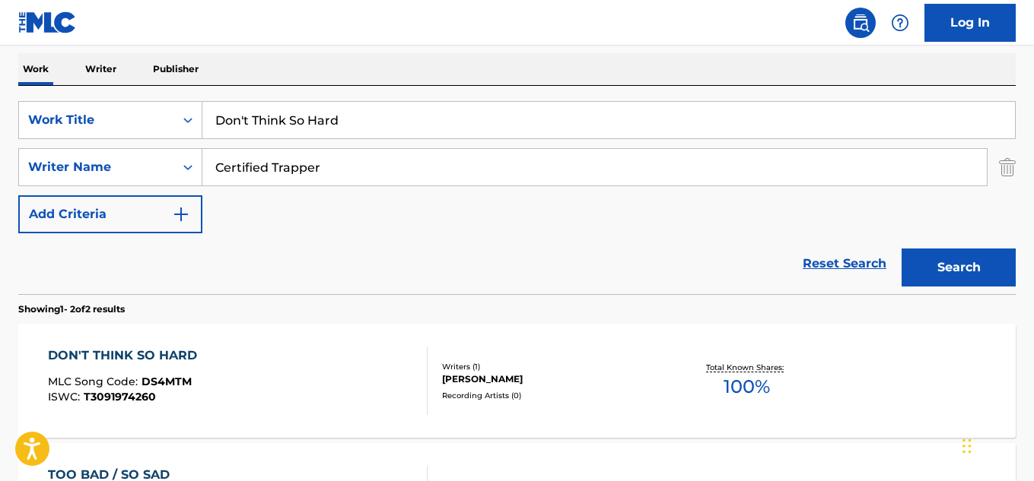
type input "Certified Trapper"
drag, startPoint x: 367, startPoint y: 124, endPoint x: 151, endPoint y: 122, distance: 216.0
click at [151, 122] on div "SearchWithCriteriabb13bcbc-2183-4356-90e4-7f59dd8ebe9c Work Title Don't Think S…" at bounding box center [516, 120] width 997 height 38
paste input "All Night Flights"
type input "All Night Flights"
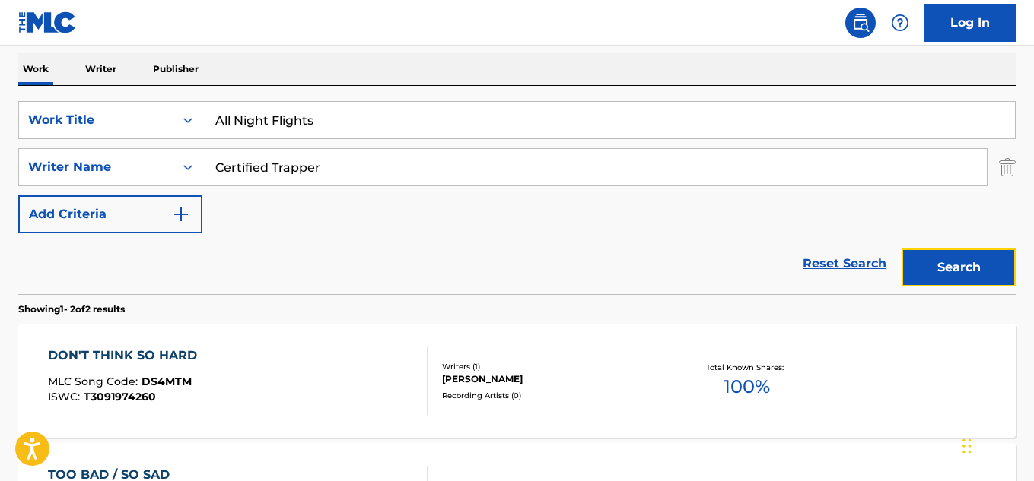
drag, startPoint x: 992, startPoint y: 272, endPoint x: 979, endPoint y: 265, distance: 14.6
click at [991, 272] on button "Search" at bounding box center [958, 268] width 114 height 38
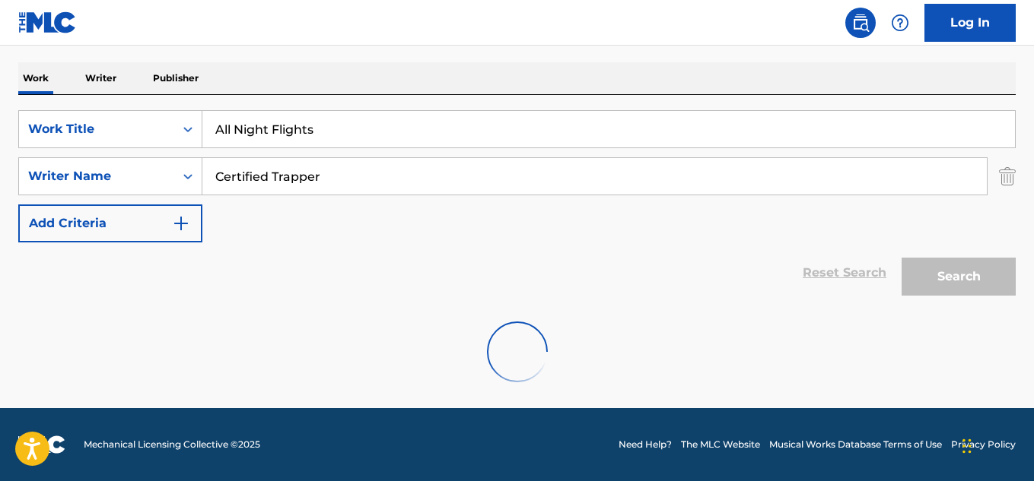
scroll to position [179, 0]
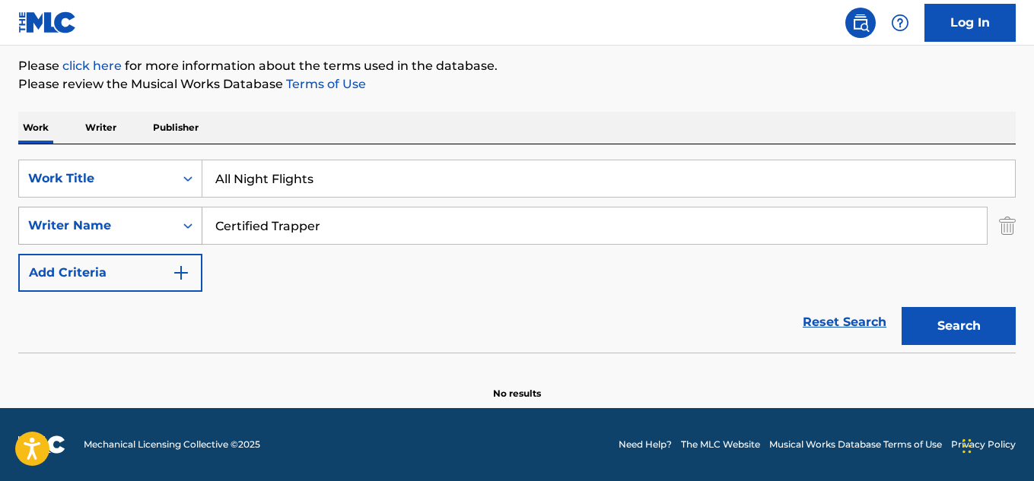
drag, startPoint x: 323, startPoint y: 223, endPoint x: 142, endPoint y: 221, distance: 181.0
click at [142, 221] on div "SearchWithCriteria82dc91a8-9bf1-423a-b00c-7e49fda3434f Writer Name Certified Tr…" at bounding box center [516, 226] width 997 height 38
paste input "[PERSON_NAME]"
drag, startPoint x: 344, startPoint y: 228, endPoint x: 143, endPoint y: 224, distance: 200.8
click at [138, 221] on div "SearchWithCriteria82dc91a8-9bf1-423a-b00c-7e49fda3434f Writer Name [PERSON_NAME]" at bounding box center [516, 226] width 997 height 38
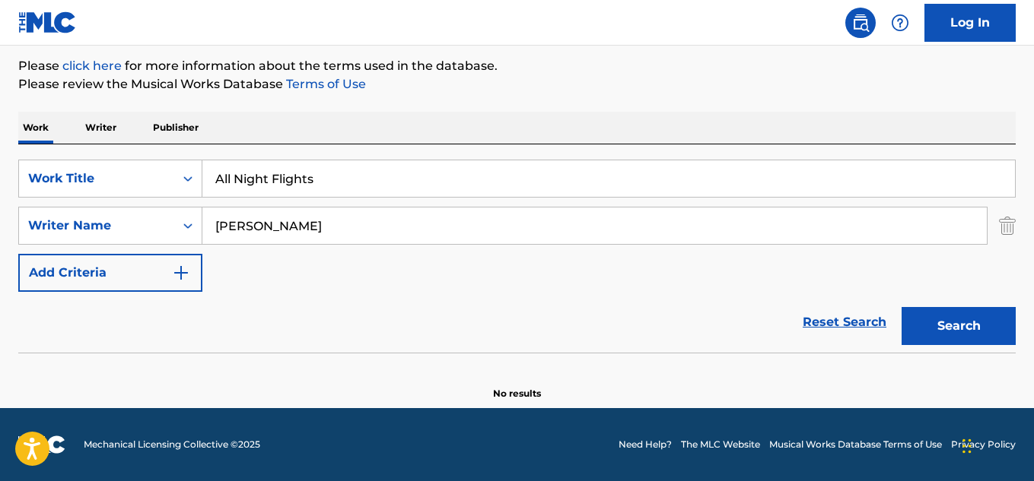
paste input "[PERSON_NAME]"
type input "[PERSON_NAME]"
drag, startPoint x: 333, startPoint y: 183, endPoint x: 157, endPoint y: 179, distance: 176.5
click at [157, 179] on div "SearchWithCriteriabb13bcbc-2183-4356-90e4-7f59dd8ebe9c Work Title All Night Fli…" at bounding box center [516, 179] width 997 height 38
paste input "When You're Around"
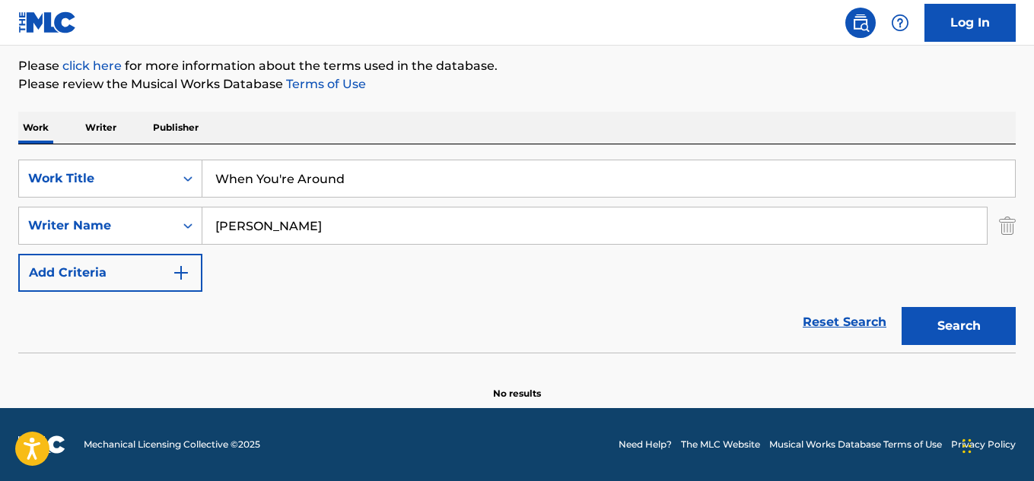
type input "When You're Around"
click at [949, 332] on button "Search" at bounding box center [958, 326] width 114 height 38
drag, startPoint x: 343, startPoint y: 222, endPoint x: 314, endPoint y: 224, distance: 29.0
click at [130, 202] on div "SearchWithCriteriabb13bcbc-2183-4356-90e4-7f59dd8ebe9c Work Title When You're A…" at bounding box center [516, 226] width 997 height 132
paste input "[PERSON_NAME]"
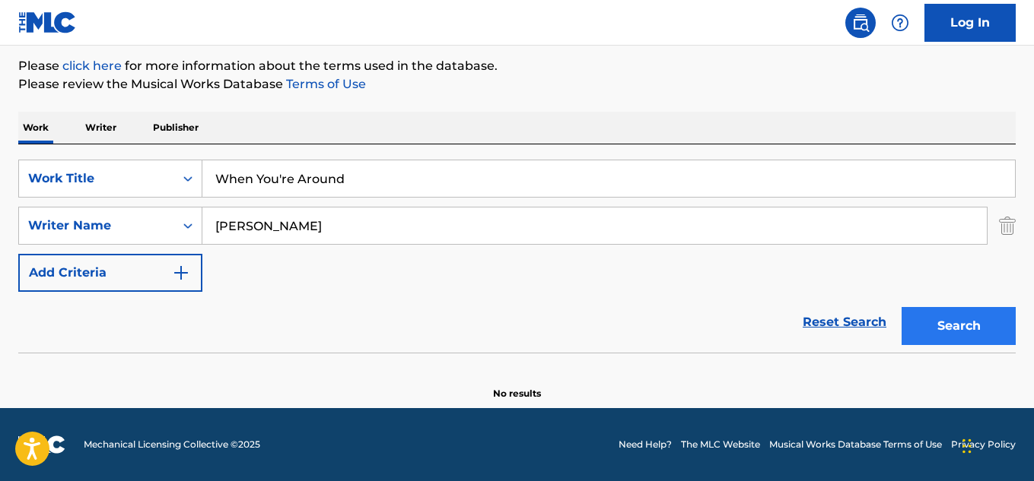
type input "[PERSON_NAME]"
click at [945, 327] on button "Search" at bounding box center [958, 326] width 114 height 38
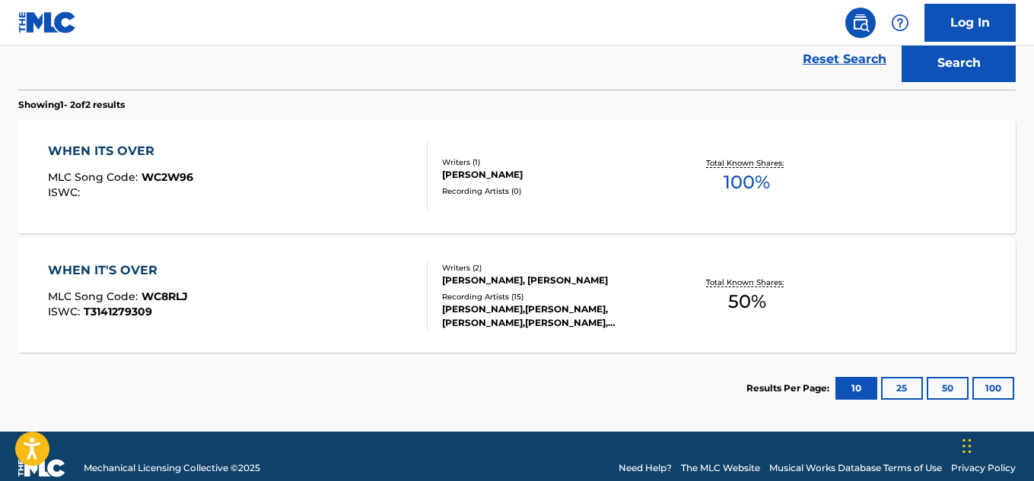
scroll to position [456, 0]
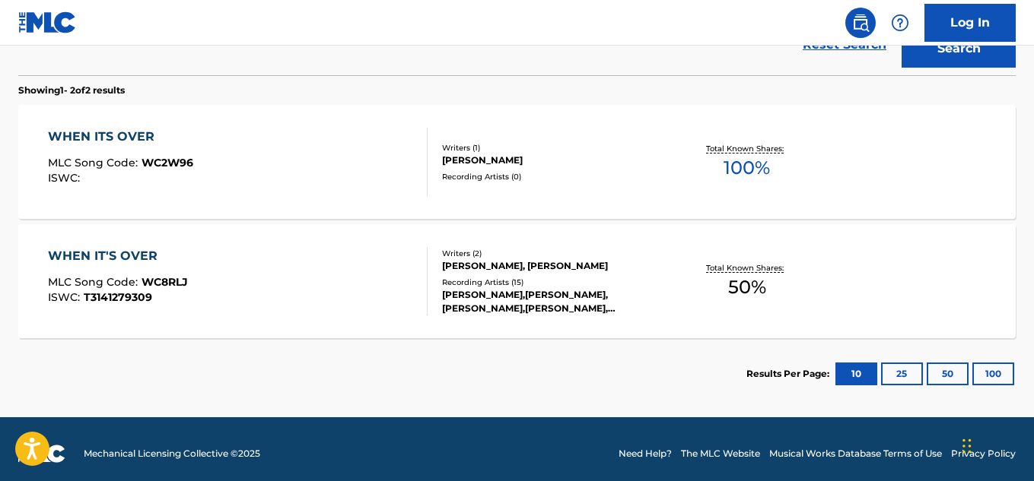
click at [456, 195] on div "WHEN ITS OVER MLC Song Code : WC2W96 ISWC : Writers ( 1 ) [PERSON_NAME] Recordi…" at bounding box center [516, 162] width 997 height 114
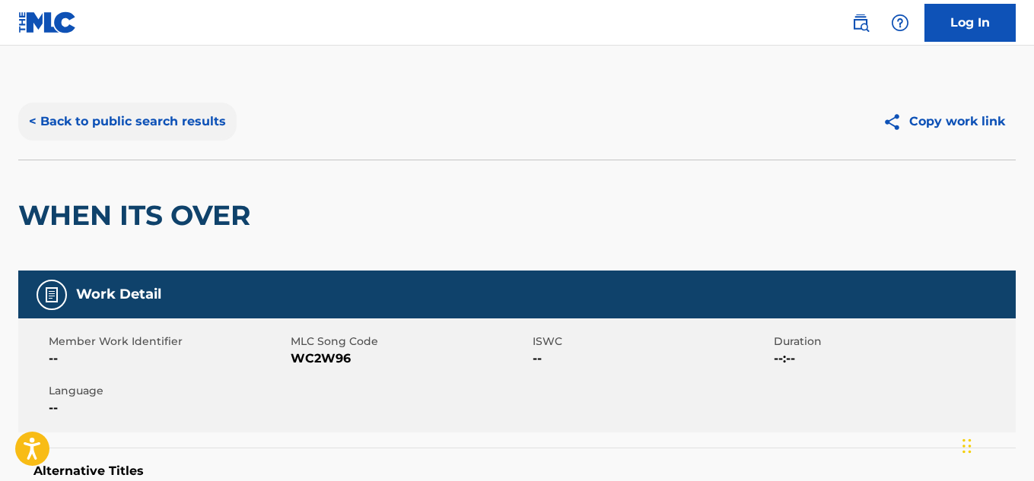
click at [154, 129] on button "< Back to public search results" at bounding box center [127, 122] width 218 height 38
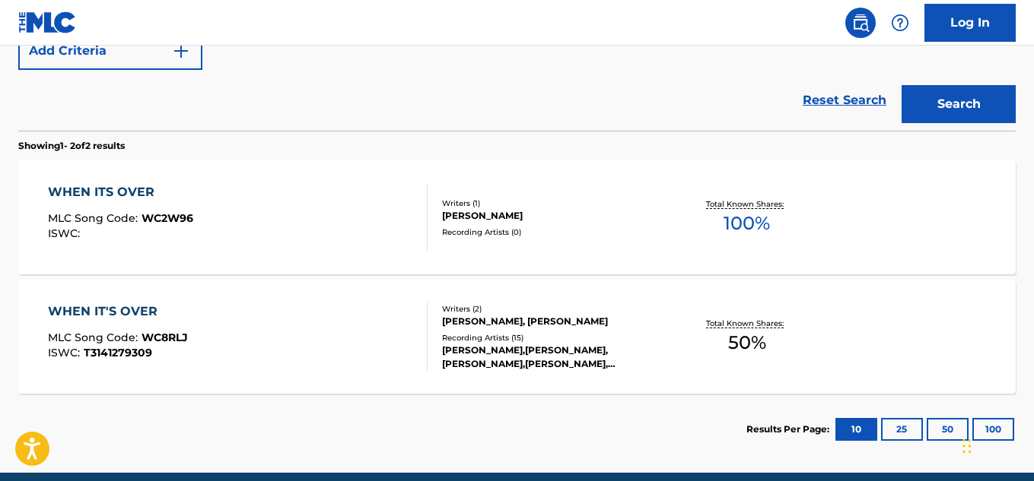
scroll to position [313, 0]
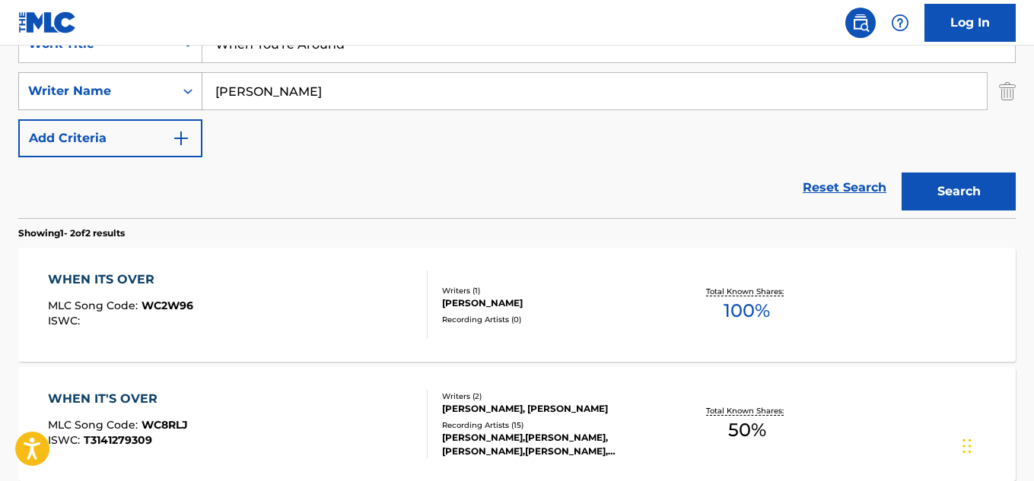
drag, startPoint x: 350, startPoint y: 83, endPoint x: 183, endPoint y: 106, distance: 168.1
click at [160, 96] on div "SearchWithCriteria82dc91a8-9bf1-423a-b00c-7e49fda3434f Writer Name [PERSON_NAME]" at bounding box center [516, 91] width 997 height 38
paste input "[PERSON_NAME]"
drag, startPoint x: 365, startPoint y: 84, endPoint x: 198, endPoint y: 103, distance: 168.4
click at [157, 103] on div "SearchWithCriteria82dc91a8-9bf1-423a-b00c-7e49fda3434f Writer Name [PERSON_NAME]" at bounding box center [516, 91] width 997 height 38
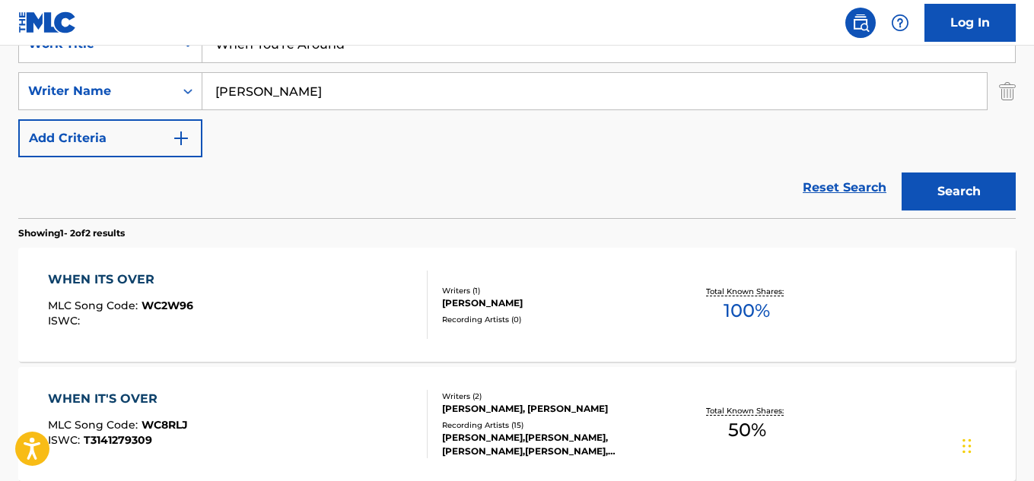
paste input "[PERSON_NAME]"
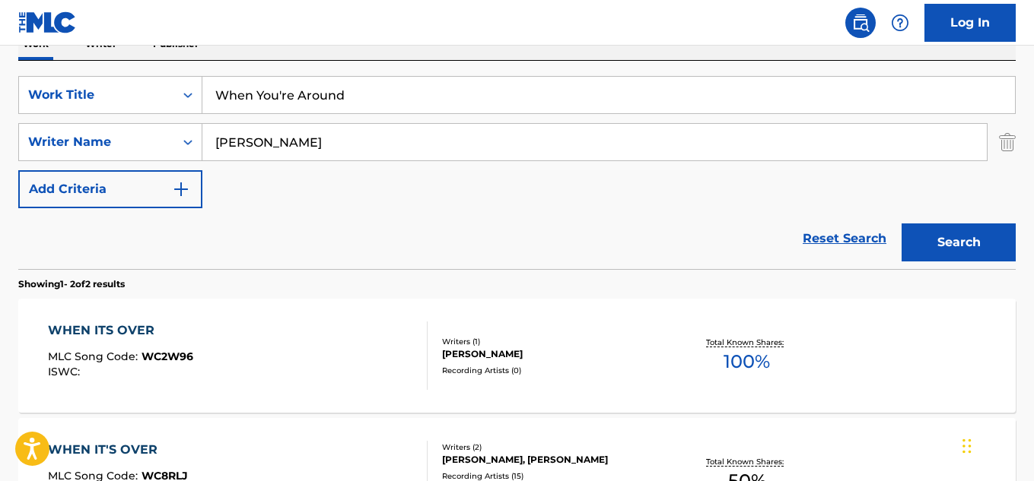
scroll to position [237, 0]
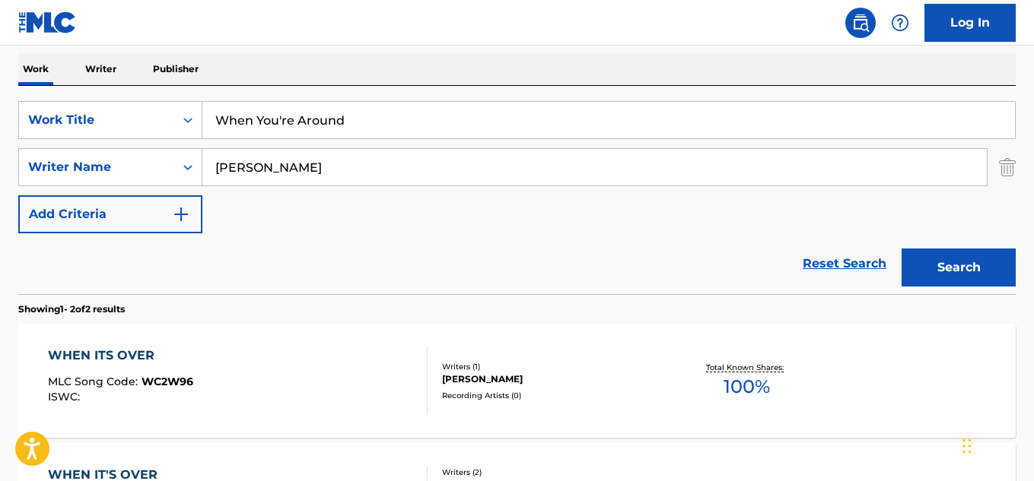
type input "[PERSON_NAME]"
drag, startPoint x: 371, startPoint y: 129, endPoint x: 146, endPoint y: 120, distance: 225.3
click at [141, 117] on div "SearchWithCriteriabb13bcbc-2183-4356-90e4-7f59dd8ebe9c Work Title When You're A…" at bounding box center [516, 120] width 997 height 38
drag, startPoint x: 367, startPoint y: 115, endPoint x: 374, endPoint y: 122, distance: 10.2
paste input "They're Eating The Dogs"
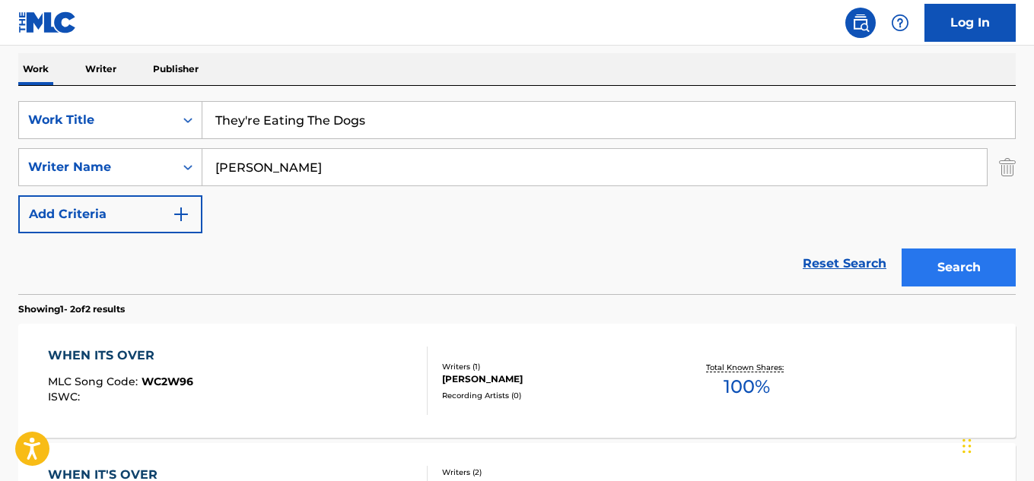
type input "They're Eating The Dogs"
click at [954, 265] on button "Search" at bounding box center [958, 268] width 114 height 38
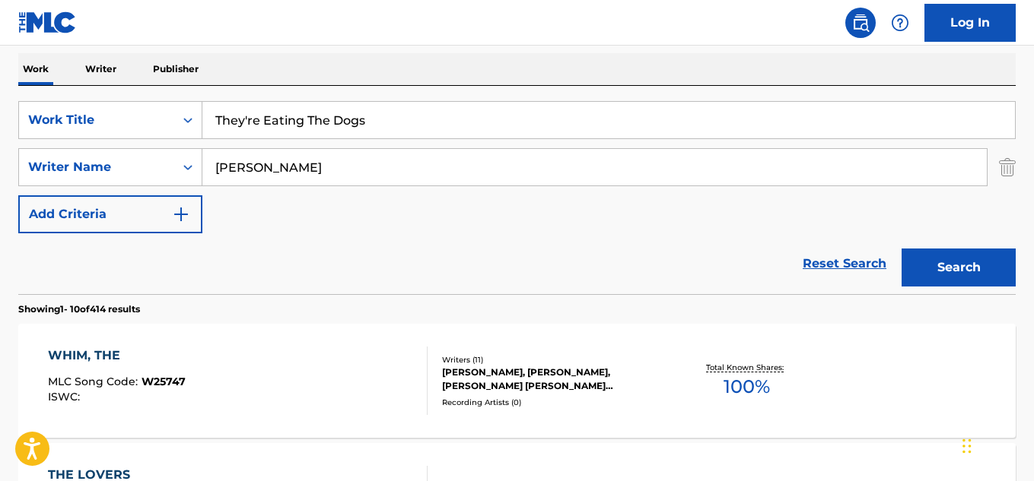
click at [347, 168] on input "[PERSON_NAME]" at bounding box center [594, 167] width 784 height 37
click at [347, 167] on input "[PERSON_NAME]" at bounding box center [594, 167] width 784 height 37
paste input "Olubawale Akintimehin"
drag, startPoint x: 405, startPoint y: 170, endPoint x: 136, endPoint y: 150, distance: 269.2
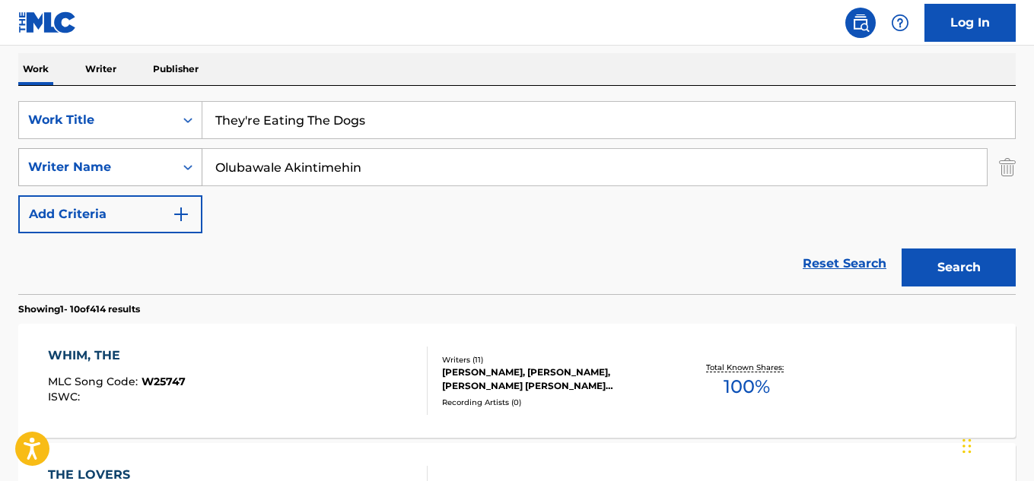
click at [136, 150] on div "SearchWithCriteria82dc91a8-9bf1-423a-b00c-7e49fda3434f Writer Name [PERSON_NAME]" at bounding box center [516, 167] width 997 height 38
paste input "Cortlen [PERSON_NAME]"
type input "Cortlen [PERSON_NAME]"
drag, startPoint x: 414, startPoint y: 122, endPoint x: 138, endPoint y: 122, distance: 276.1
click at [138, 122] on div "SearchWithCriteriabb13bcbc-2183-4356-90e4-7f59dd8ebe9c Work Title They're Eatin…" at bounding box center [516, 120] width 997 height 38
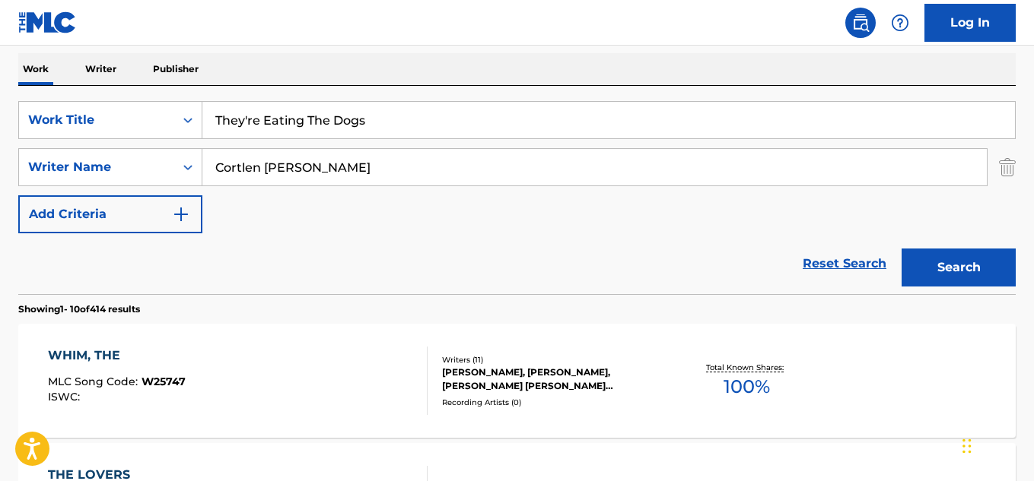
paste input "Been Thru"
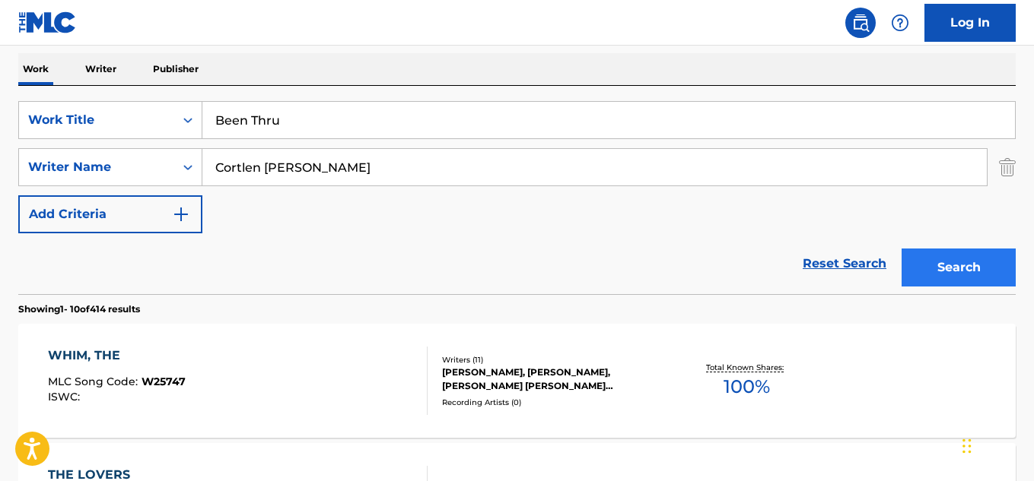
type input "Been Thru"
click at [957, 265] on button "Search" at bounding box center [958, 268] width 114 height 38
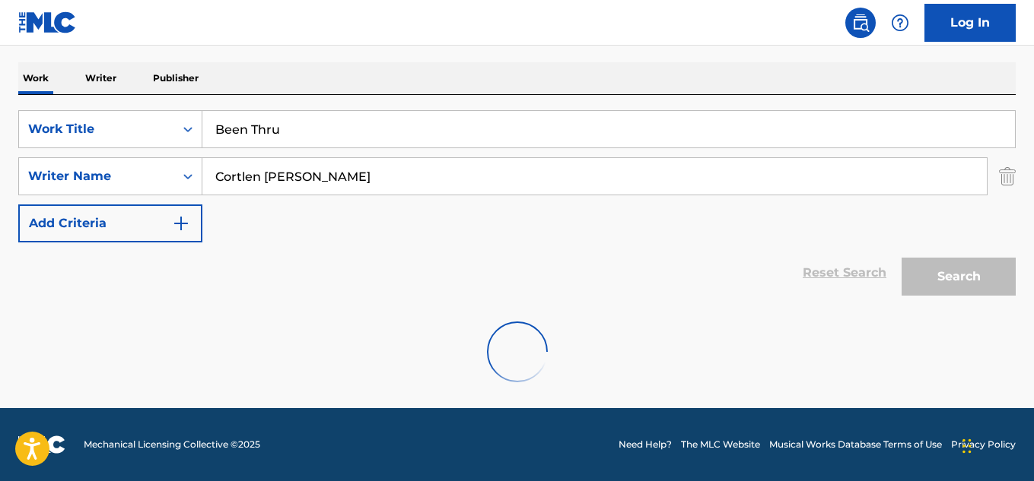
scroll to position [179, 0]
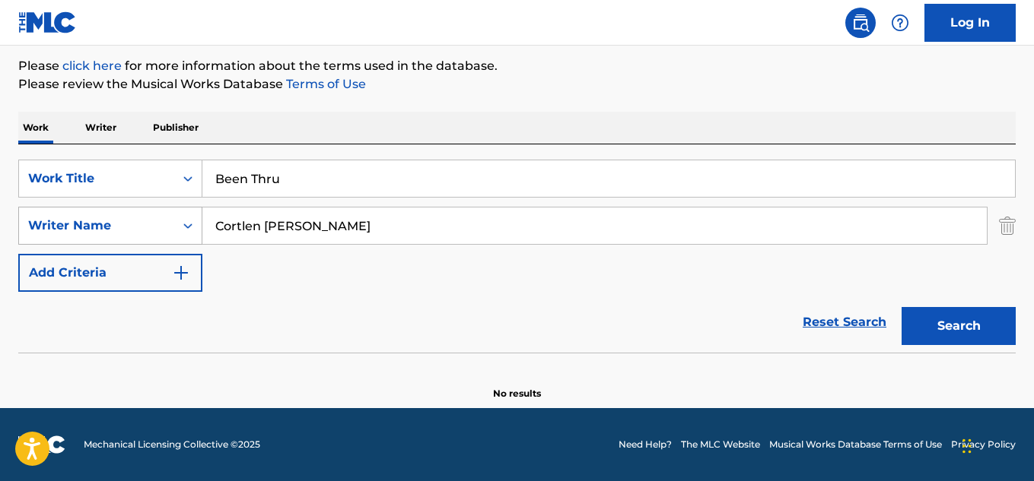
drag, startPoint x: 364, startPoint y: 224, endPoint x: 162, endPoint y: 220, distance: 202.3
click at [162, 220] on div "SearchWithCriteria82dc91a8-9bf1-423a-b00c-7e49fda3434f Writer Name [PERSON_NAME]" at bounding box center [516, 226] width 997 height 38
paste input "[PERSON_NAME]"
type input "[PERSON_NAME]"
drag, startPoint x: 319, startPoint y: 179, endPoint x: 218, endPoint y: 179, distance: 100.4
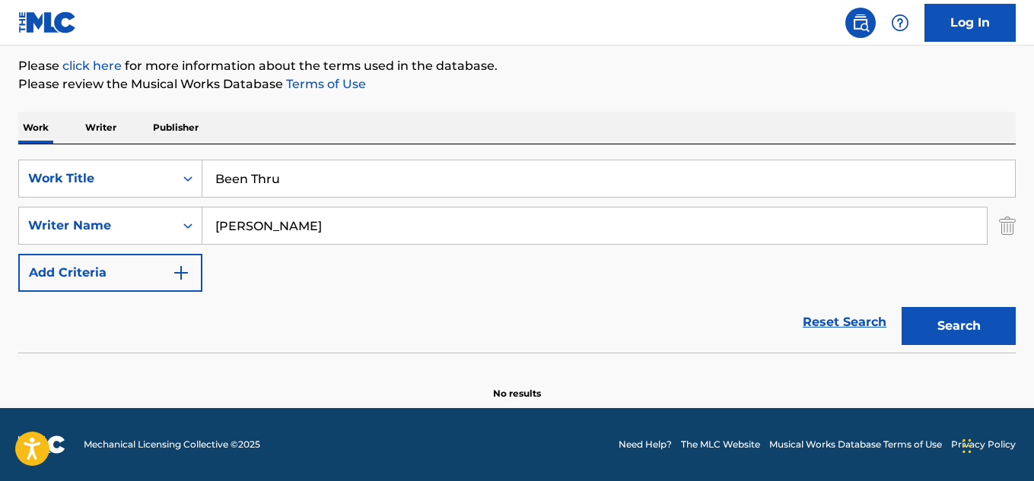
click at [201, 179] on div "SearchWithCriteriabb13bcbc-2183-4356-90e4-7f59dd8ebe9c Work Title Been Thru" at bounding box center [516, 179] width 997 height 38
paste input "Minecraft Vs Lego"
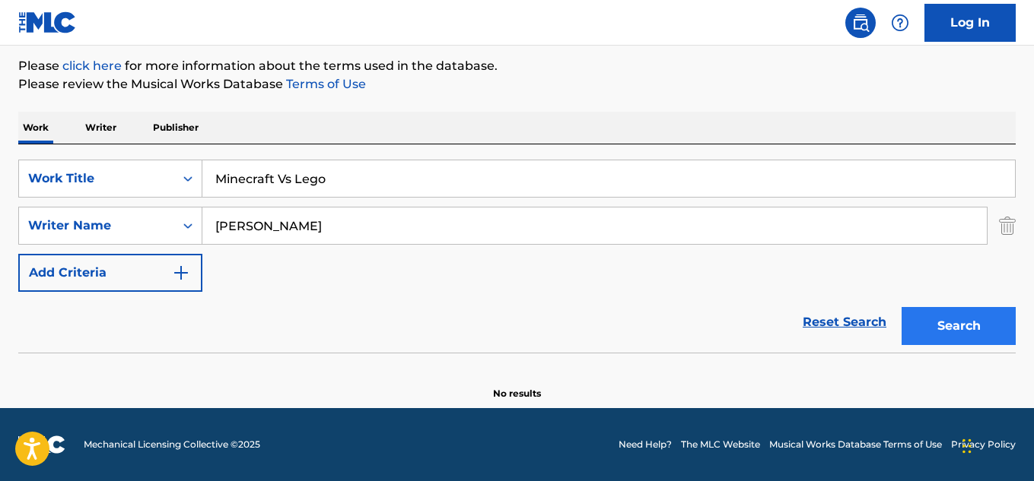
type input "Minecraft Vs Lego"
click at [971, 341] on button "Search" at bounding box center [958, 326] width 114 height 38
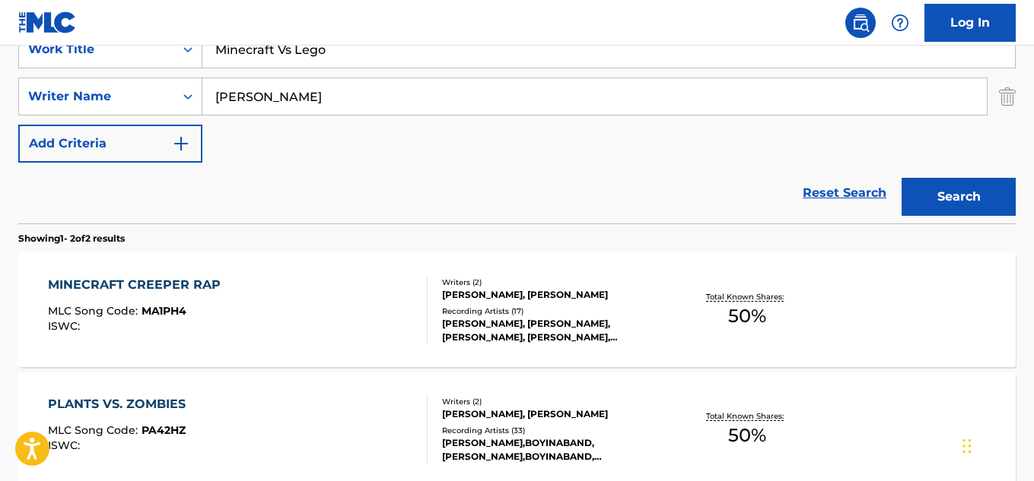
scroll to position [465, 0]
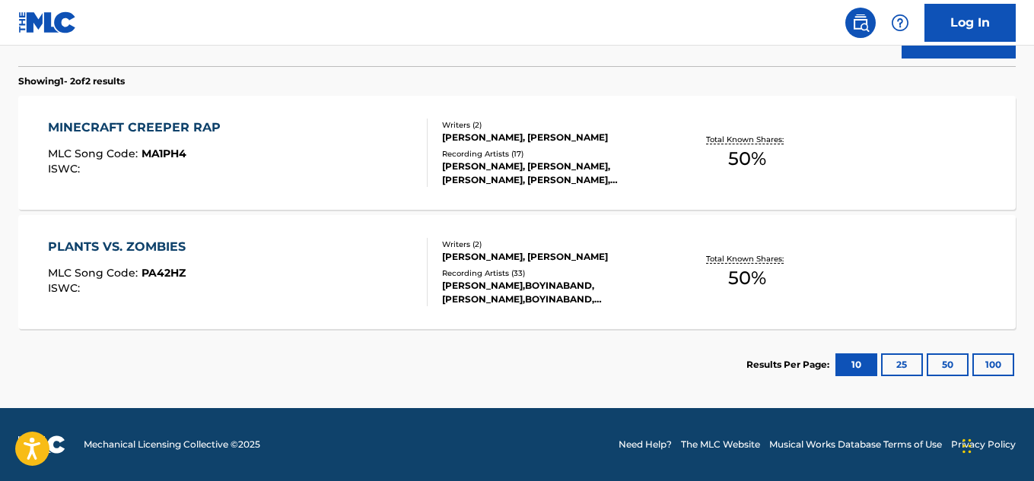
click at [588, 300] on div "[PERSON_NAME],BOYINABAND, [PERSON_NAME],BOYINABAND, [PERSON_NAME], BOYINABAND, …" at bounding box center [553, 292] width 222 height 27
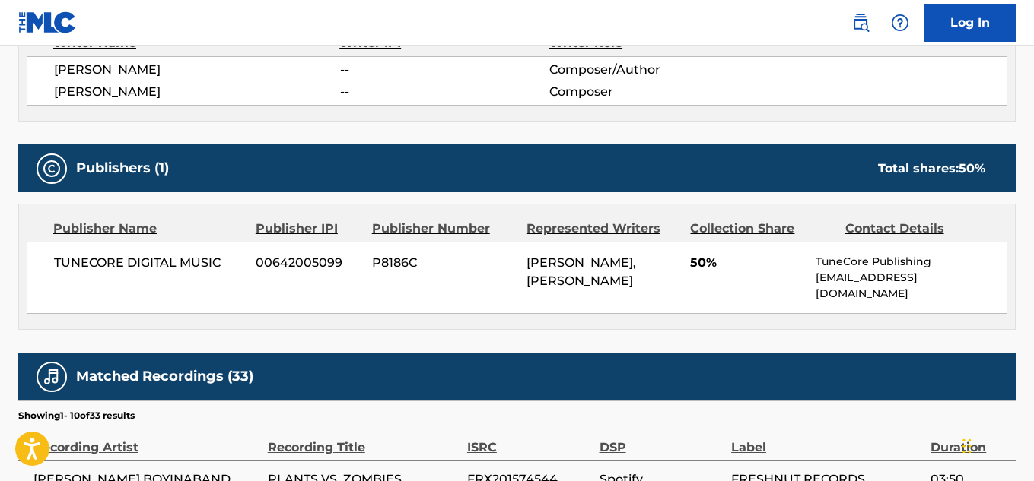
scroll to position [608, 0]
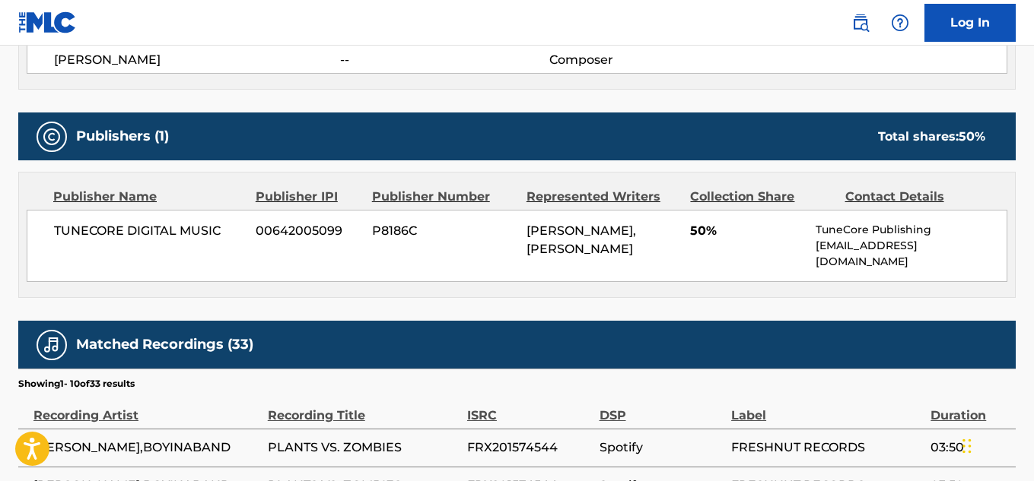
click at [122, 227] on span "TUNECORE DIGITAL MUSIC" at bounding box center [149, 231] width 190 height 18
click at [122, 226] on span "TUNECORE DIGITAL MUSIC" at bounding box center [149, 231] width 190 height 18
copy div "TUNECORE DIGITAL MUSIC"
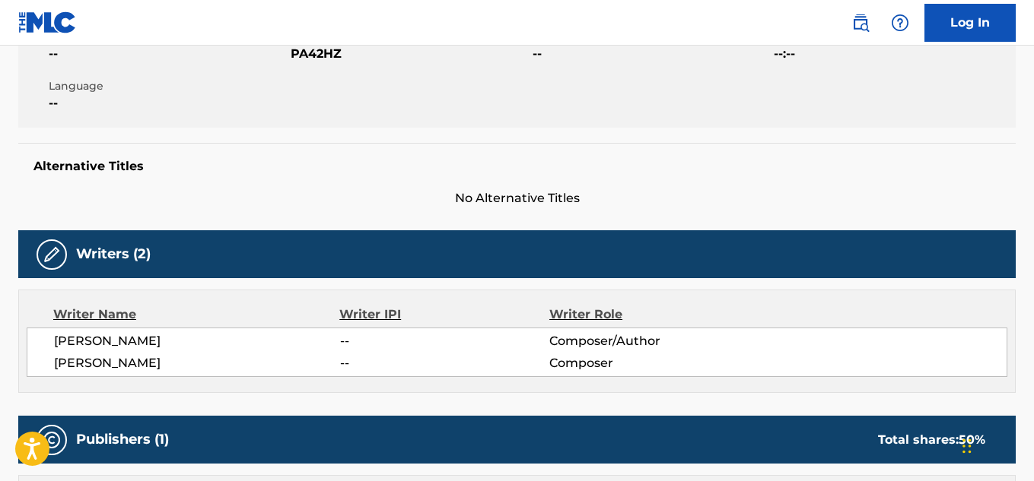
scroll to position [304, 0]
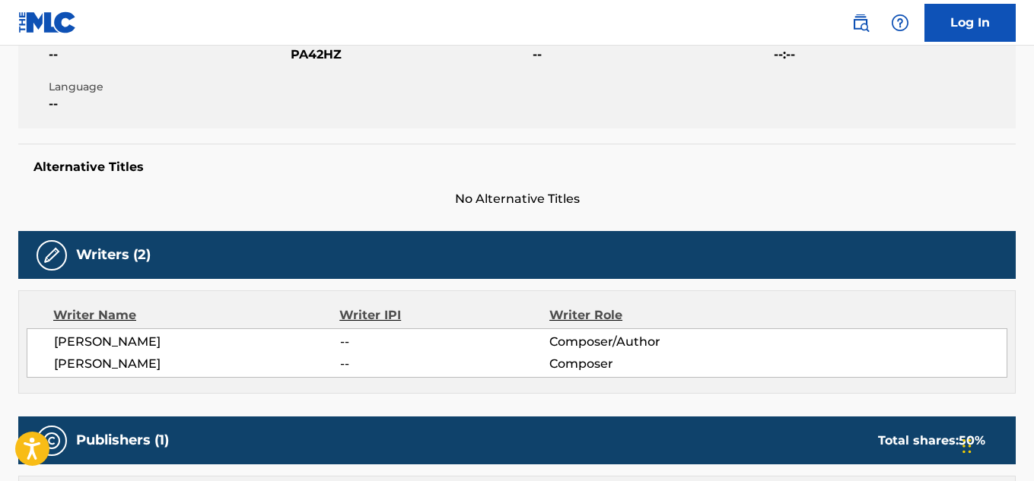
click at [316, 59] on span "PA42HZ" at bounding box center [410, 55] width 238 height 18
copy span "PA42HZ"
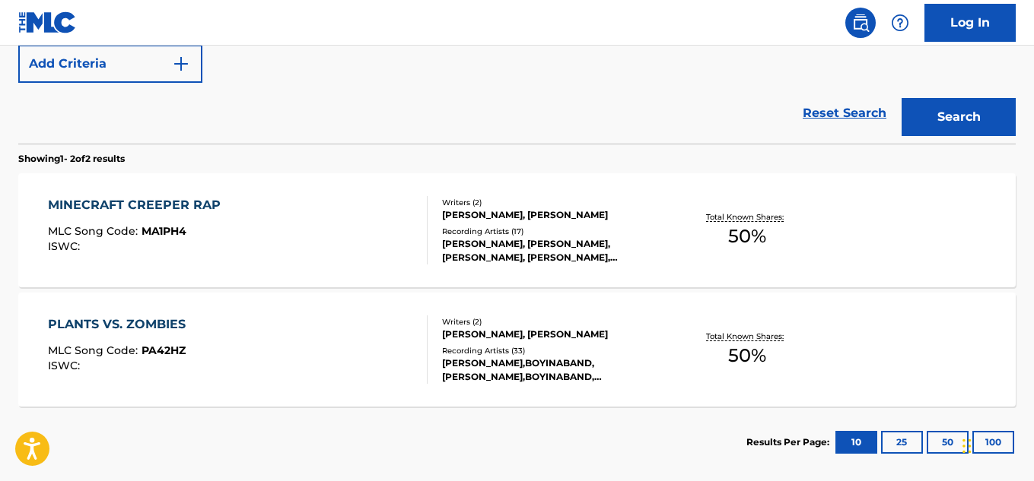
scroll to position [313, 0]
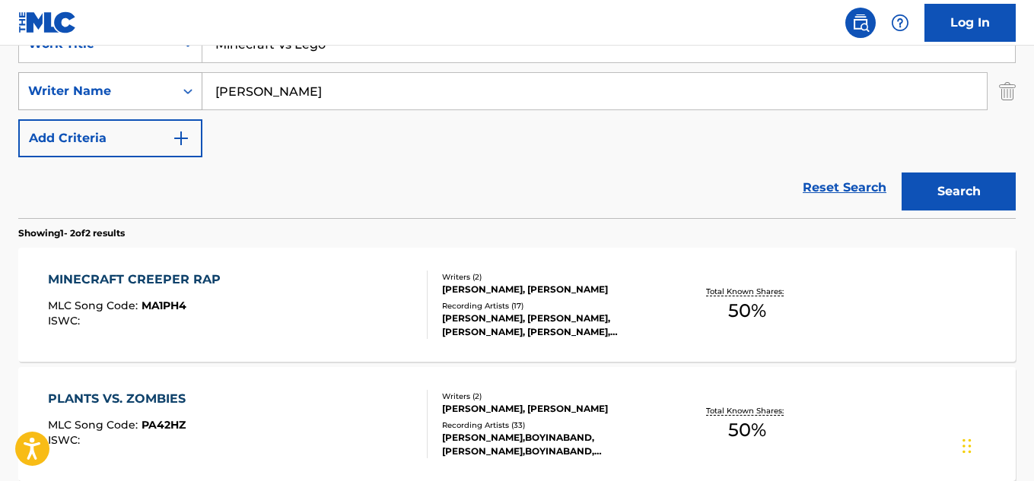
drag, startPoint x: 305, startPoint y: 98, endPoint x: 168, endPoint y: 93, distance: 137.0
click at [167, 93] on div "SearchWithCriteria82dc91a8-9bf1-423a-b00c-7e49fda3434f Writer Name [PERSON_NAME]" at bounding box center [516, 91] width 997 height 38
paste input "[PERSON_NAME]"
type input "[PERSON_NAME]"
click at [959, 187] on button "Search" at bounding box center [958, 192] width 114 height 38
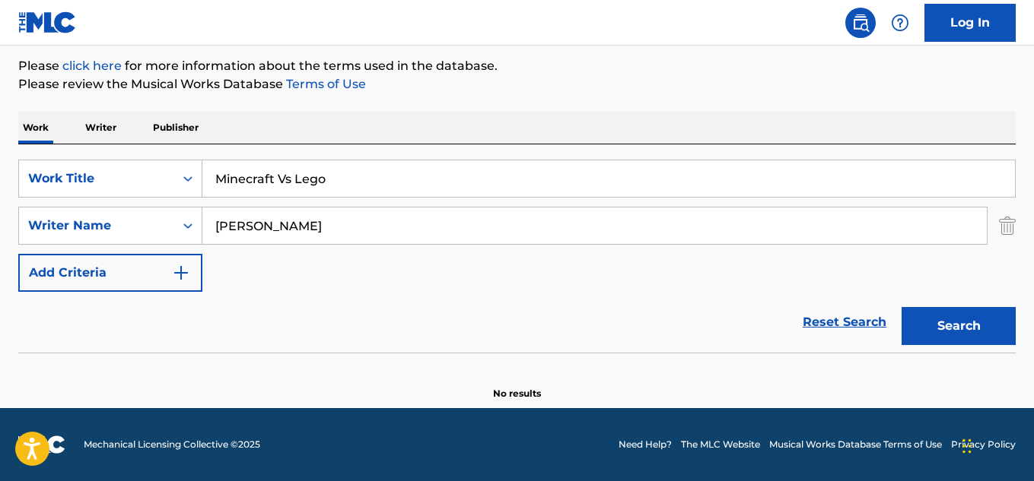
scroll to position [179, 0]
drag, startPoint x: 325, startPoint y: 182, endPoint x: 132, endPoint y: 184, distance: 193.2
click at [132, 184] on div "SearchWithCriteriabb13bcbc-2183-4356-90e4-7f59dd8ebe9c Work Title Minecraft Vs …" at bounding box center [516, 179] width 997 height 38
paste input "Teach Me To Walk In the Light"
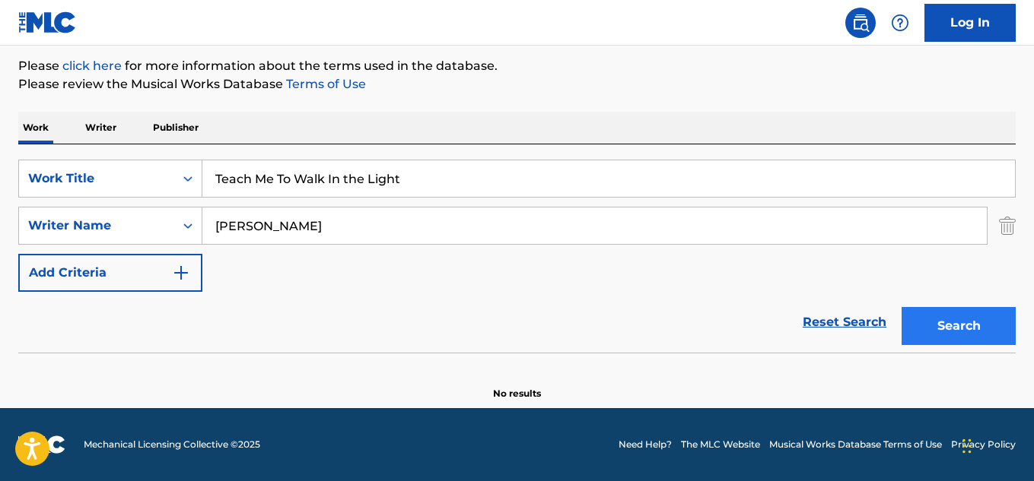
type input "Teach Me To Walk In the Light"
click at [962, 343] on button "Search" at bounding box center [958, 326] width 114 height 38
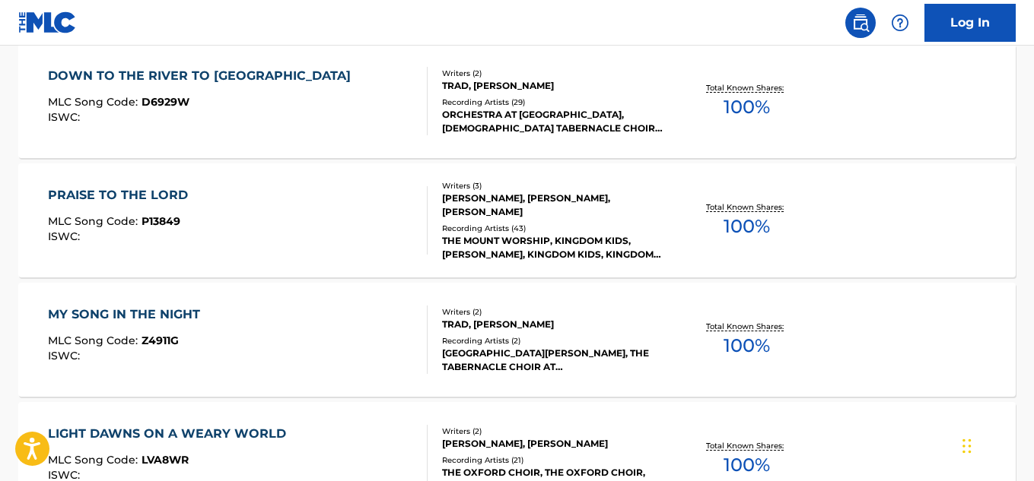
scroll to position [532, 0]
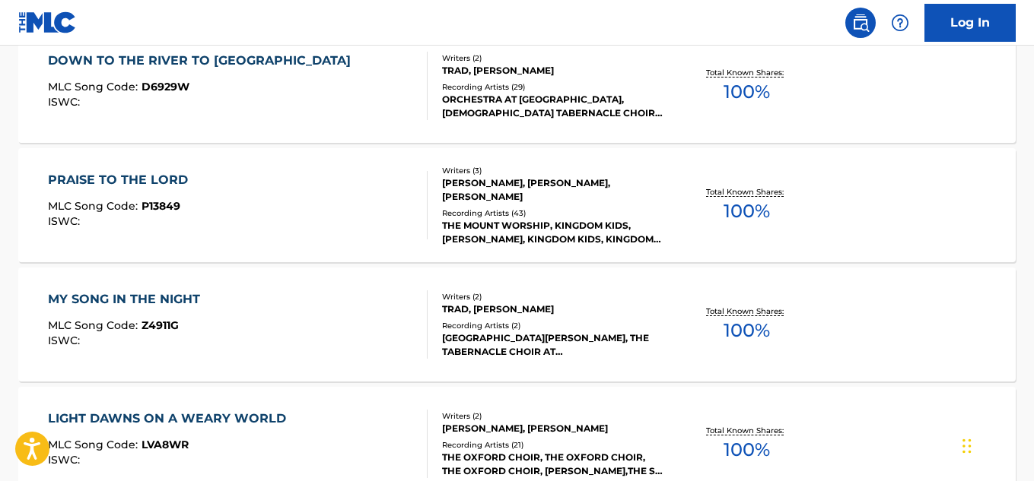
click at [557, 209] on div "Recording Artists ( 43 )" at bounding box center [553, 213] width 222 height 11
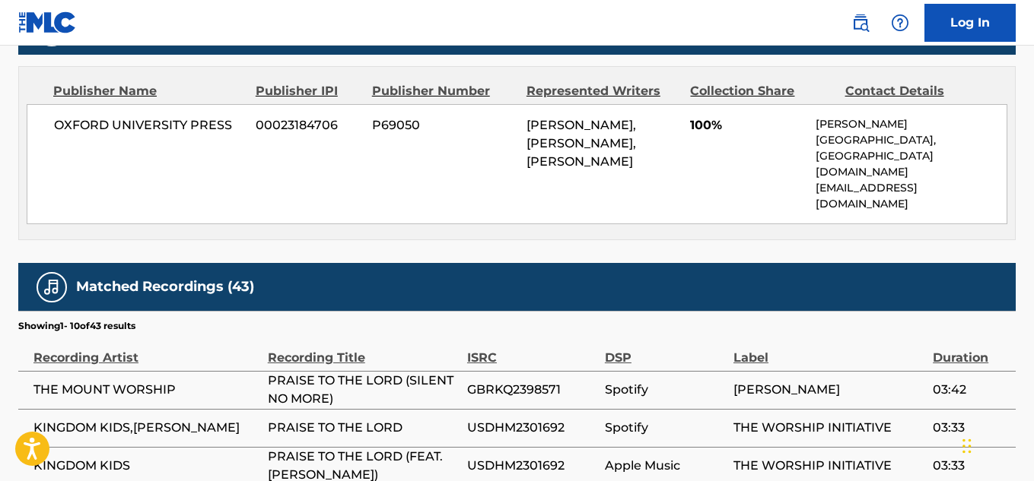
scroll to position [432, 0]
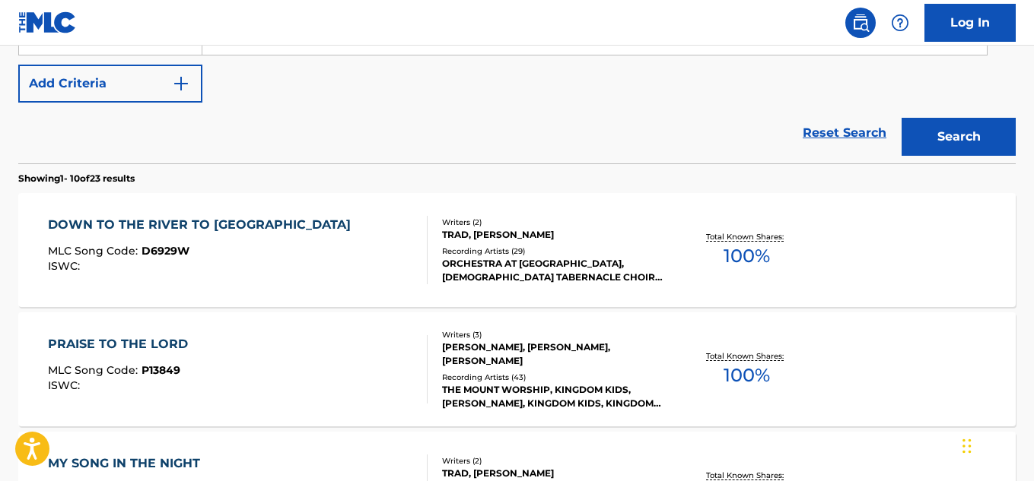
scroll to position [239, 0]
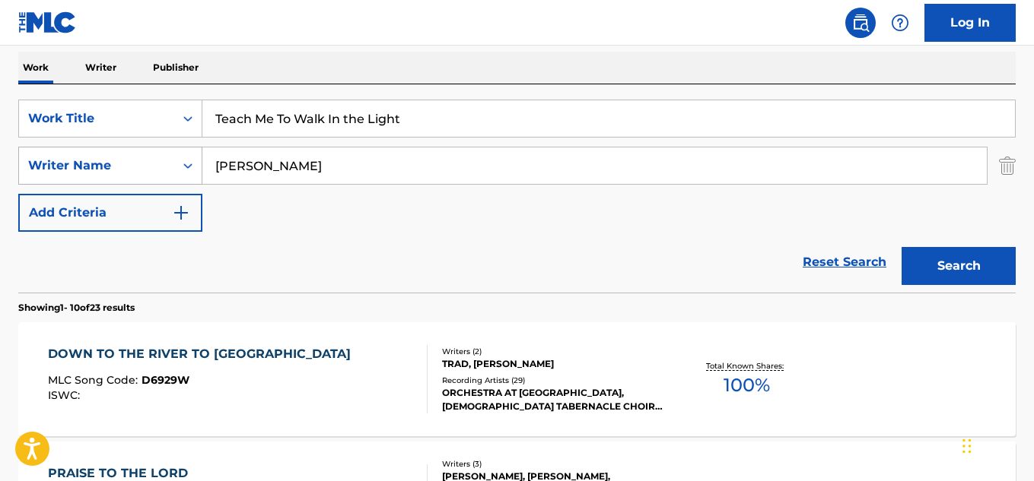
drag, startPoint x: 366, startPoint y: 161, endPoint x: 161, endPoint y: 162, distance: 204.6
click at [161, 162] on div "SearchWithCriteria82dc91a8-9bf1-423a-b00c-7e49fda3434f Writer Name [PERSON_NAME]" at bounding box center [516, 166] width 997 height 38
paste input "[PERSON_NAME]"
type input "[PERSON_NAME]"
drag, startPoint x: 980, startPoint y: 271, endPoint x: 934, endPoint y: 244, distance: 52.8
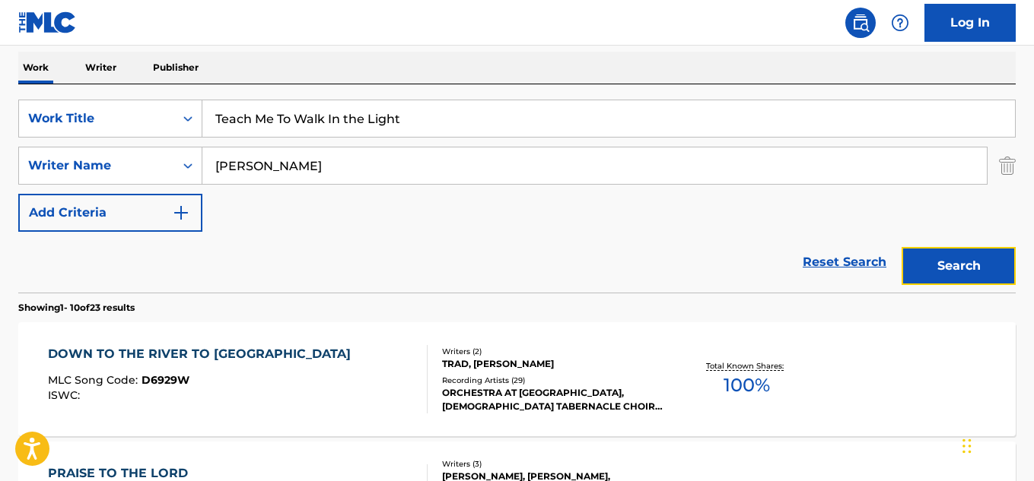
click at [979, 271] on button "Search" at bounding box center [958, 266] width 114 height 38
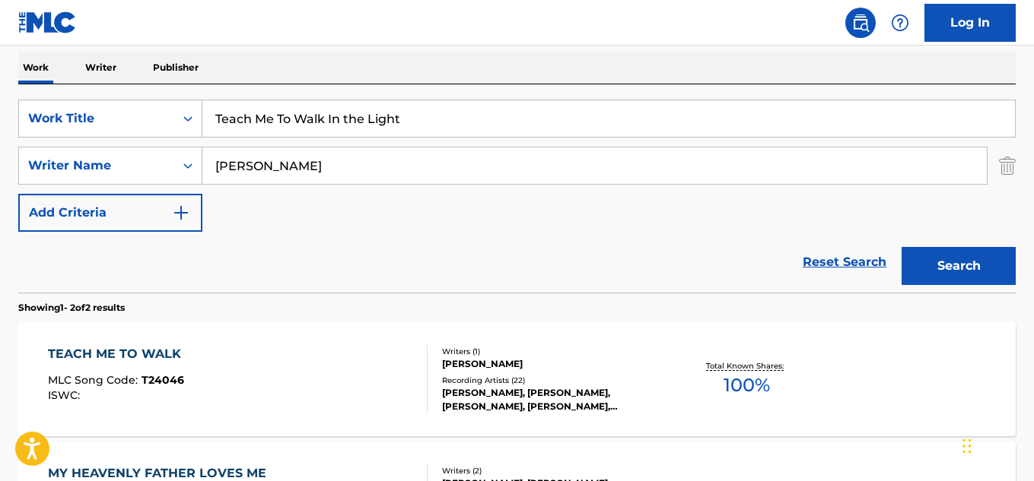
scroll to position [315, 0]
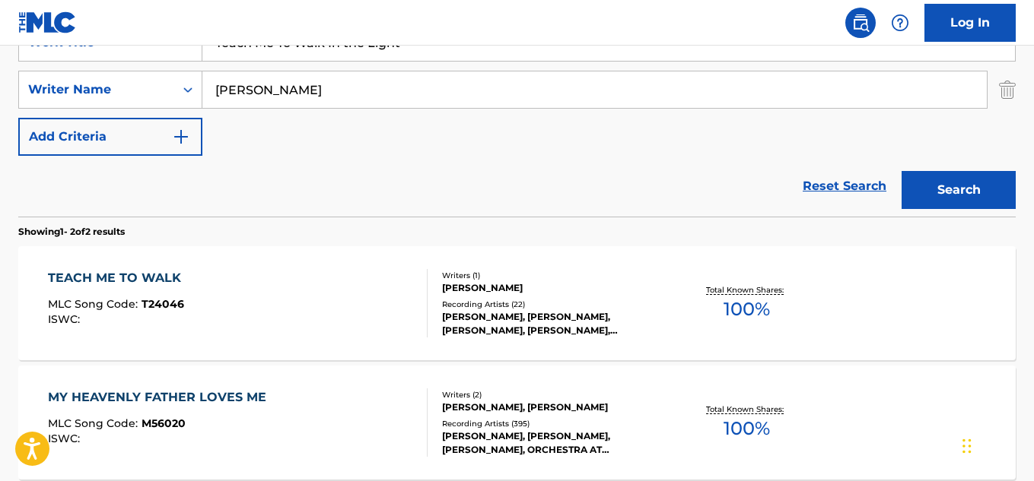
click at [562, 311] on div "[PERSON_NAME], [PERSON_NAME], [PERSON_NAME], [PERSON_NAME], [PERSON_NAME]" at bounding box center [553, 323] width 222 height 27
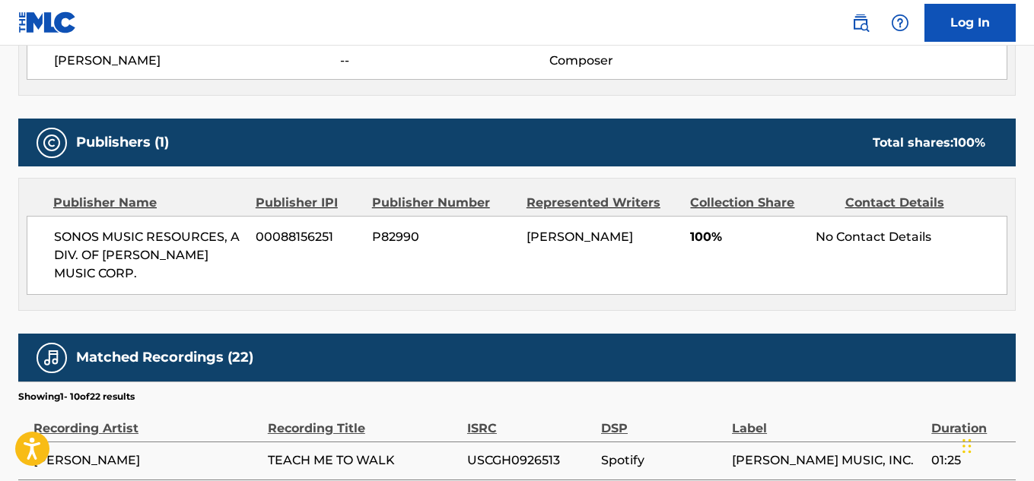
scroll to position [608, 0]
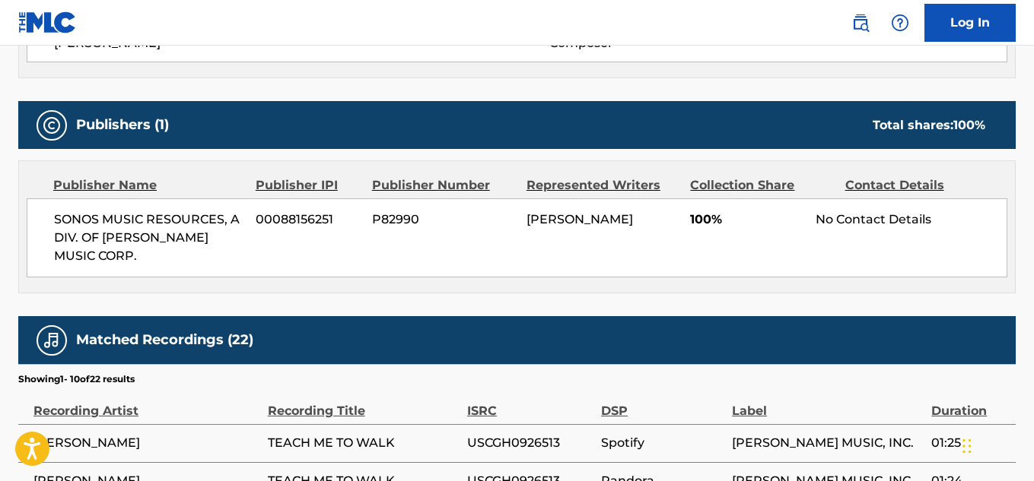
click at [177, 205] on div "SONOS MUSIC RESOURCES, A DIV. OF [PERSON_NAME] MUSIC CORP. 00088156251 P82990 […" at bounding box center [517, 237] width 980 height 79
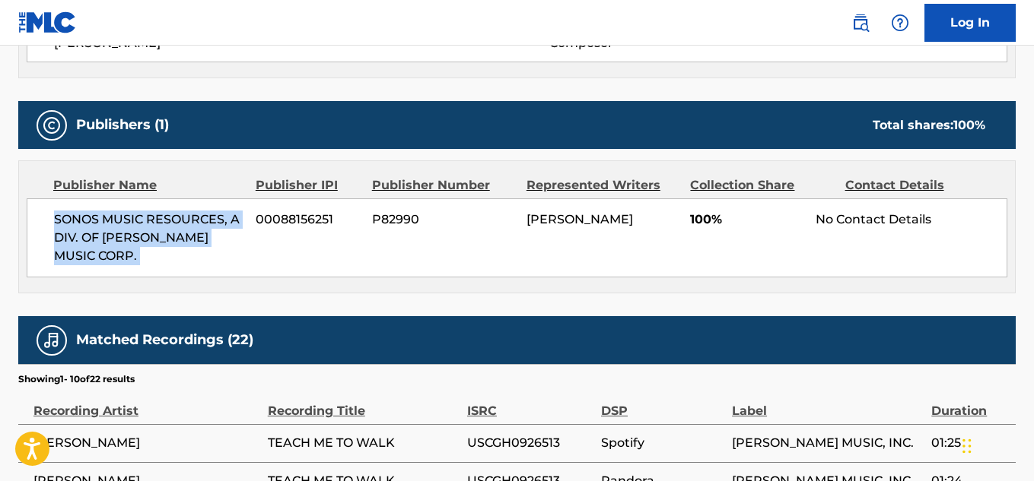
click at [175, 209] on div "SONOS MUSIC RESOURCES, A DIV. OF [PERSON_NAME] MUSIC CORP. 00088156251 P82990 […" at bounding box center [517, 237] width 980 height 79
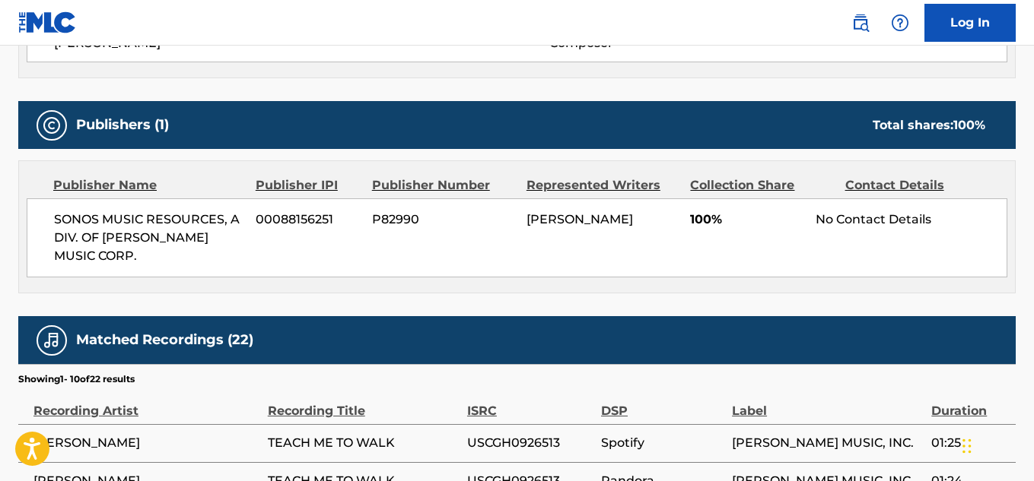
drag, startPoint x: 164, startPoint y: 224, endPoint x: 147, endPoint y: 223, distance: 16.8
click at [147, 223] on span "SONOS MUSIC RESOURCES, A DIV. OF [PERSON_NAME] MUSIC CORP." at bounding box center [149, 238] width 190 height 55
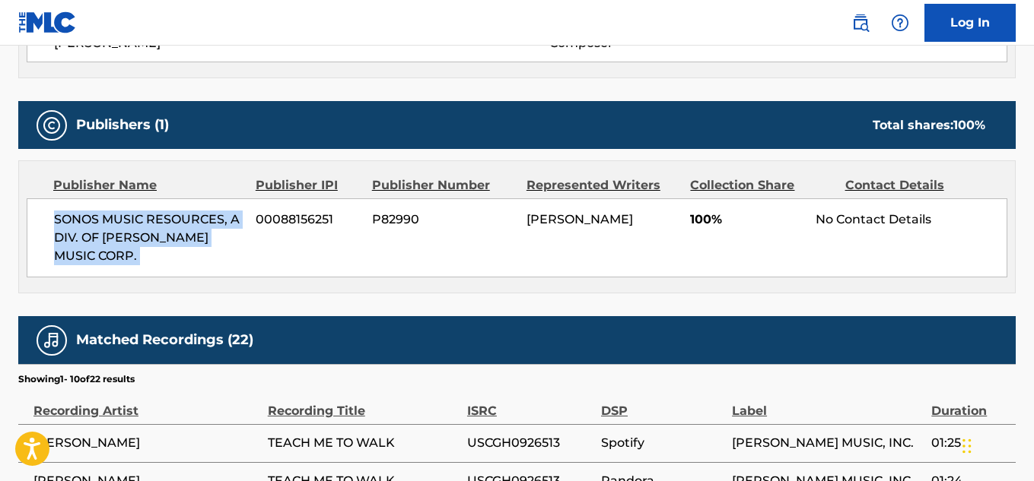
copy div "SONOS MUSIC RESOURCES, A DIV. OF [PERSON_NAME] MUSIC CORP."
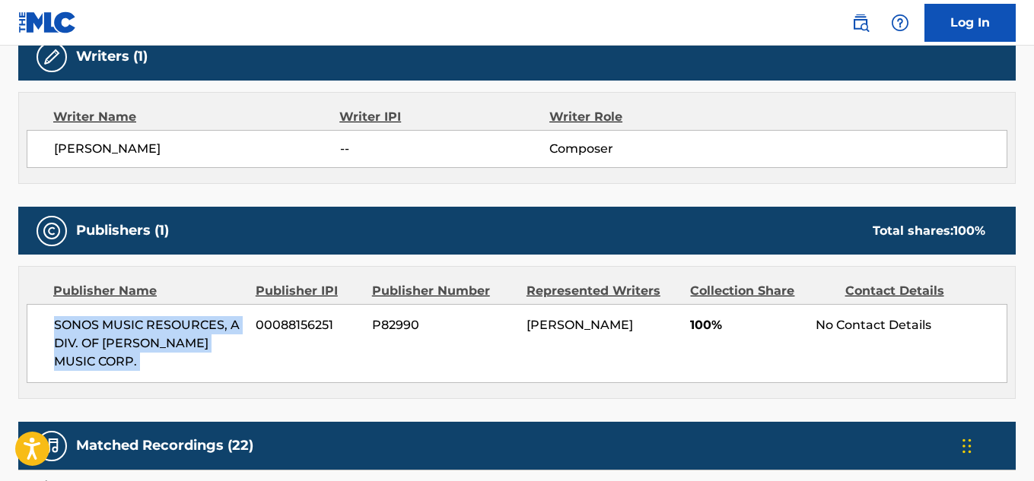
scroll to position [456, 0]
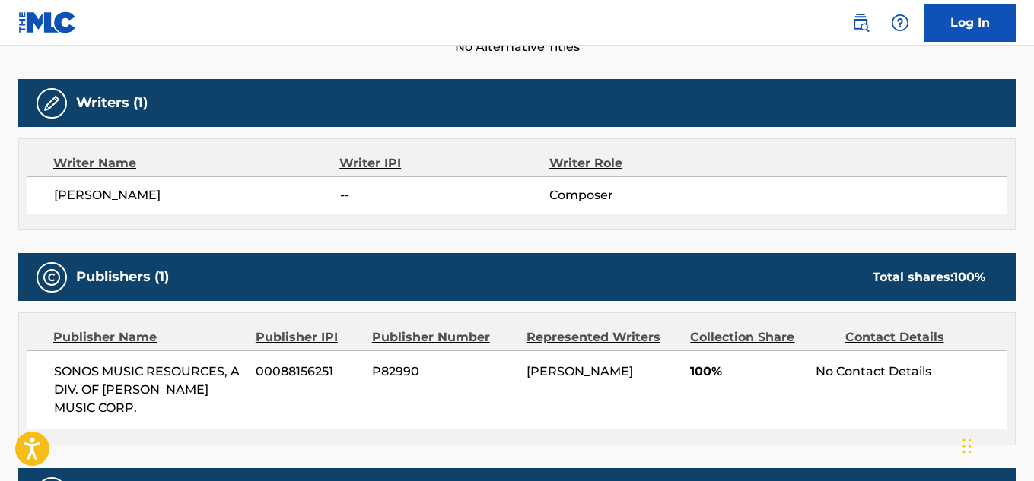
click at [148, 190] on span "[PERSON_NAME]" at bounding box center [197, 195] width 286 height 18
copy div "[PERSON_NAME]"
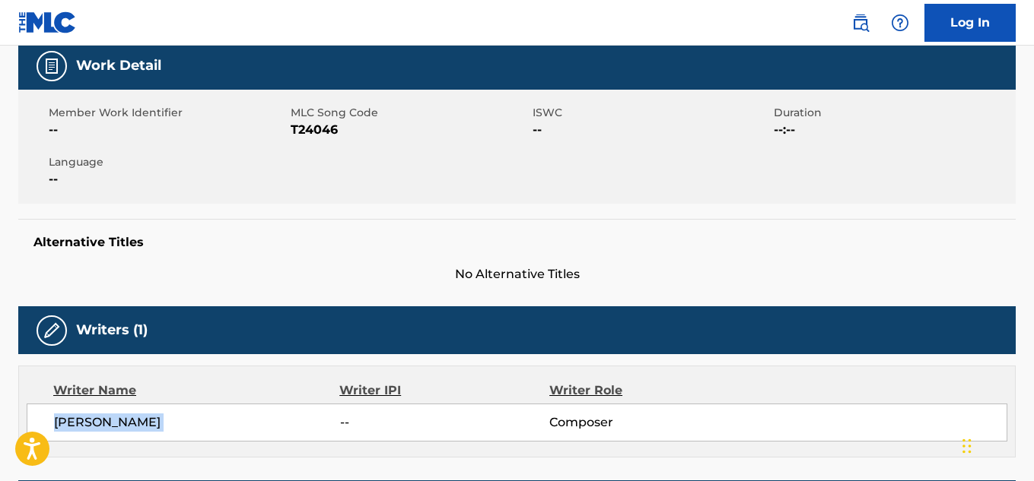
scroll to position [228, 0]
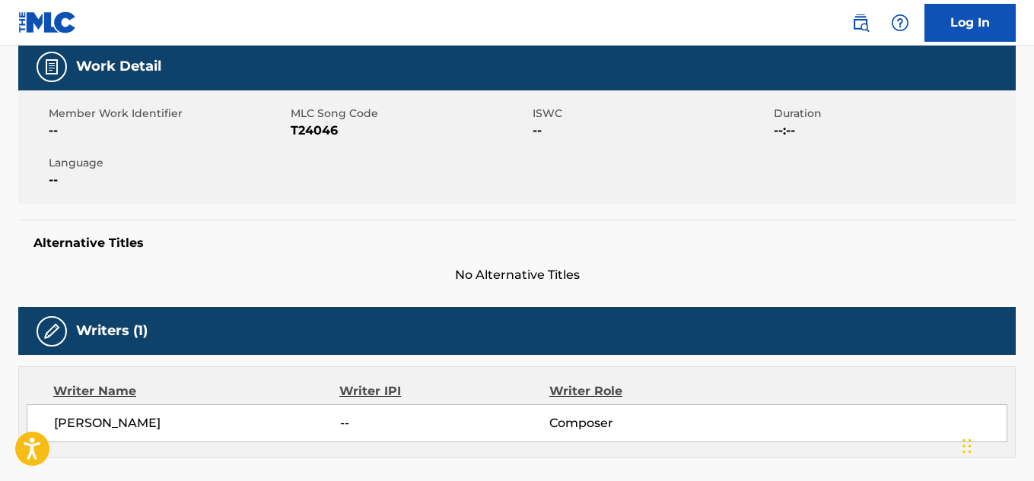
click at [314, 138] on span "T24046" at bounding box center [410, 131] width 238 height 18
click at [314, 134] on span "T24046" at bounding box center [410, 131] width 238 height 18
click at [313, 132] on span "T24046" at bounding box center [410, 131] width 238 height 18
copy span "T24046"
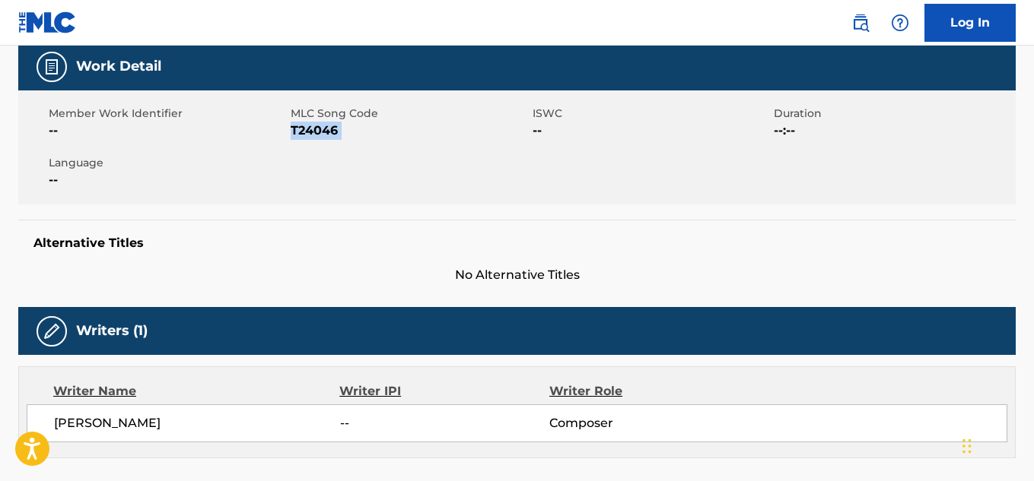
scroll to position [315, 0]
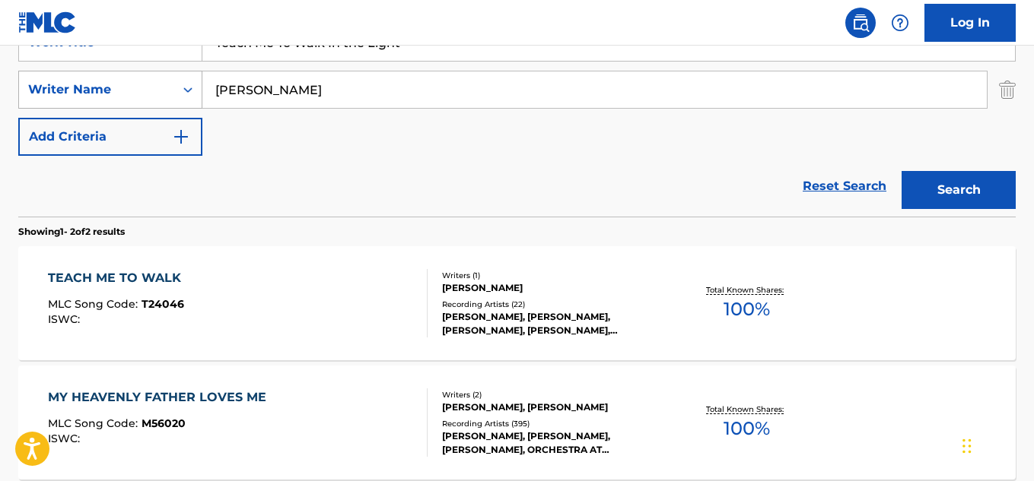
drag, startPoint x: 314, startPoint y: 102, endPoint x: 173, endPoint y: 87, distance: 142.2
click at [173, 87] on div "SearchWithCriteria82dc91a8-9bf1-423a-b00c-7e49fda3434f Writer Name [PERSON_NAME]" at bounding box center [516, 90] width 997 height 38
paste input "[PERSON_NAME]"
type input "[PERSON_NAME]"
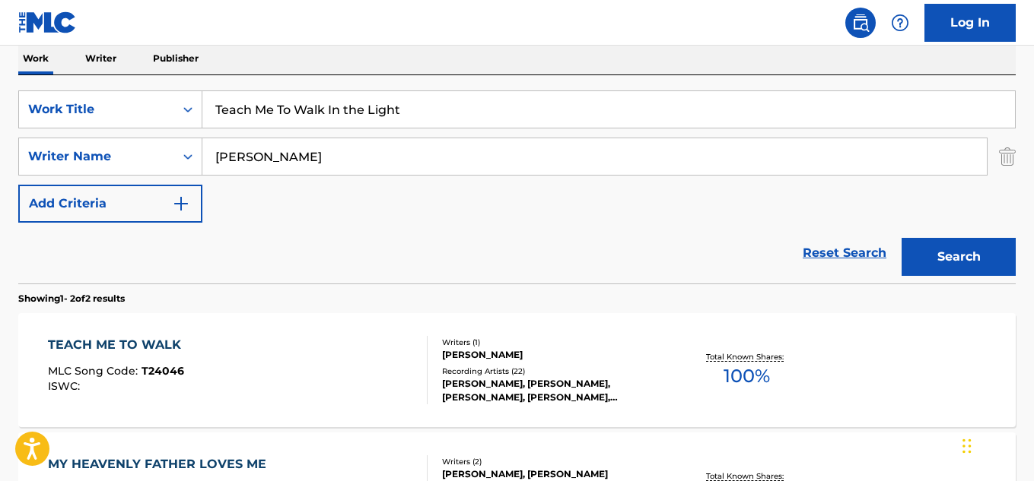
scroll to position [239, 0]
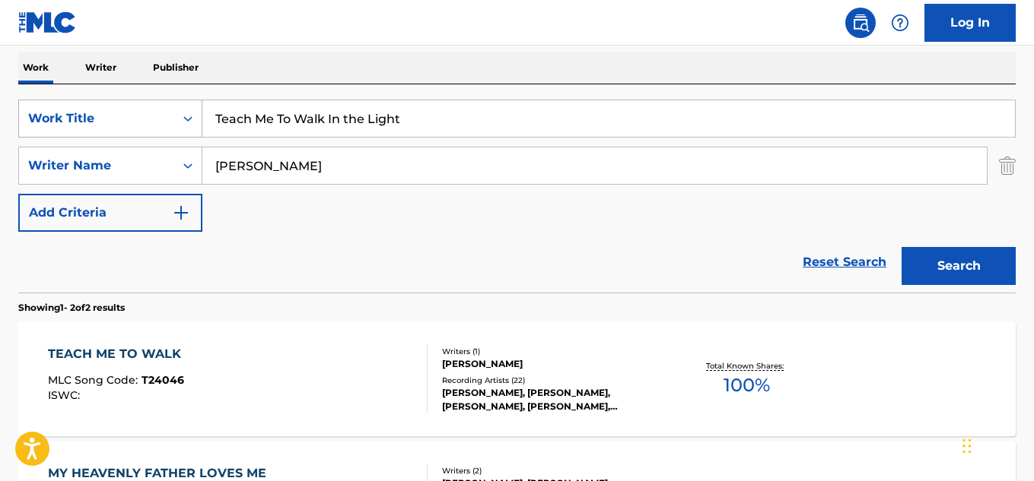
drag, startPoint x: 421, startPoint y: 120, endPoint x: 182, endPoint y: 114, distance: 238.9
click at [182, 114] on div "SearchWithCriteriabb13bcbc-2183-4356-90e4-7f59dd8ebe9c Work Title Teach Me To W…" at bounding box center [516, 119] width 997 height 38
paste input "he Most Ugly"
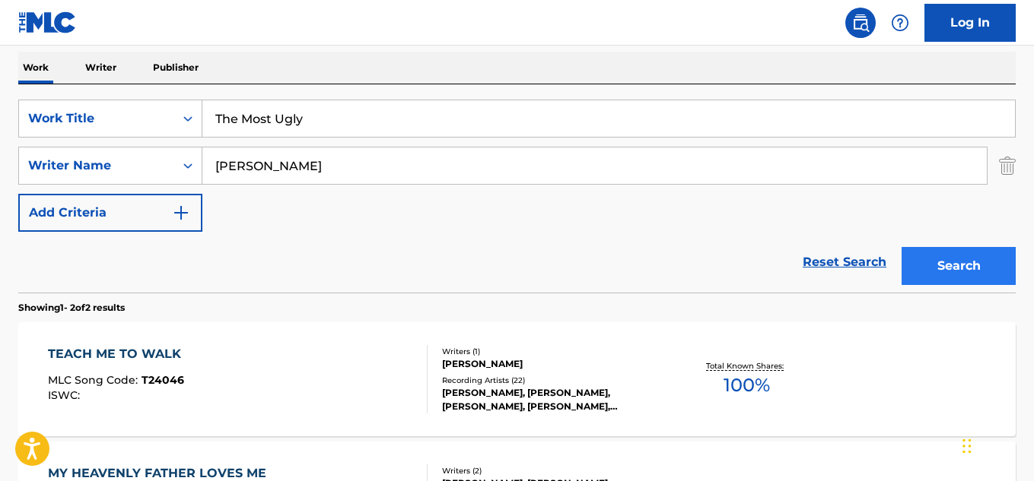
type input "The Most Ugly"
click at [964, 260] on button "Search" at bounding box center [958, 266] width 114 height 38
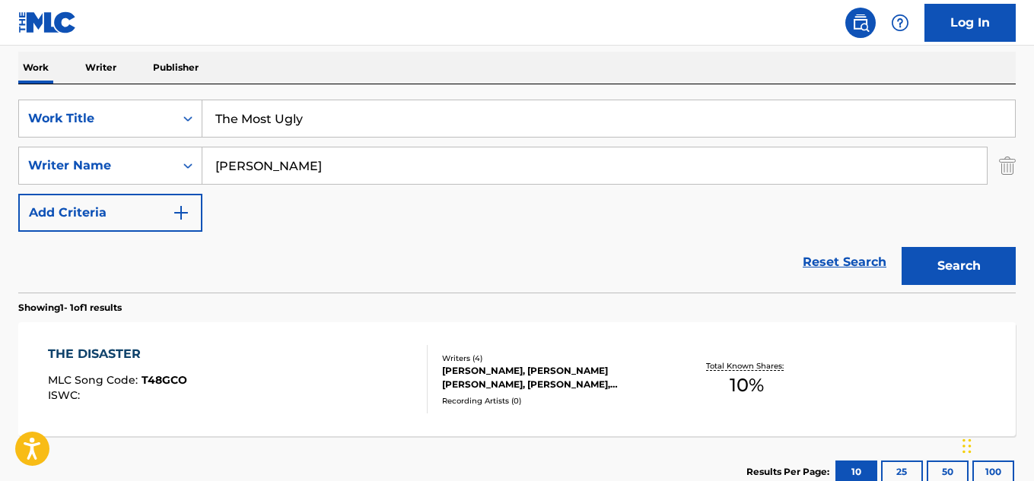
click at [519, 394] on div "Writers ( 4 ) [PERSON_NAME], [PERSON_NAME] [PERSON_NAME], [PERSON_NAME], [PERSO…" at bounding box center [545, 380] width 237 height 54
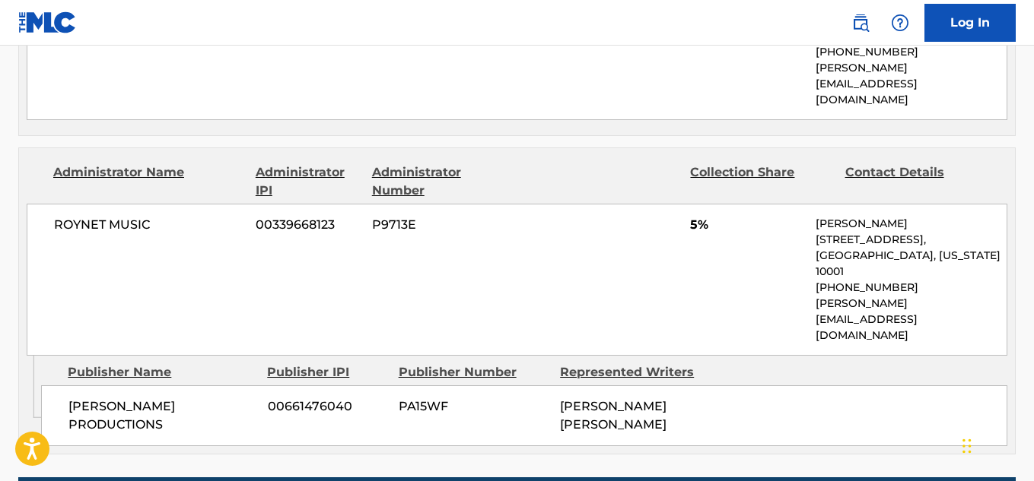
scroll to position [913, 0]
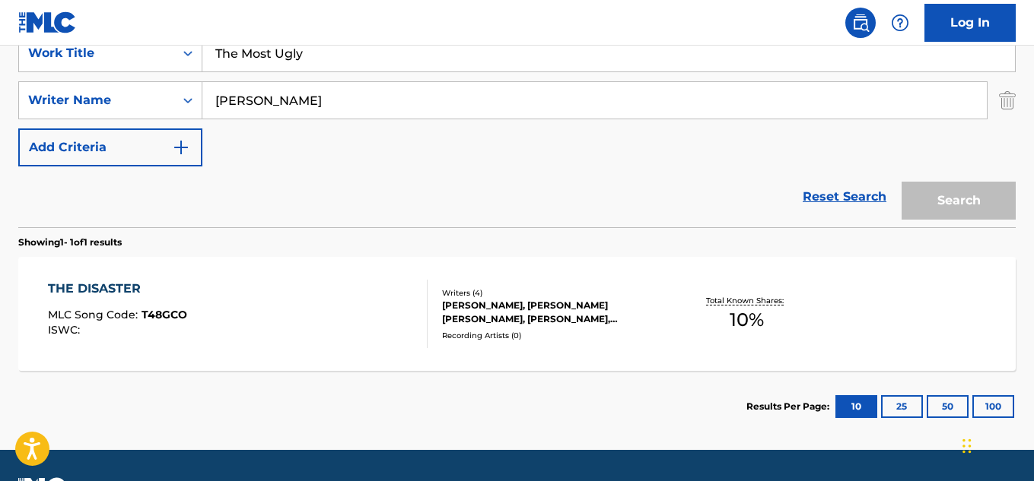
scroll to position [239, 0]
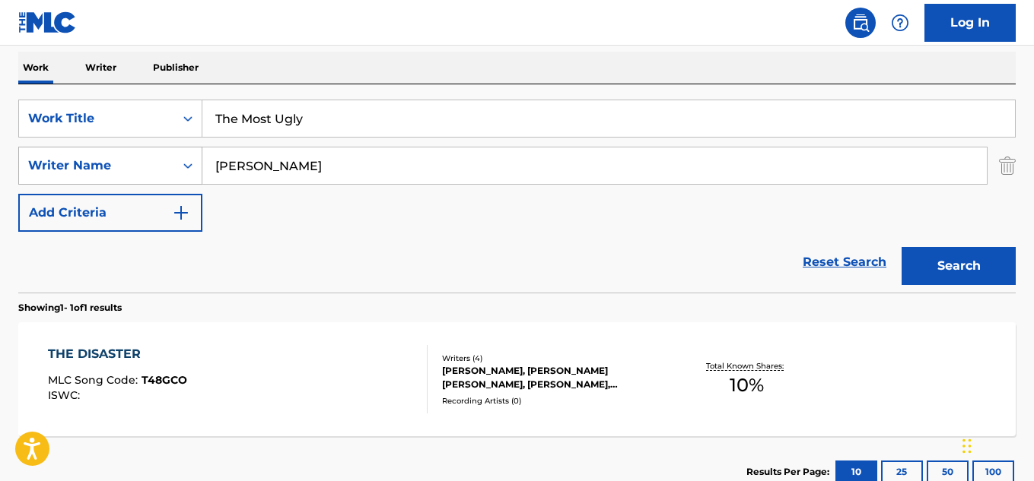
drag, startPoint x: 354, startPoint y: 168, endPoint x: 160, endPoint y: 169, distance: 193.9
click at [160, 169] on div "SearchWithCriteria82dc91a8-9bf1-423a-b00c-7e49fda3434f Writer Name [PERSON_NAME]" at bounding box center [516, 166] width 997 height 38
paste input "Penn Hazut"
type input "Penn Hazut"
